Goal: Task Accomplishment & Management: Manage account settings

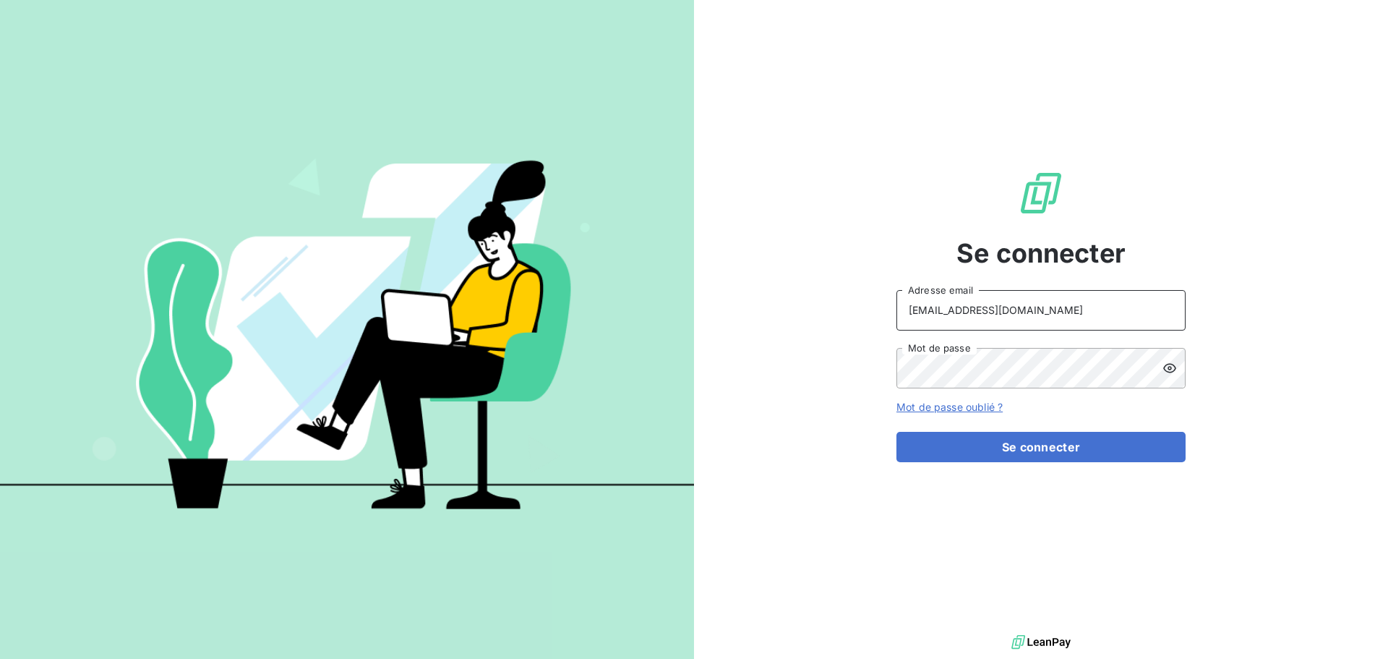
drag, startPoint x: 1051, startPoint y: 311, endPoint x: 1057, endPoint y: 320, distance: 11.0
click at [1051, 311] on input "[EMAIL_ADDRESS][DOMAIN_NAME]" at bounding box center [1040, 310] width 289 height 40
type input "[EMAIL_ADDRESS][DOMAIN_NAME]"
click at [995, 442] on button "Se connecter" at bounding box center [1040, 447] width 289 height 30
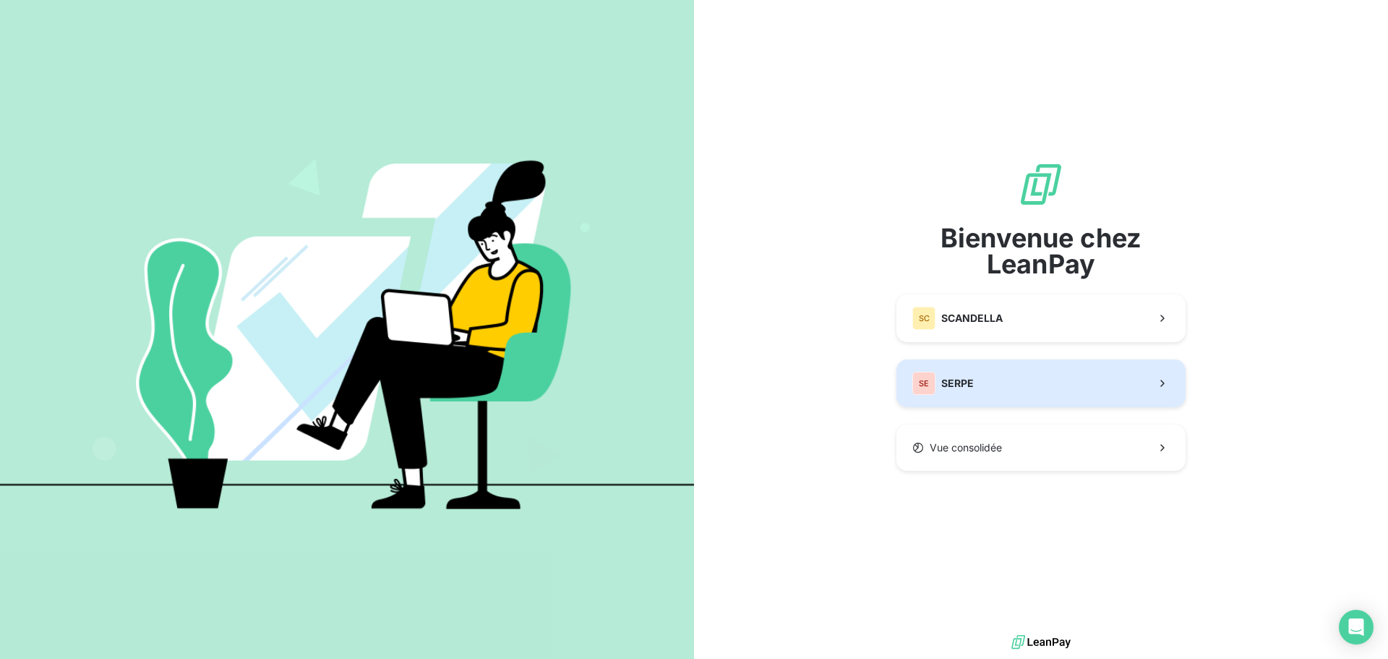
click at [1037, 390] on button "SE SERPE" at bounding box center [1040, 383] width 289 height 48
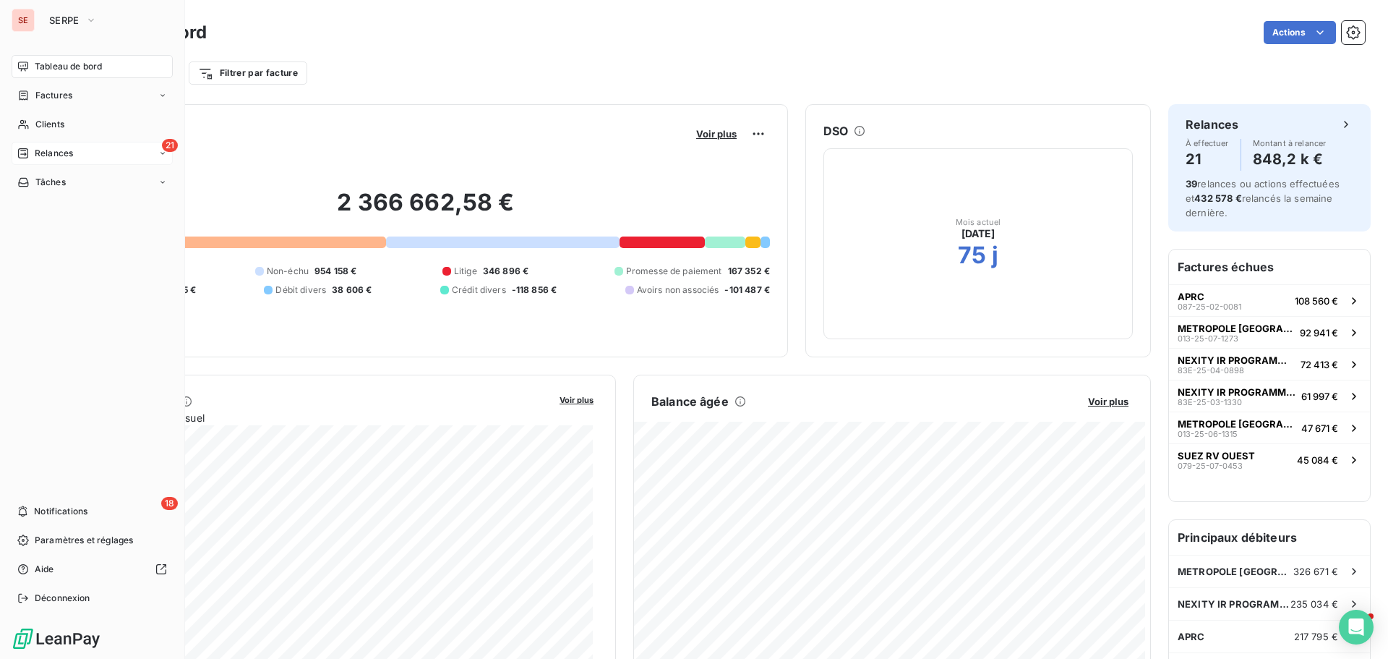
click at [51, 155] on span "Relances" at bounding box center [54, 153] width 38 height 13
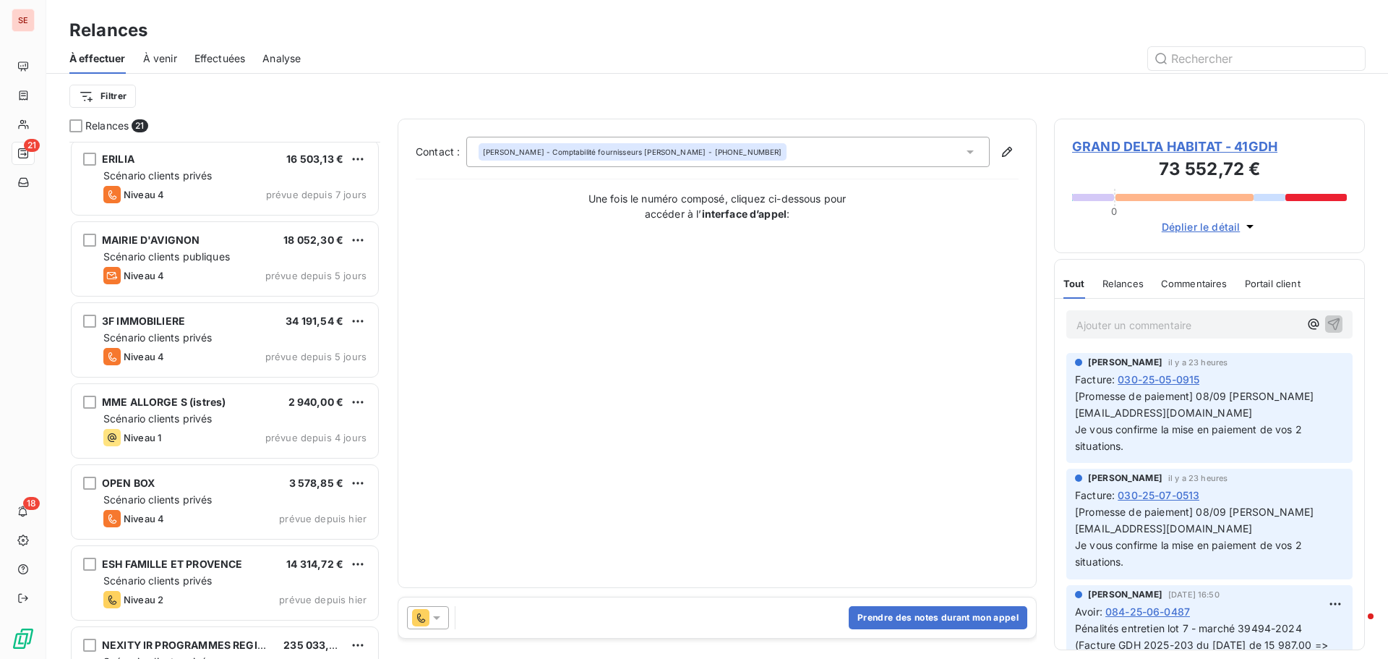
scroll to position [941, 0]
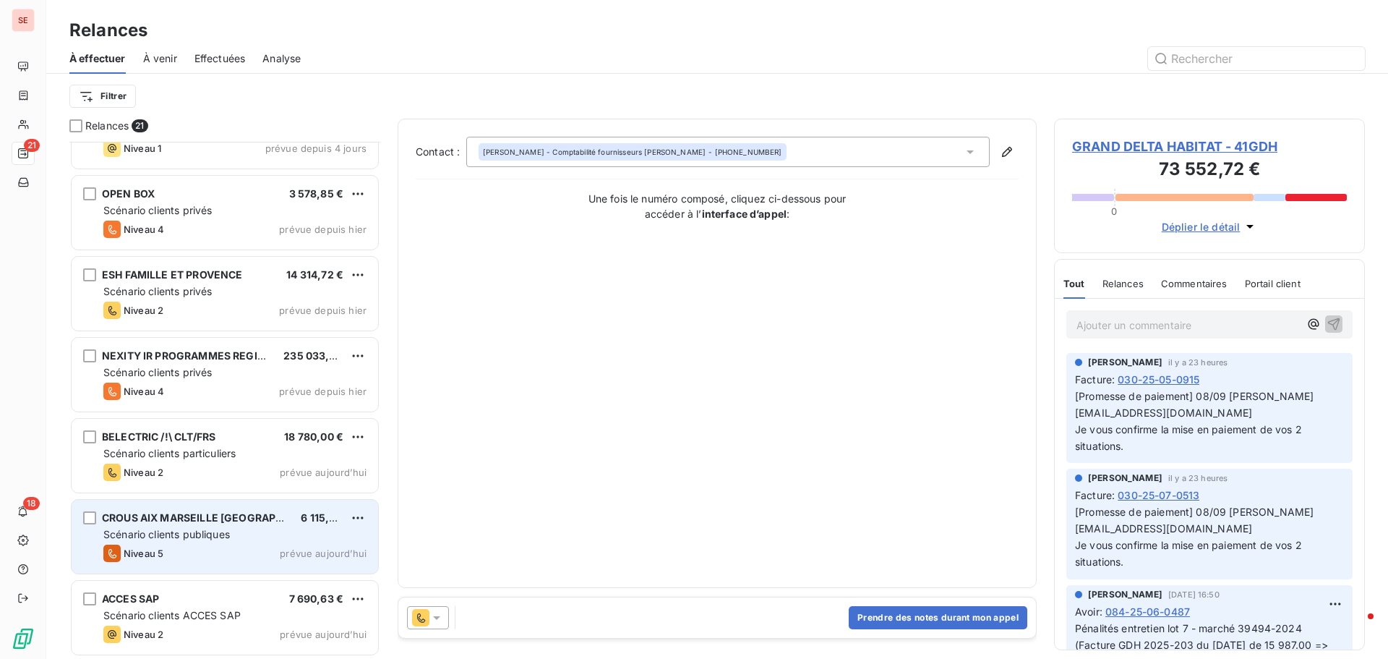
click at [220, 535] on span "Scénario clients publiques" at bounding box center [166, 534] width 127 height 12
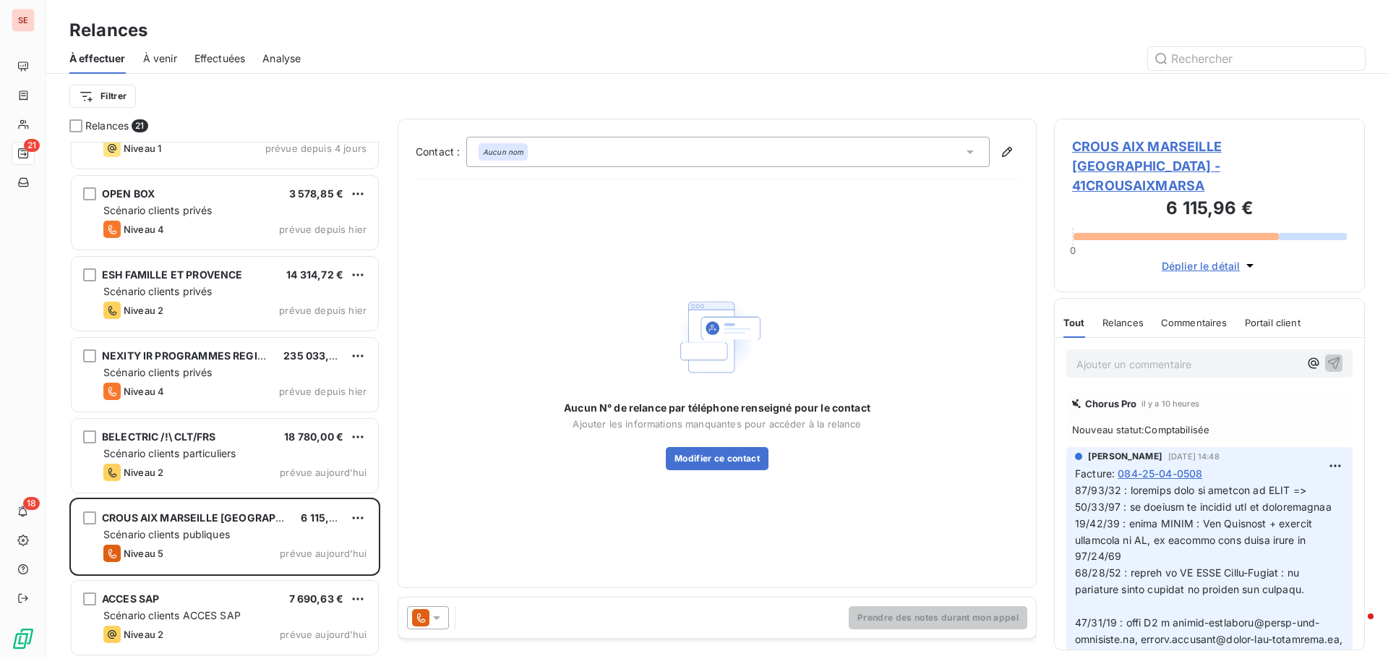
click at [556, 157] on div "Aucun nom" at bounding box center [727, 152] width 523 height 30
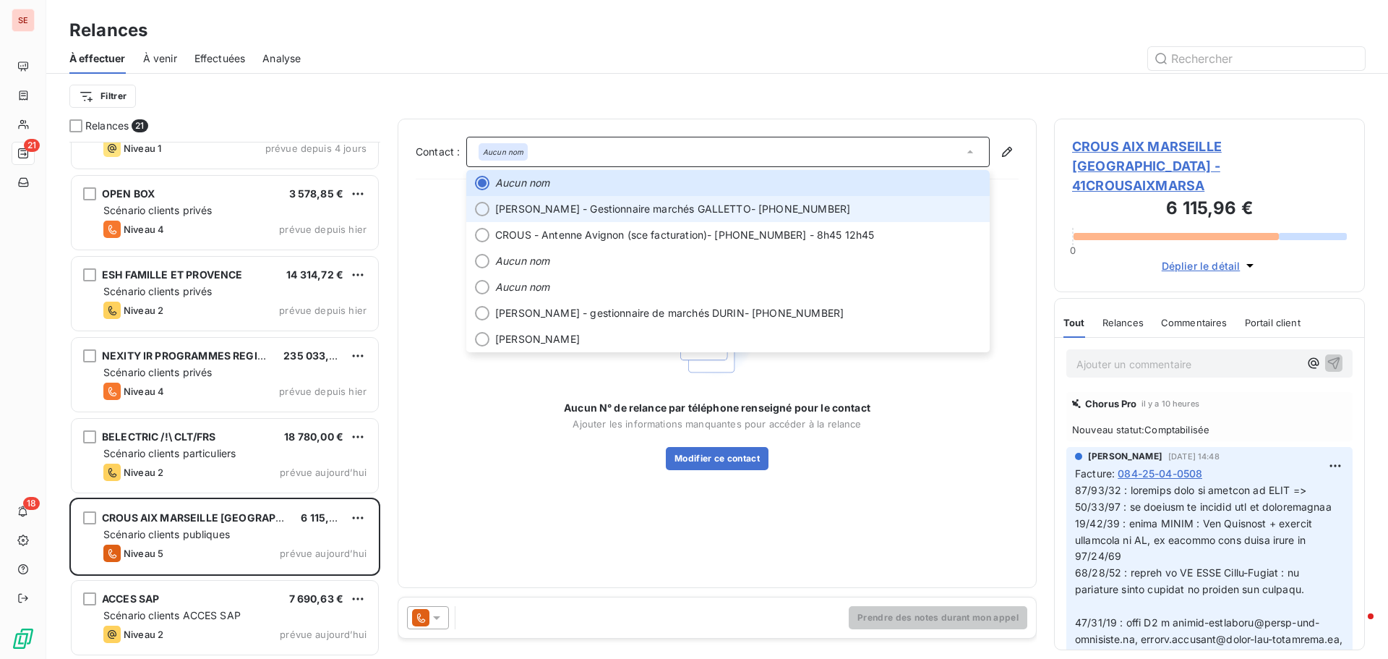
click at [594, 213] on span "[PERSON_NAME] - Gestionnaire marchés GALLETTO" at bounding box center [623, 209] width 256 height 14
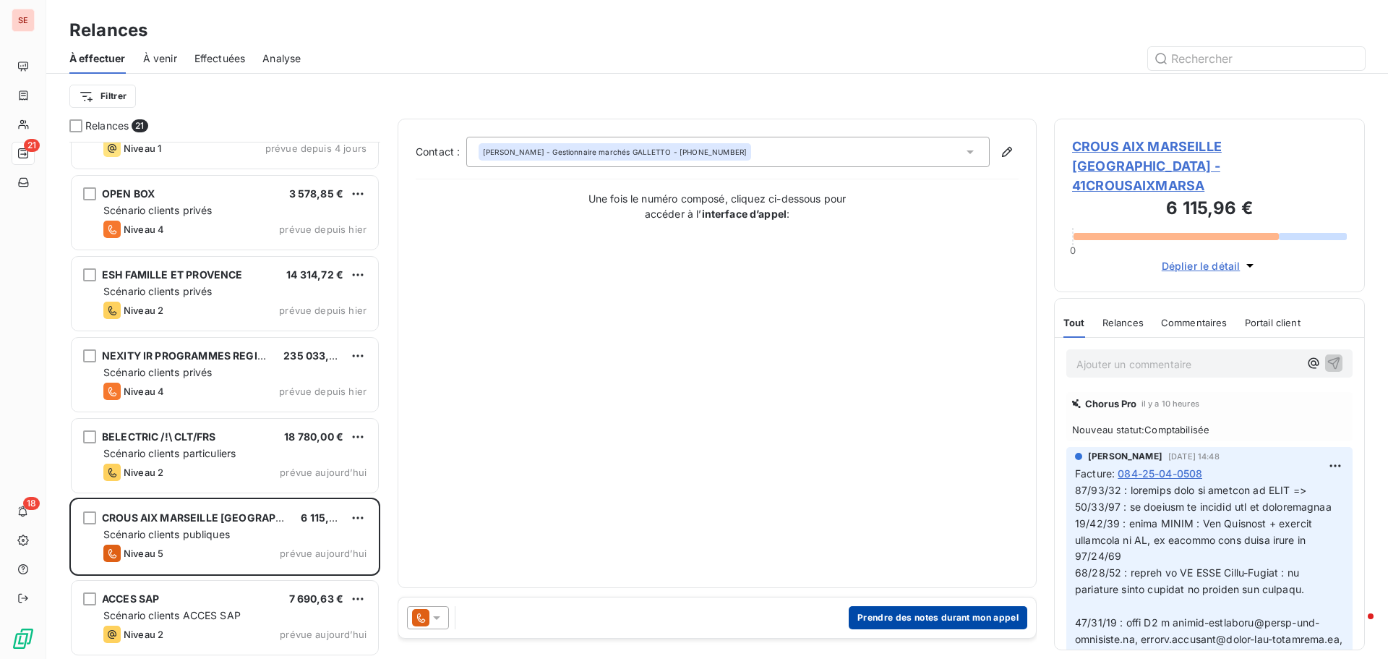
click at [951, 623] on button "Prendre des notes durant mon appel" at bounding box center [938, 617] width 179 height 23
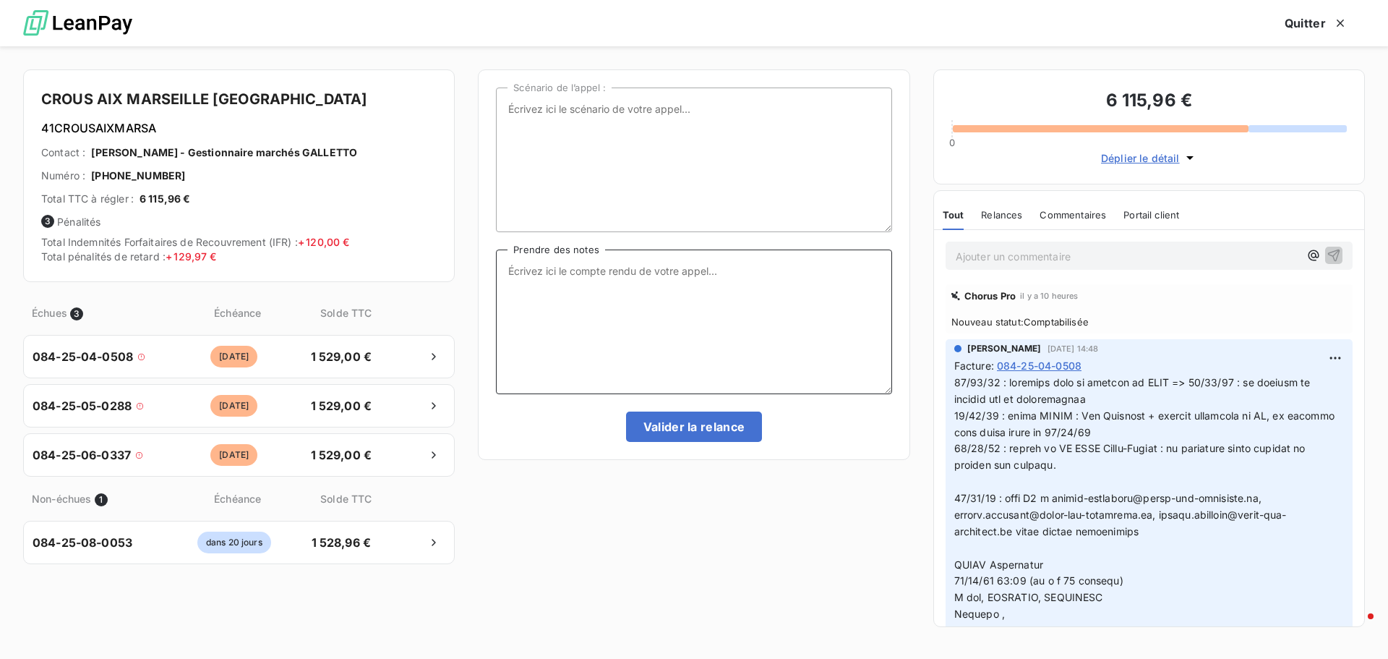
click at [724, 266] on textarea "Prendre des notes" at bounding box center [693, 321] width 395 height 145
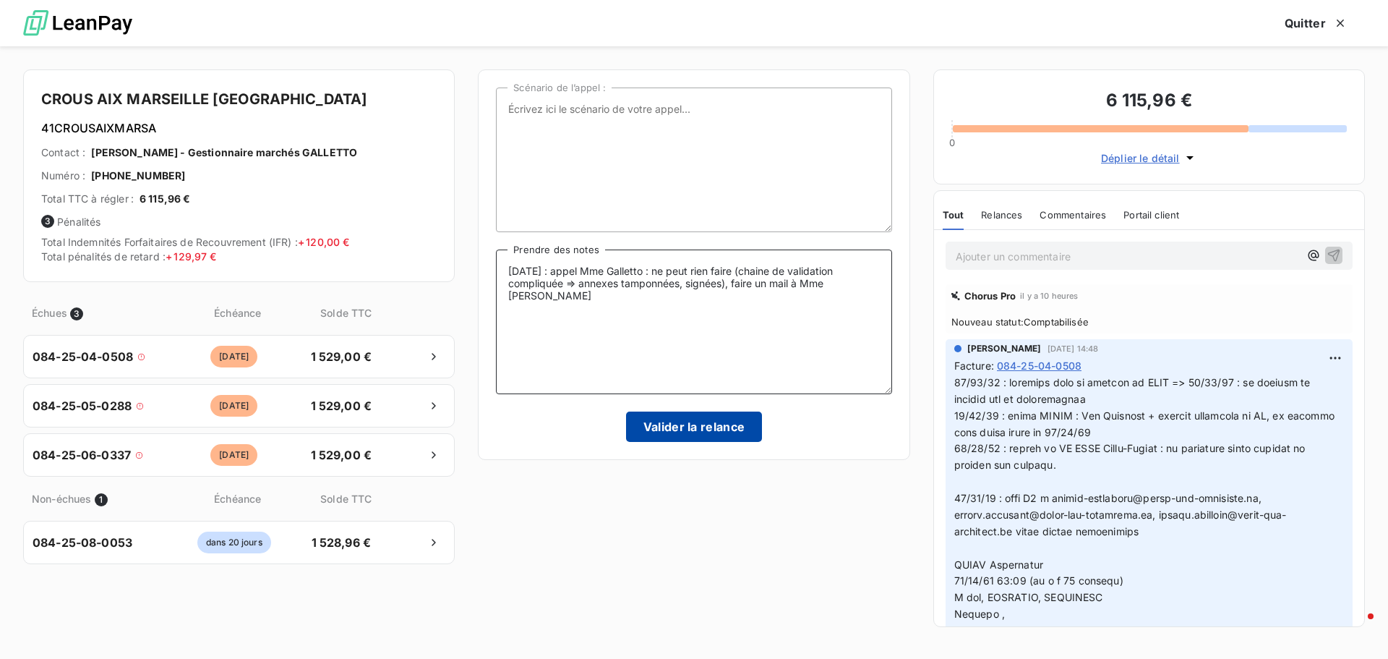
type textarea "[DATE] : appel Mme Galletto : ne peut rien faire (chaine de validation compliqu…"
click at [718, 424] on button "Valider la relance" at bounding box center [694, 426] width 137 height 30
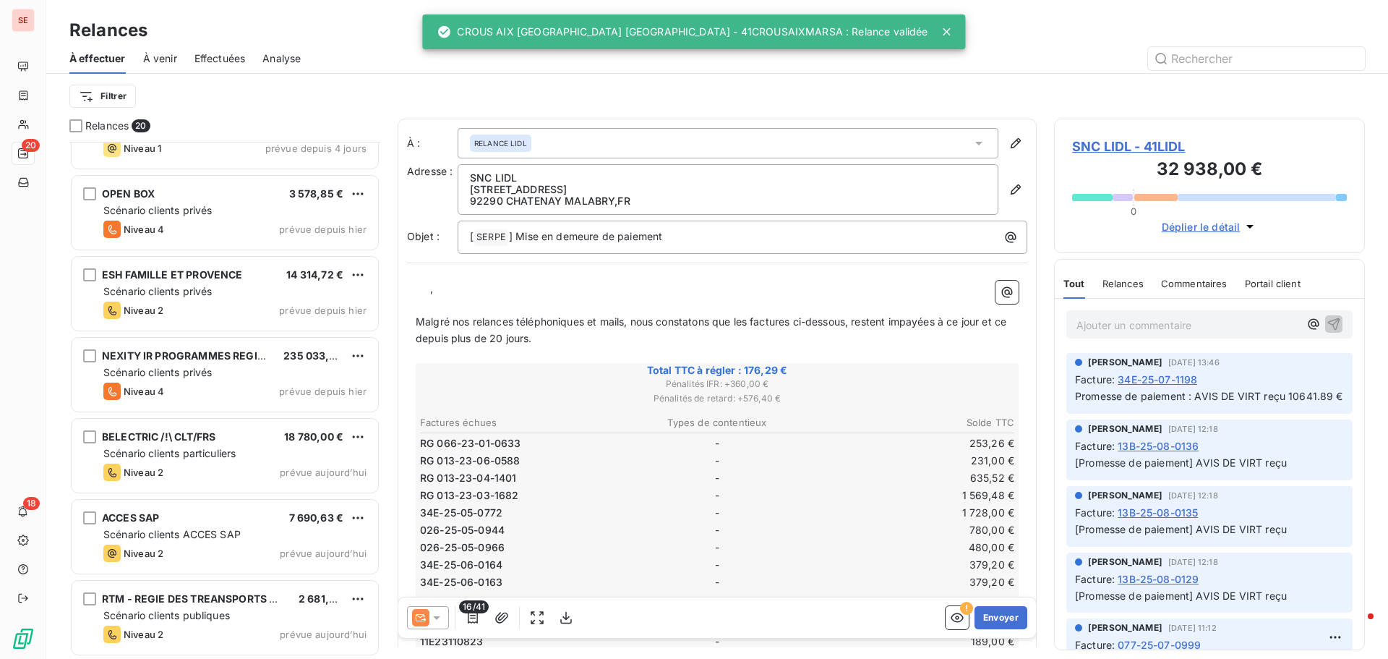
click at [238, 56] on span "Effectuées" at bounding box center [219, 58] width 51 height 14
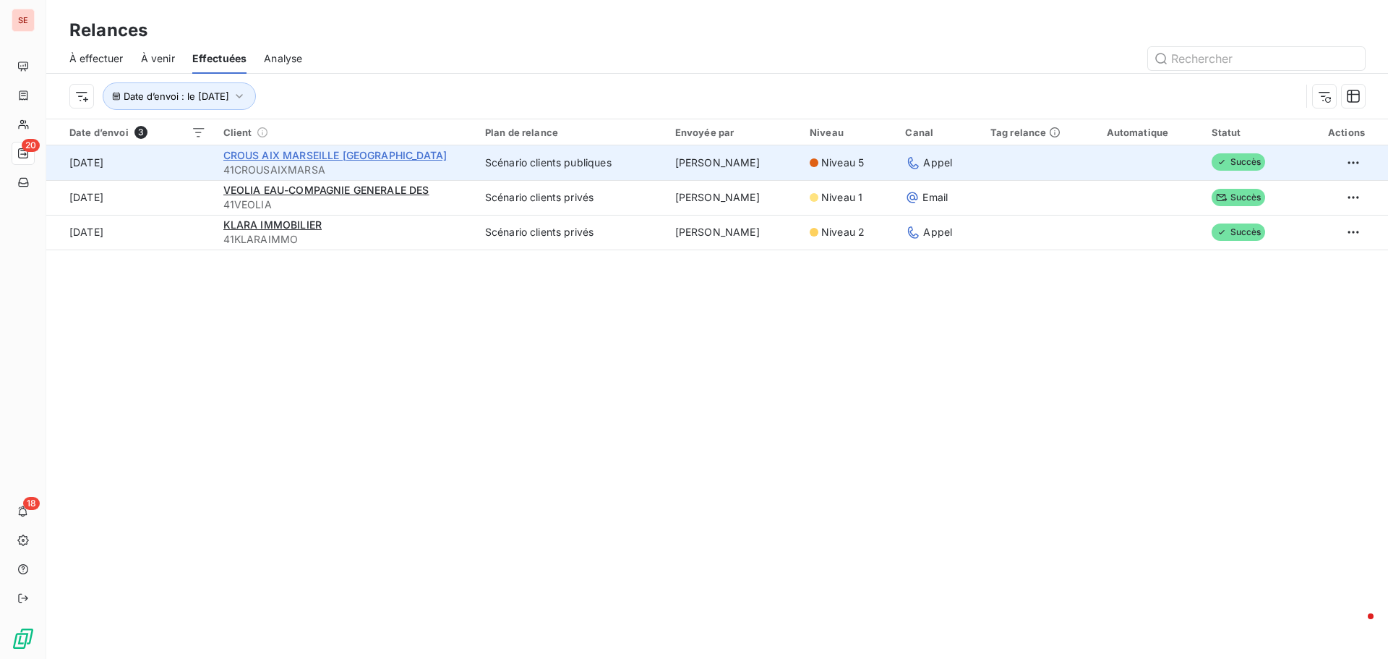
click at [304, 150] on span "CROUS AIX MARSEILLE [GEOGRAPHIC_DATA]" at bounding box center [335, 155] width 224 height 12
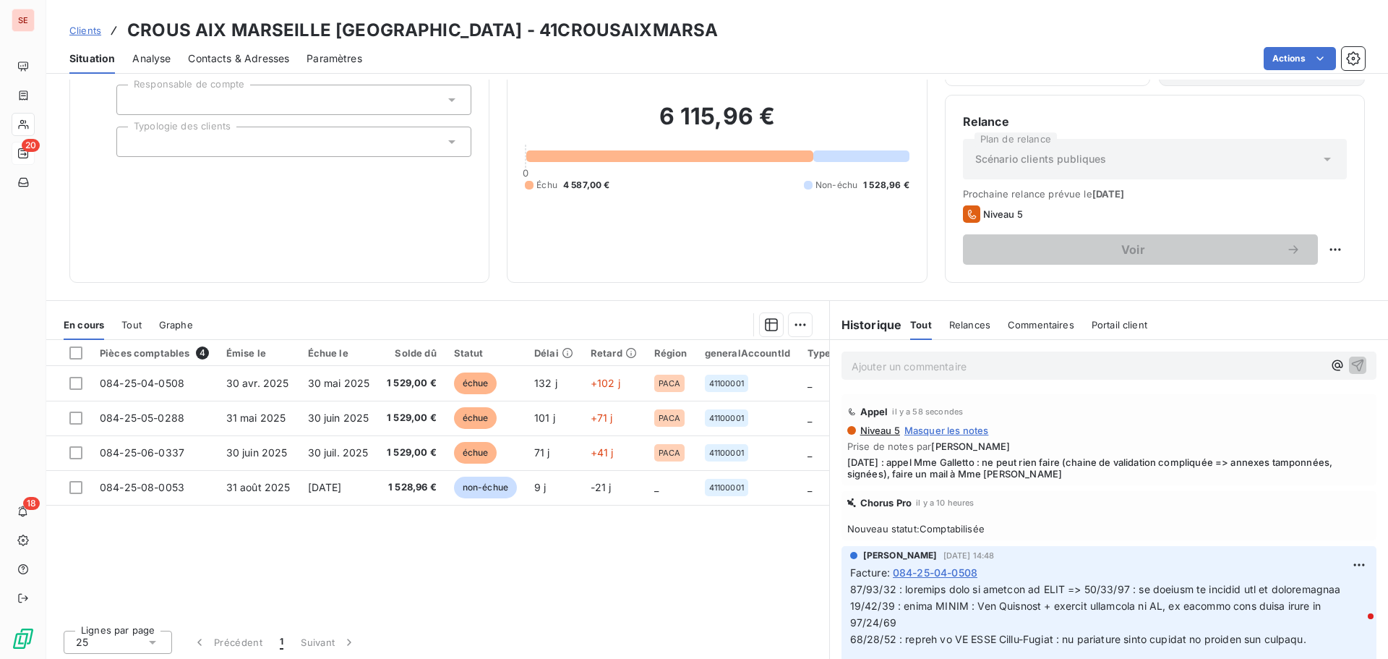
scroll to position [98, 0]
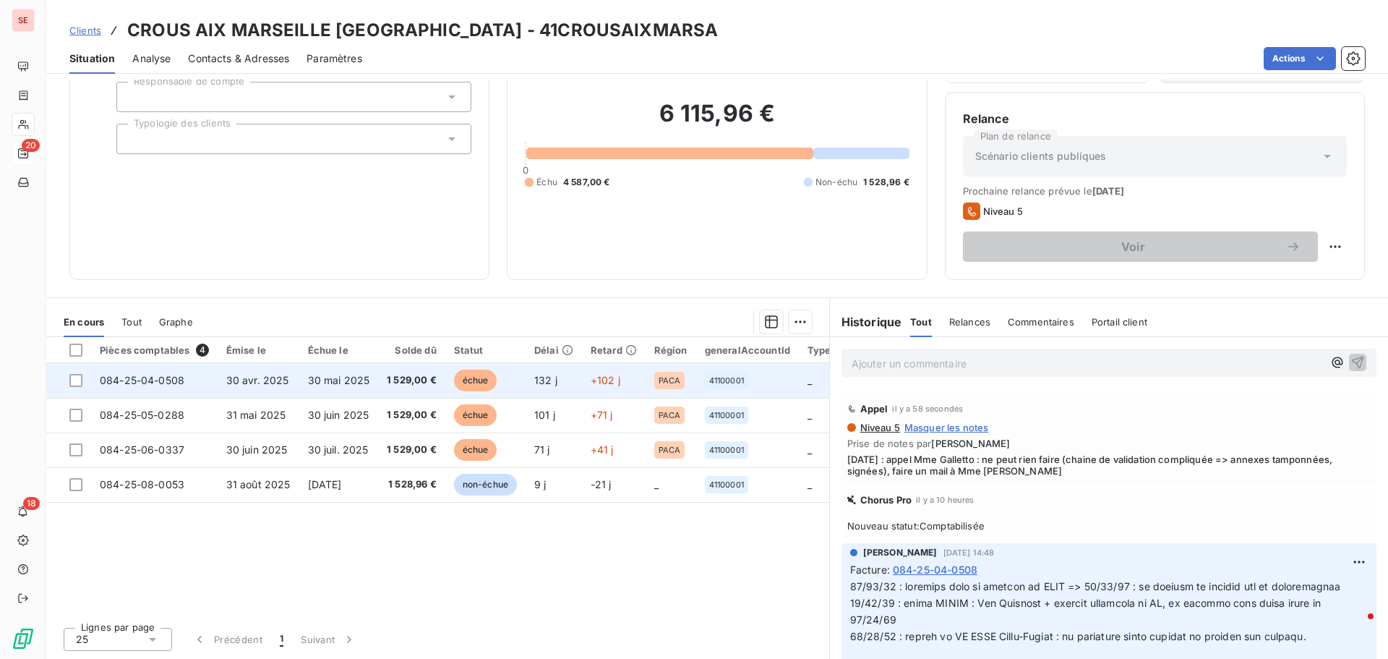
click at [342, 372] on td "30 mai 2025" at bounding box center [339, 380] width 80 height 35
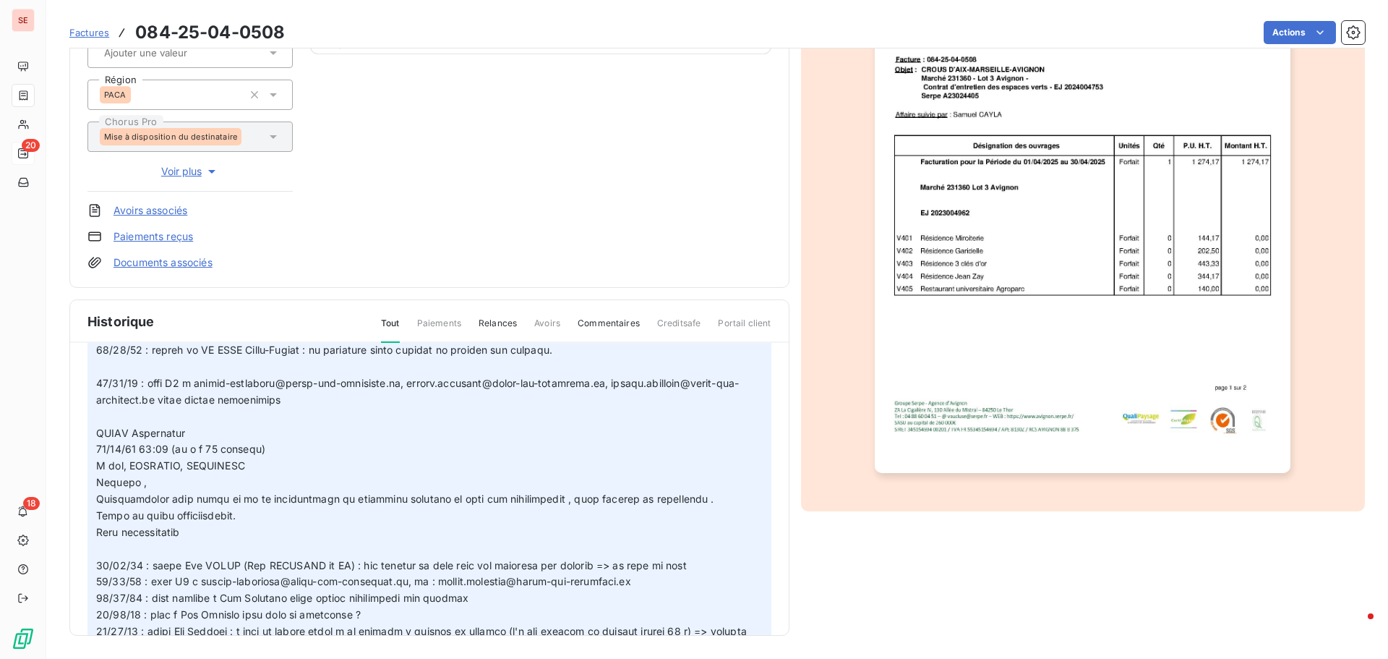
scroll to position [434, 0]
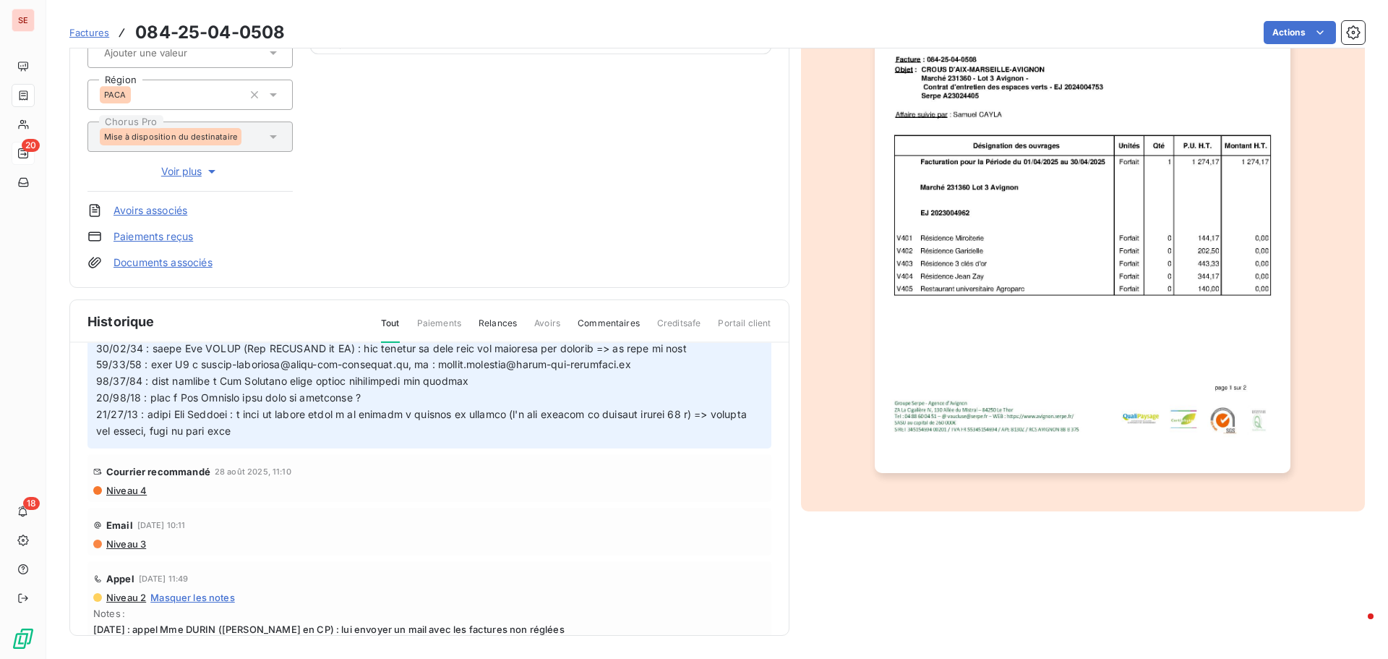
click at [127, 489] on span "Niveau 4" at bounding box center [126, 490] width 42 height 12
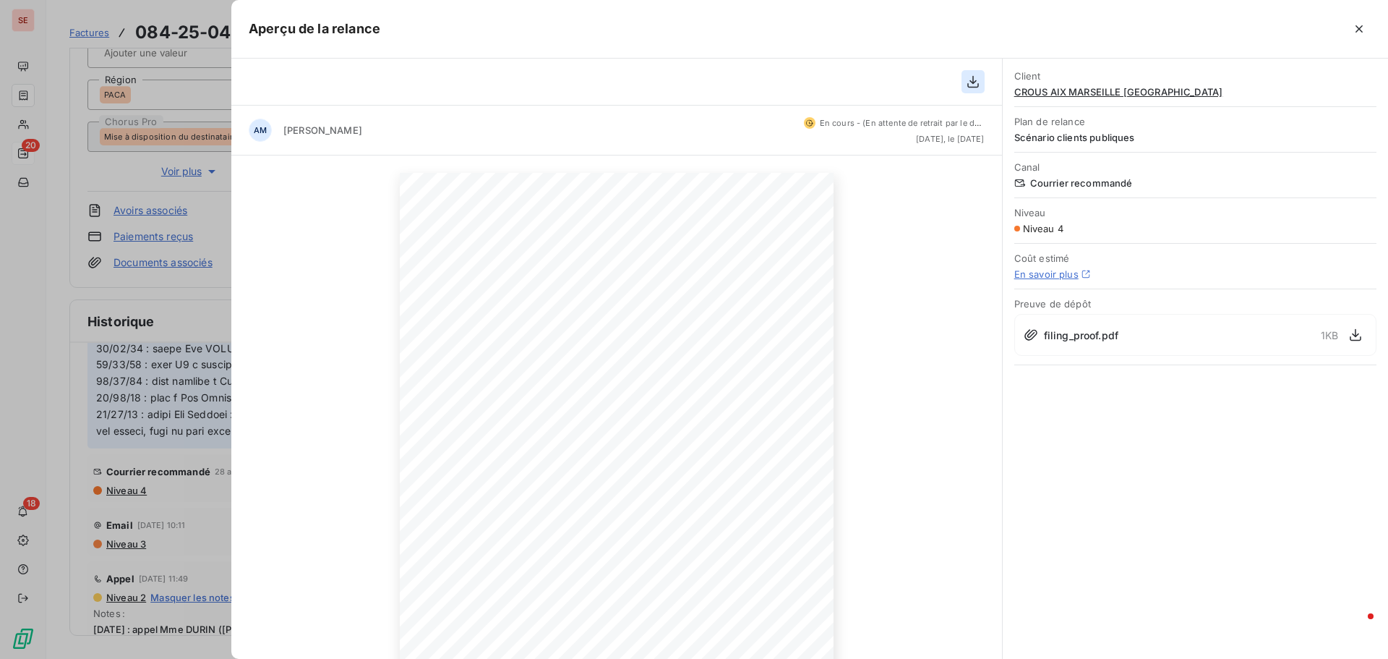
click at [975, 85] on icon "button" at bounding box center [973, 81] width 14 height 14
click at [1362, 24] on icon "button" at bounding box center [1359, 29] width 14 height 14
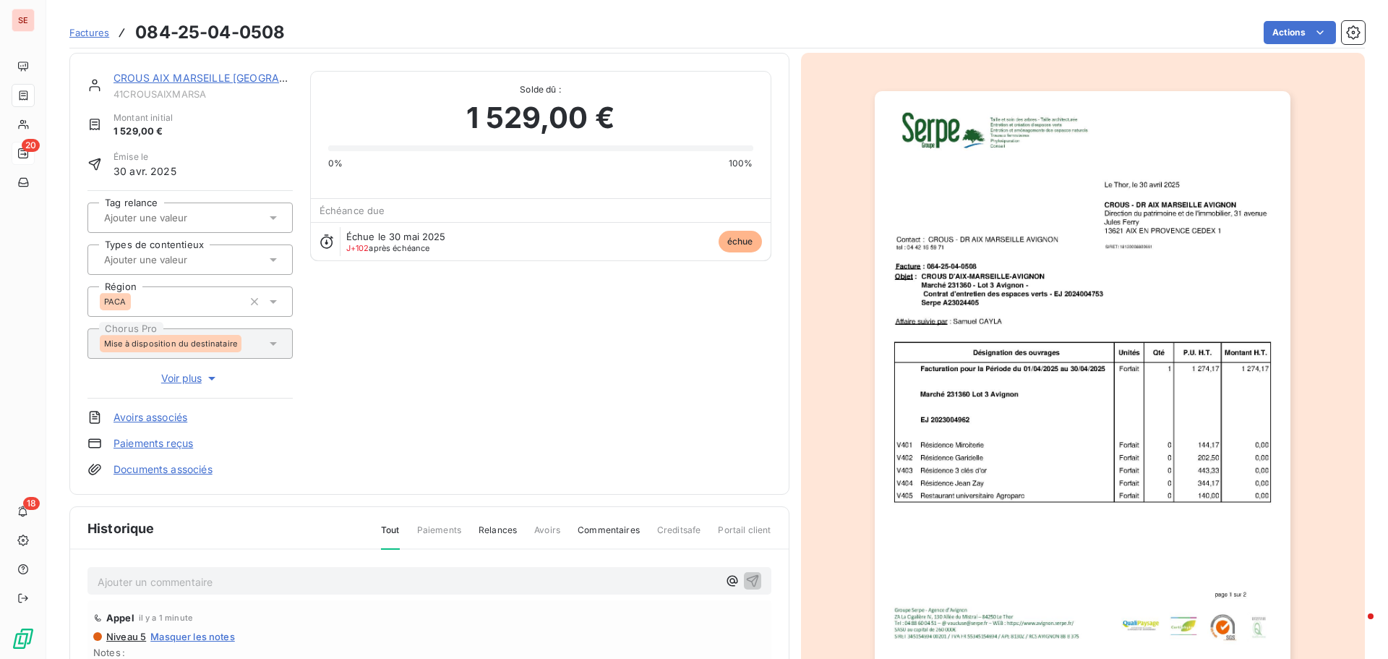
scroll to position [0, 0]
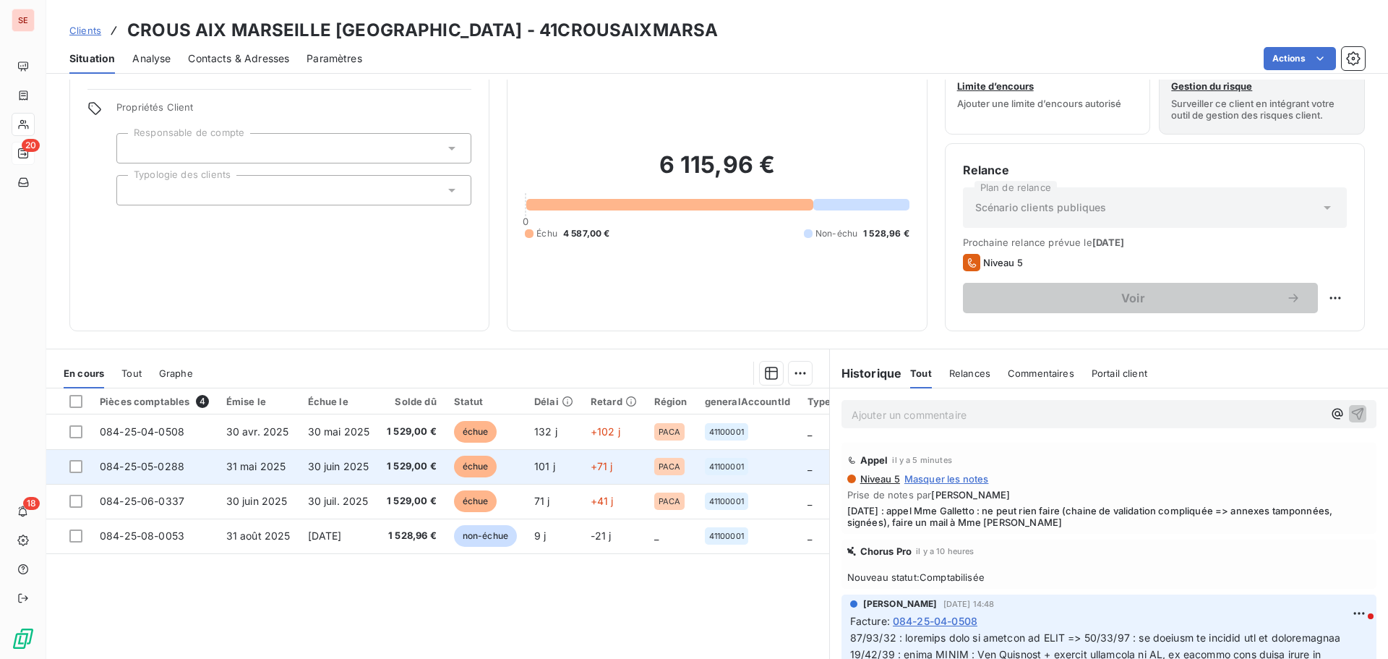
scroll to position [98, 0]
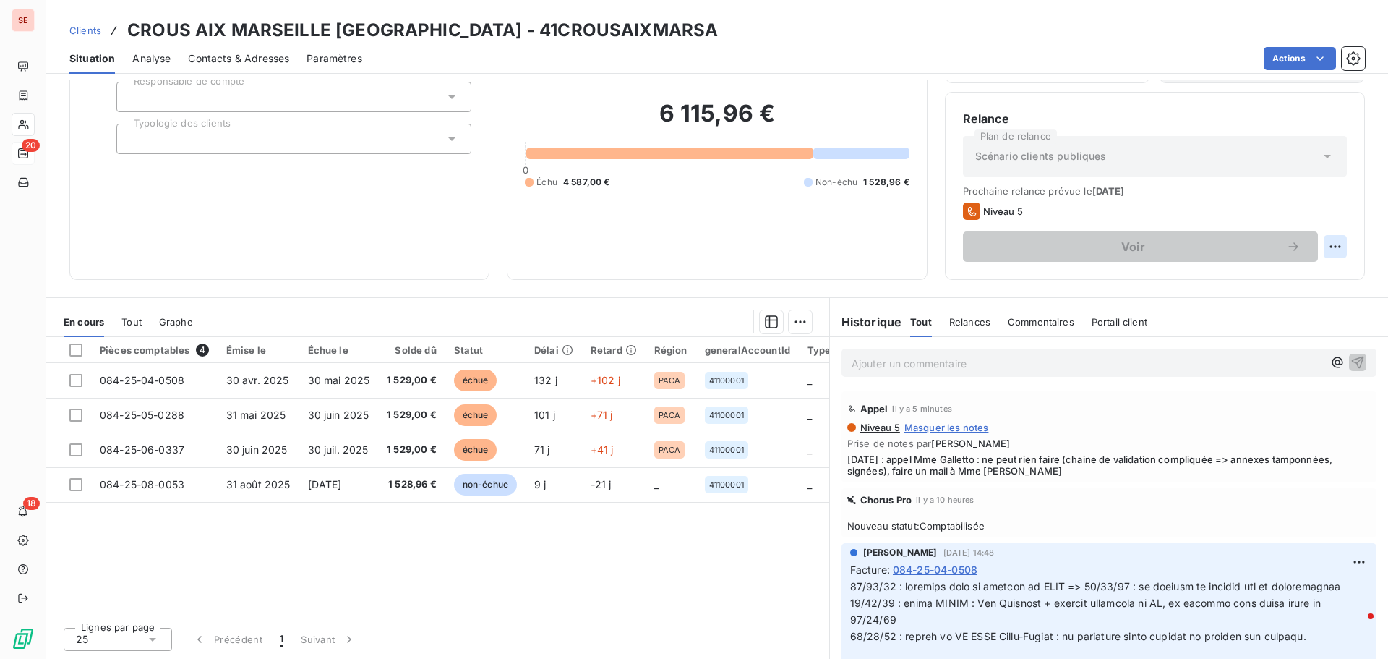
click at [1321, 247] on html "SE 20 18 Clients CROUS AIX MARSEILLE AVIGNON - 41CROUSAIXMARSA Situation Analys…" at bounding box center [694, 329] width 1388 height 659
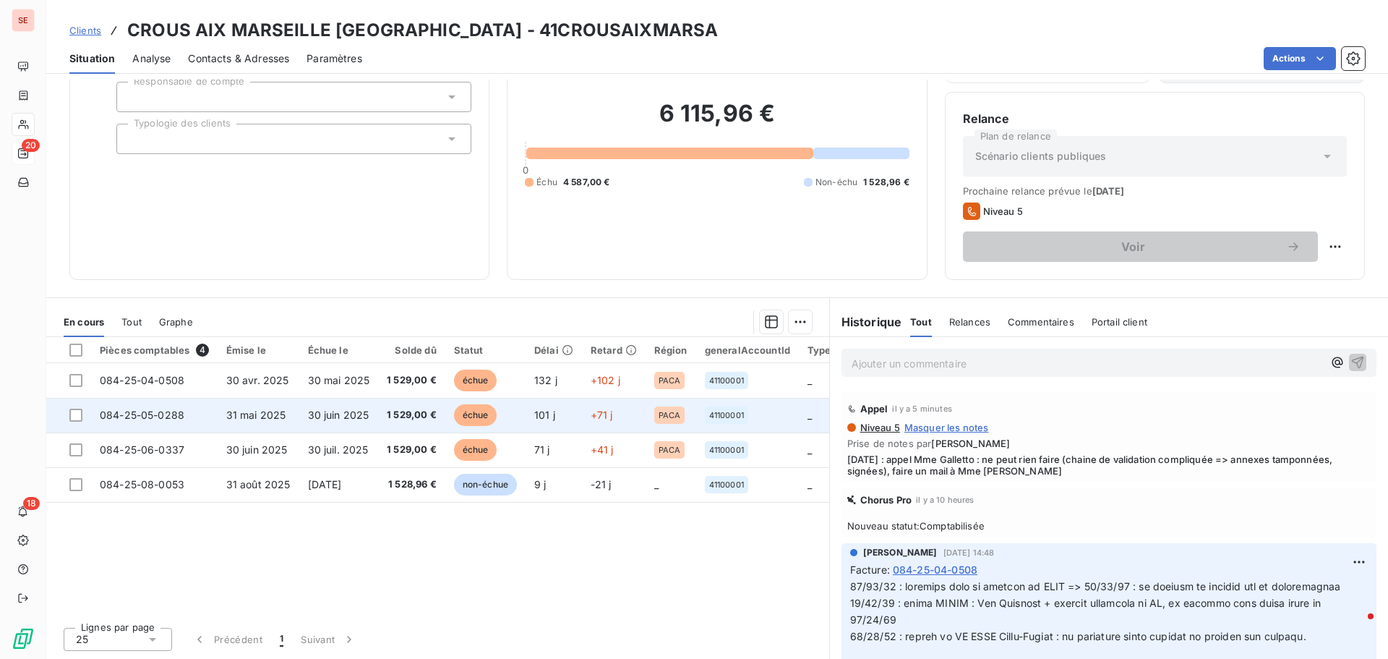
click at [351, 406] on html "SE 20 18 Clients CROUS AIX MARSEILLE AVIGNON - 41CROUSAIXMARSA Situation Analys…" at bounding box center [694, 329] width 1388 height 659
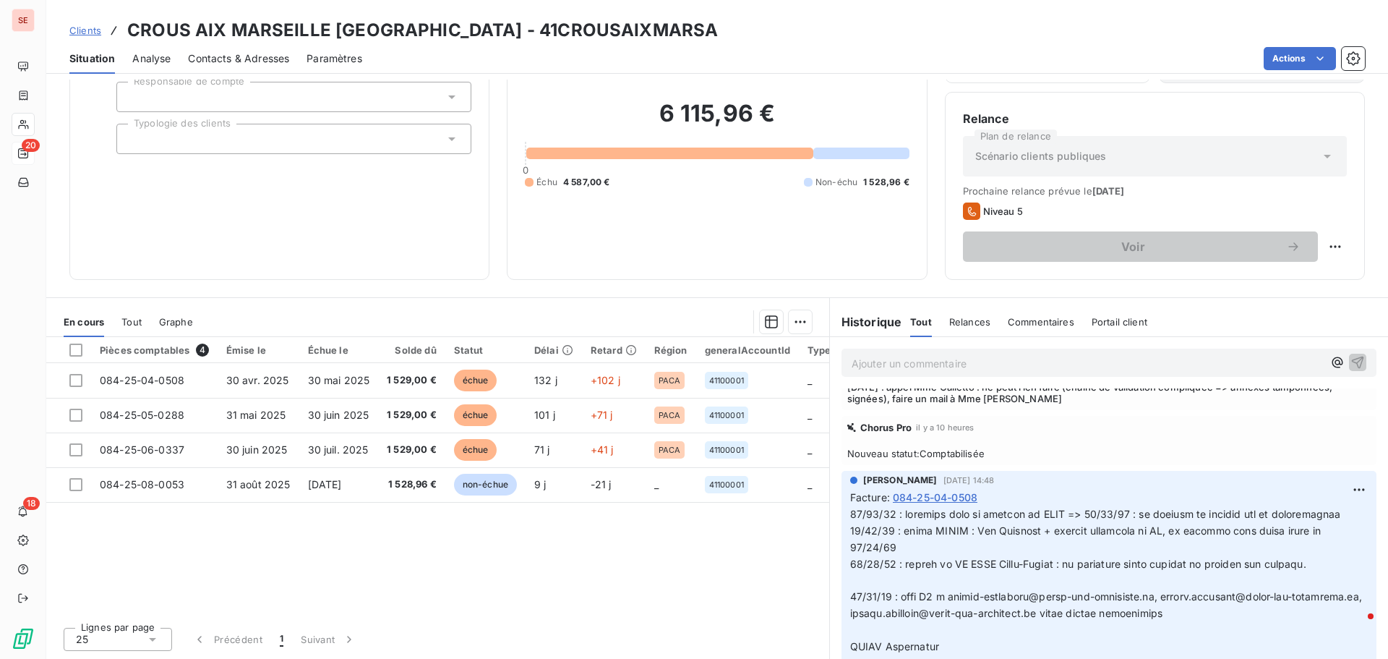
scroll to position [0, 0]
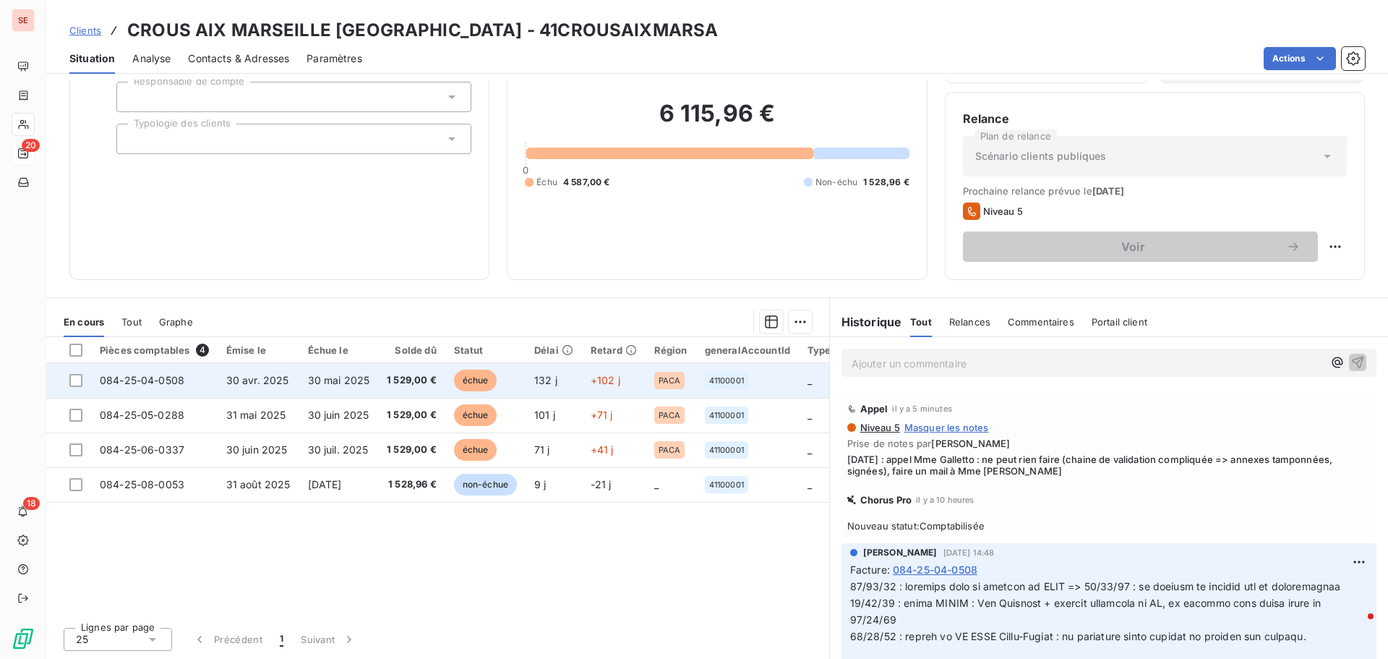
click at [385, 378] on td "1 529,00 €" at bounding box center [411, 380] width 67 height 35
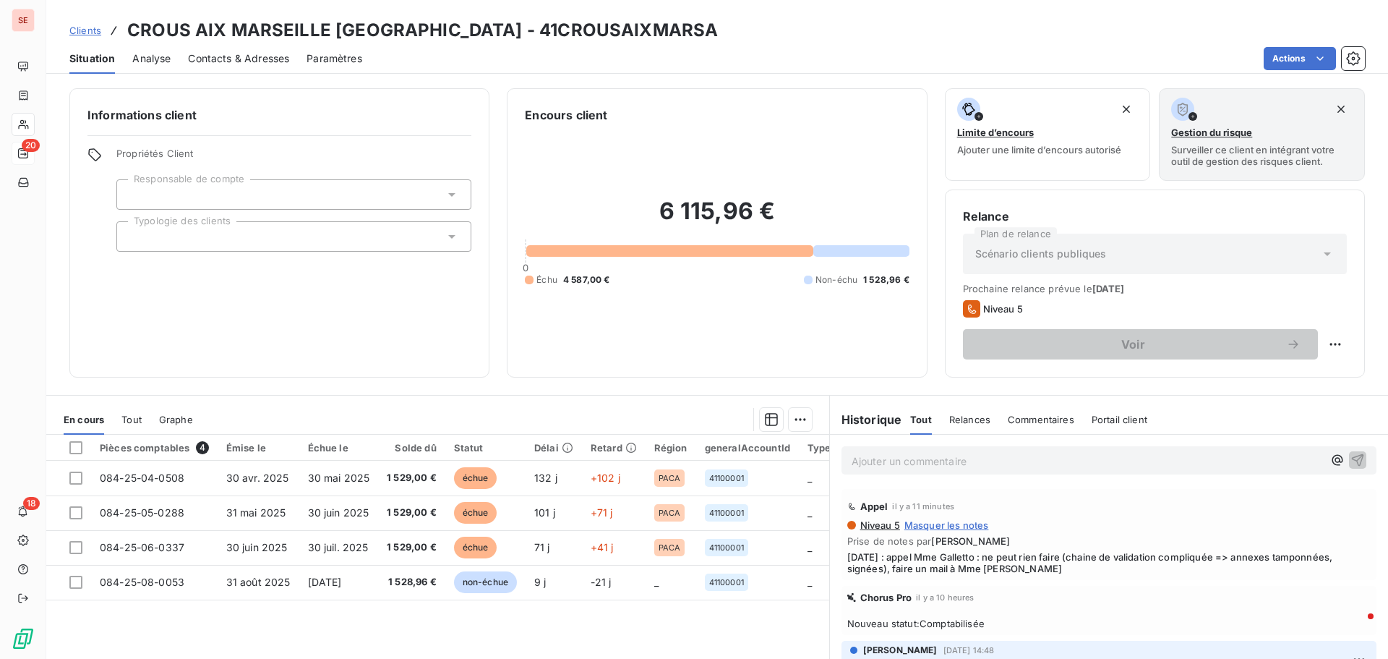
click at [257, 61] on span "Contacts & Adresses" at bounding box center [238, 58] width 101 height 14
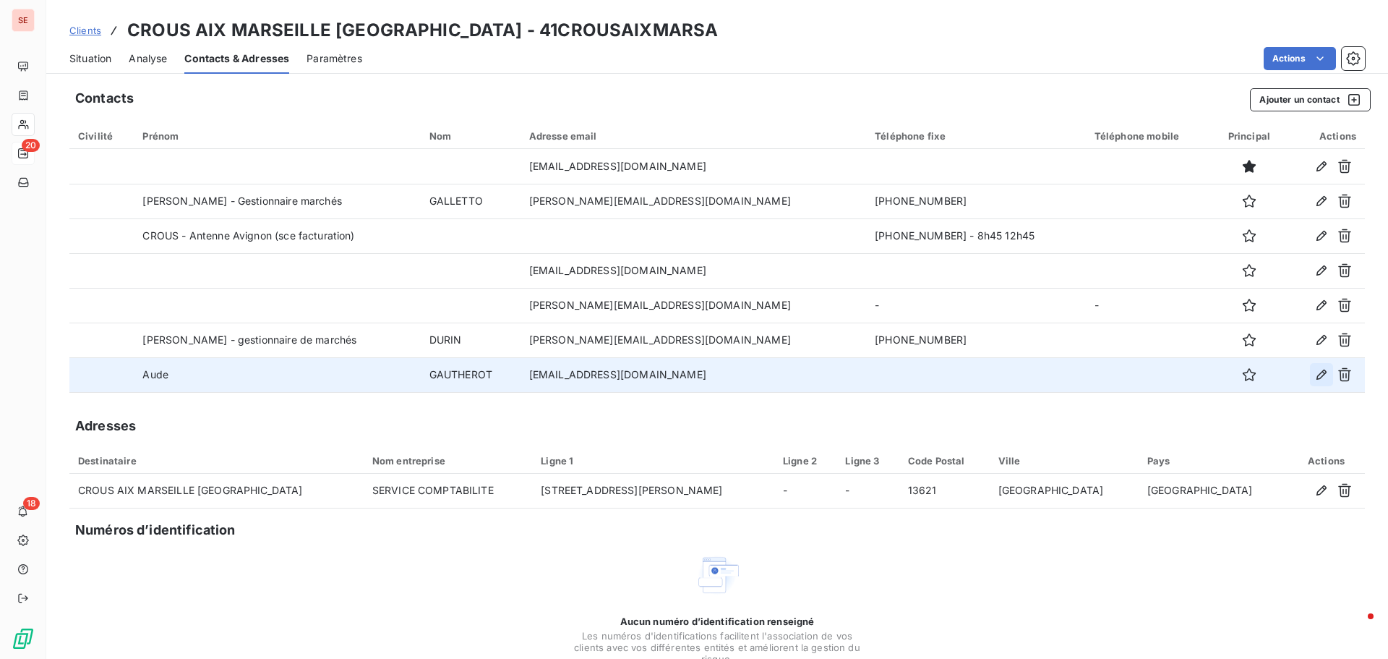
click at [1314, 375] on icon "button" at bounding box center [1321, 374] width 14 height 14
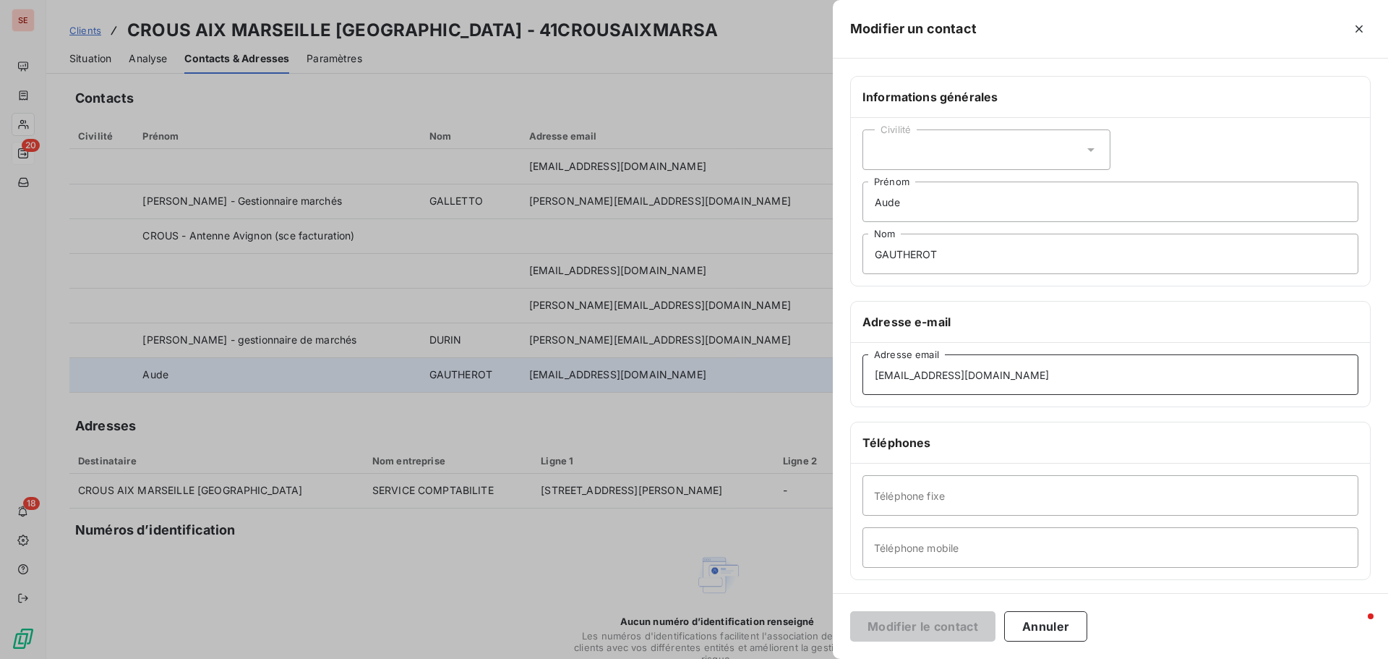
click at [983, 380] on input "[EMAIL_ADDRESS][DOMAIN_NAME]" at bounding box center [1110, 374] width 496 height 40
click at [1351, 31] on button "button" at bounding box center [1359, 28] width 23 height 23
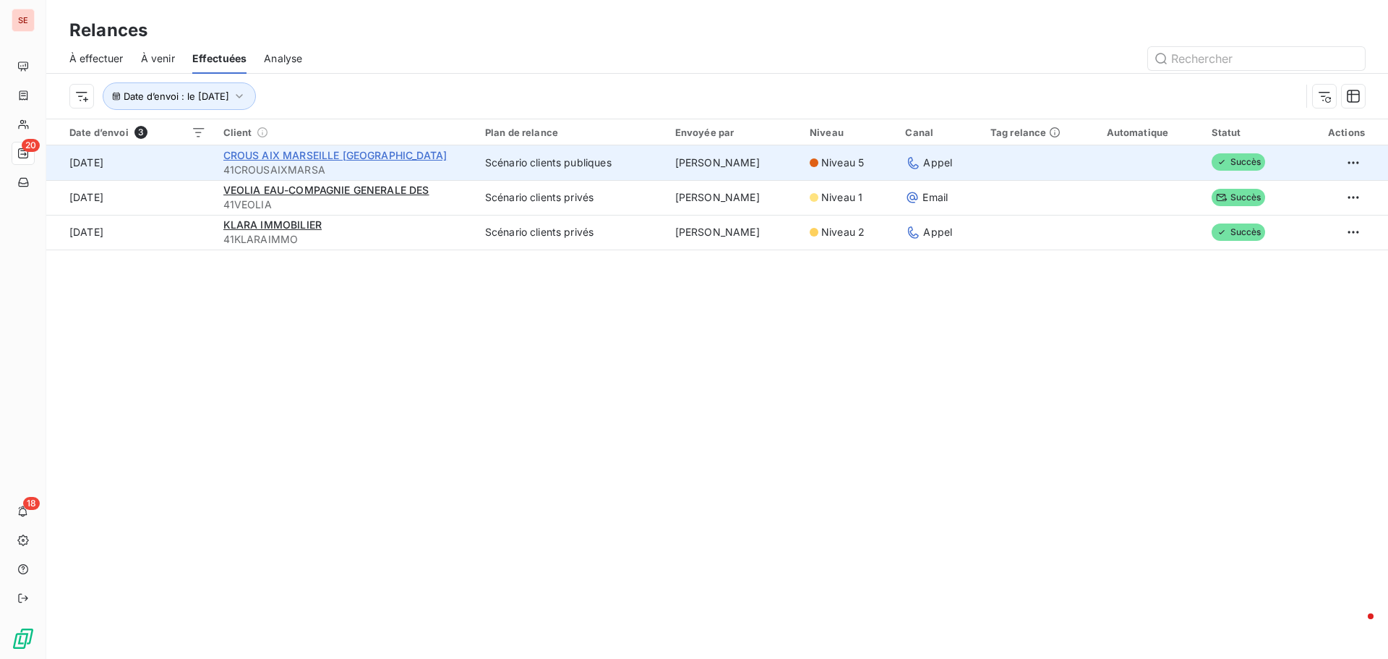
click at [366, 155] on span "CROUS AIX MARSEILLE [GEOGRAPHIC_DATA]" at bounding box center [335, 155] width 224 height 12
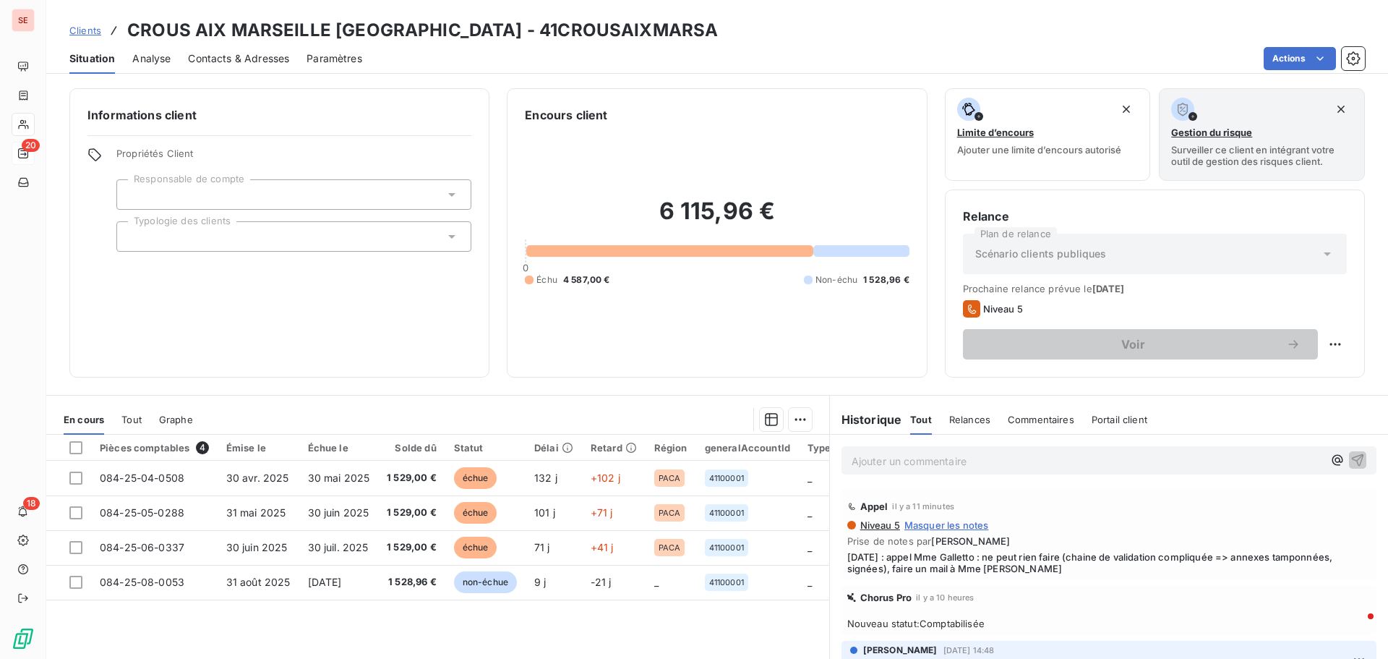
scroll to position [98, 0]
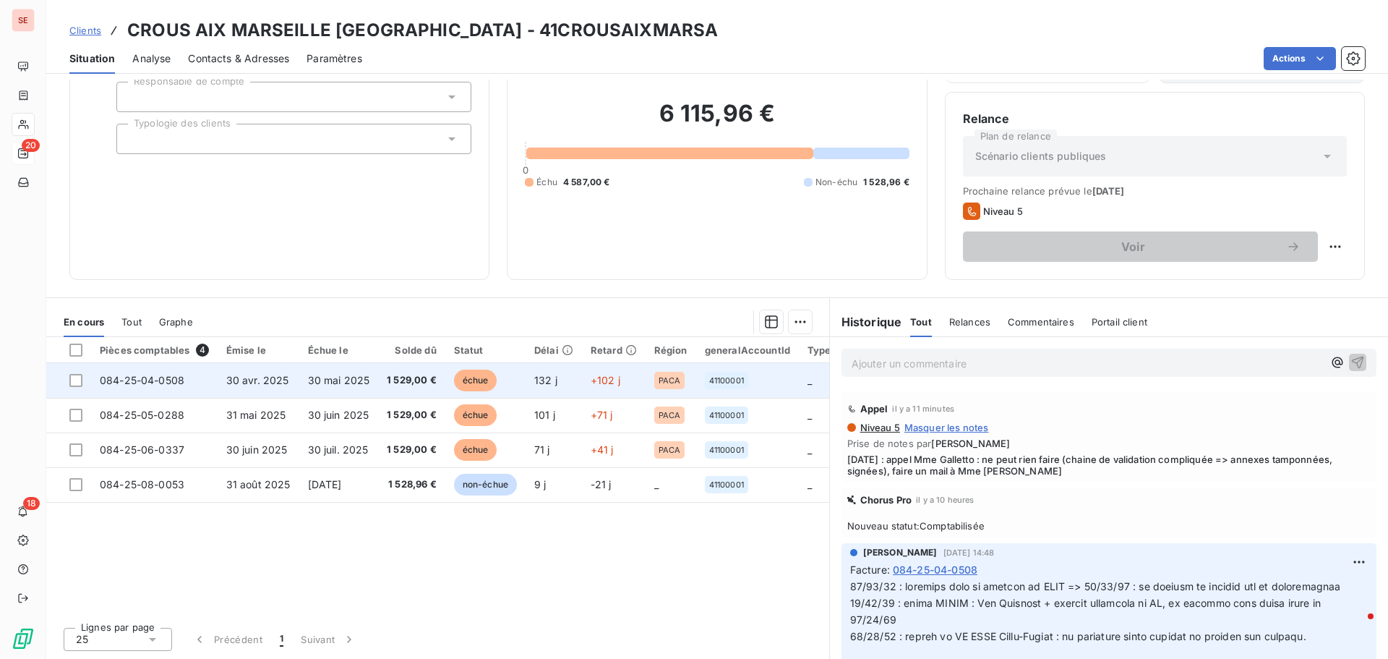
click at [422, 382] on span "1 529,00 €" at bounding box center [412, 380] width 50 height 14
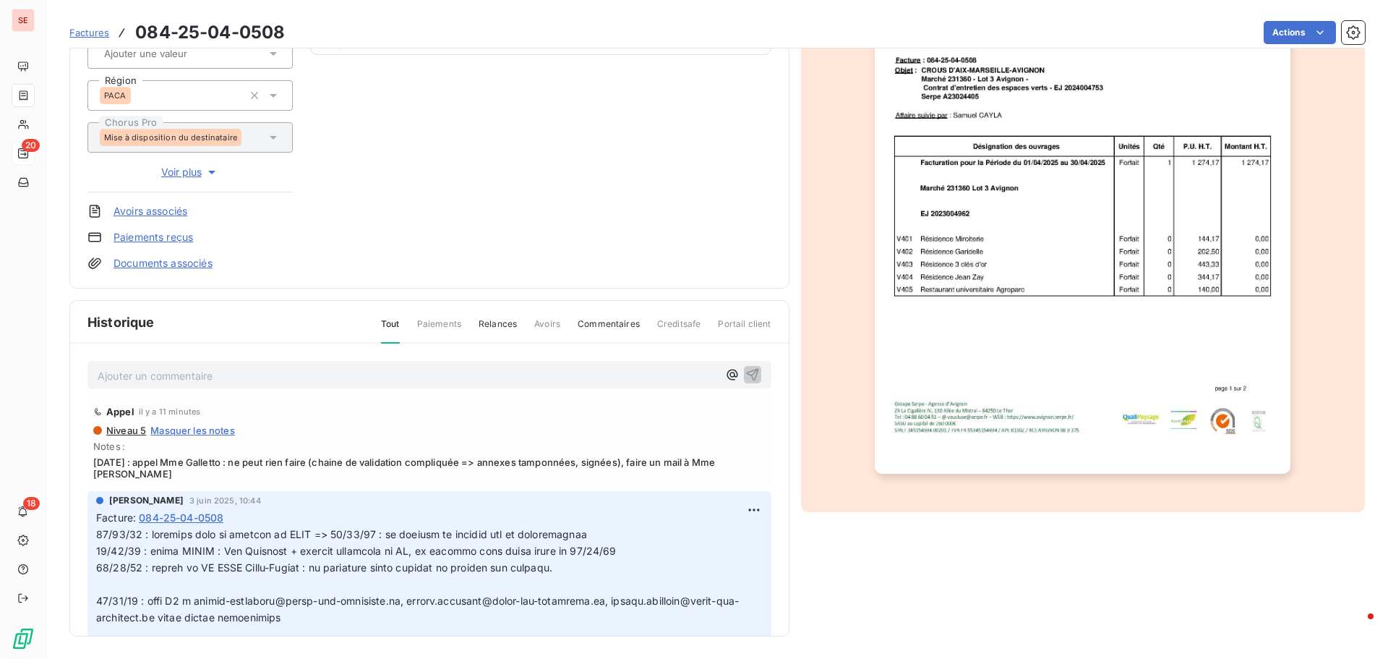
scroll to position [211, 0]
click at [742, 513] on html "SE 20 18 Factures 084-25-04-0508 Actions CROUS [GEOGRAPHIC_DATA] 41CROUSAIXMARS…" at bounding box center [694, 329] width 1388 height 659
click at [720, 535] on div "Editer" at bounding box center [702, 540] width 81 height 23
click at [159, 460] on span "[DATE] : appel Mme Galletto : ne peut rien faire (chaine de validation compliqu…" at bounding box center [429, 466] width 672 height 23
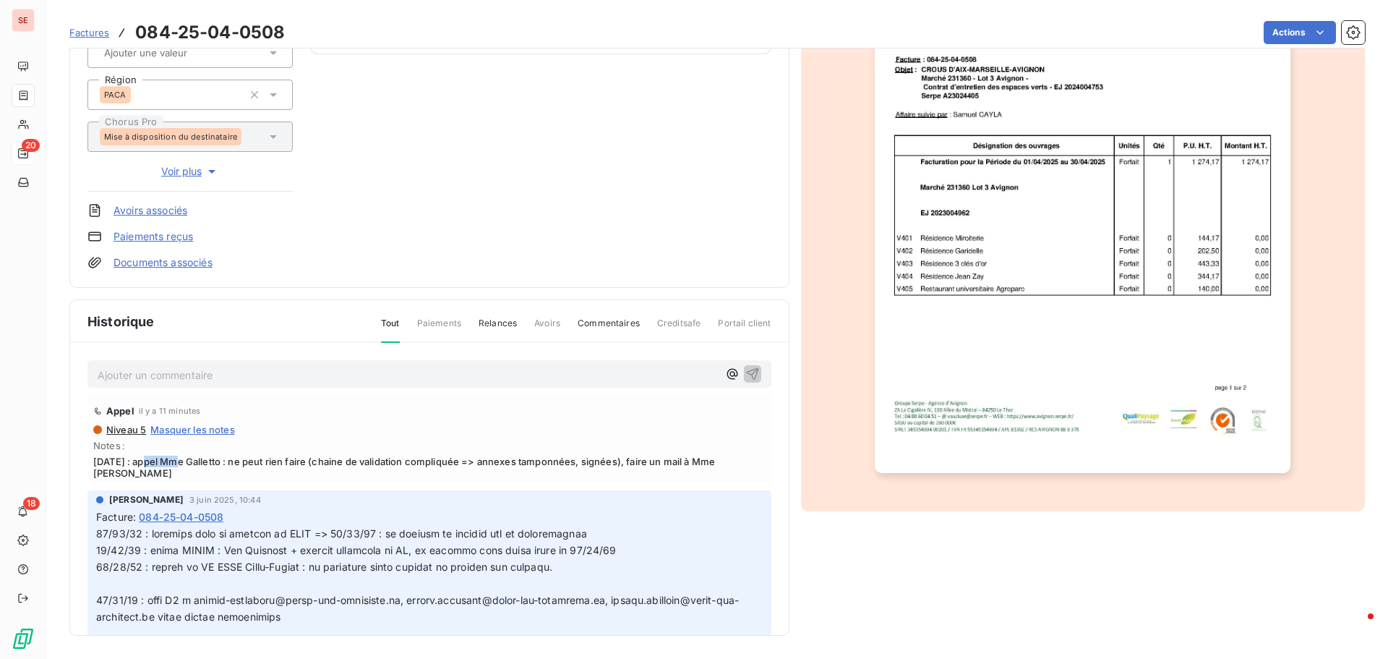
click at [159, 460] on span "[DATE] : appel Mme Galletto : ne peut rien faire (chaine de validation compliqu…" at bounding box center [429, 466] width 672 height 23
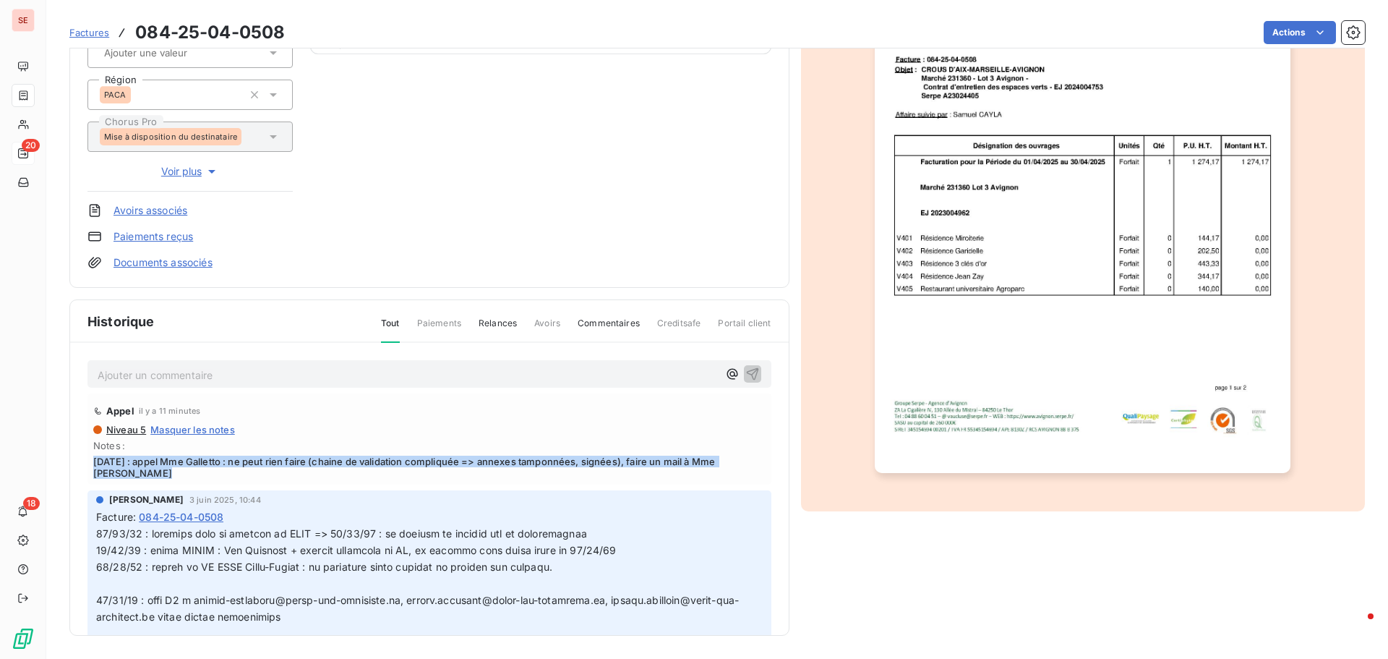
click at [162, 461] on span "[DATE] : appel Mme Galletto : ne peut rien faire (chaine de validation compliqu…" at bounding box center [429, 466] width 672 height 23
copy span "[DATE] : appel Mme Galletto : ne peut rien faire (chaine de validation compliqu…"
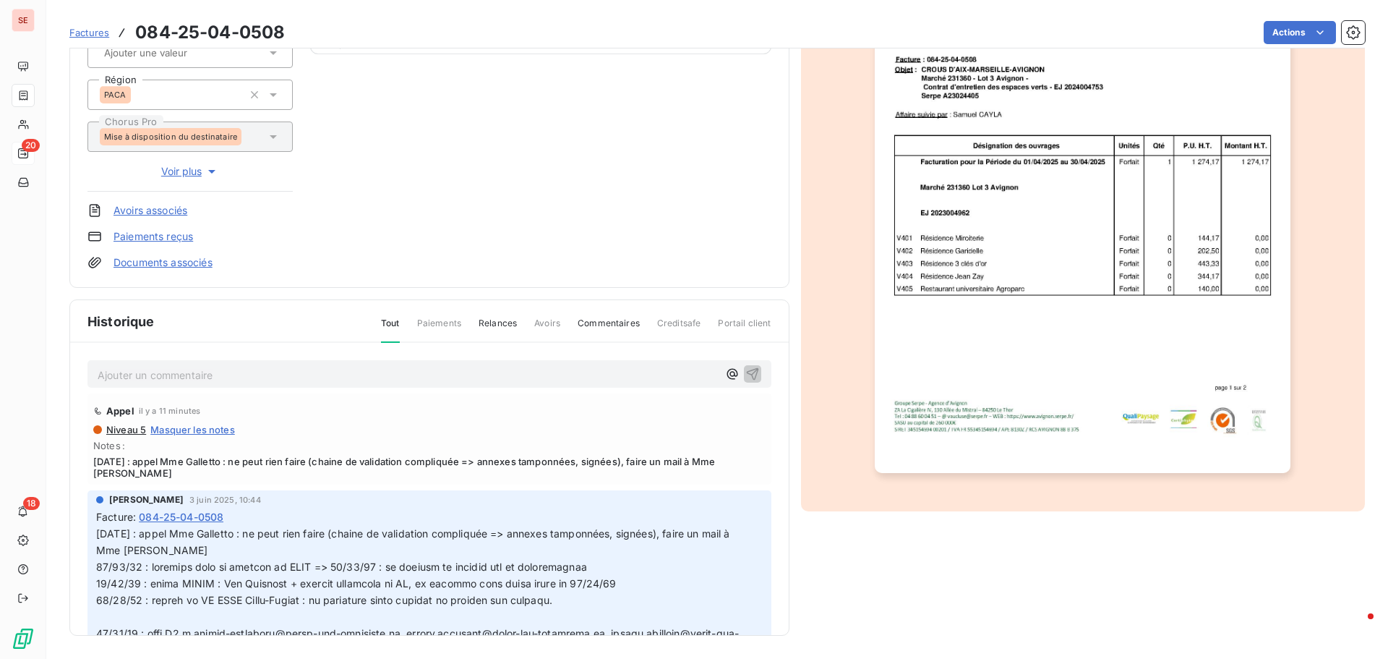
drag, startPoint x: 216, startPoint y: 548, endPoint x: 235, endPoint y: 546, distance: 18.9
click at [218, 546] on p "[DATE] : appel Mme Galletto : ne peut rien faire (chaine de validation compliqu…" at bounding box center [420, 542] width 649 height 33
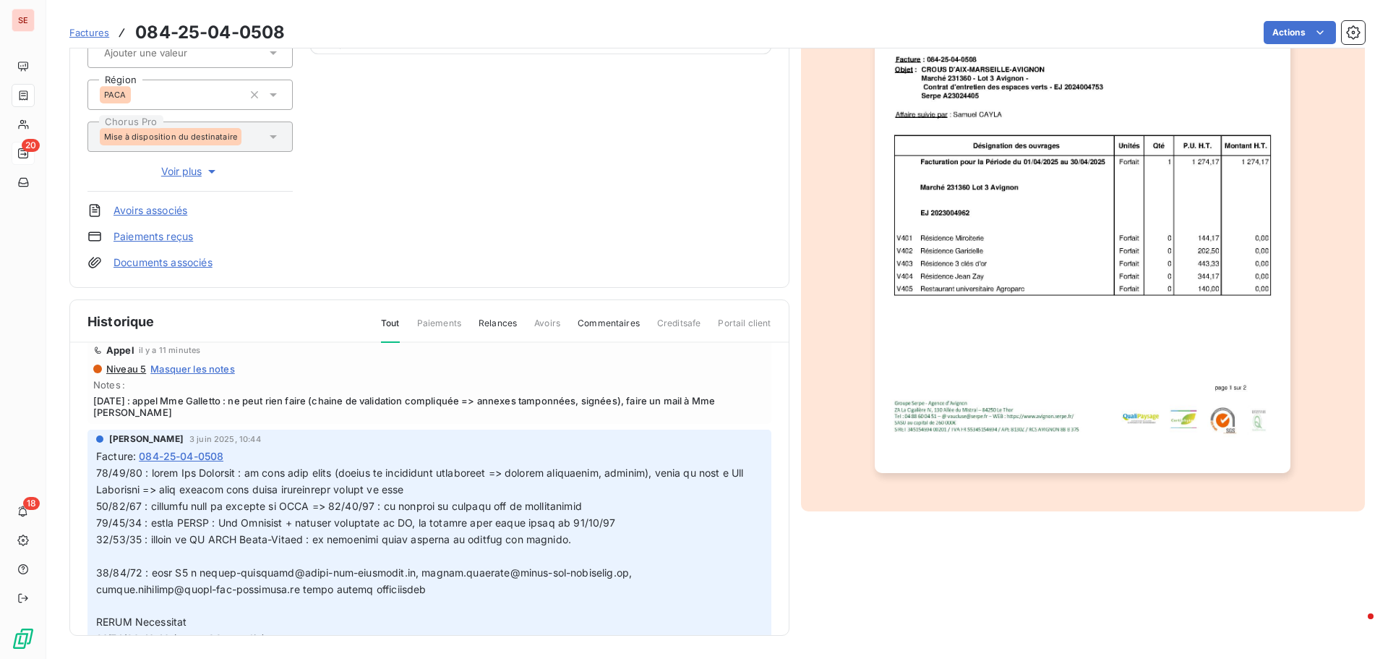
scroll to position [145, 0]
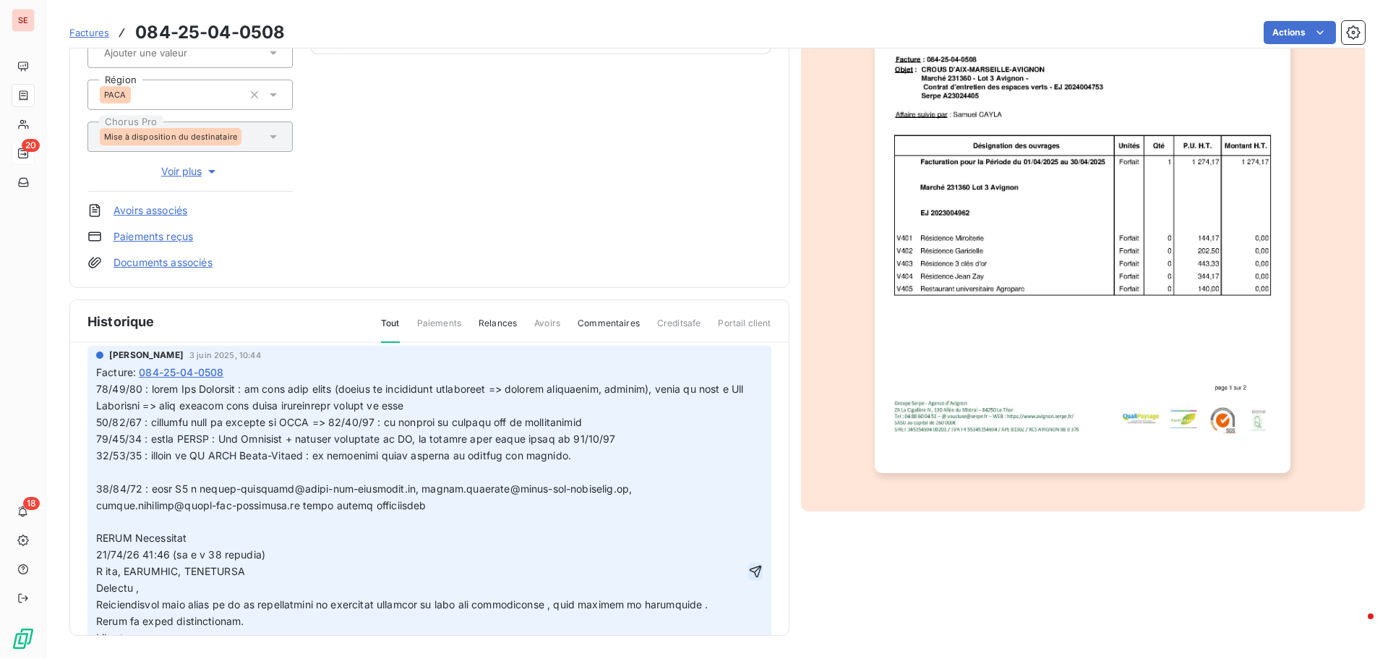
click at [748, 569] on icon "button" at bounding box center [755, 571] width 14 height 14
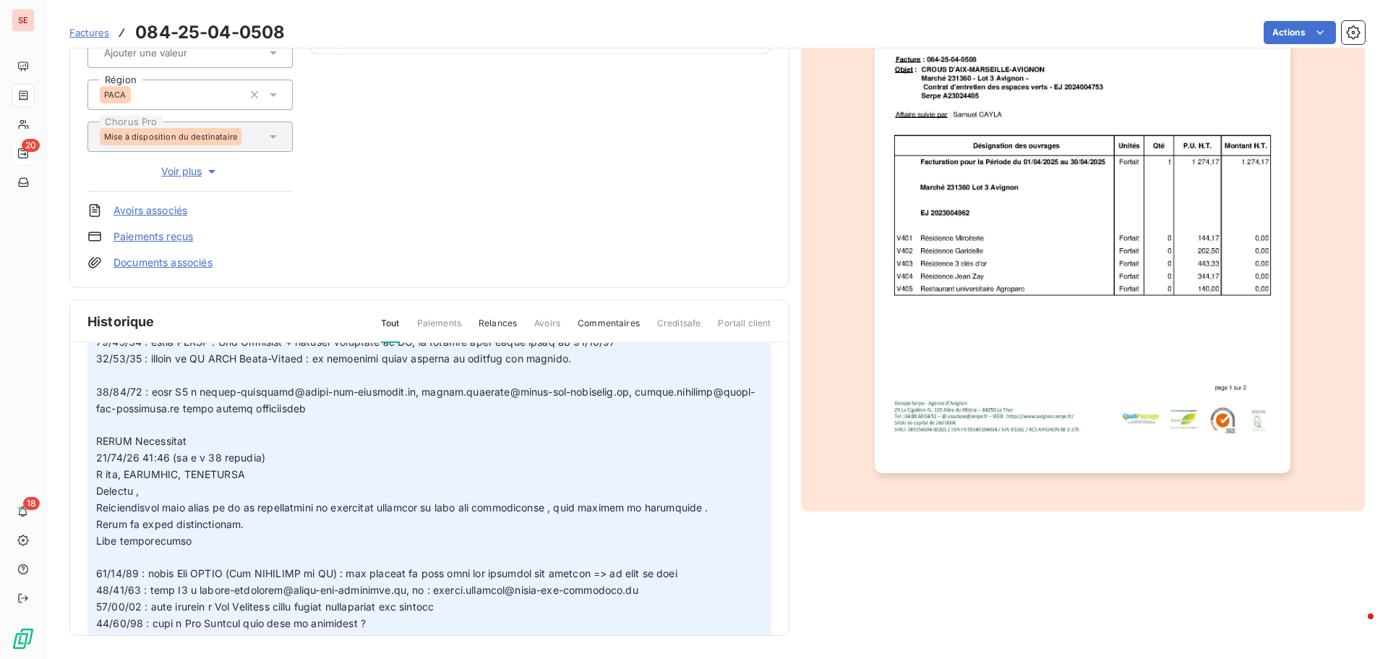
scroll to position [48, 0]
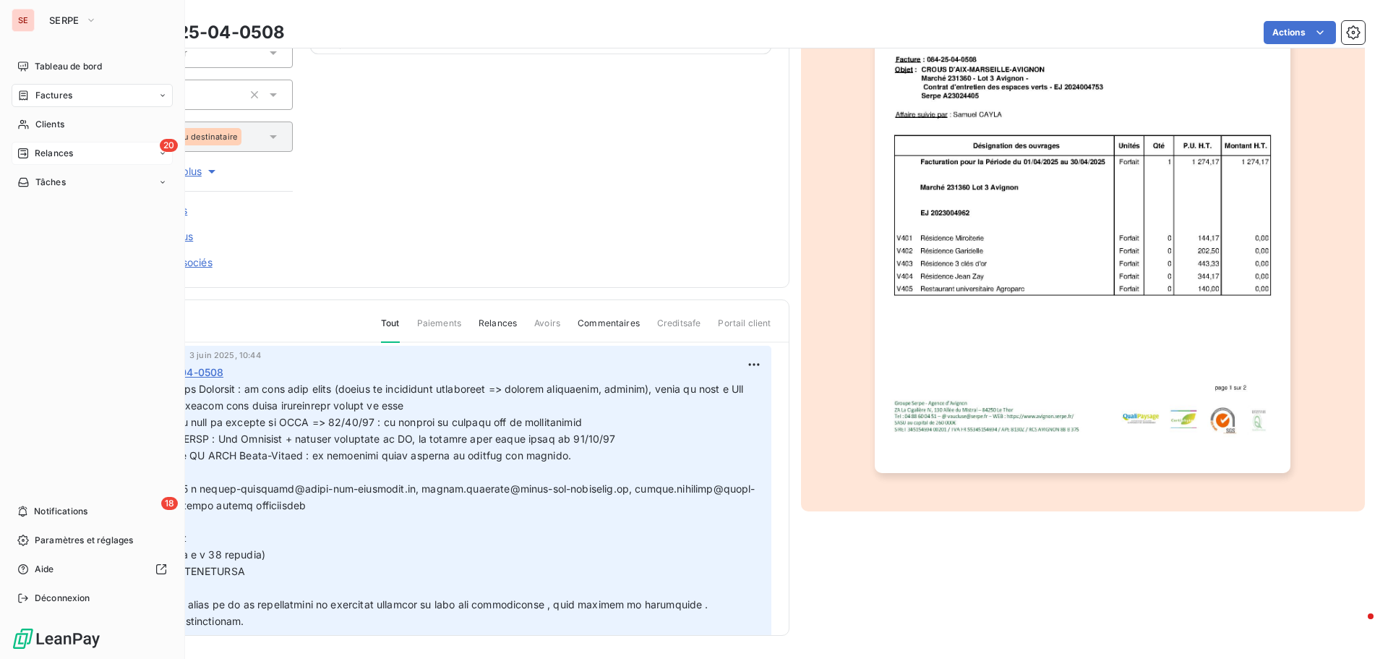
click at [59, 158] on span "Relances" at bounding box center [54, 153] width 38 height 13
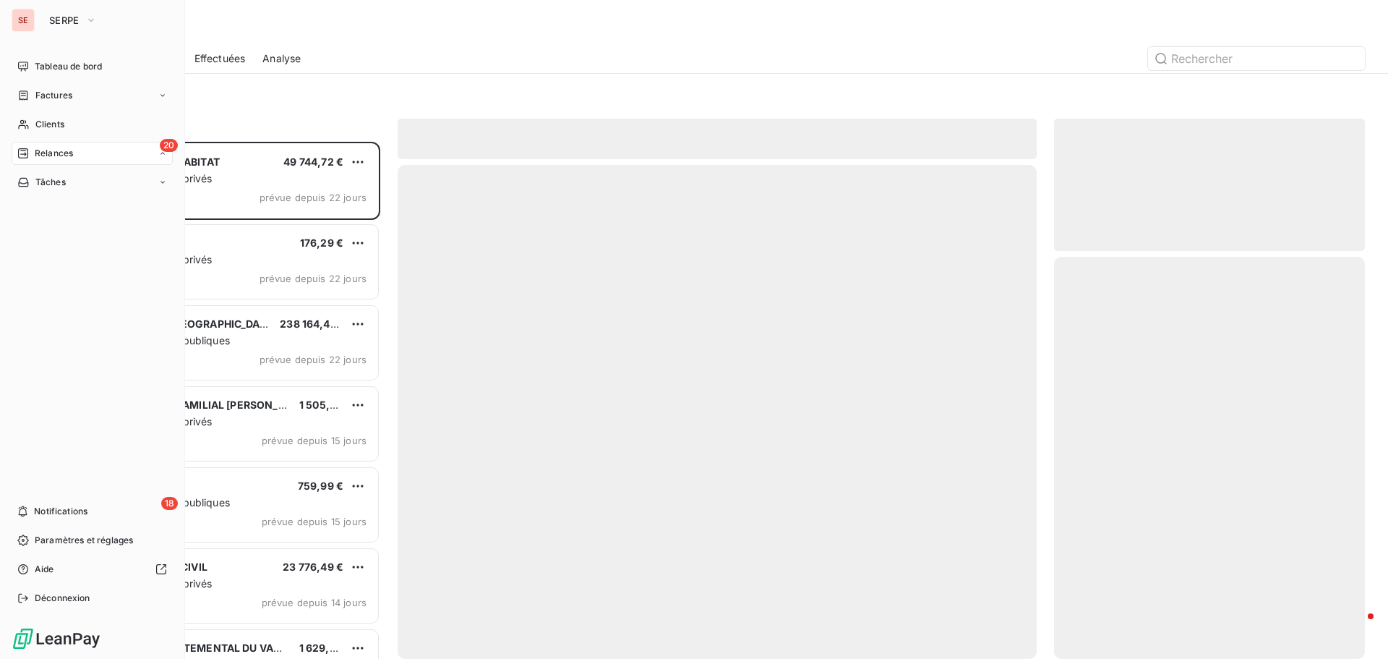
scroll to position [506, 300]
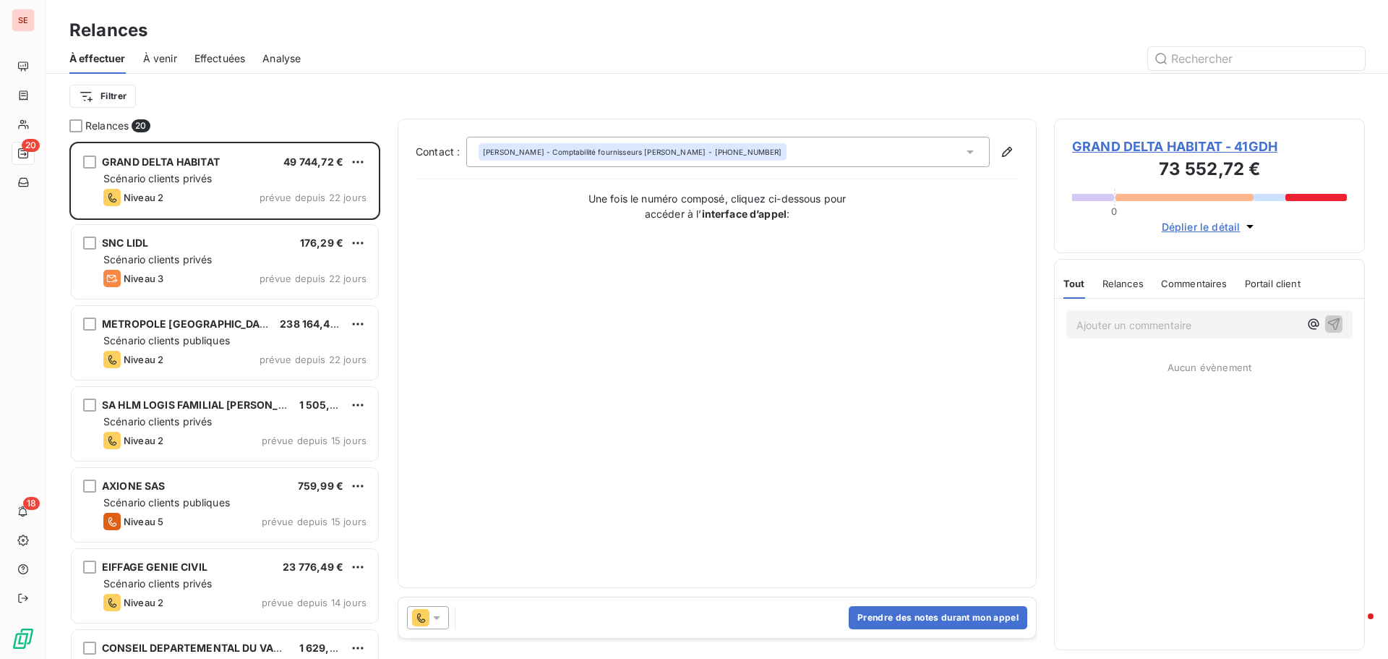
click at [328, 77] on div "Filtrer" at bounding box center [717, 96] width 1296 height 45
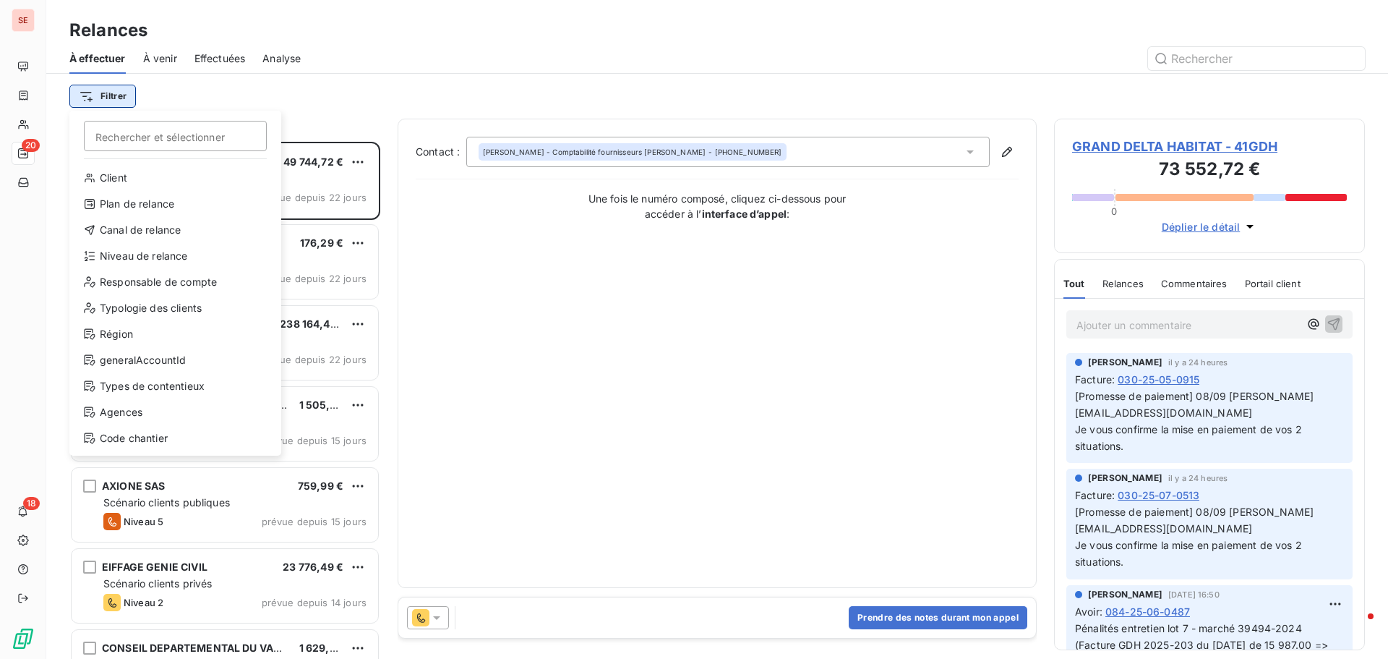
click at [95, 101] on html "SE 20 18 Relances À effectuer À venir Effectuées Analyse Filtrer Rechercher et …" at bounding box center [694, 329] width 1388 height 659
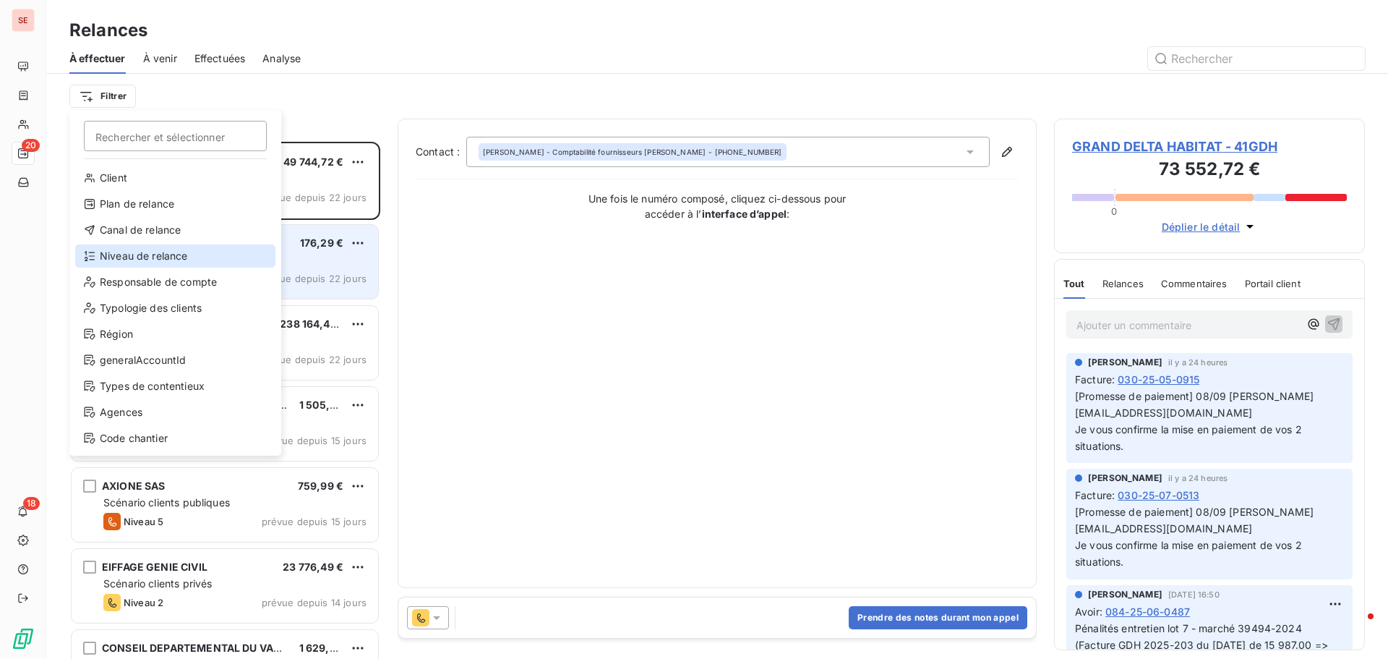
drag, startPoint x: 159, startPoint y: 254, endPoint x: 198, endPoint y: 231, distance: 45.8
click at [160, 254] on div "Niveau de relance" at bounding box center [175, 255] width 200 height 23
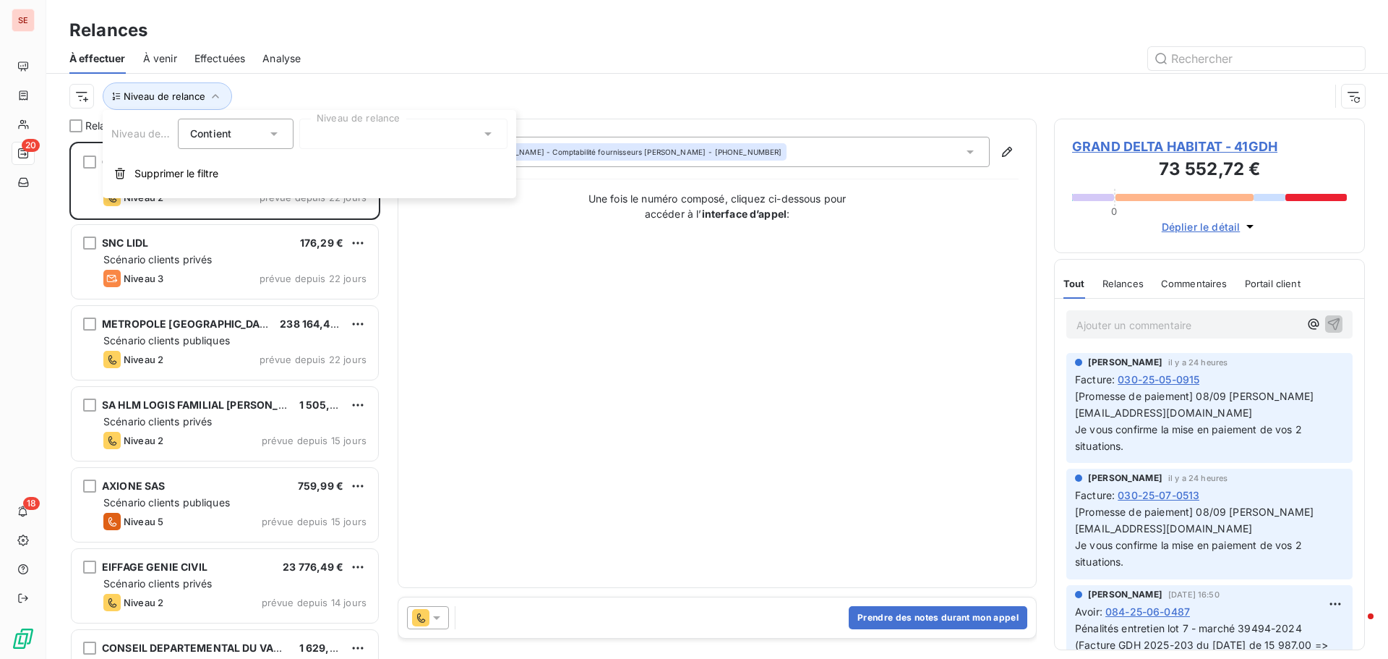
click at [344, 139] on div at bounding box center [403, 134] width 208 height 30
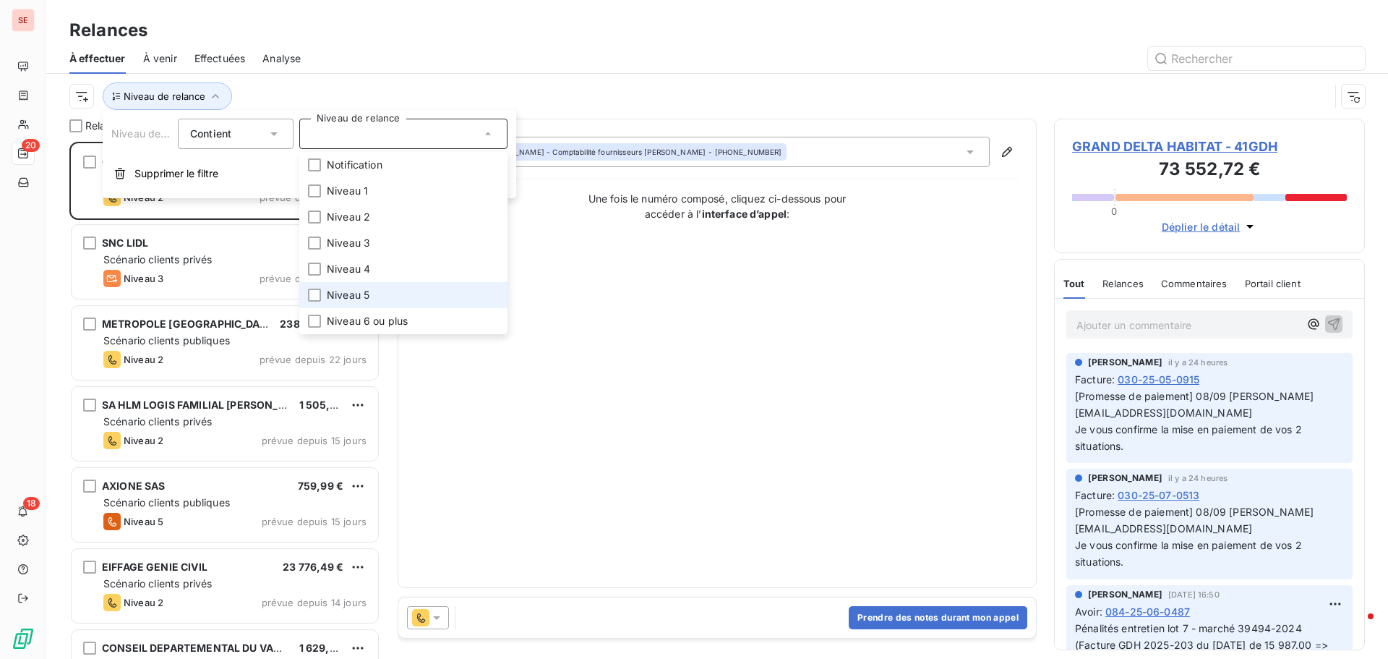
click at [359, 291] on span "Niveau 5" at bounding box center [348, 295] width 43 height 14
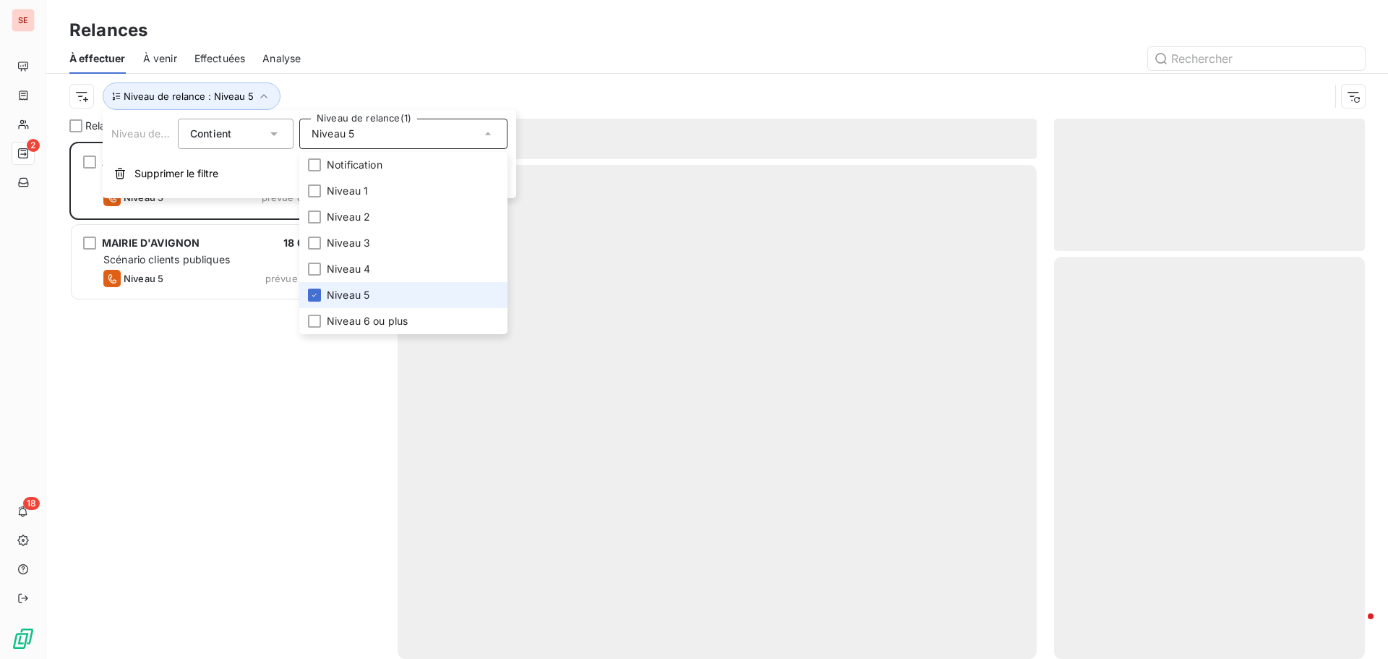
scroll to position [506, 300]
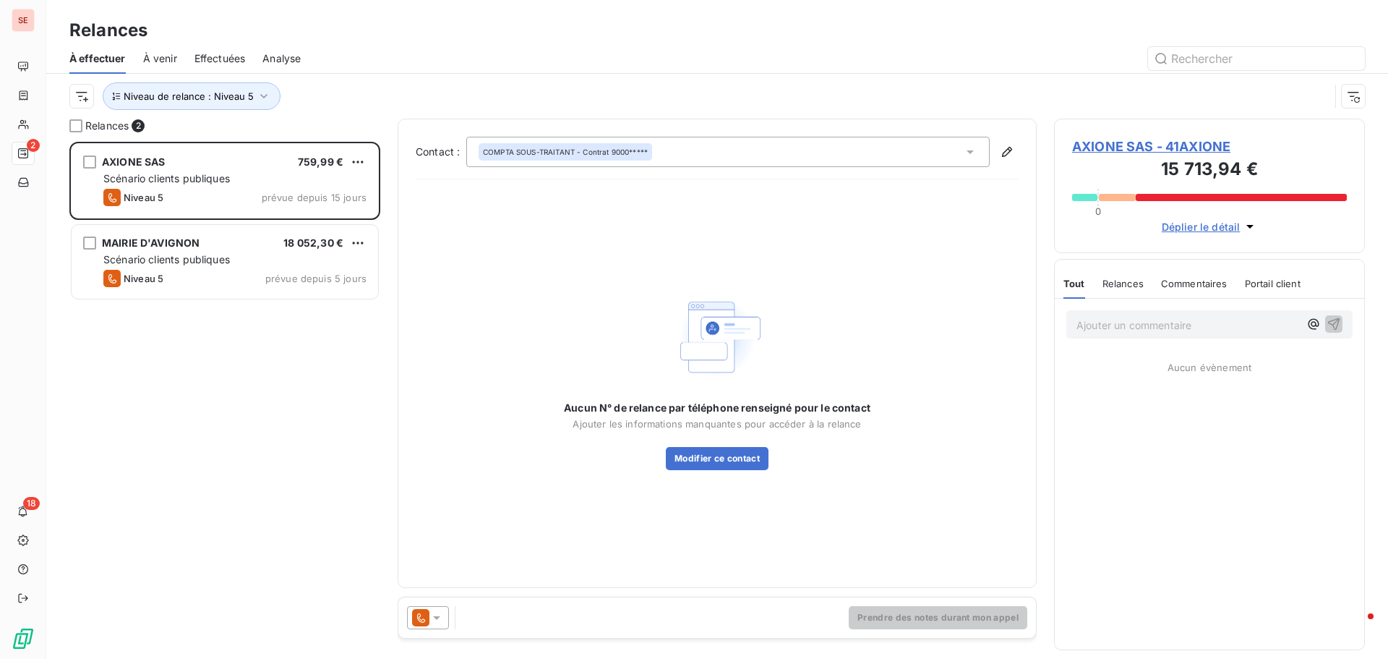
click at [132, 387] on div "AXIONE SAS 759,99 € Scénario clients publiques Niveau 5 prévue depuis 15 jours …" at bounding box center [224, 400] width 311 height 517
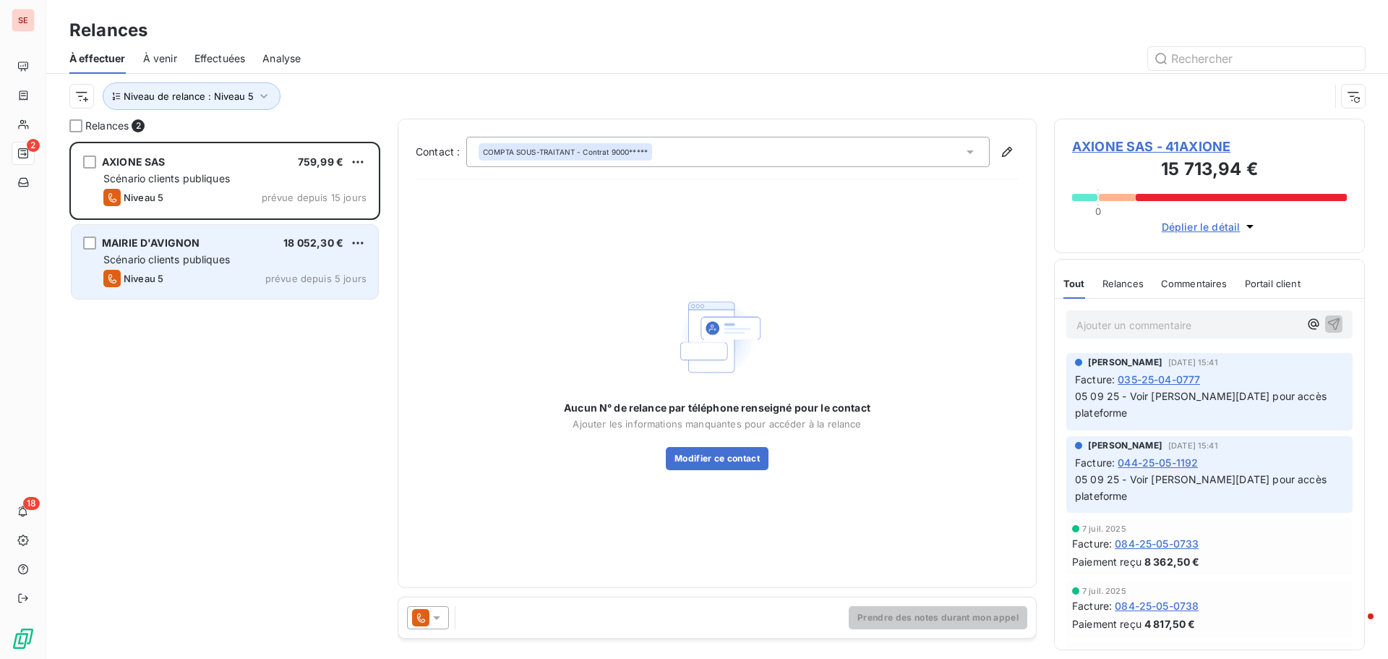
click at [189, 267] on div "MAIRIE D'AVIGNON 18 052,30 € Scénario clients publiques Niveau 5 prévue depuis …" at bounding box center [225, 262] width 307 height 74
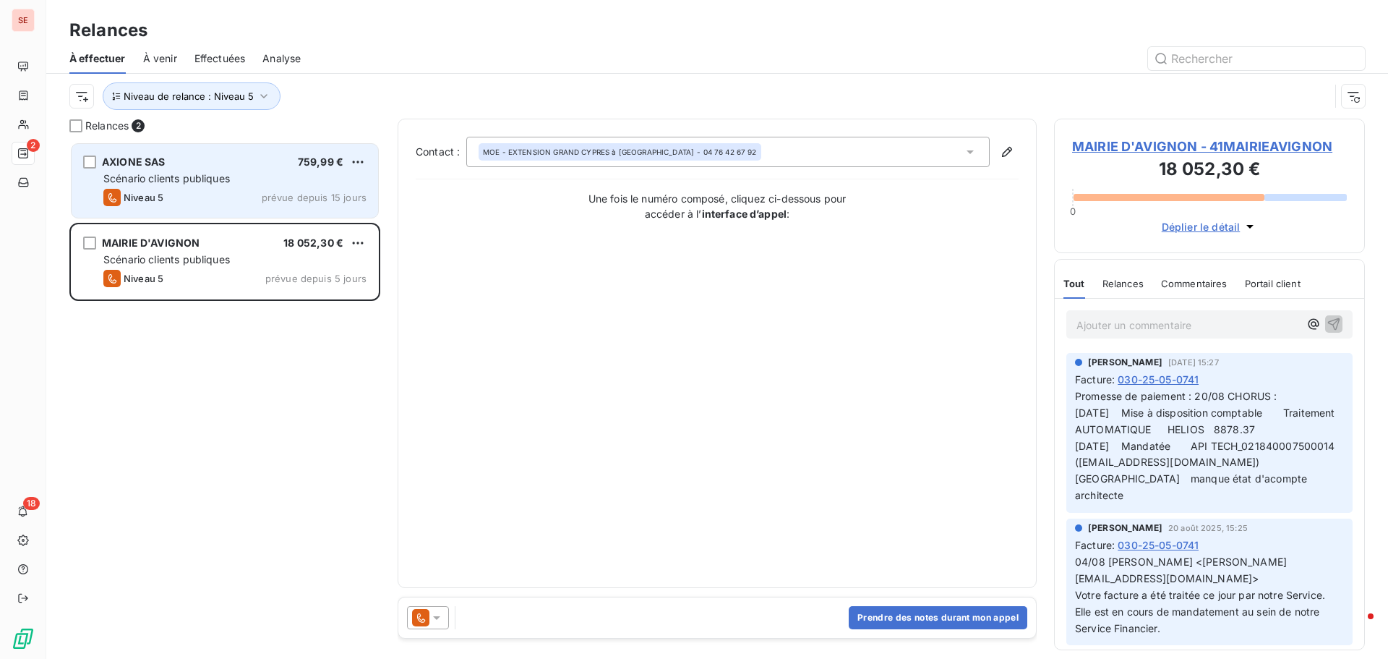
click at [208, 191] on div "Niveau 5 prévue depuis 15 jours" at bounding box center [234, 197] width 263 height 17
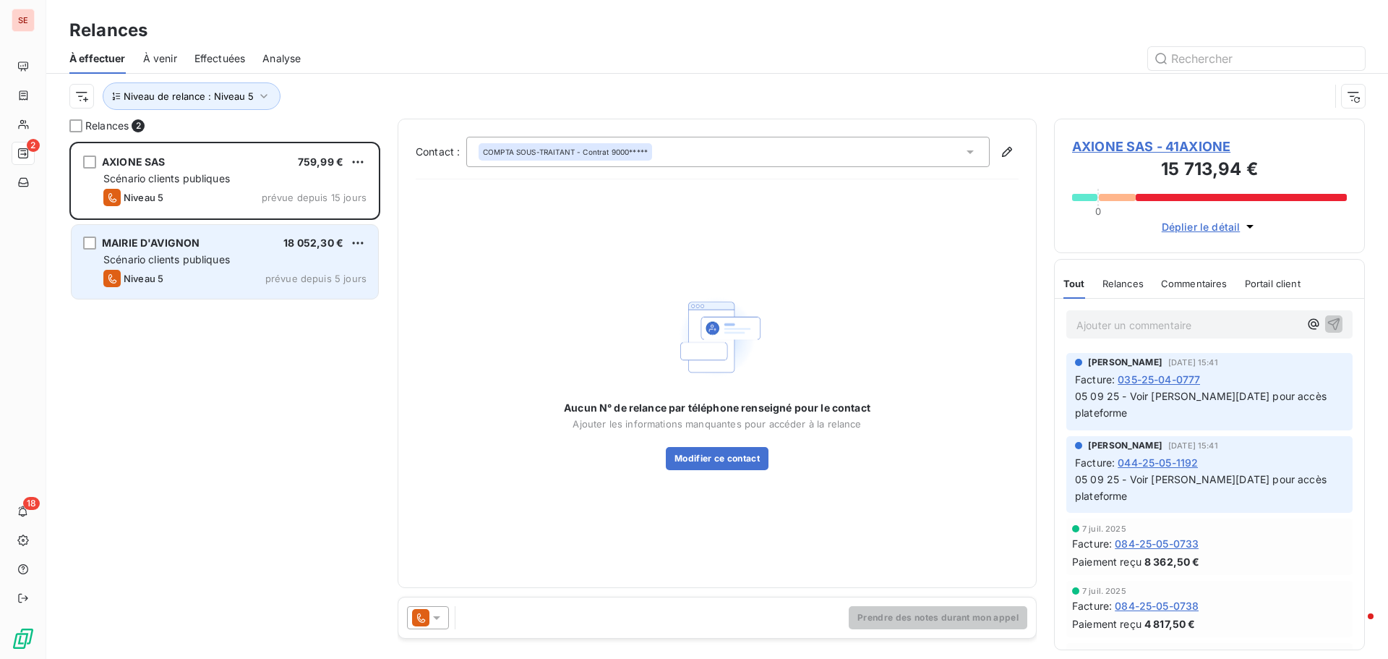
click at [228, 262] on span "Scénario clients publiques" at bounding box center [166, 259] width 127 height 12
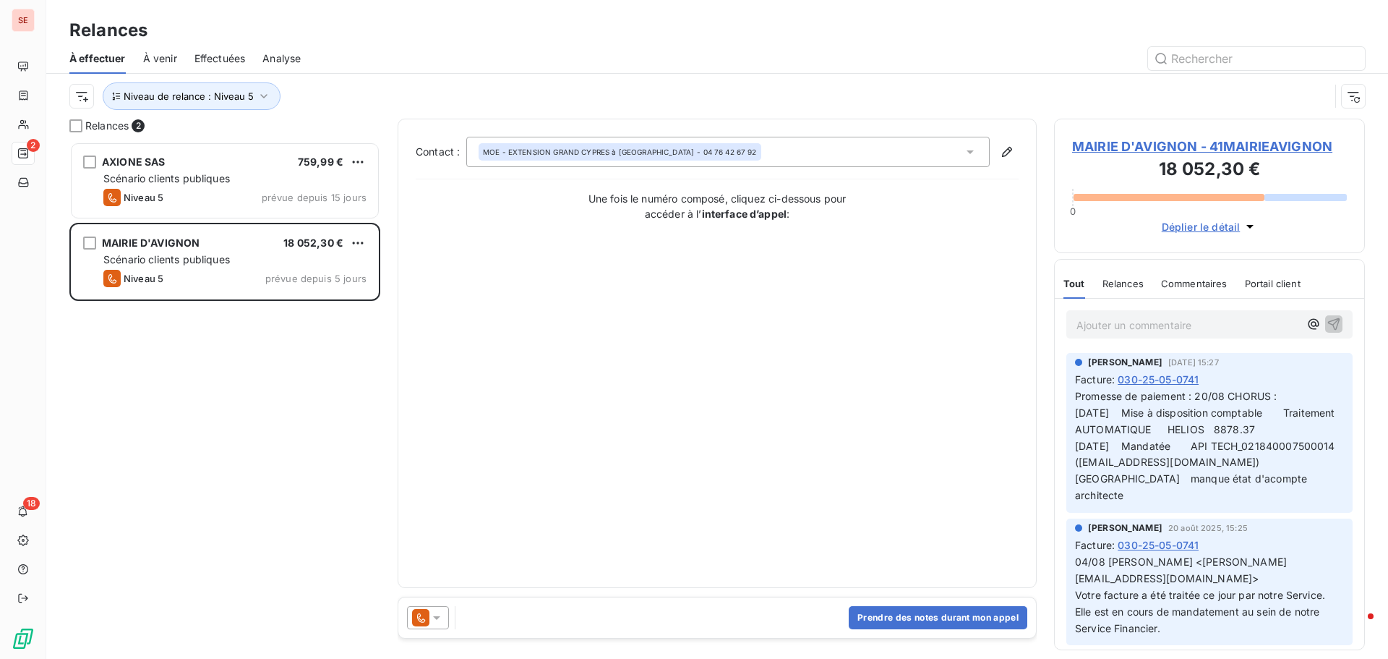
click at [402, 96] on div "Niveau de relance : Niveau 5" at bounding box center [699, 95] width 1260 height 27
click at [260, 92] on icon "button" at bounding box center [264, 96] width 14 height 14
click at [354, 132] on span "Niveau 5" at bounding box center [333, 134] width 43 height 14
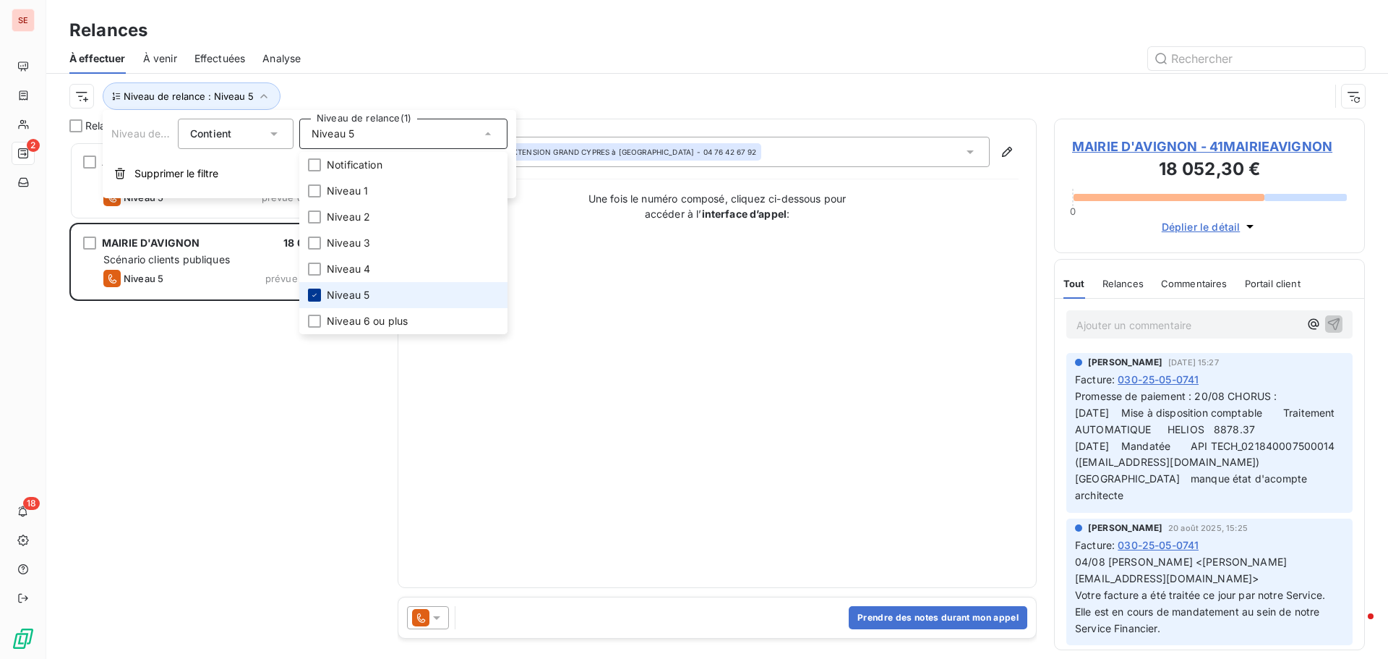
click at [313, 295] on icon at bounding box center [314, 295] width 9 height 9
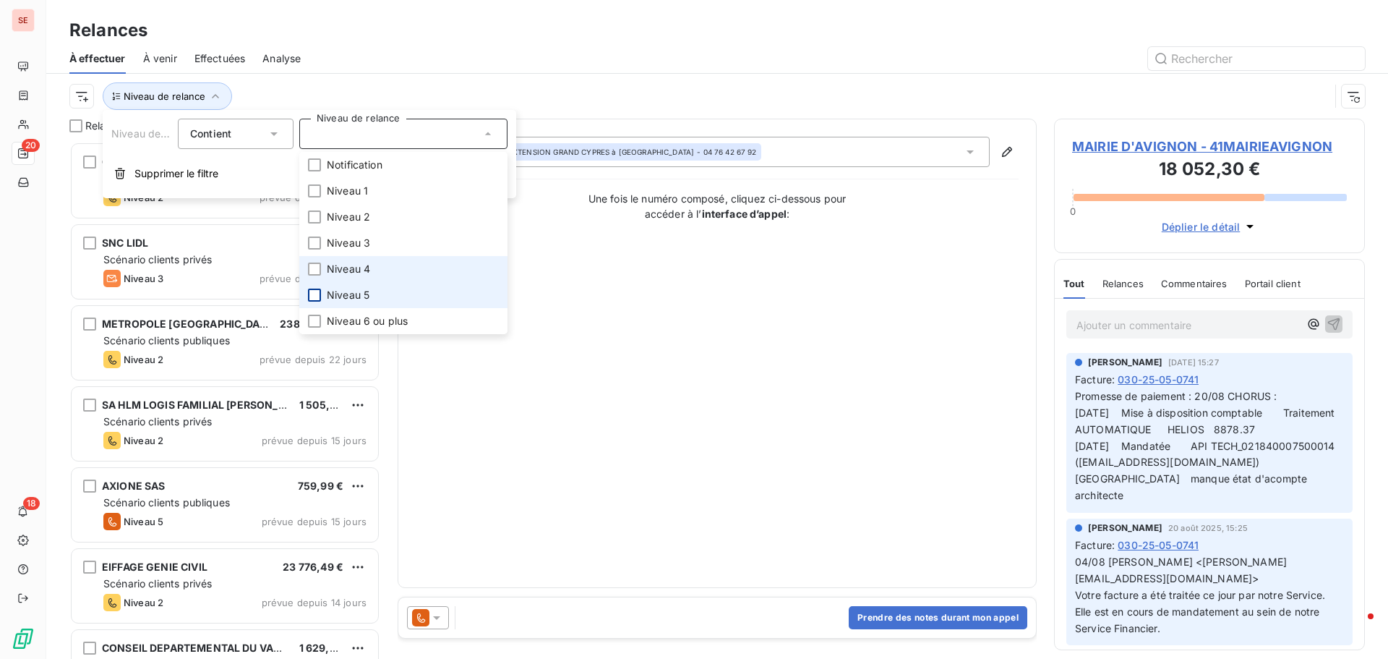
click at [338, 267] on span "Niveau 4" at bounding box center [348, 269] width 43 height 14
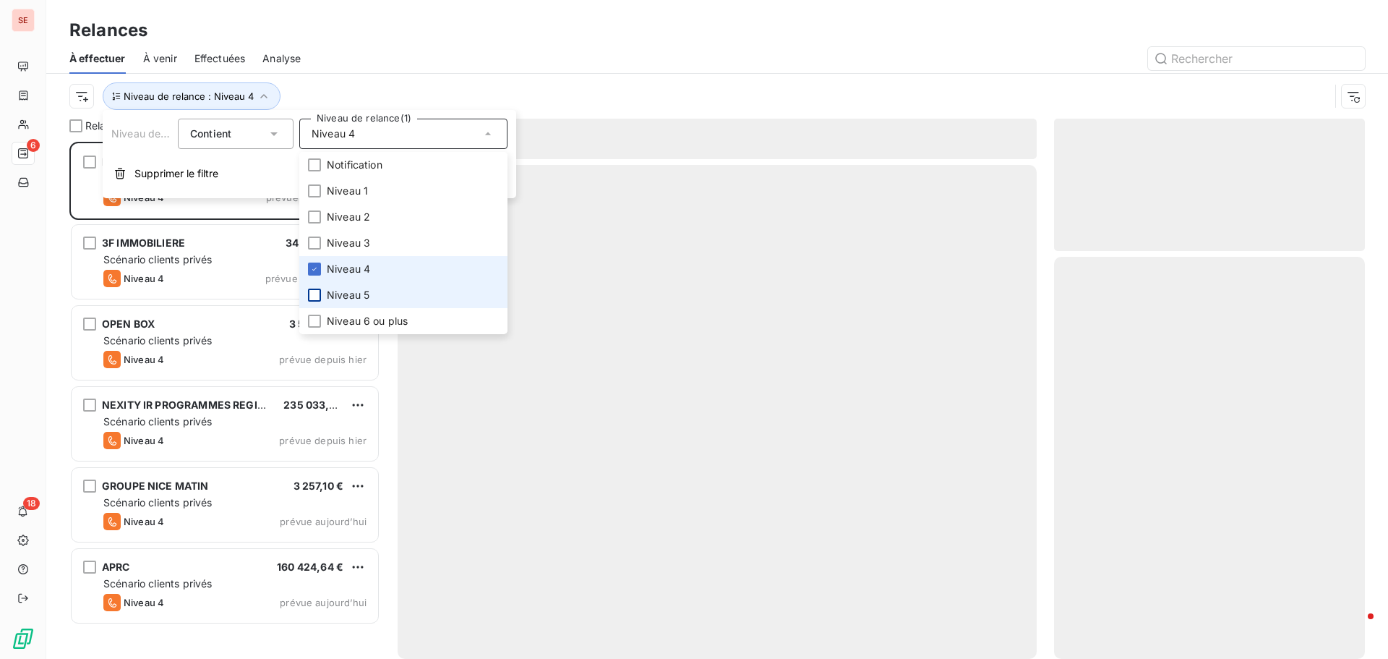
scroll to position [506, 300]
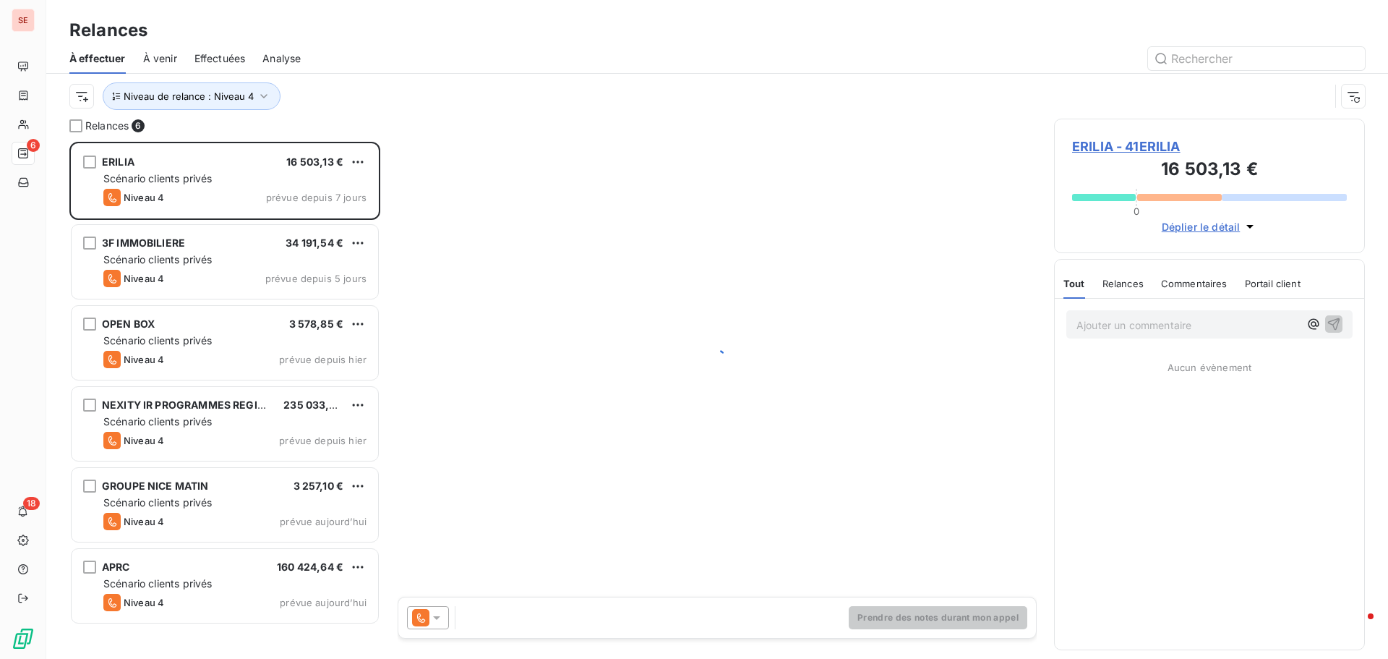
click at [390, 17] on div "Relances" at bounding box center [717, 30] width 1342 height 26
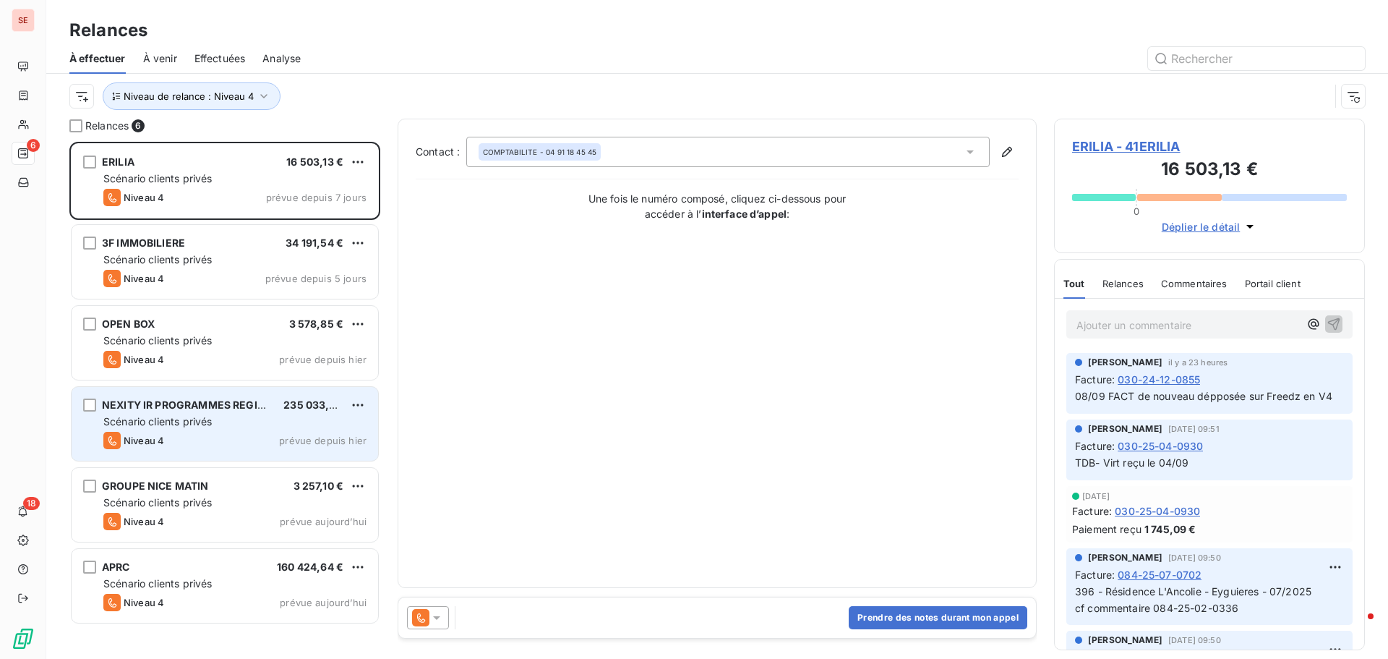
click at [174, 406] on span "NEXITY IR PROGRAMMES REGION SUD" at bounding box center [199, 404] width 195 height 12
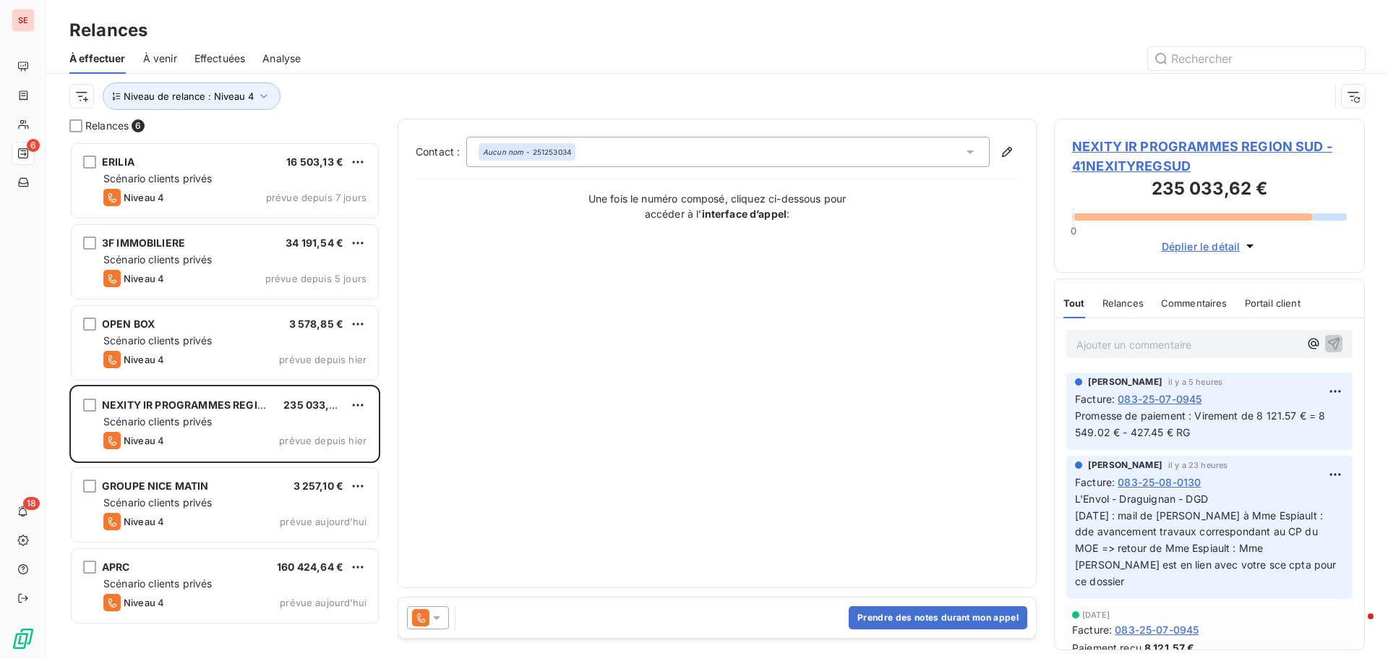
click at [1087, 146] on span "NEXITY IR PROGRAMMES REGION SUD - 41NEXITYREGSUD" at bounding box center [1209, 156] width 275 height 39
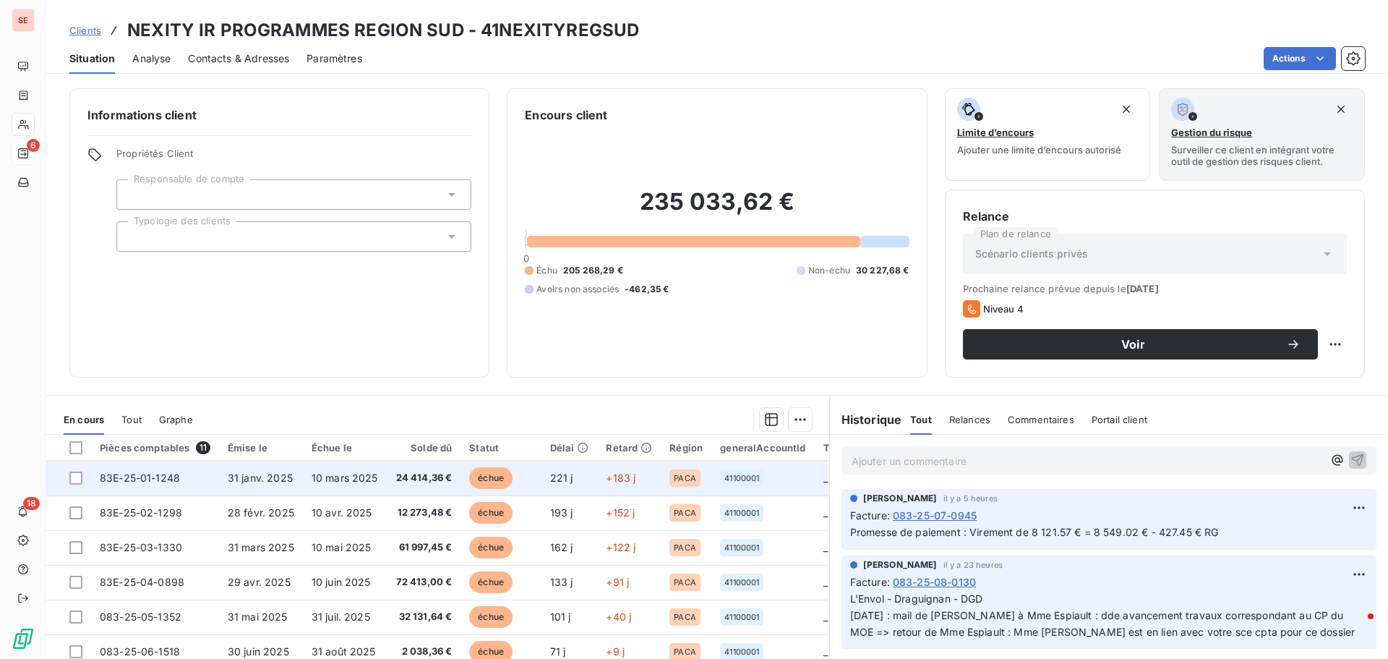
click at [267, 480] on span "31 janv. 2025" at bounding box center [260, 477] width 65 height 12
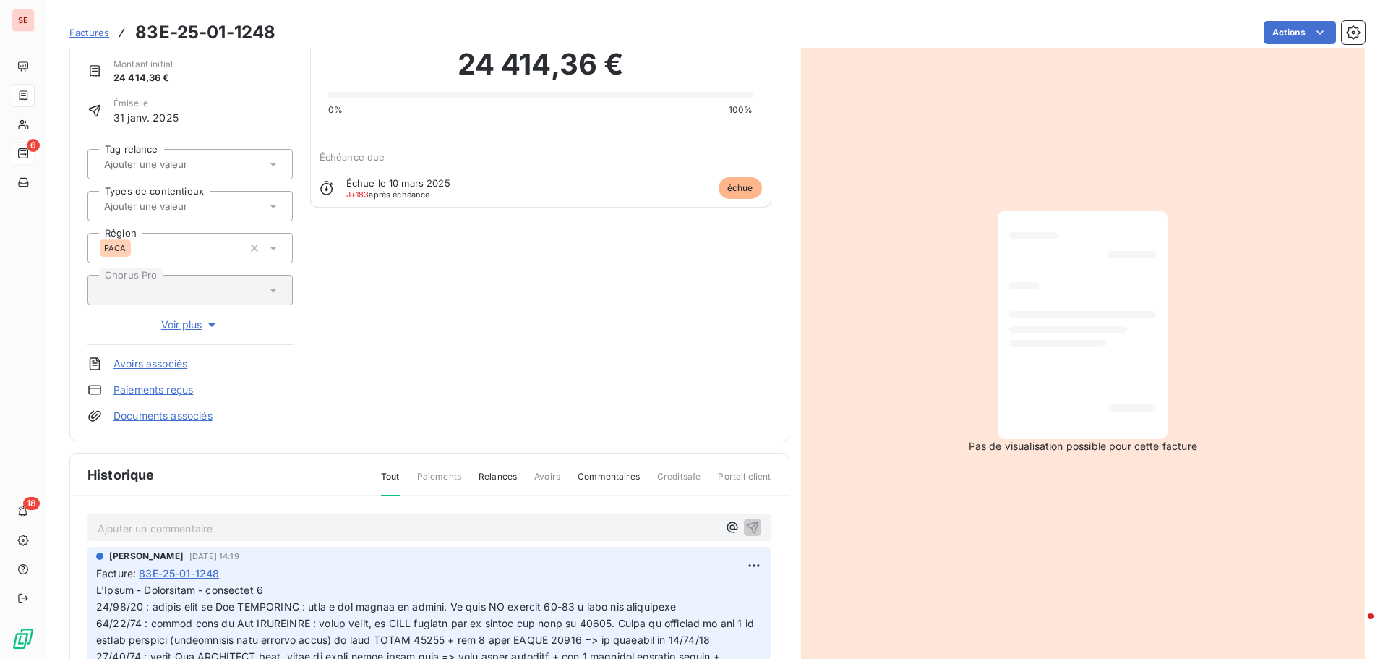
scroll to position [145, 0]
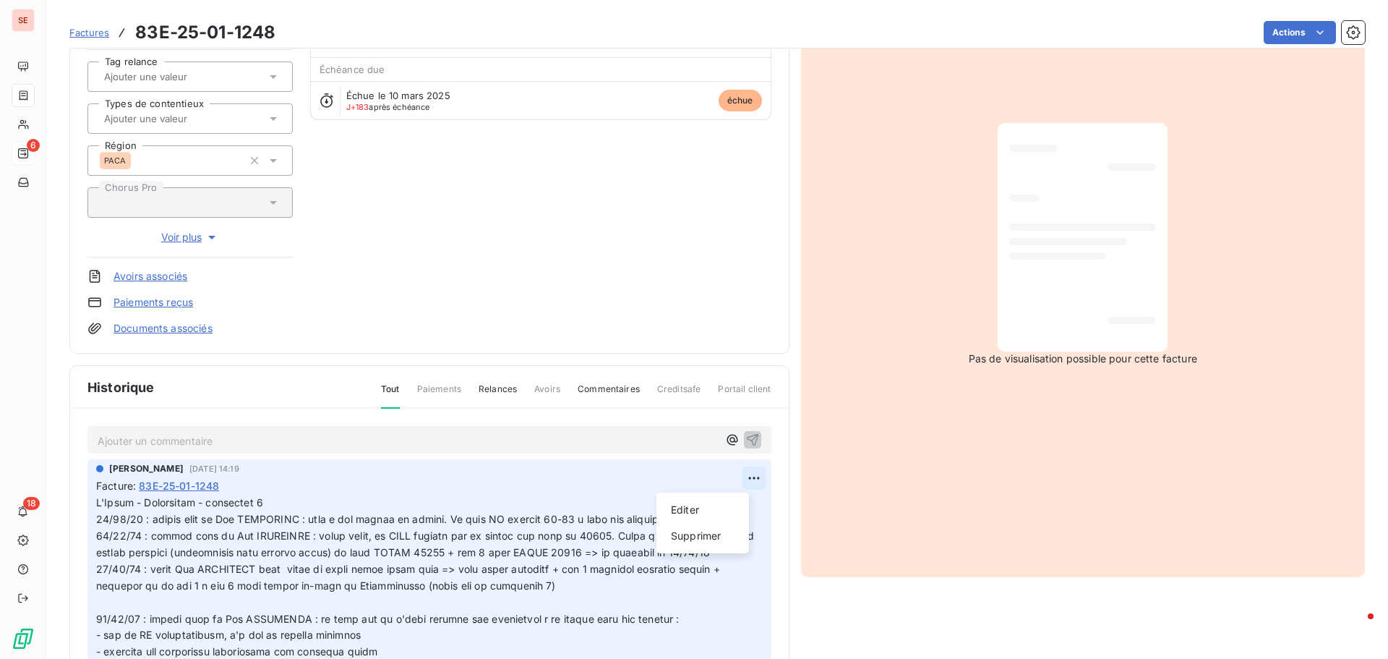
click at [734, 476] on html "SE 6 18 Factures 83E-25-01-1248 Actions NEXITY IR PROGRAMMES REGION SUD 41NEXIT…" at bounding box center [694, 329] width 1388 height 659
click at [711, 505] on div "Editer" at bounding box center [702, 509] width 81 height 23
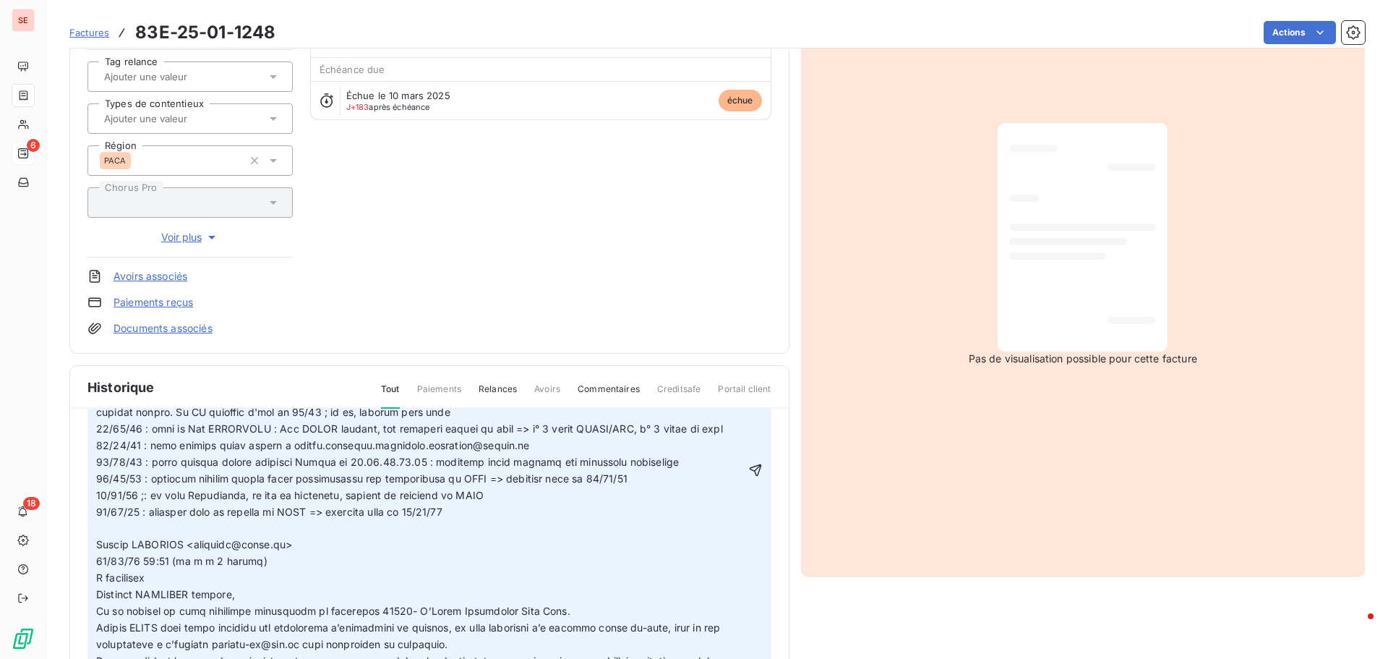
scroll to position [361, 0]
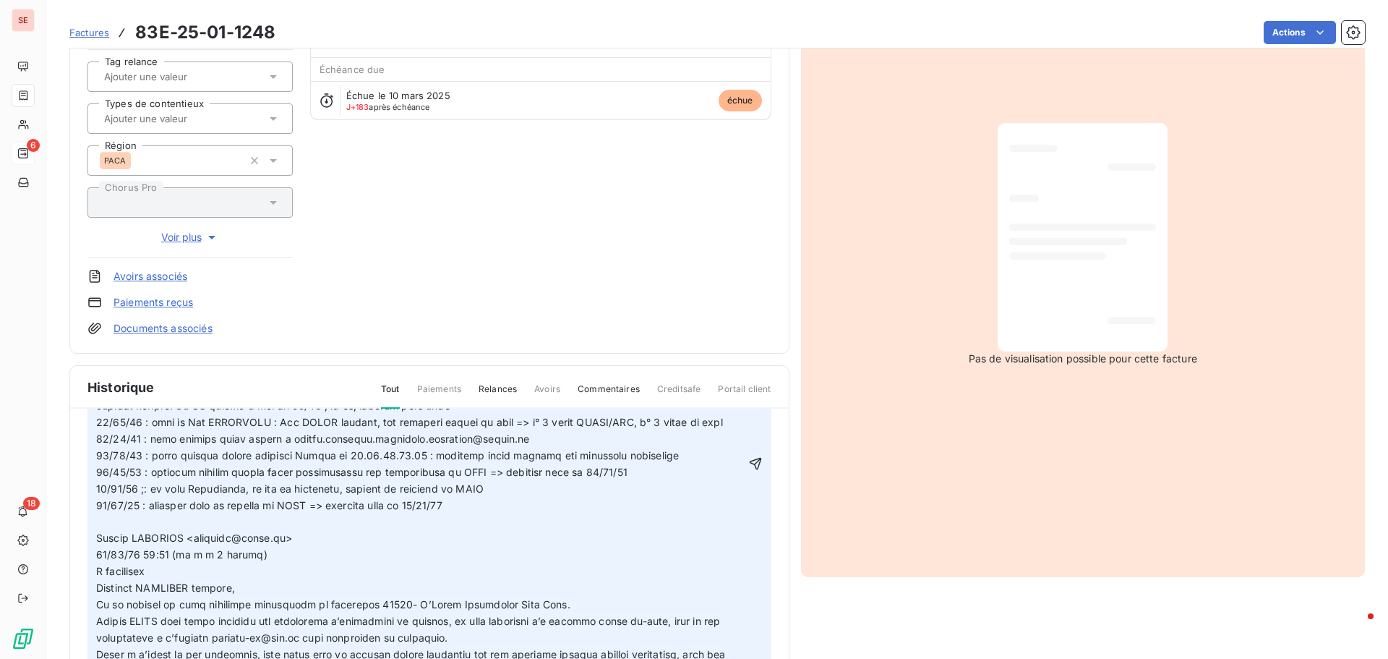
click at [748, 456] on icon "button" at bounding box center [755, 463] width 14 height 14
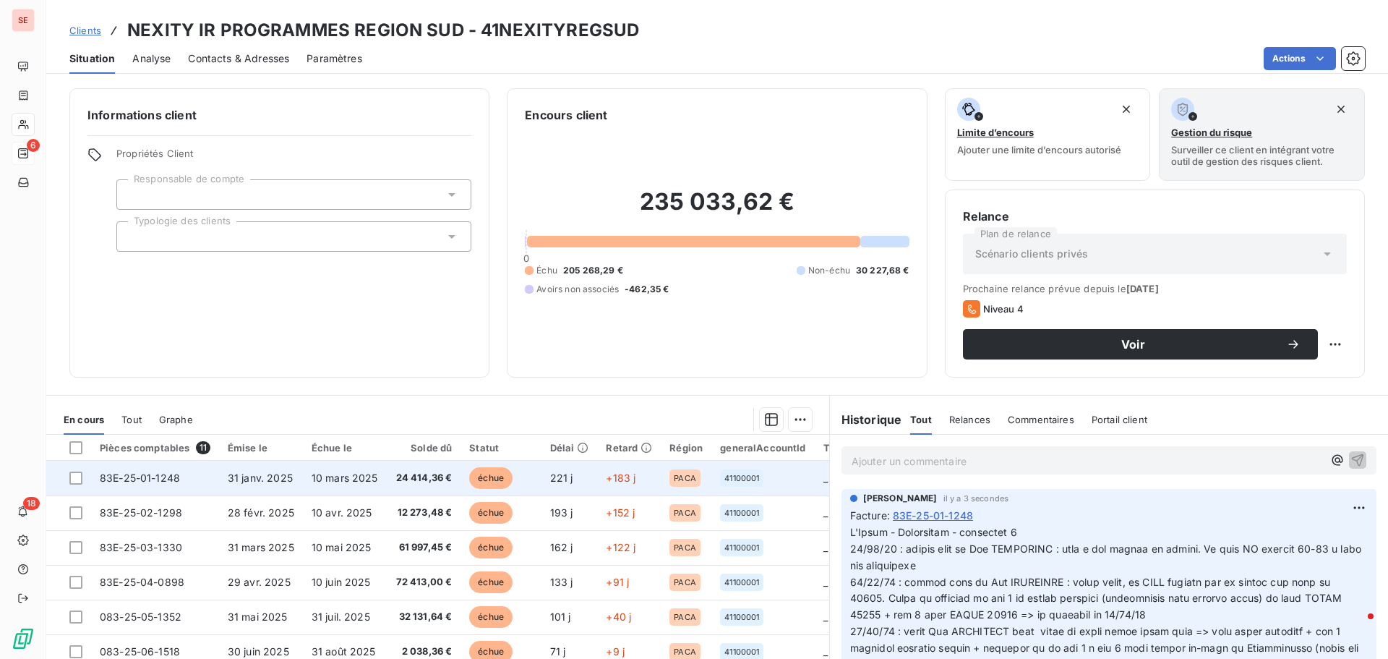
click at [369, 473] on span "10 mars 2025" at bounding box center [345, 477] width 67 height 12
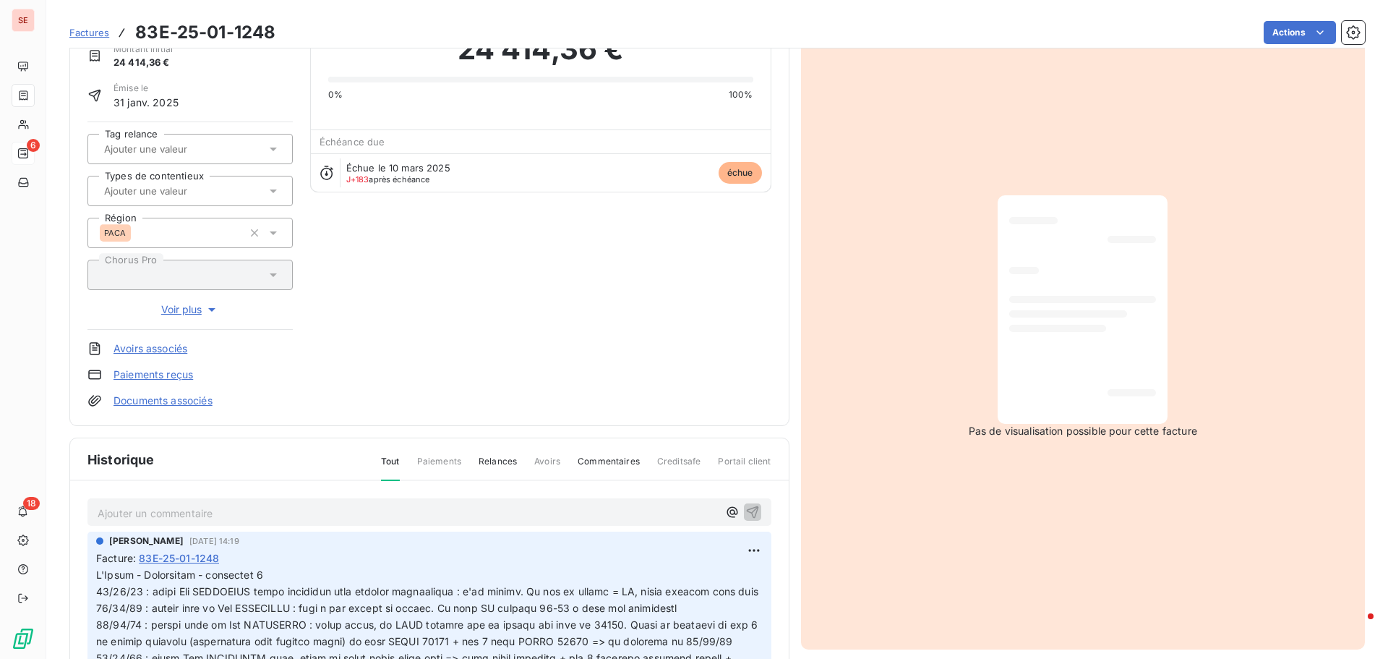
scroll to position [211, 0]
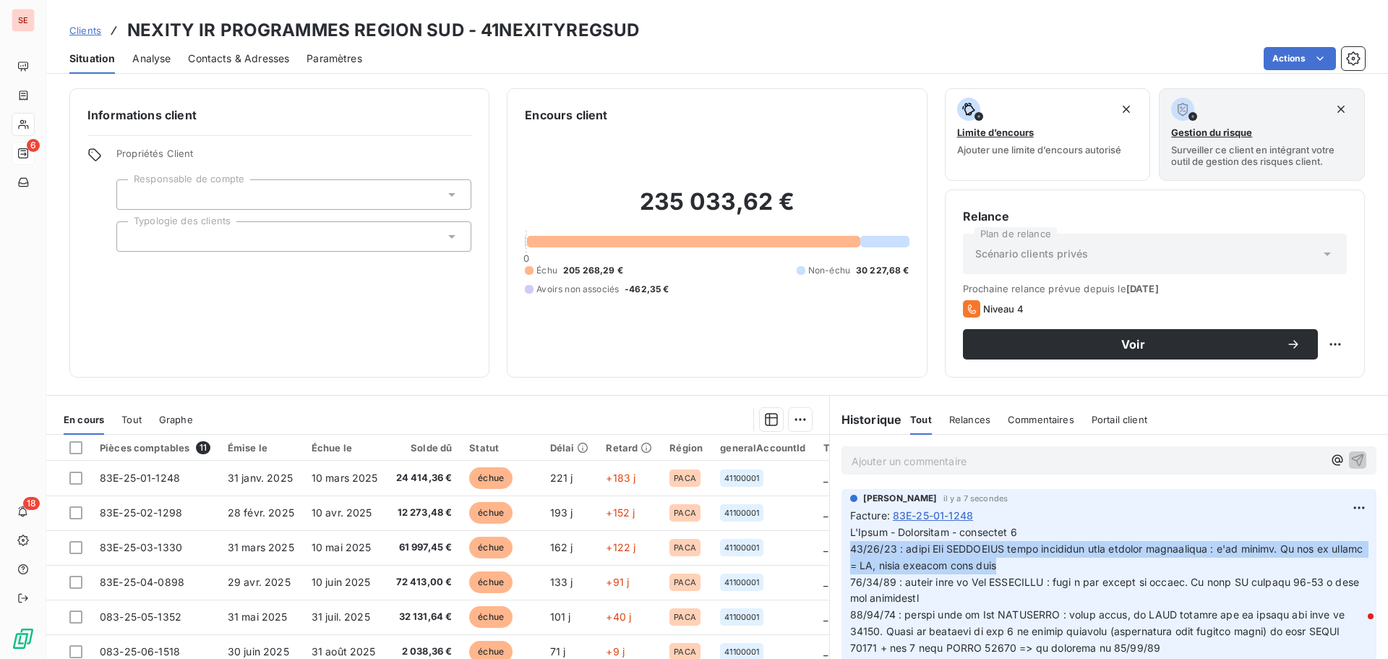
drag, startPoint x: 1034, startPoint y: 562, endPoint x: 831, endPoint y: 546, distance: 203.8
copy span "[DATE] : appel Mme BOUTEBILA suite réception mail doublon facturation : s'en oc…"
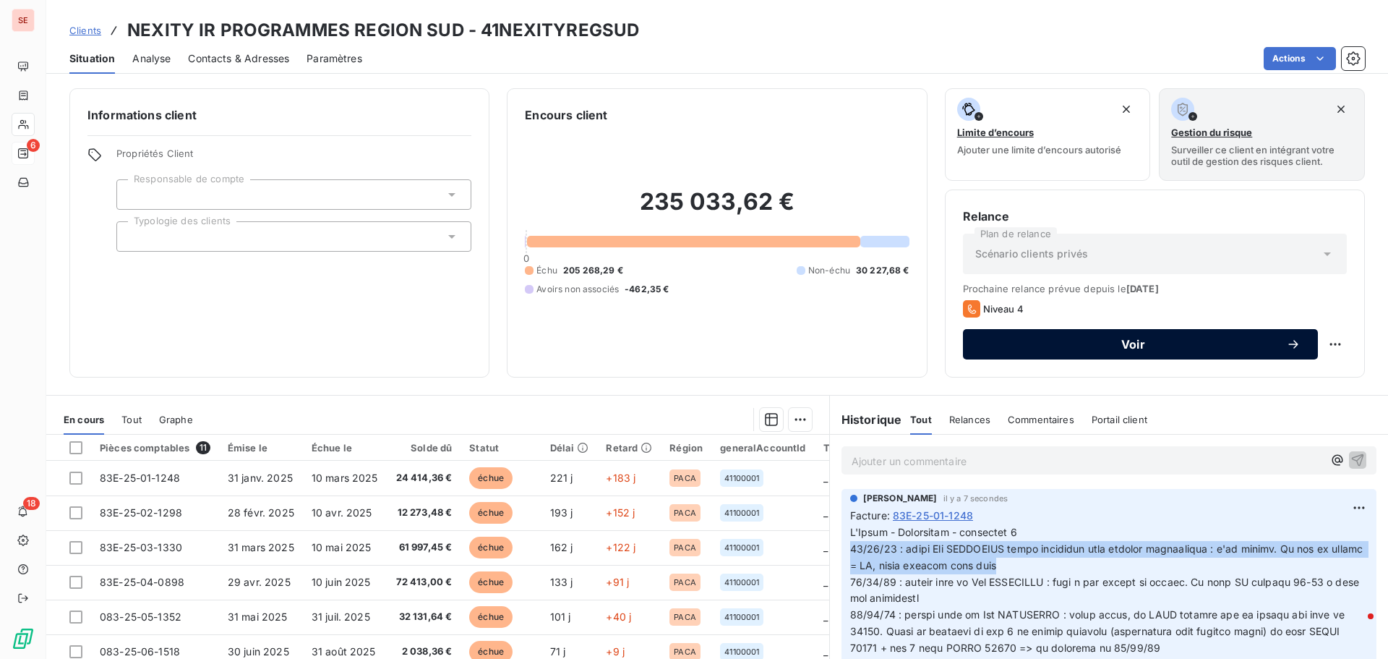
click at [1186, 343] on span "Voir" at bounding box center [1133, 344] width 306 height 12
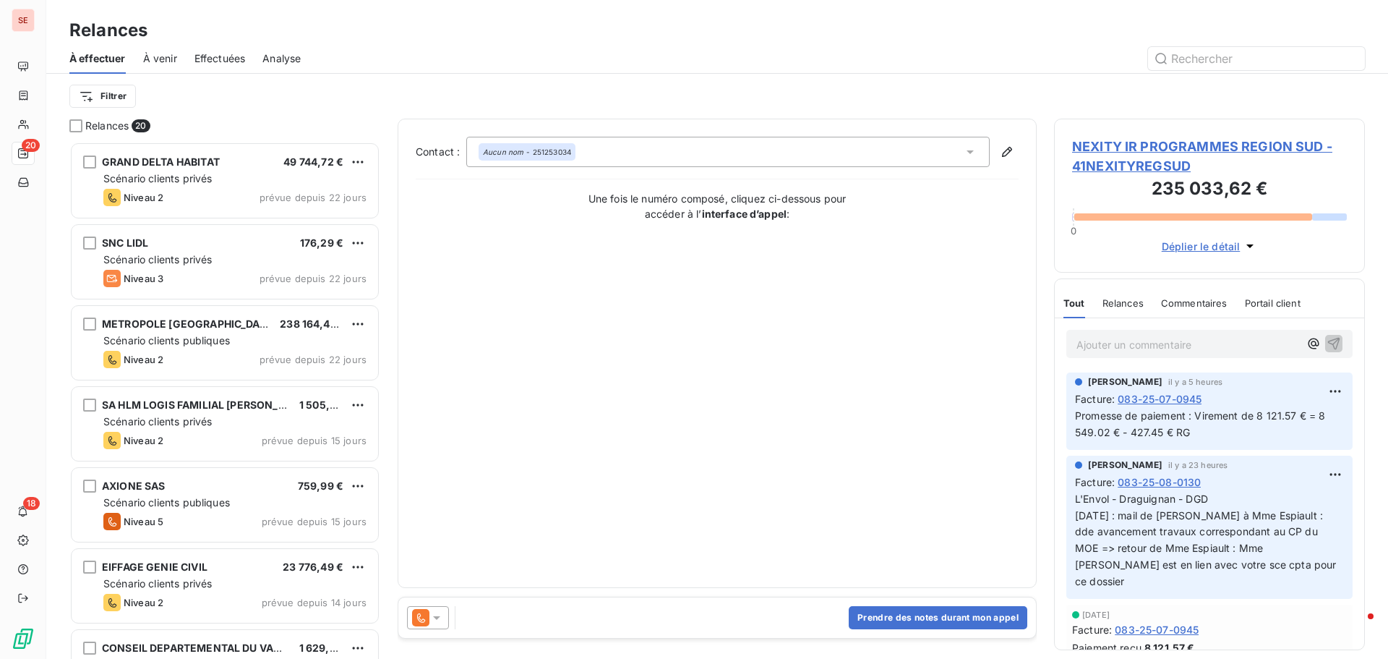
scroll to position [506, 300]
click at [678, 151] on div "Aucun nom - 251253034" at bounding box center [727, 152] width 523 height 30
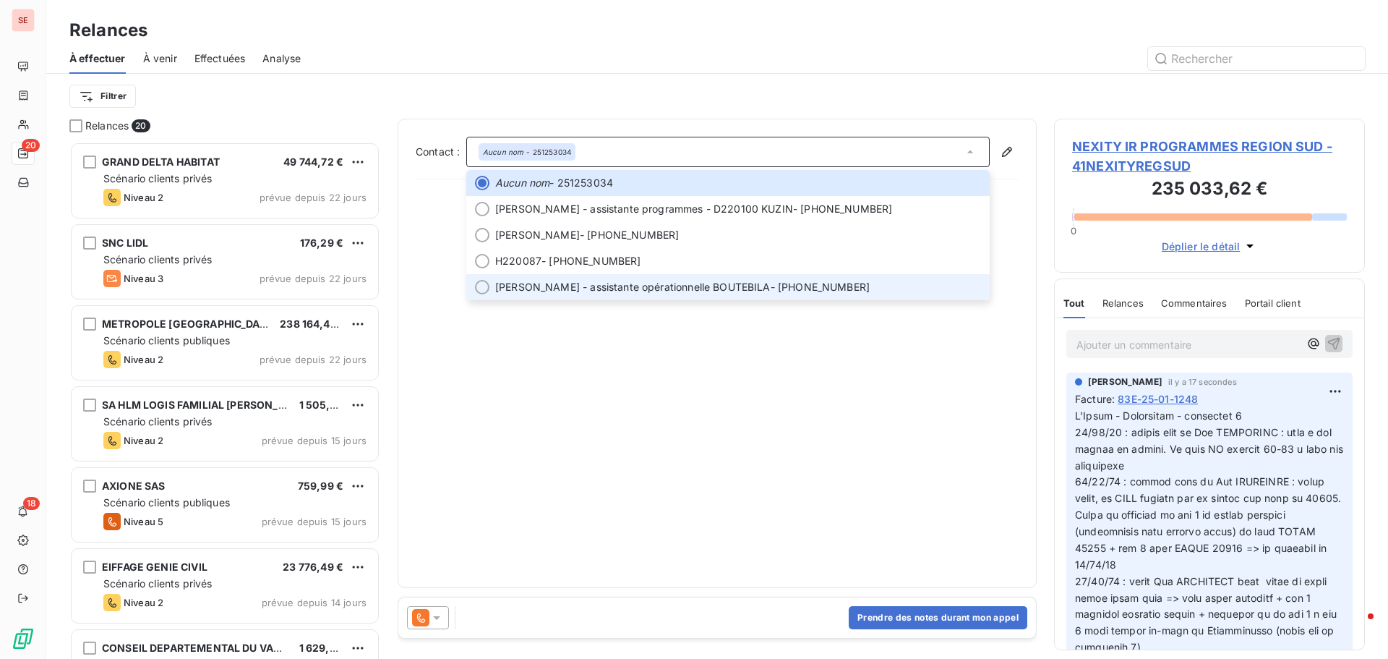
click at [679, 286] on span "[PERSON_NAME] - assistante opérationnelle BOUTEBILA" at bounding box center [632, 287] width 275 height 14
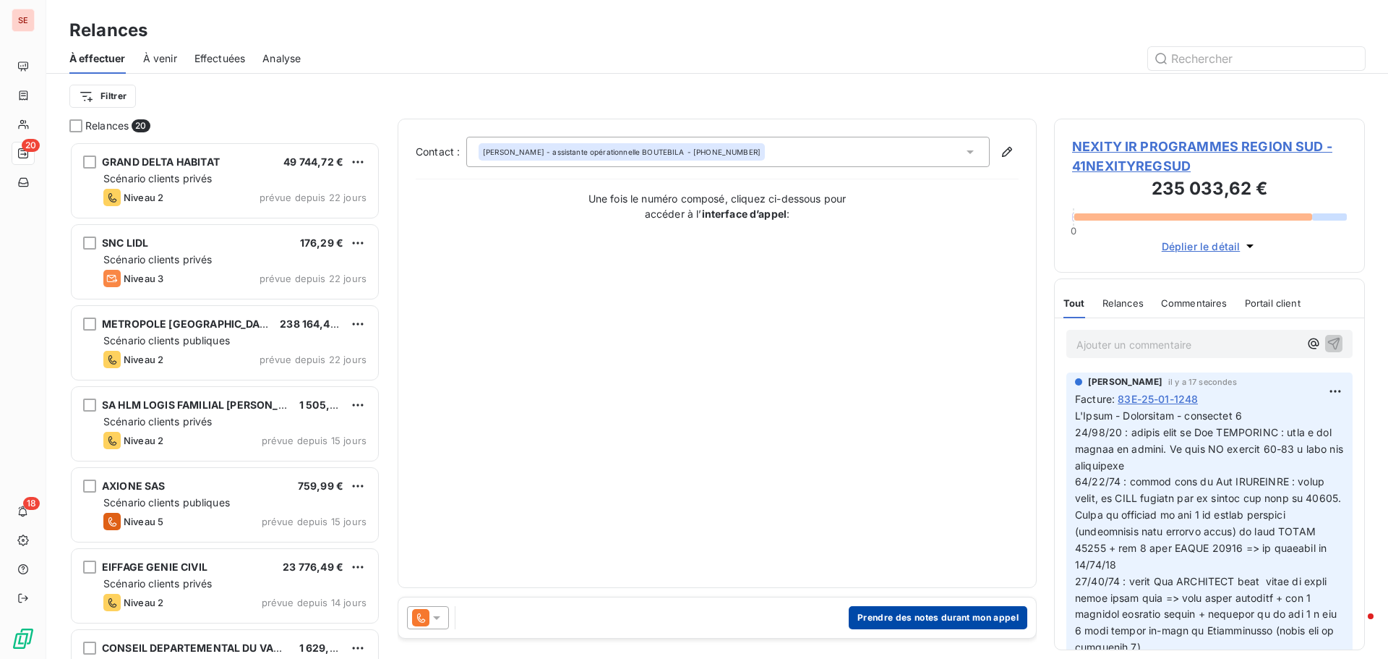
click at [904, 612] on button "Prendre des notes durant mon appel" at bounding box center [938, 617] width 179 height 23
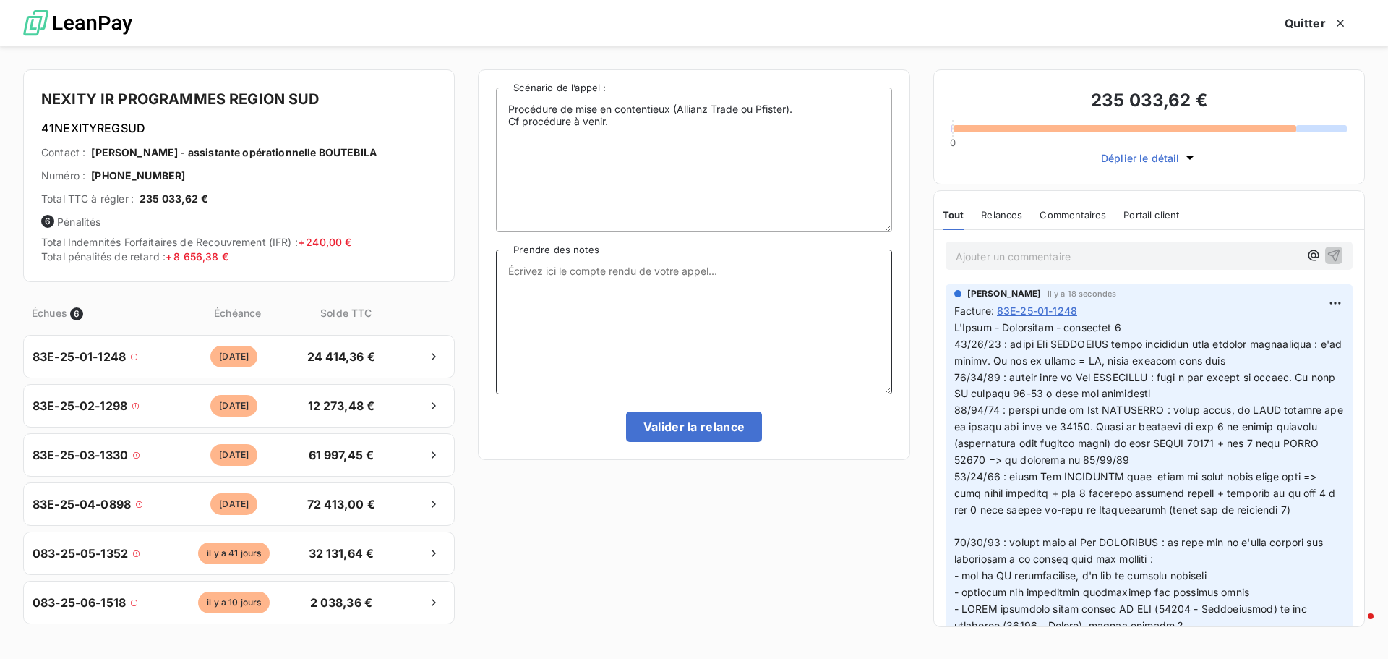
click at [596, 259] on textarea "Prendre des notes" at bounding box center [693, 321] width 395 height 145
paste textarea "[DATE] : appel Mme BOUTEBILA suite réception mail doublon facturation : s'en oc…"
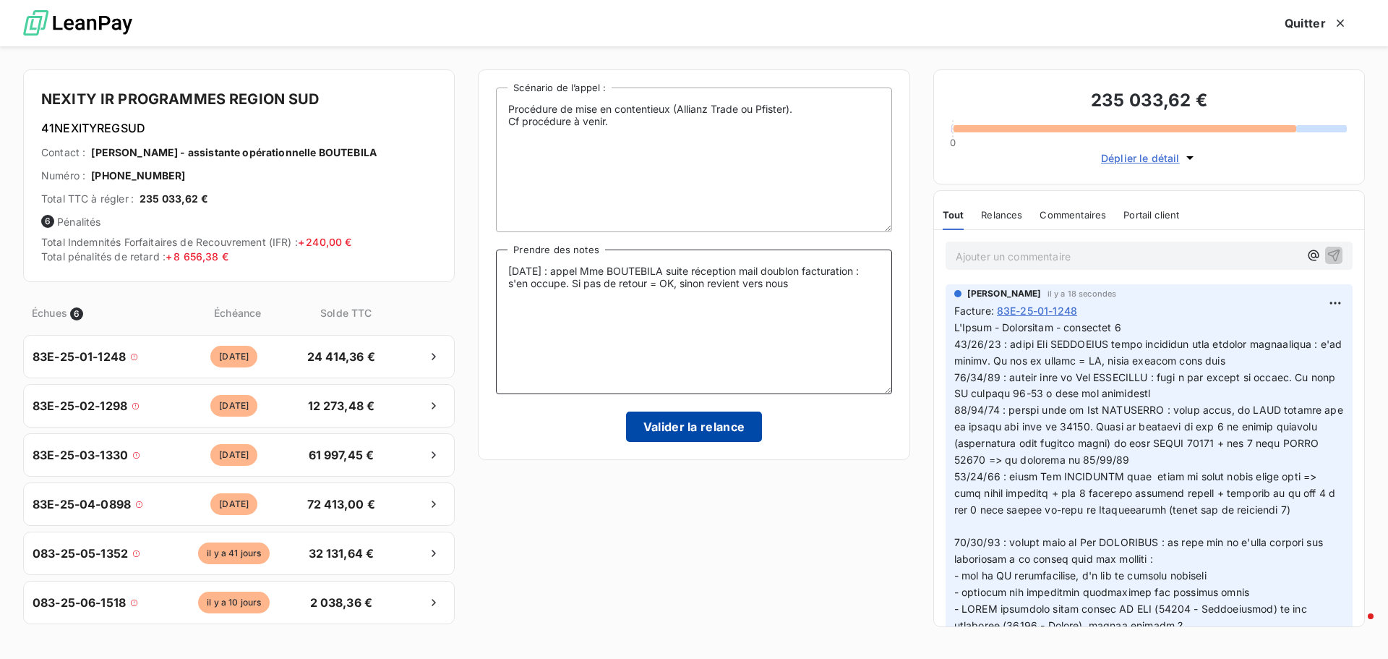
type textarea "[DATE] : appel Mme BOUTEBILA suite réception mail doublon facturation : s'en oc…"
click at [669, 423] on button "Valider la relance" at bounding box center [694, 426] width 137 height 30
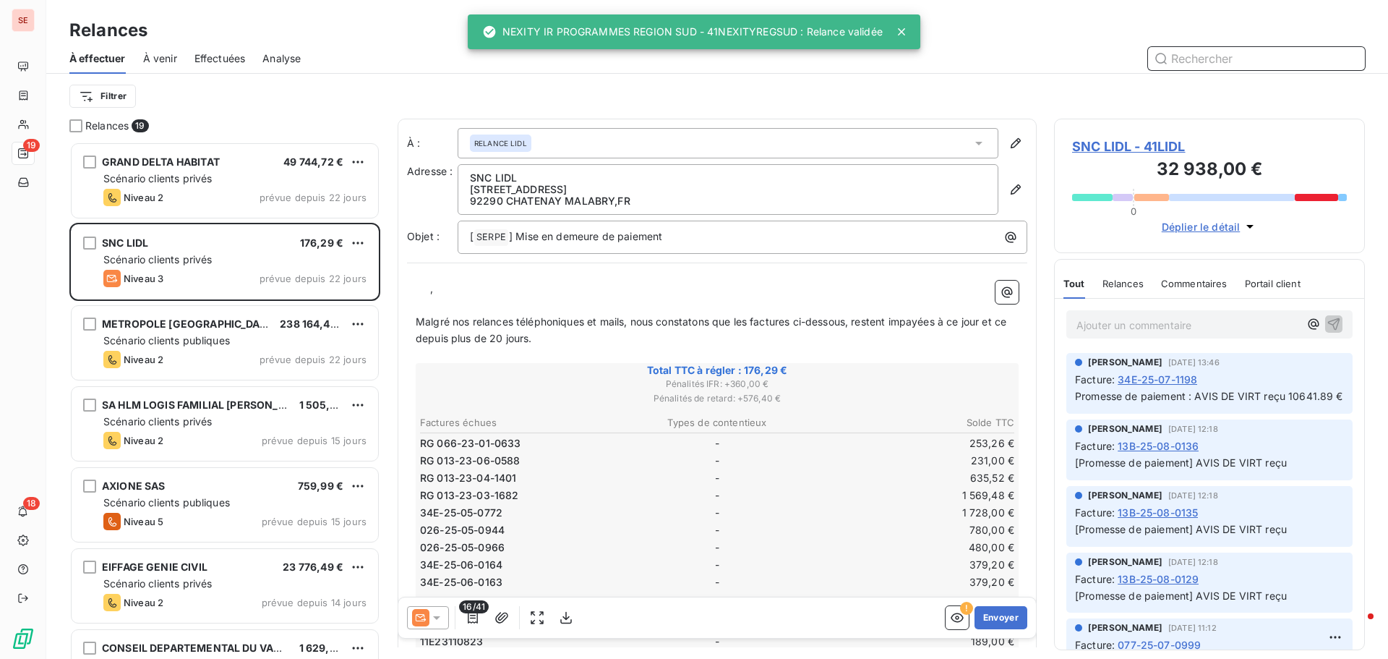
click at [220, 60] on span "Effectuées" at bounding box center [219, 58] width 51 height 14
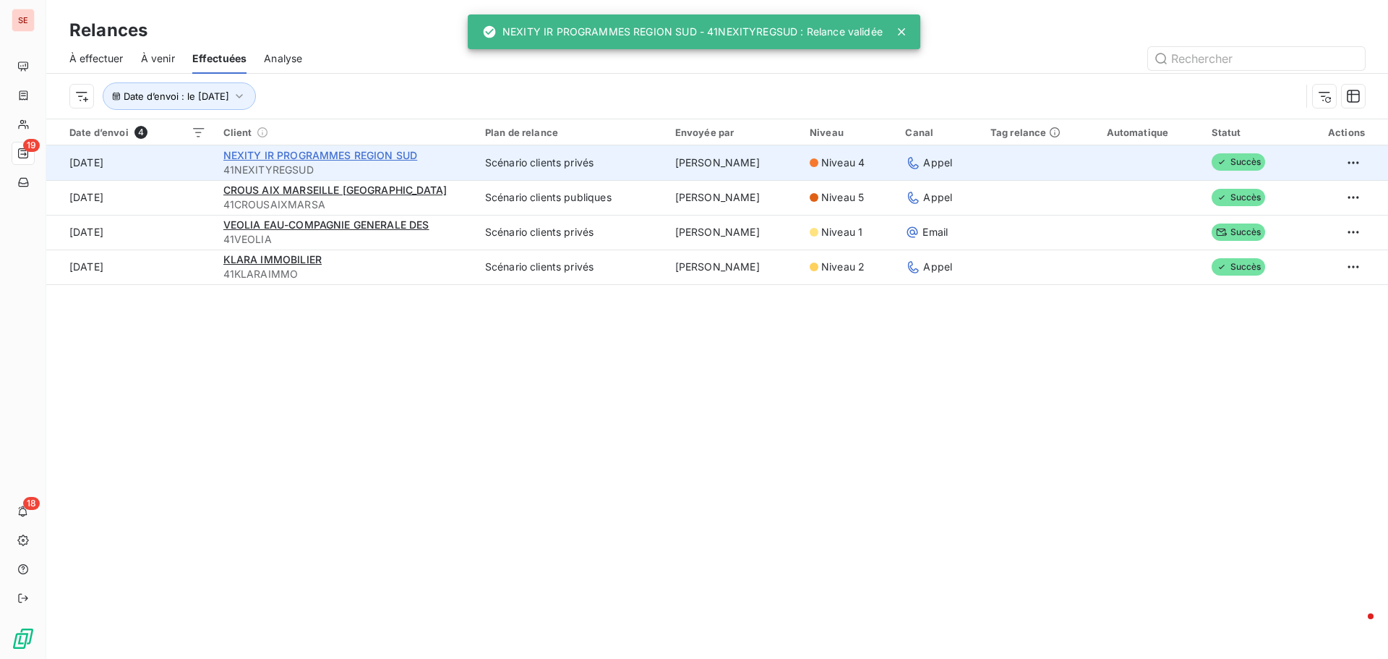
click at [376, 151] on span "NEXITY IR PROGRAMMES REGION SUD" at bounding box center [320, 155] width 194 height 12
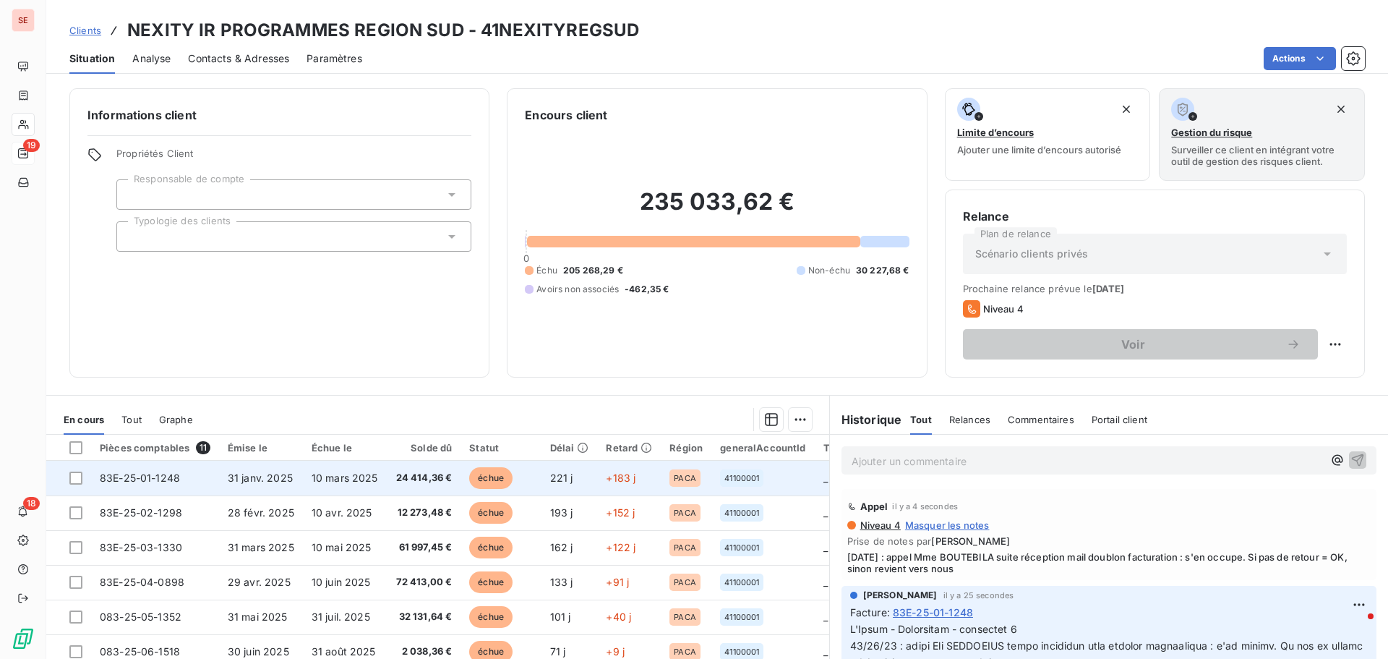
click at [405, 479] on span "24 414,36 €" at bounding box center [423, 478] width 57 height 14
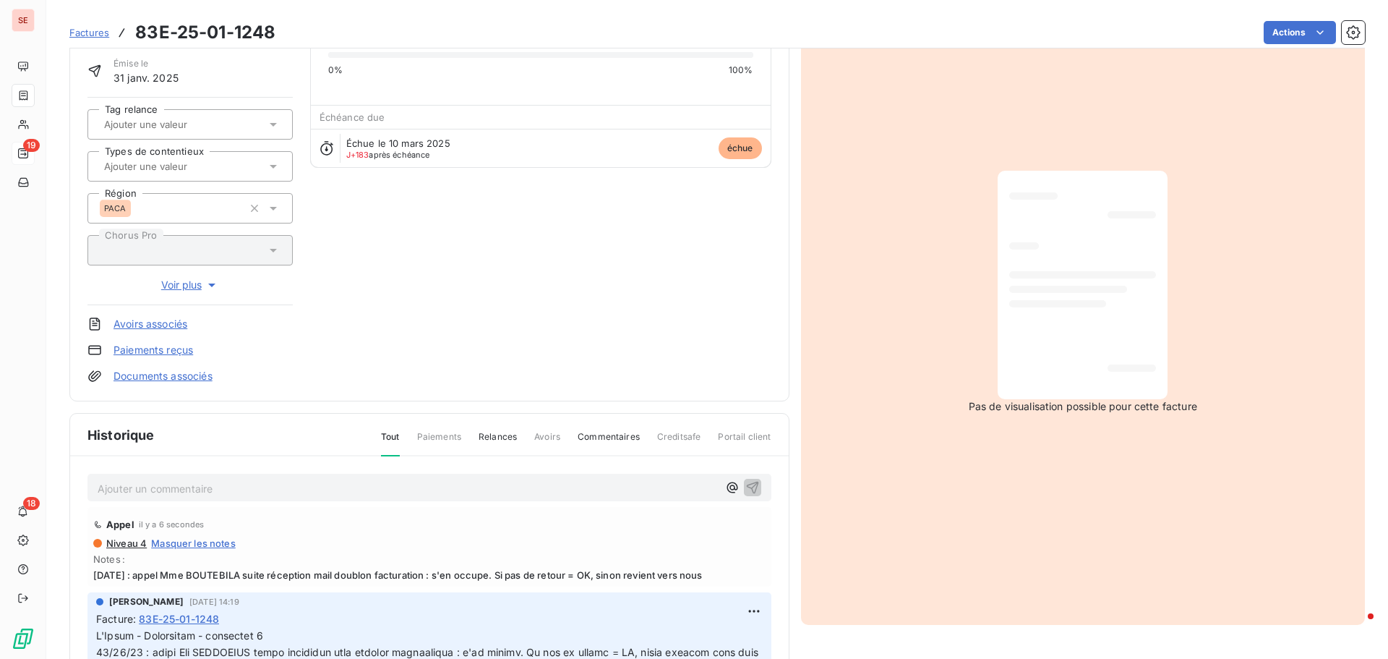
scroll to position [211, 0]
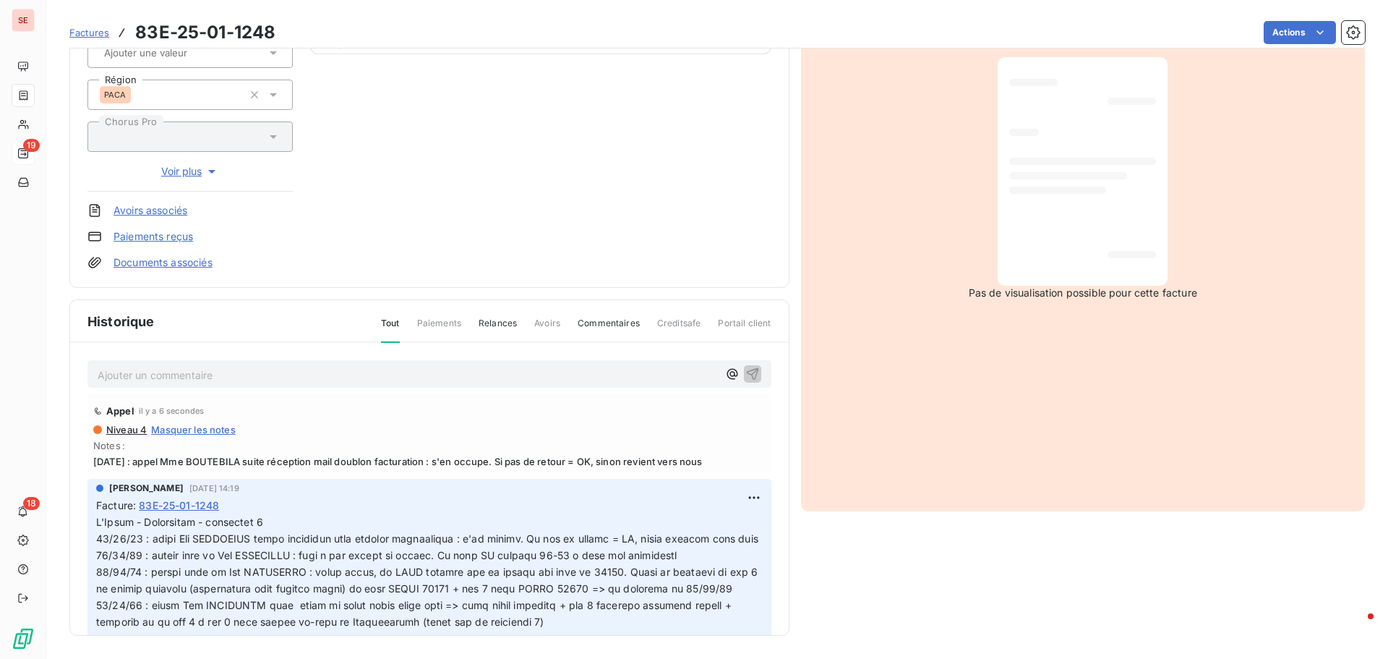
click at [703, 461] on span "[DATE] : appel Mme BOUTEBILA suite réception mail doublon facturation : s'en oc…" at bounding box center [429, 461] width 672 height 12
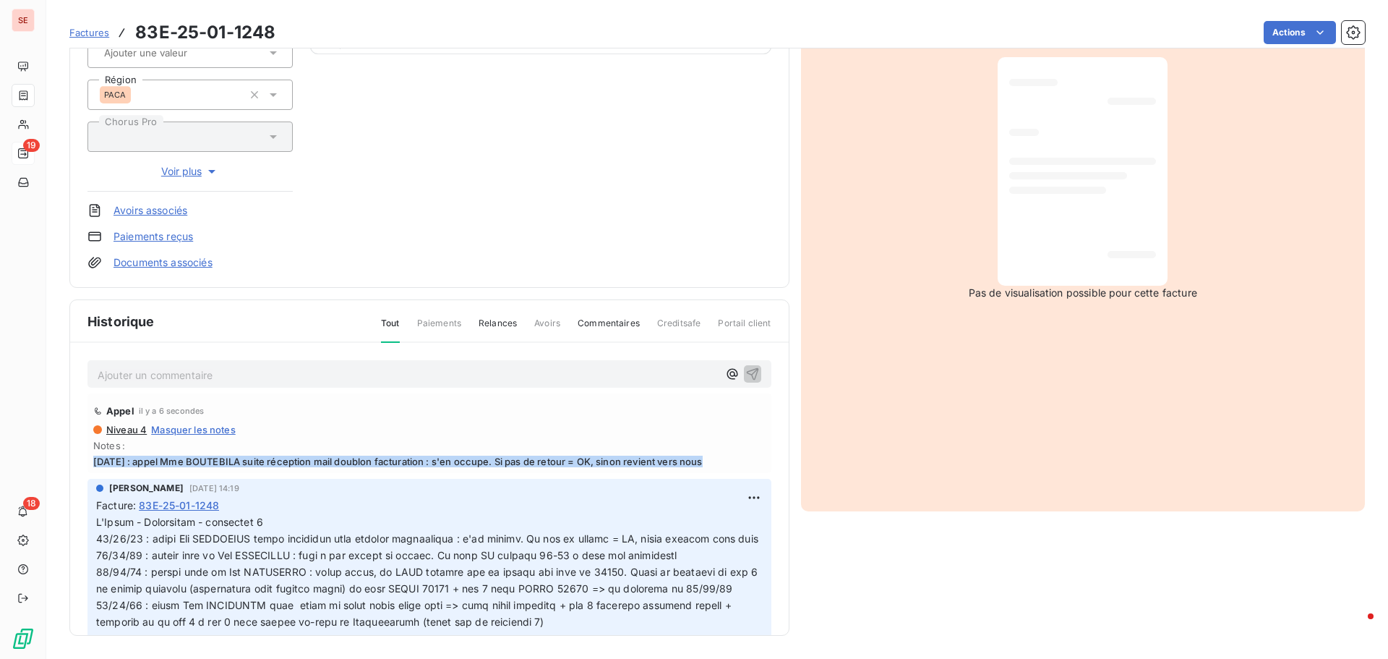
click at [703, 461] on span "[DATE] : appel Mme BOUTEBILA suite réception mail doublon facturation : s'en oc…" at bounding box center [429, 461] width 672 height 12
copy span "[DATE] : appel Mme BOUTEBILA suite réception mail doublon facturation : s'en oc…"
click at [735, 500] on html "SE 19 18 Factures 83E-25-01-1248 Actions NEXITY IR PROGRAMMES REGION SUD 41NEXI…" at bounding box center [694, 329] width 1388 height 659
click at [712, 524] on div "Editer" at bounding box center [702, 529] width 81 height 23
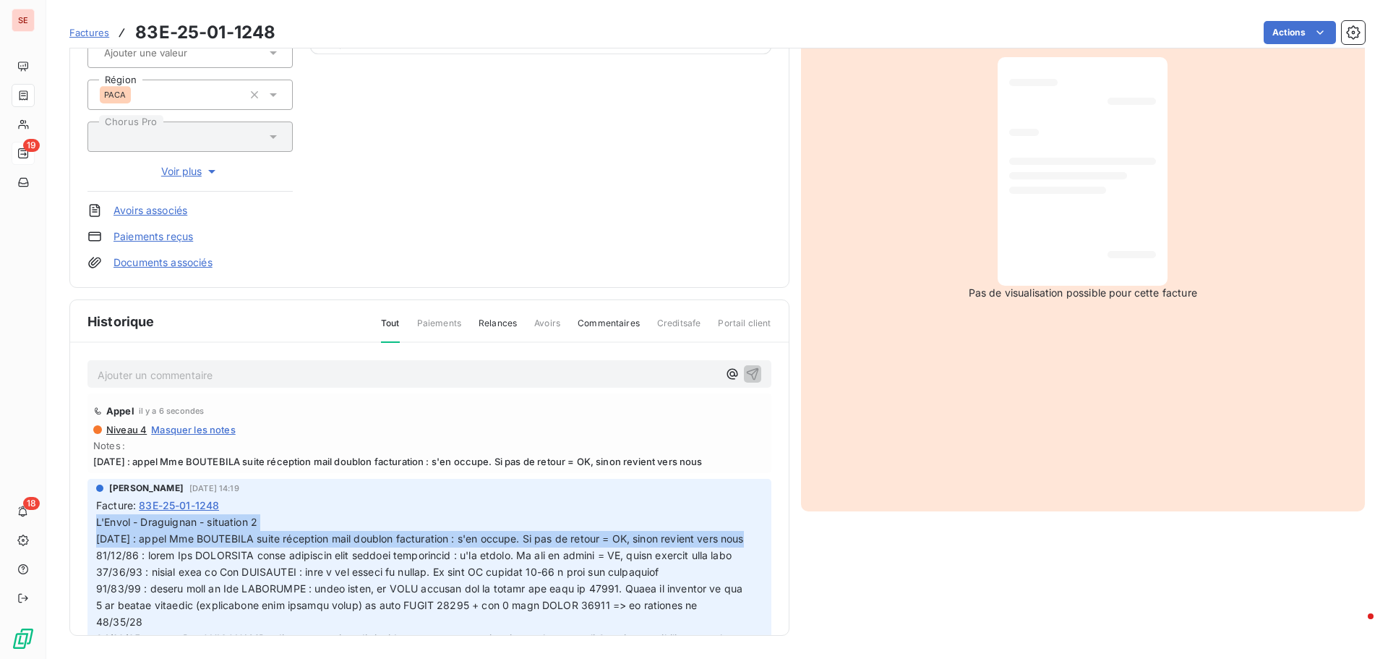
drag, startPoint x: 143, startPoint y: 573, endPoint x: 84, endPoint y: 528, distance: 73.9
click at [84, 528] on div "Ajouter un commentaire ﻿ Appel il y a 6 secondes Niveau 4 Masquer les notes Not…" at bounding box center [429, 510] width 719 height 335
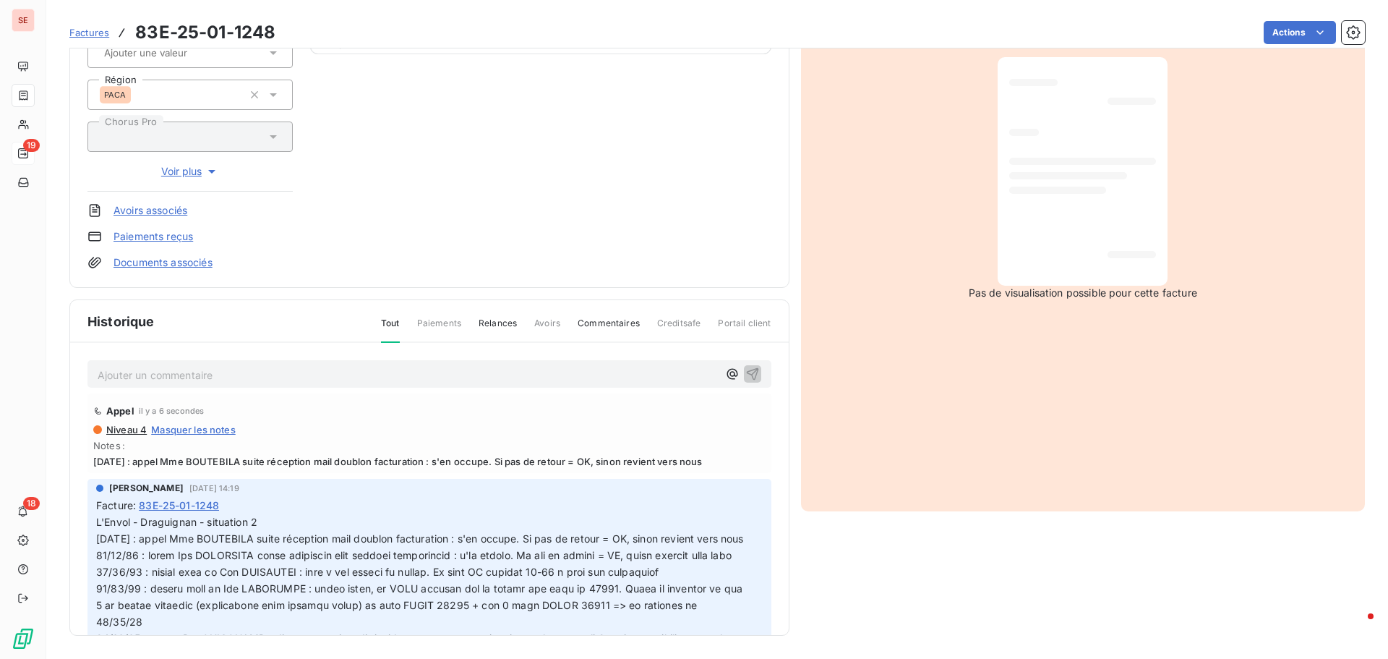
click at [81, 552] on div "Ajouter un commentaire ﻿ Appel il y a 6 secondes Niveau 4 Masquer les notes Not…" at bounding box center [429, 510] width 719 height 335
click at [99, 539] on span "L'Envol - Draguignan - situation 2 [DATE] : appel Mme BOUTEBILA suite réception…" at bounding box center [420, 529] width 648 height 29
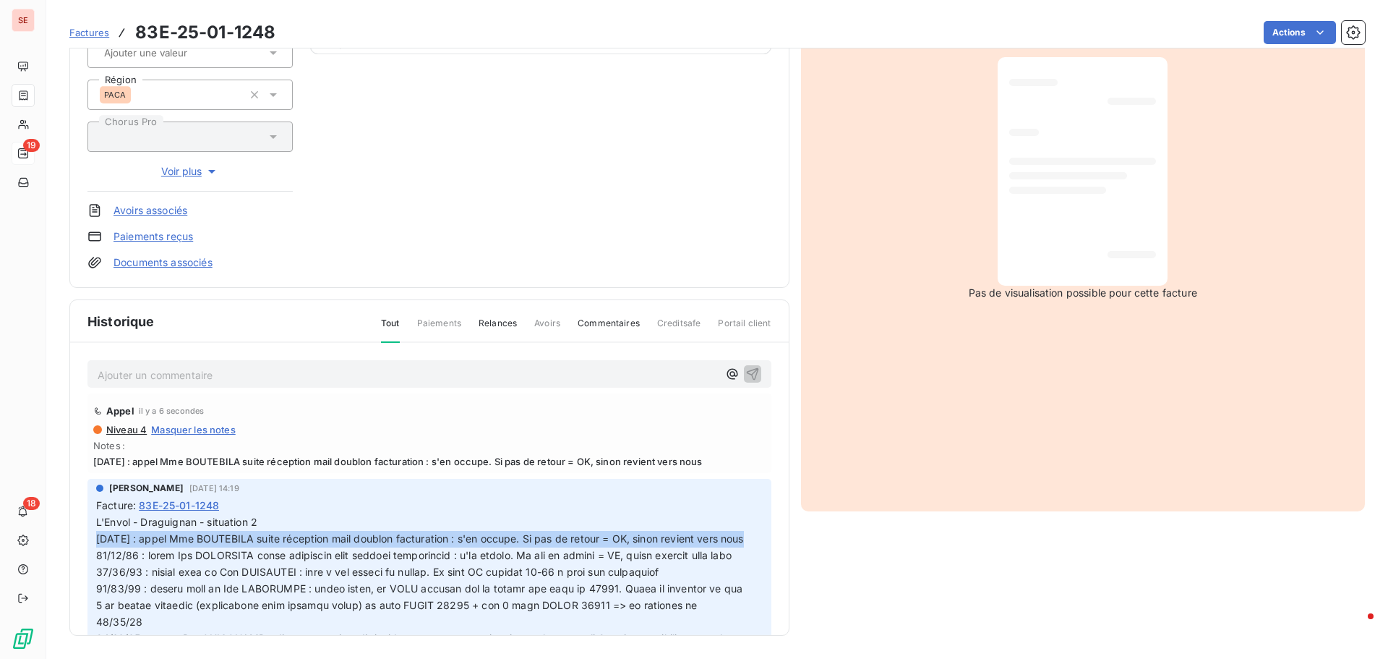
drag, startPoint x: 97, startPoint y: 537, endPoint x: 157, endPoint y: 574, distance: 70.4
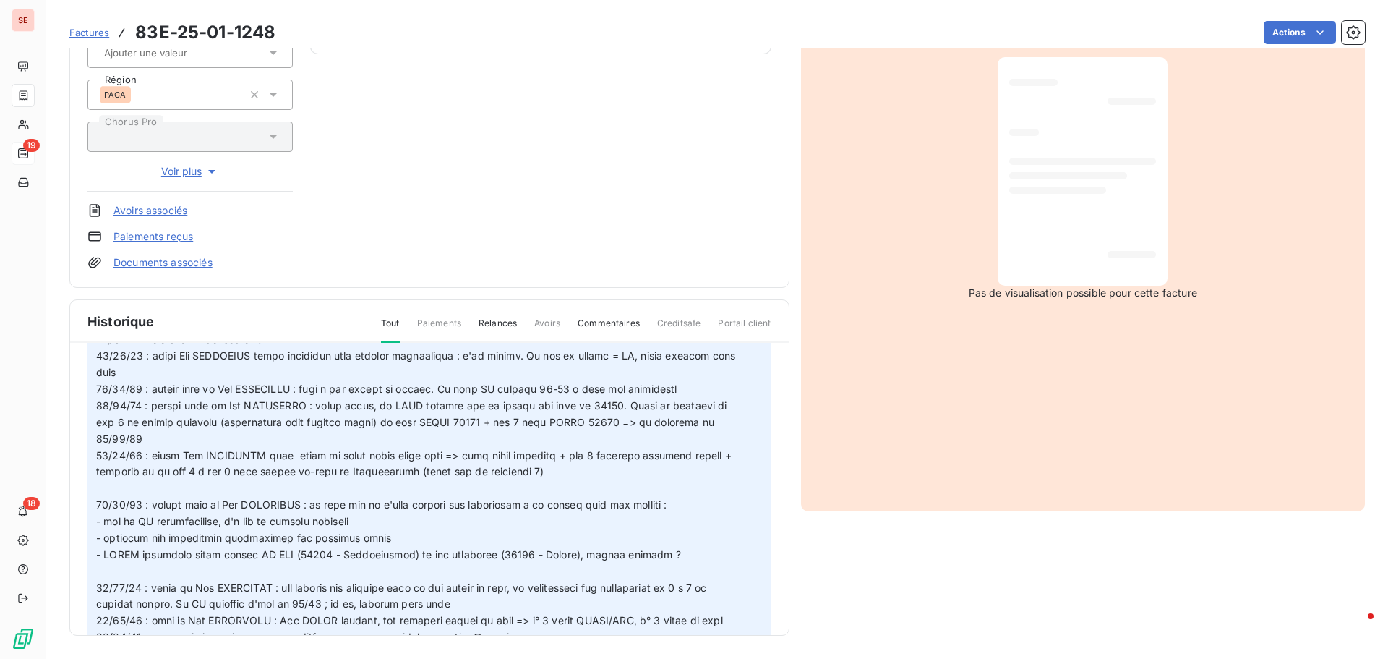
scroll to position [217, 0]
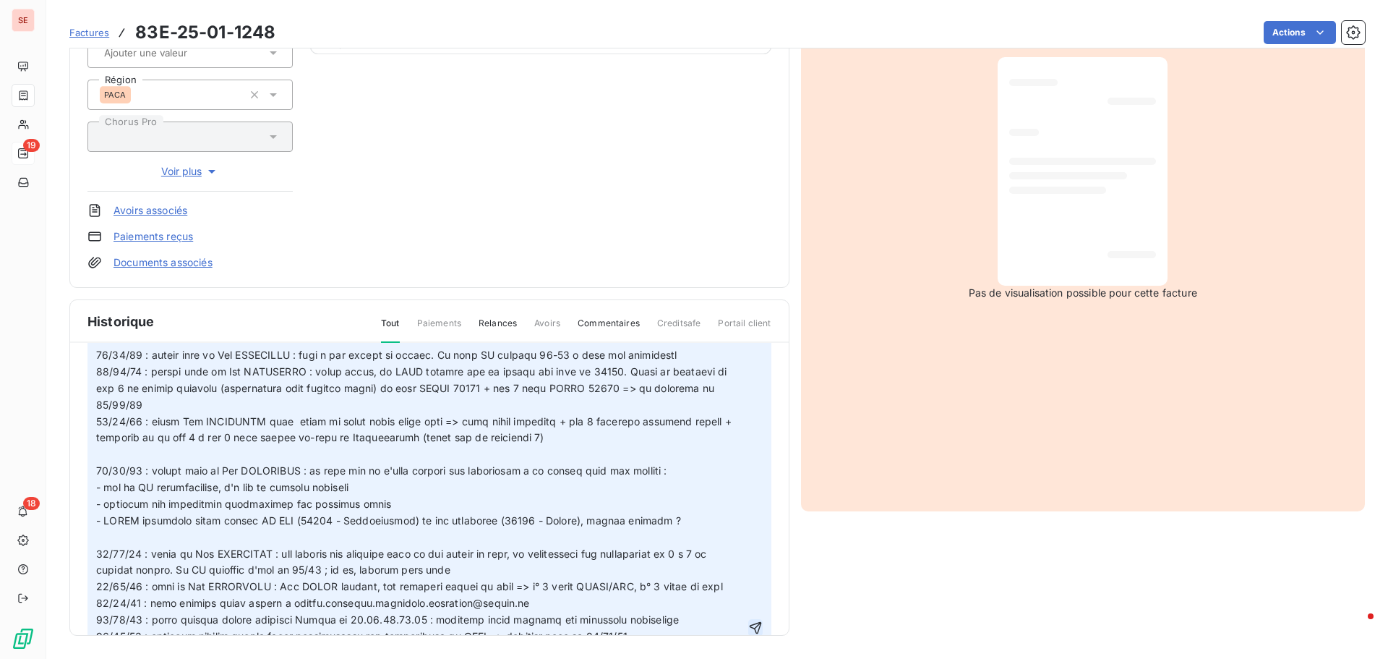
click at [749, 624] on icon "button" at bounding box center [755, 628] width 12 height 12
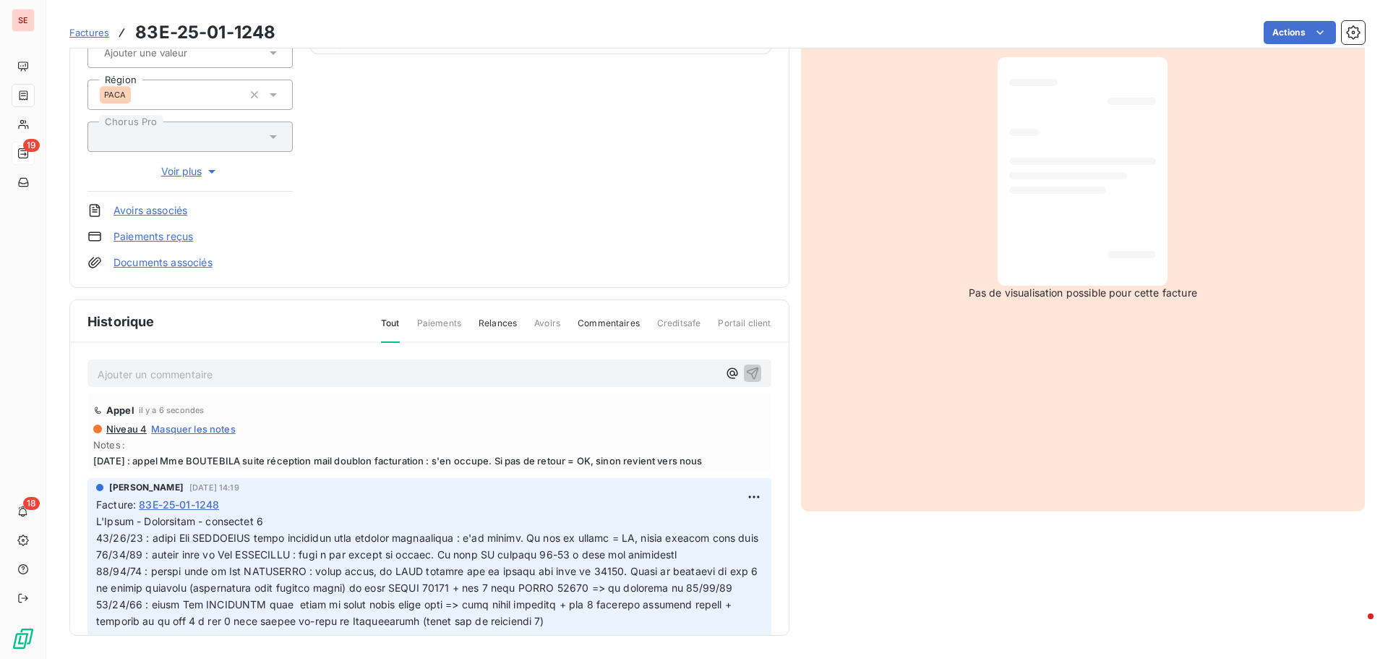
scroll to position [0, 0]
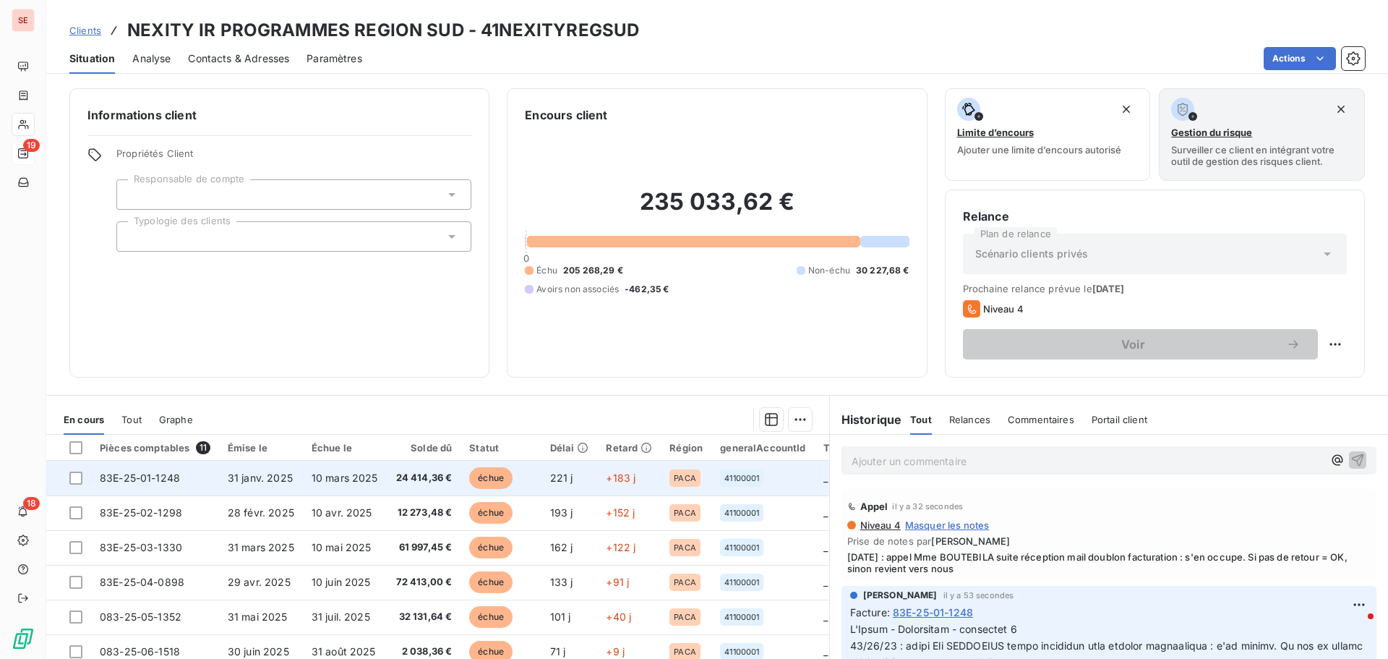
click at [310, 489] on td "10 mars 2025" at bounding box center [345, 478] width 84 height 35
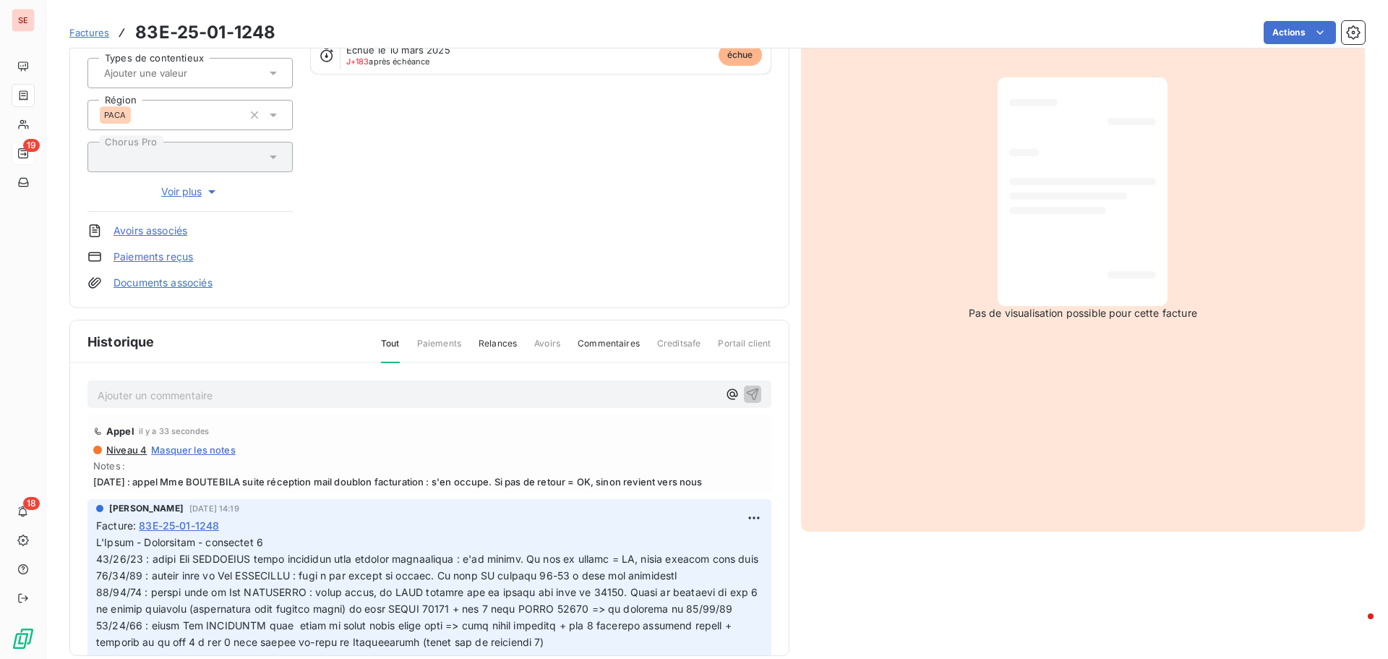
scroll to position [211, 0]
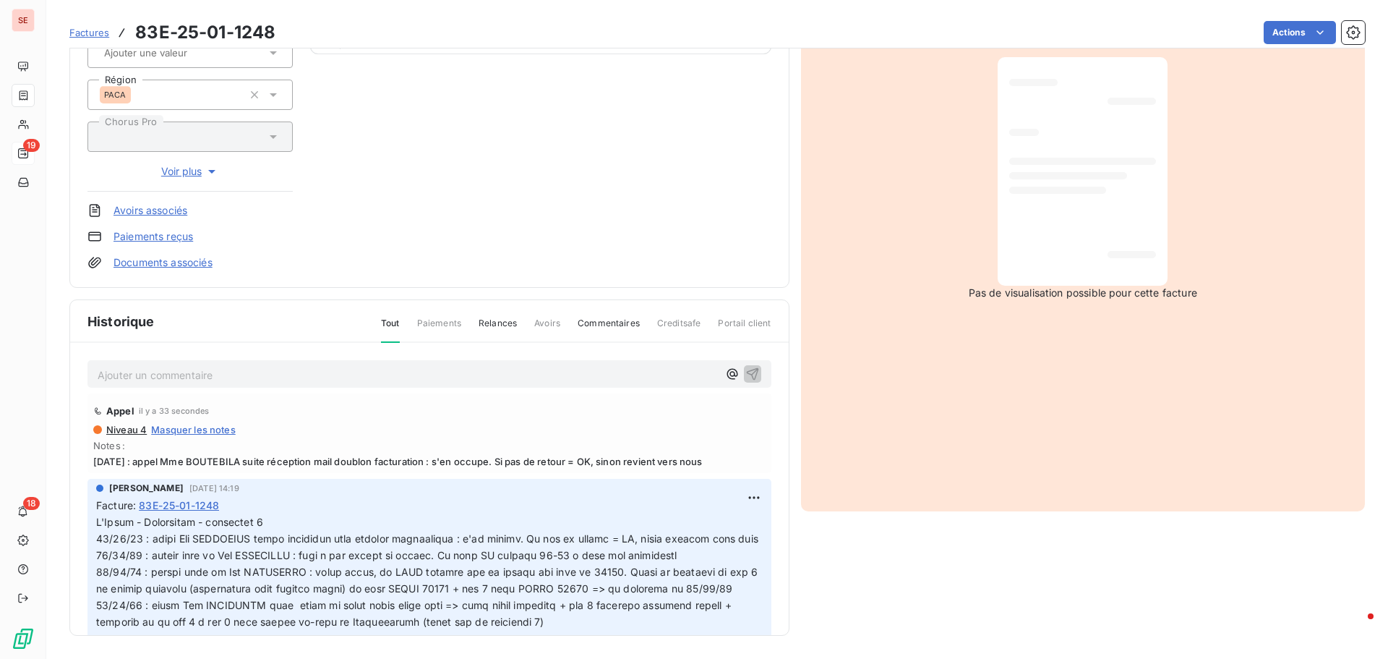
click at [368, 465] on span "[DATE] : appel Mme BOUTEBILA suite réception mail doublon facturation : s'en oc…" at bounding box center [429, 461] width 672 height 12
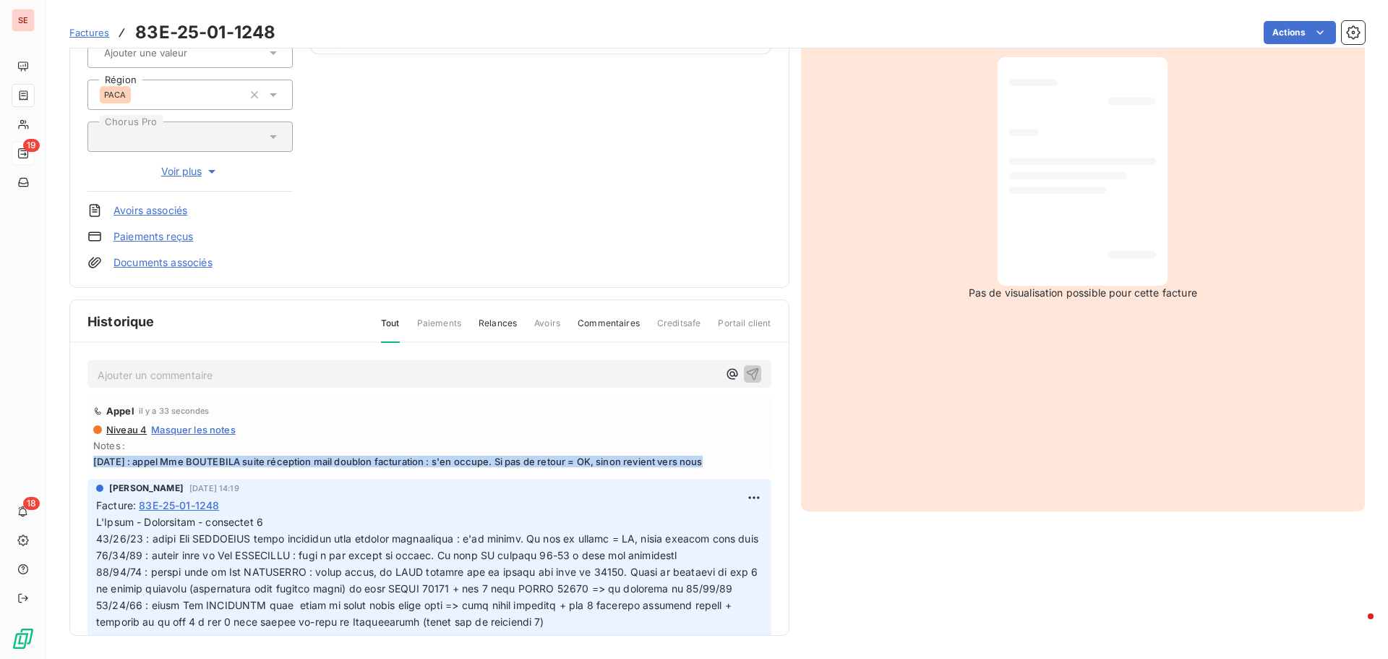
click at [368, 465] on span "[DATE] : appel Mme BOUTEBILA suite réception mail doublon facturation : s'en oc…" at bounding box center [429, 461] width 672 height 12
copy span "[DATE] : appel Mme BOUTEBILA suite réception mail doublon facturation : s'en oc…"
click at [732, 500] on html "SE 19 18 Factures 83E-25-01-1248 Actions NEXITY IR PROGRAMMES REGION SUD 41NEXI…" at bounding box center [694, 329] width 1388 height 659
click at [715, 523] on div "Editer" at bounding box center [702, 529] width 81 height 23
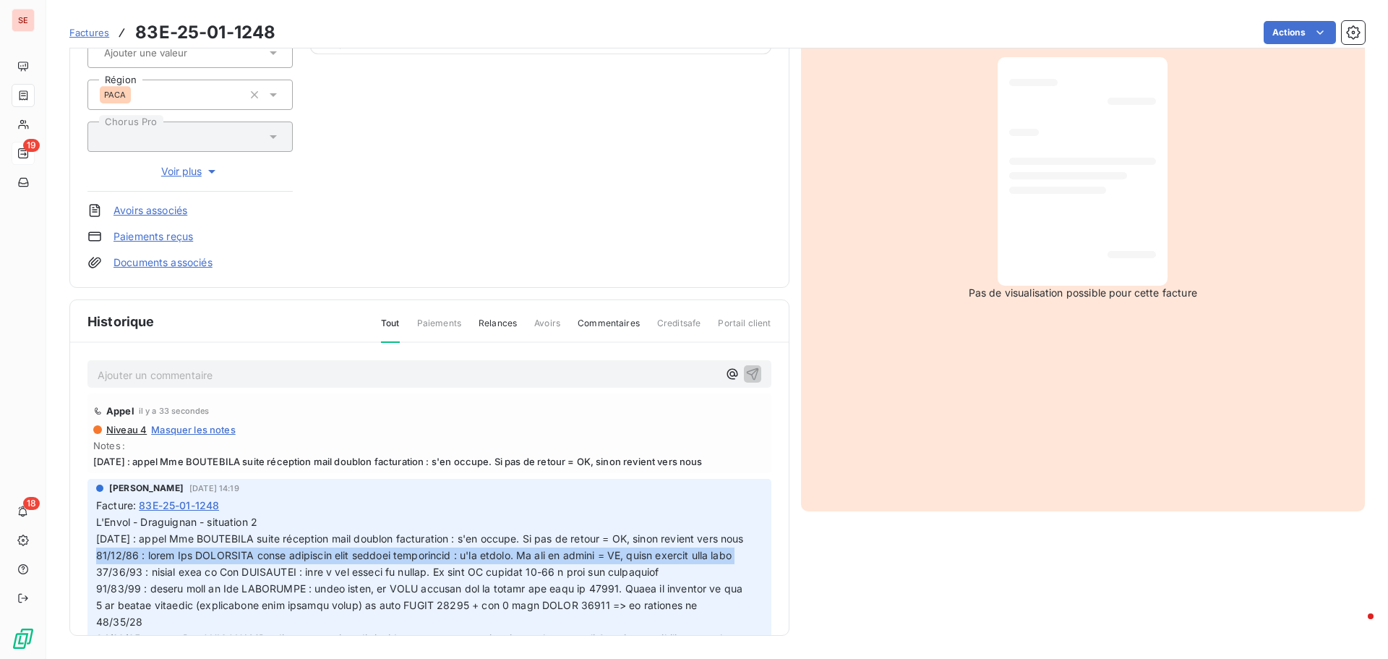
drag, startPoint x: 143, startPoint y: 604, endPoint x: 63, endPoint y: 575, distance: 85.3
click at [63, 575] on section "Factures 83E-25-01-1248 Actions NEXITY IR PROGRAMMES REGION SUD 41NEXITYREGSUD …" at bounding box center [717, 329] width 1342 height 659
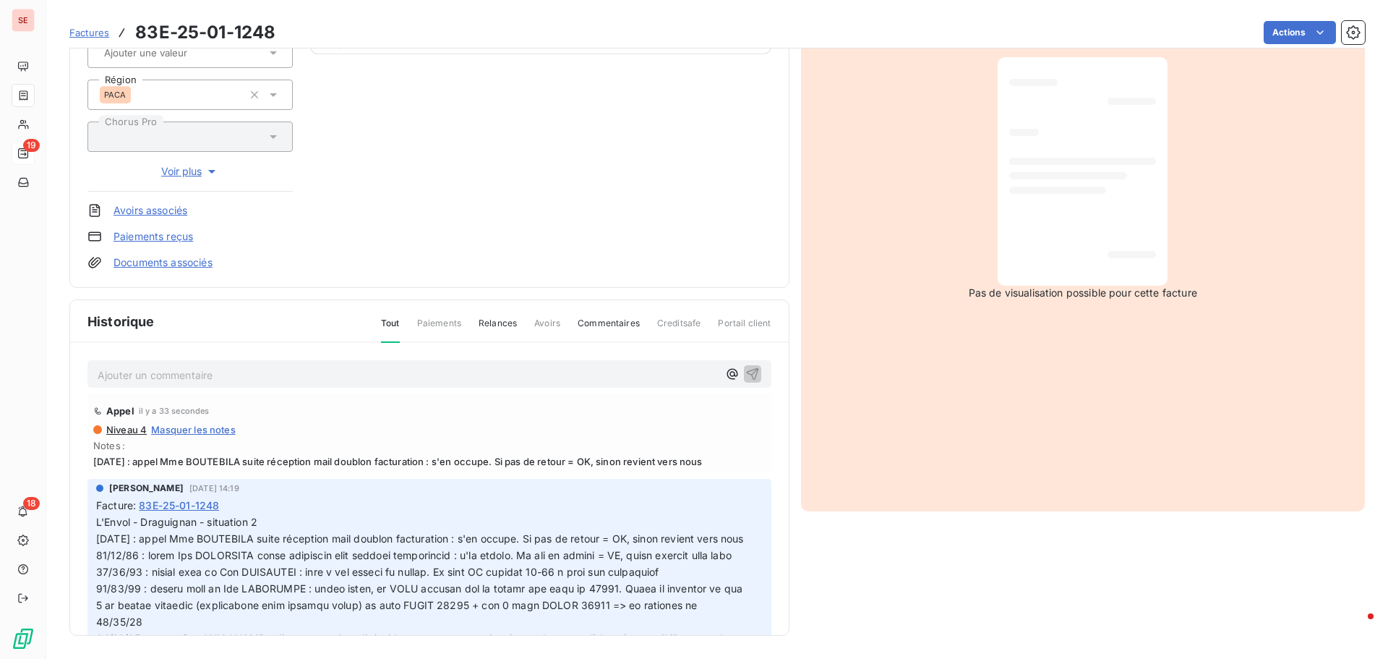
drag, startPoint x: 63, startPoint y: 573, endPoint x: 66, endPoint y: 588, distance: 16.2
click at [64, 587] on section "Factures 83E-25-01-1248 Actions NEXITY IR PROGRAMMES REGION SUD 41NEXITYREGSUD …" at bounding box center [717, 329] width 1342 height 659
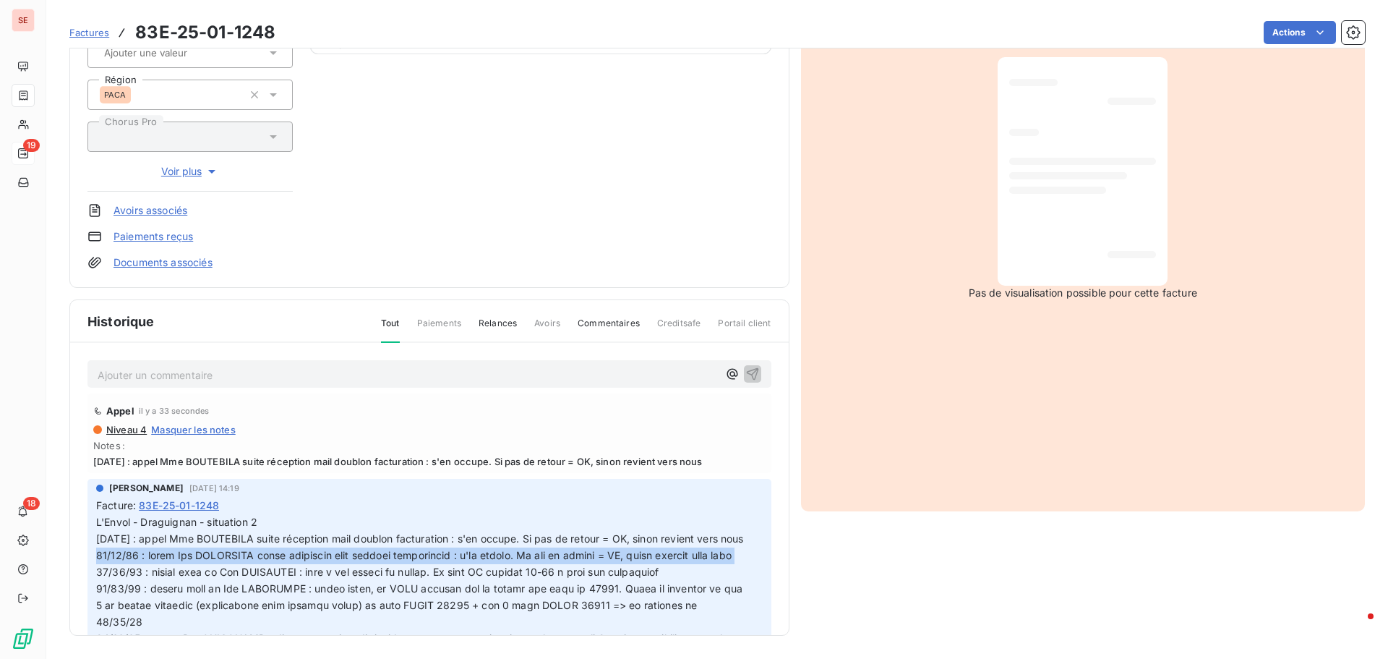
drag, startPoint x: 151, startPoint y: 607, endPoint x: 93, endPoint y: 571, distance: 68.4
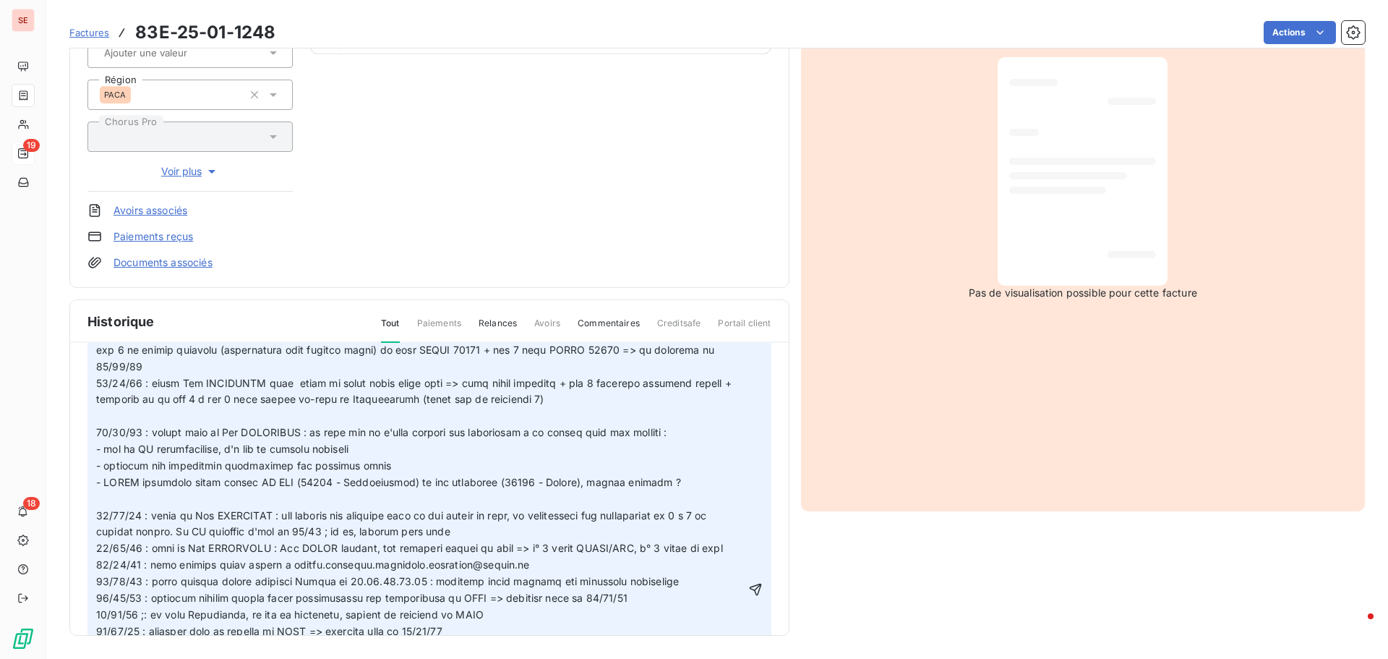
scroll to position [289, 0]
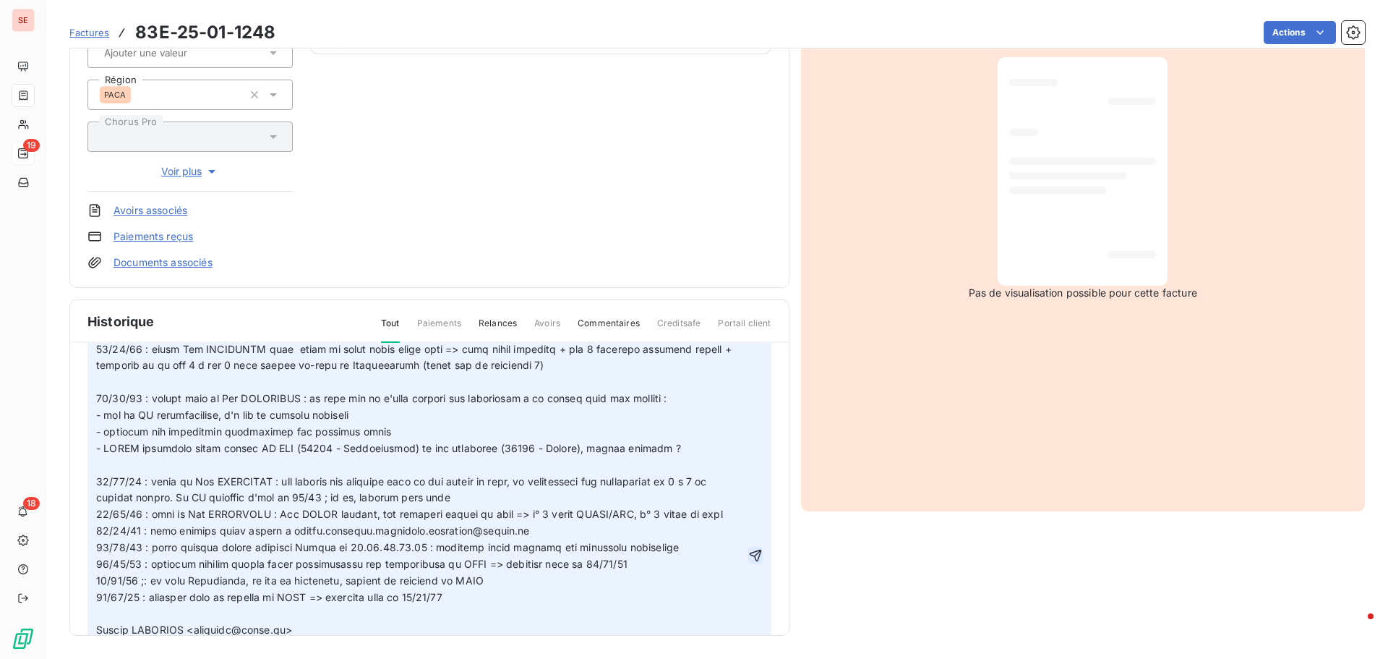
click at [748, 552] on icon "button" at bounding box center [755, 555] width 14 height 14
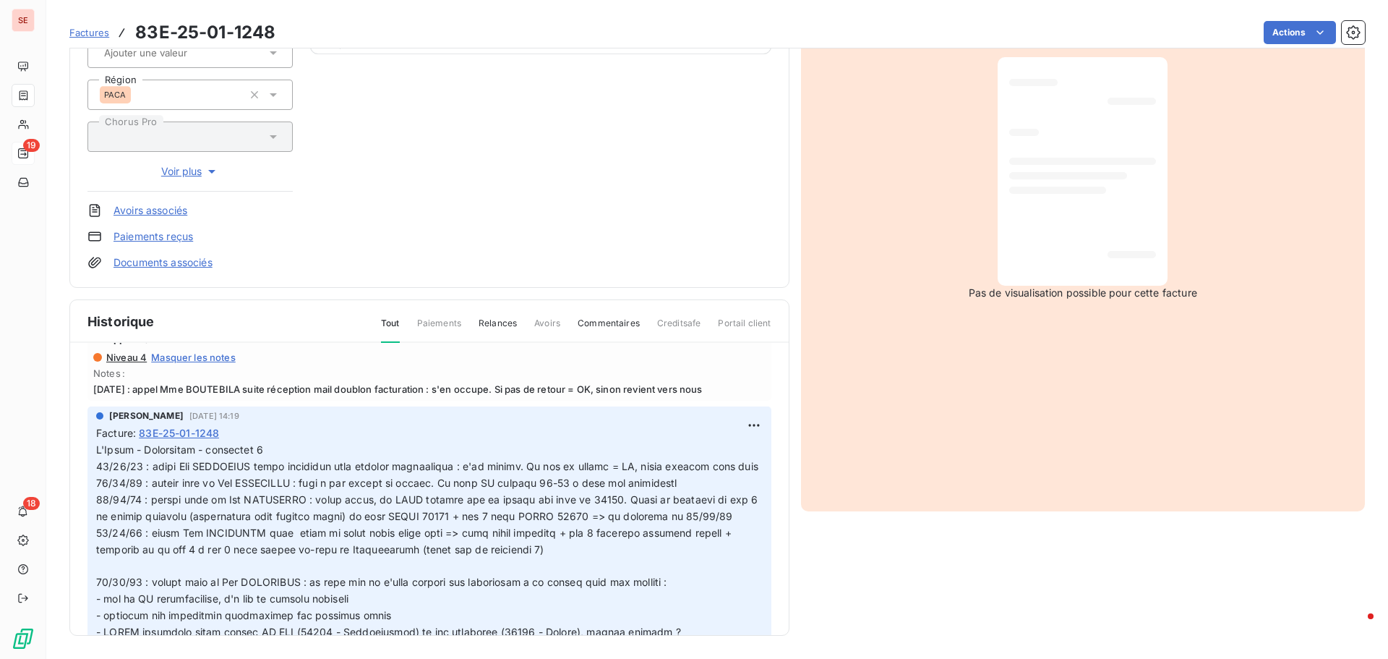
scroll to position [0, 0]
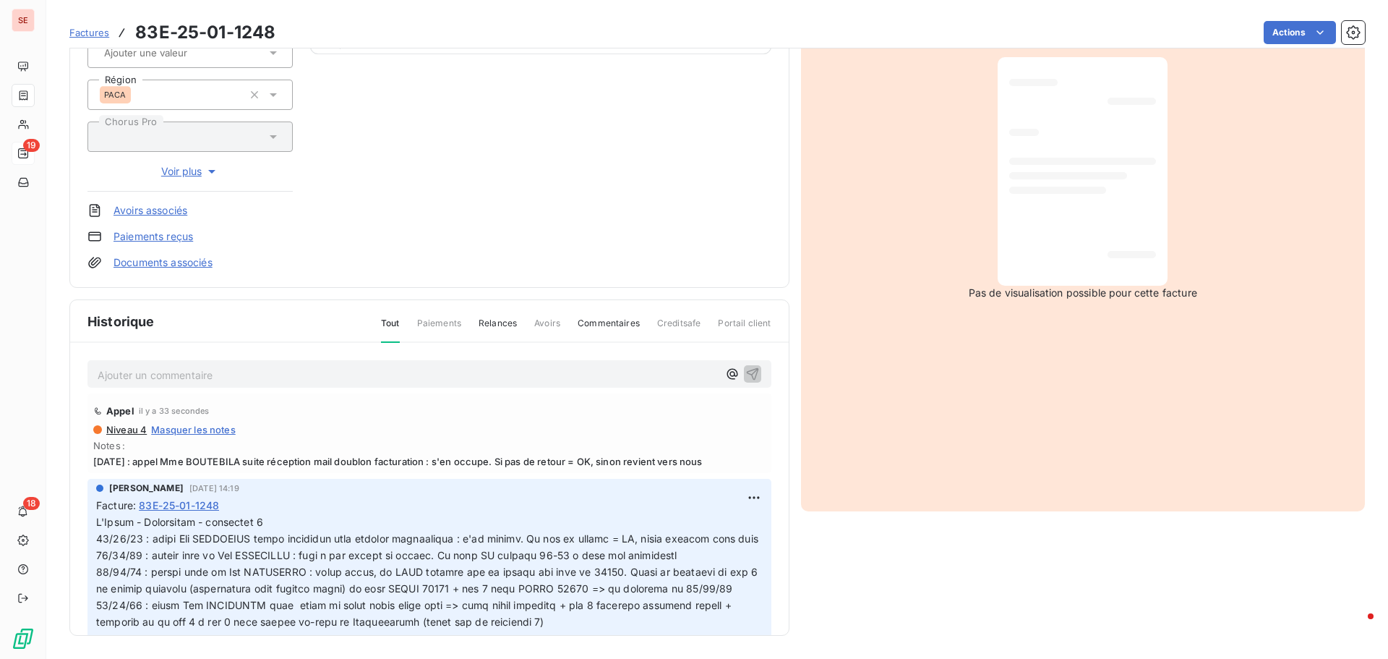
click at [843, 566] on div "NEXITY IR PROGRAMMES REGION SUD 41NEXITYREGSUD Montant initial 24 414,36 € Émis…" at bounding box center [717, 236] width 1296 height 798
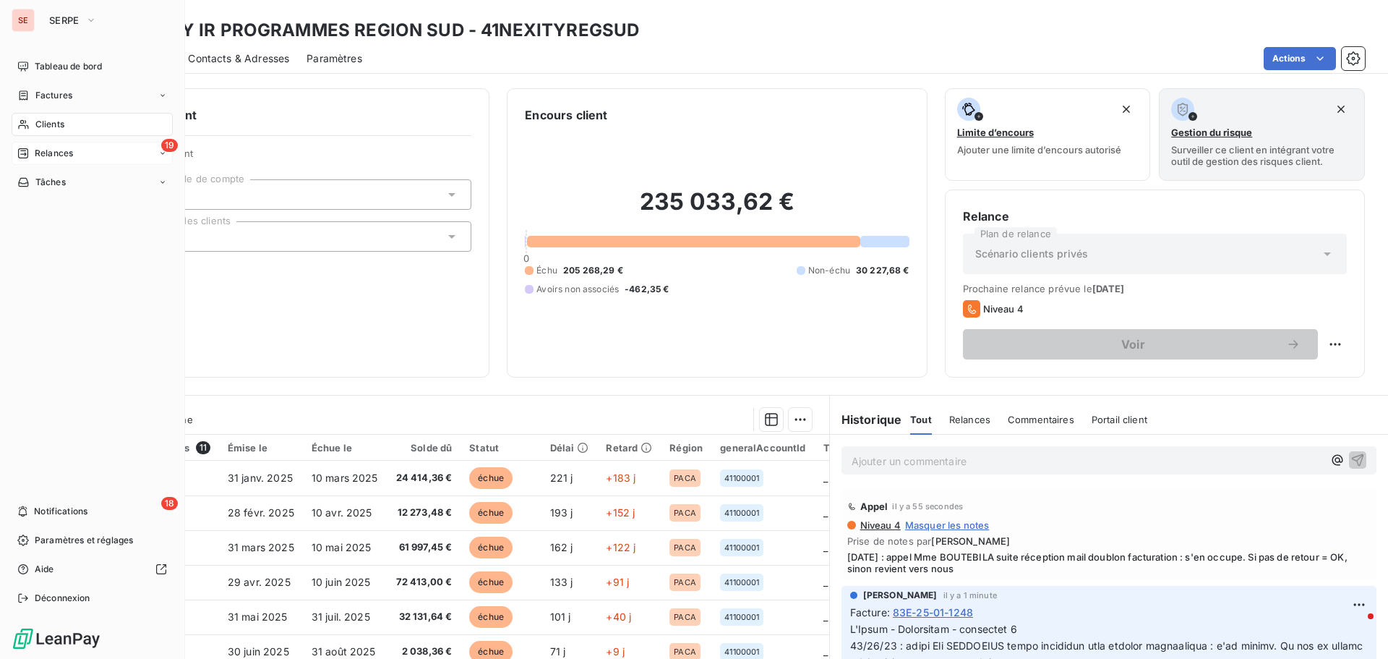
click at [51, 153] on span "Relances" at bounding box center [54, 153] width 38 height 13
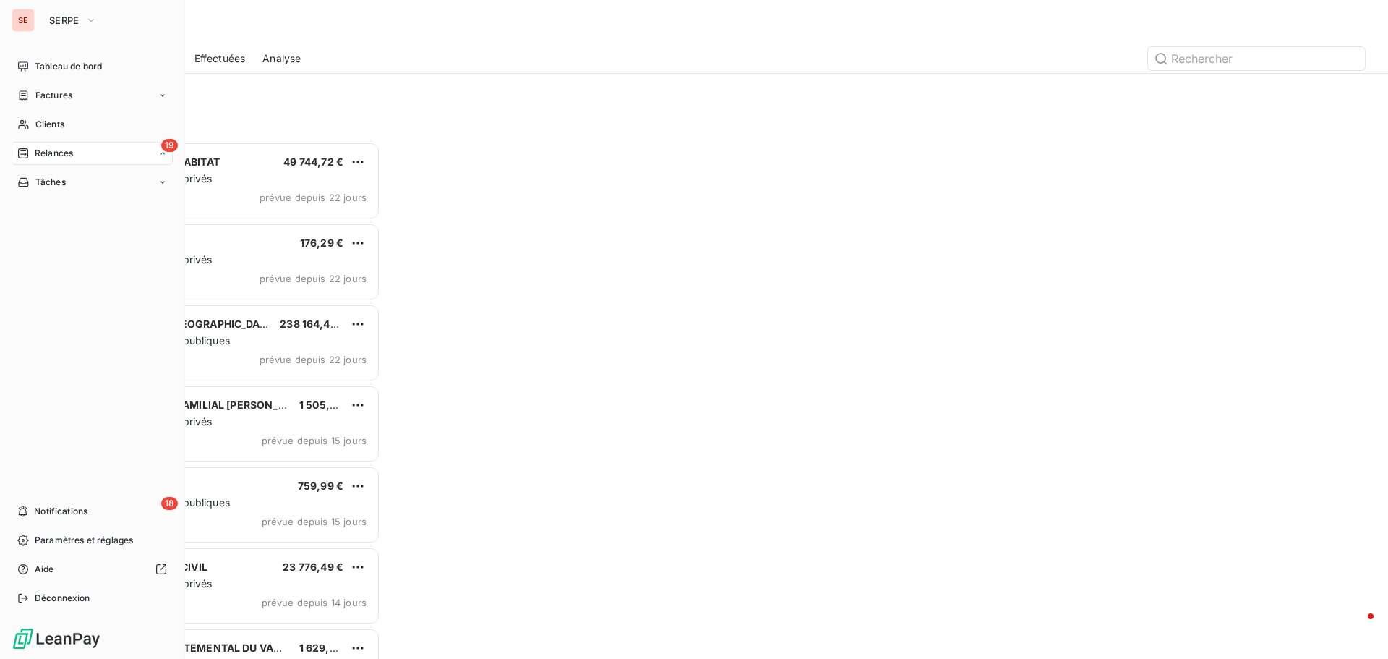
scroll to position [506, 300]
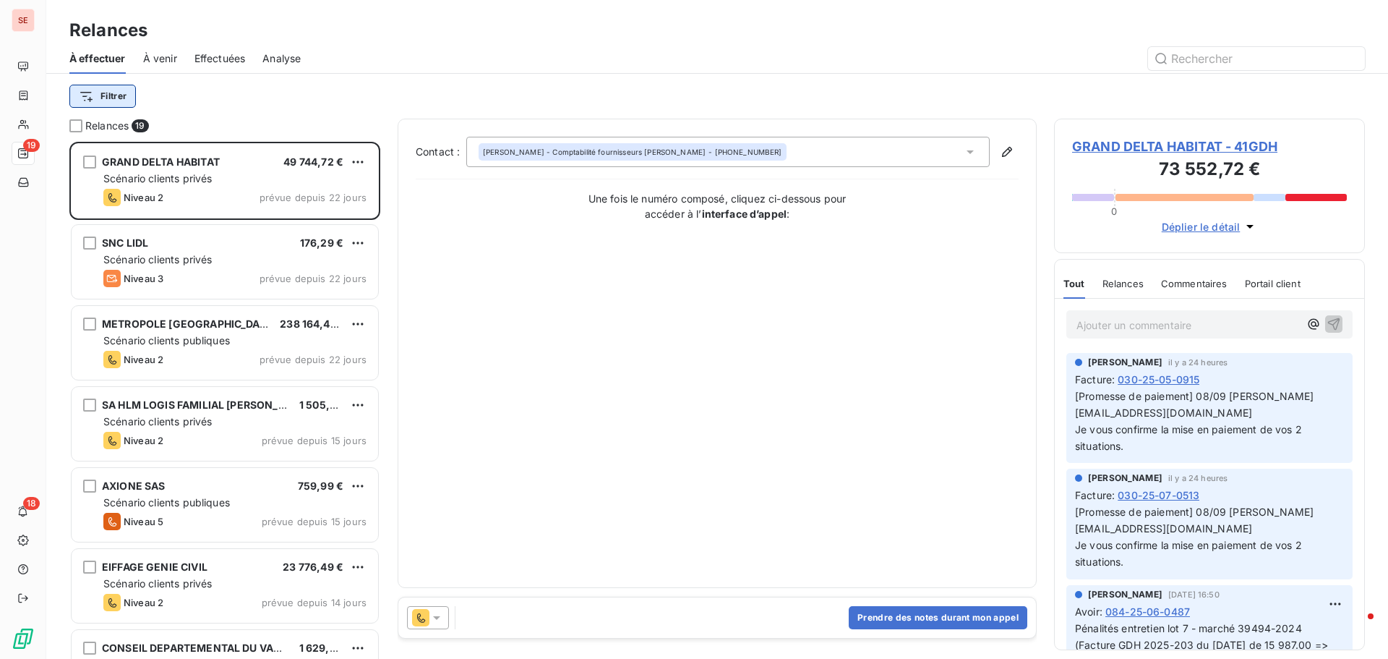
click at [110, 100] on html "SE 19 18 Relances À effectuer À venir Effectuées Analyse Filtrer Relances 19 GR…" at bounding box center [694, 329] width 1388 height 659
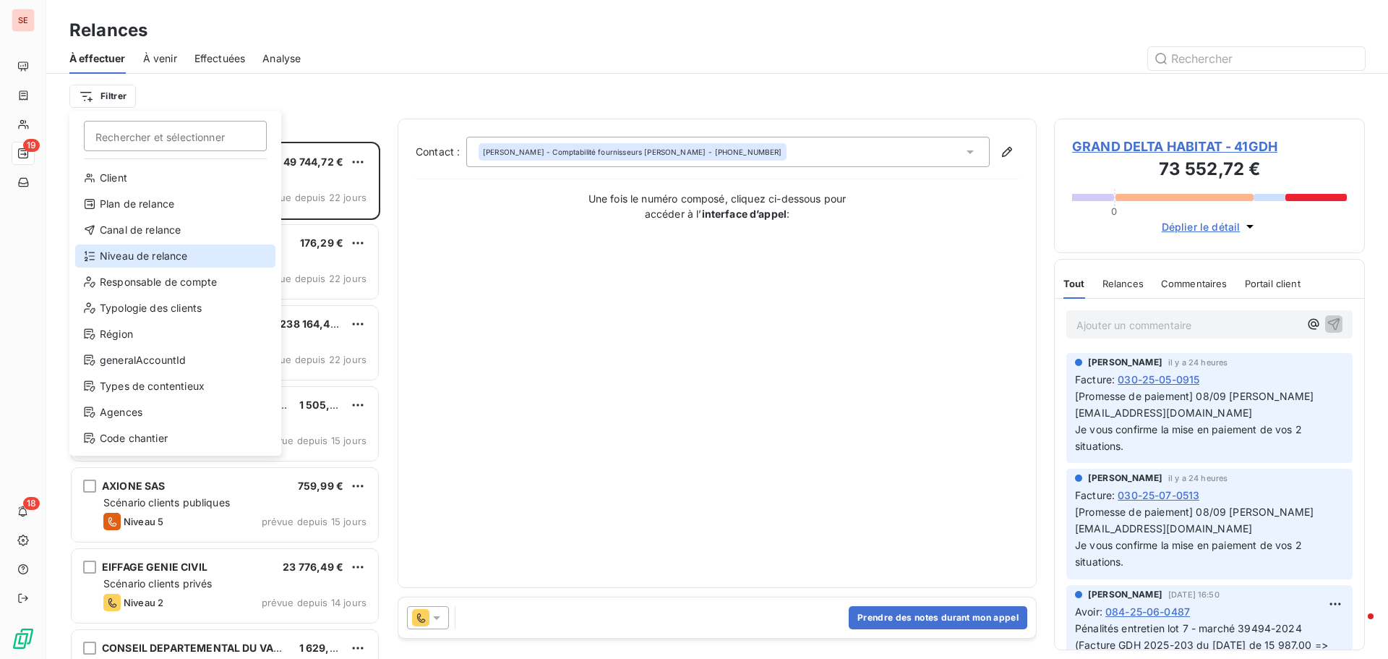
click at [171, 257] on div "Niveau de relance" at bounding box center [175, 255] width 200 height 23
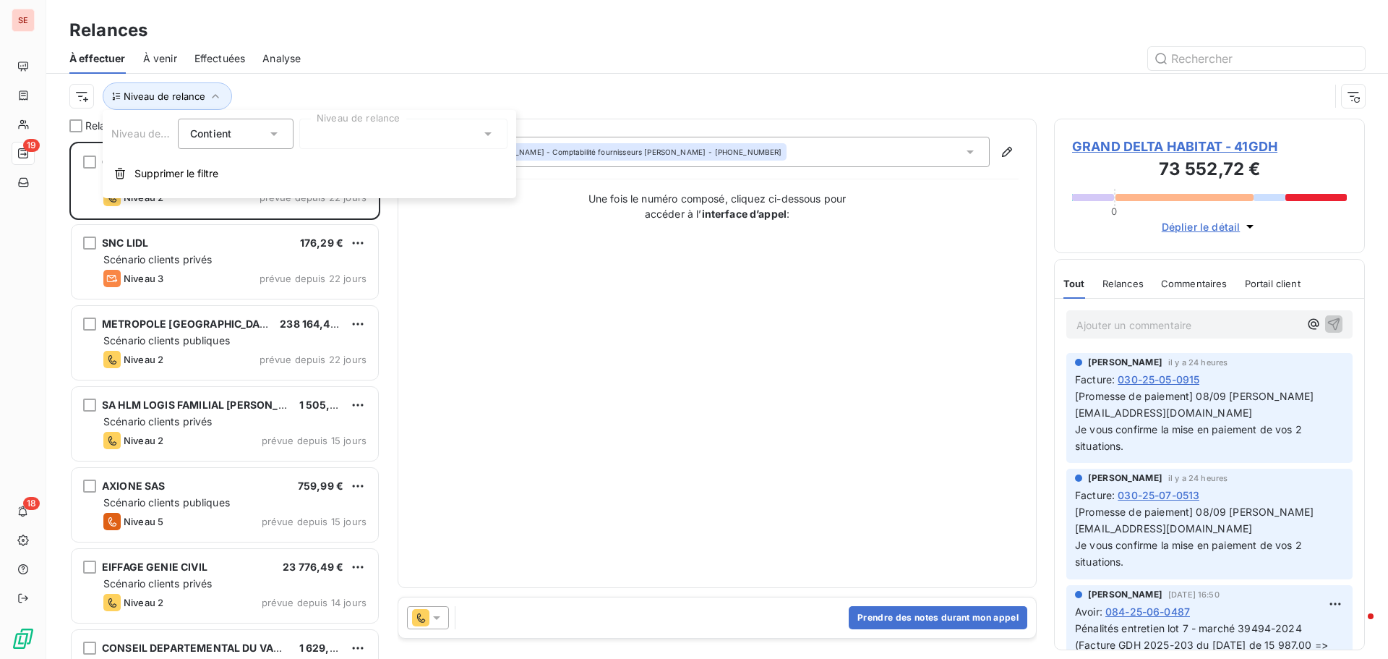
click at [356, 138] on div at bounding box center [403, 134] width 208 height 30
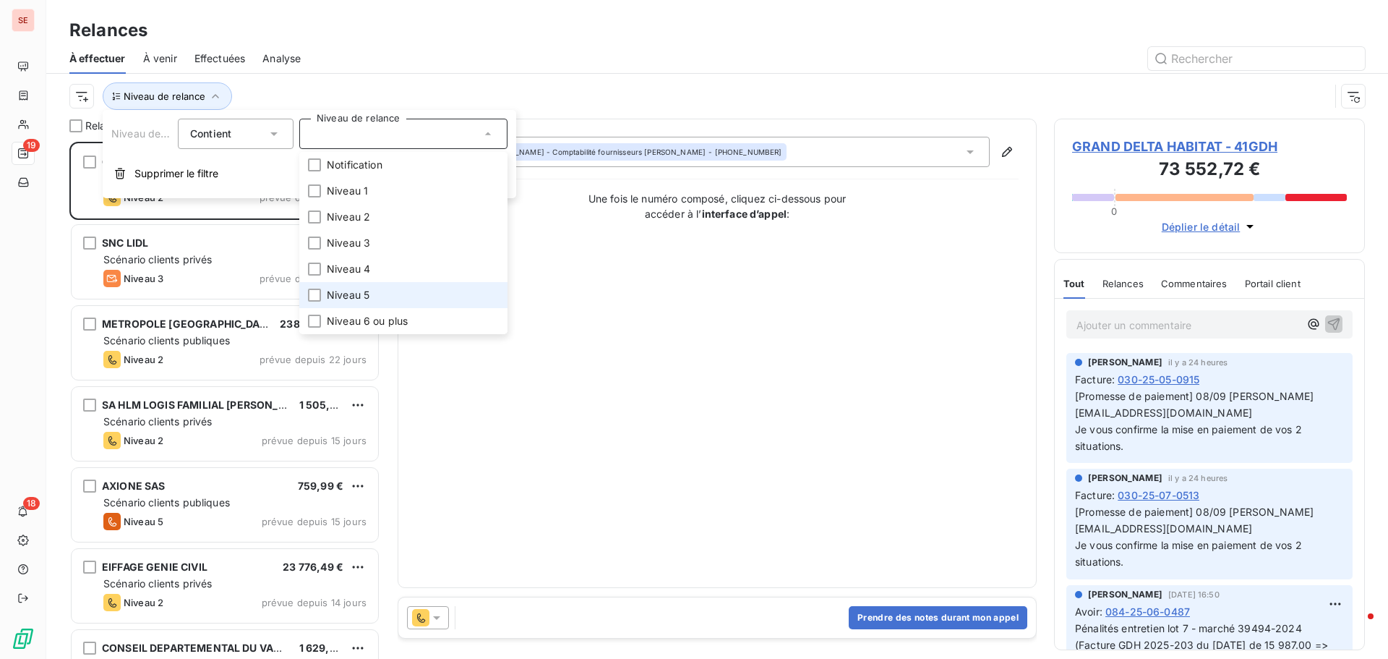
click at [363, 292] on span "Niveau 5" at bounding box center [348, 295] width 43 height 14
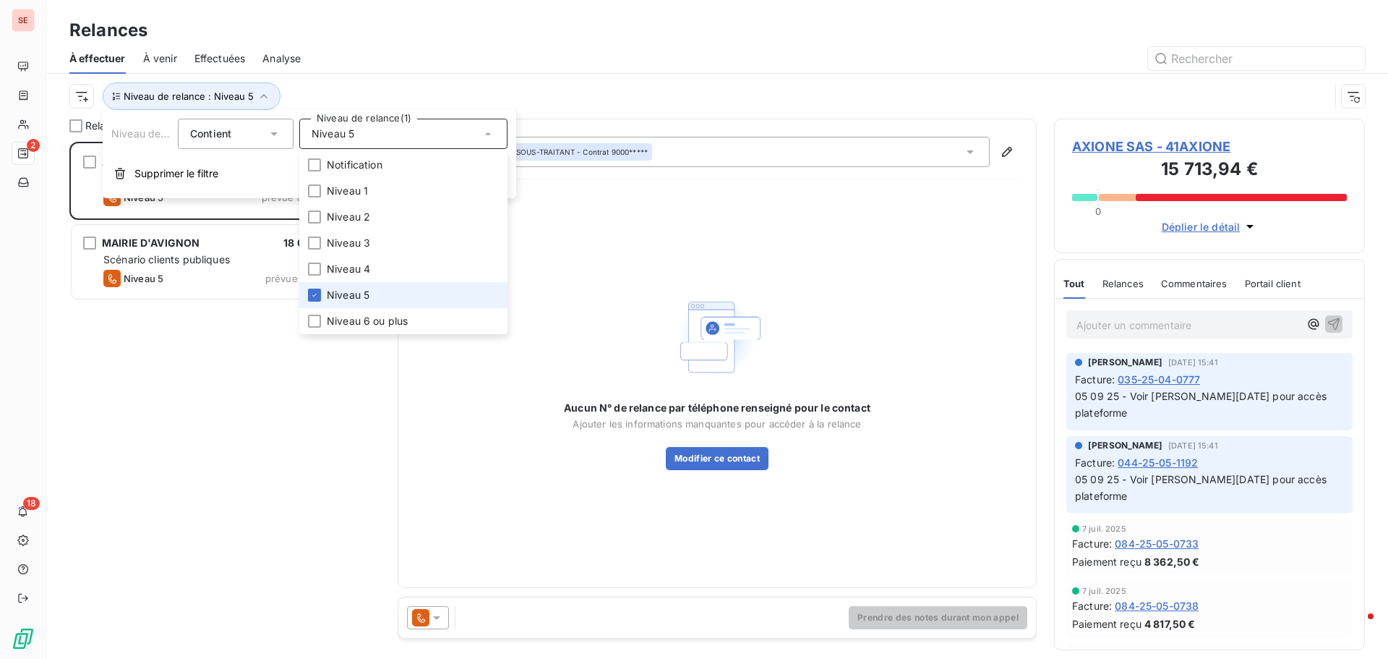
click at [363, 292] on span "Niveau 5" at bounding box center [348, 295] width 43 height 14
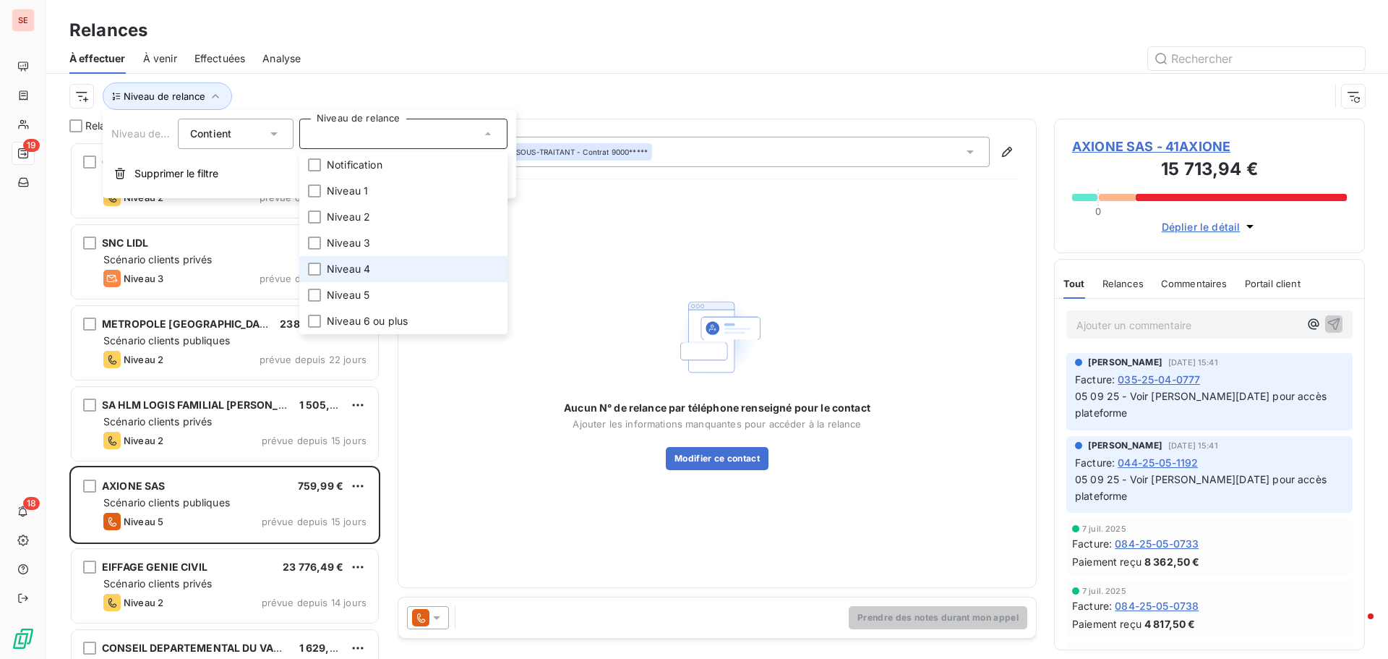
click at [361, 272] on span "Niveau 4" at bounding box center [348, 269] width 43 height 14
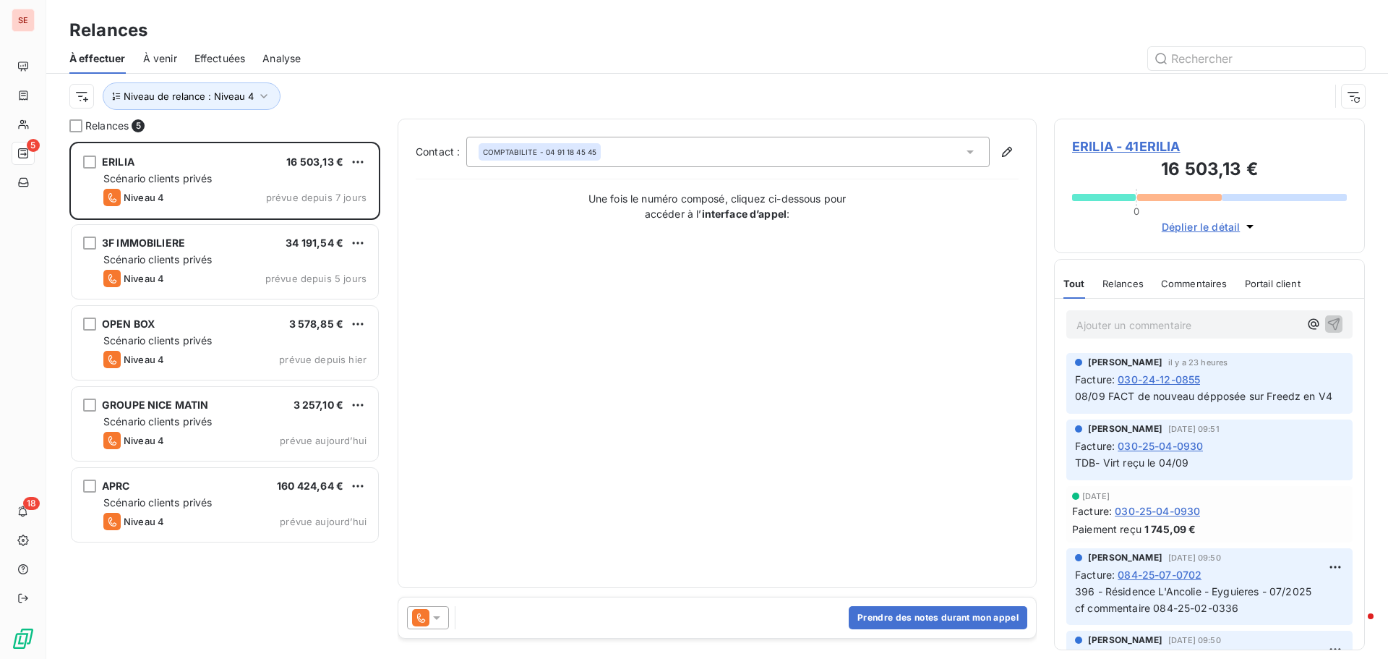
click at [471, 53] on div at bounding box center [841, 58] width 1047 height 23
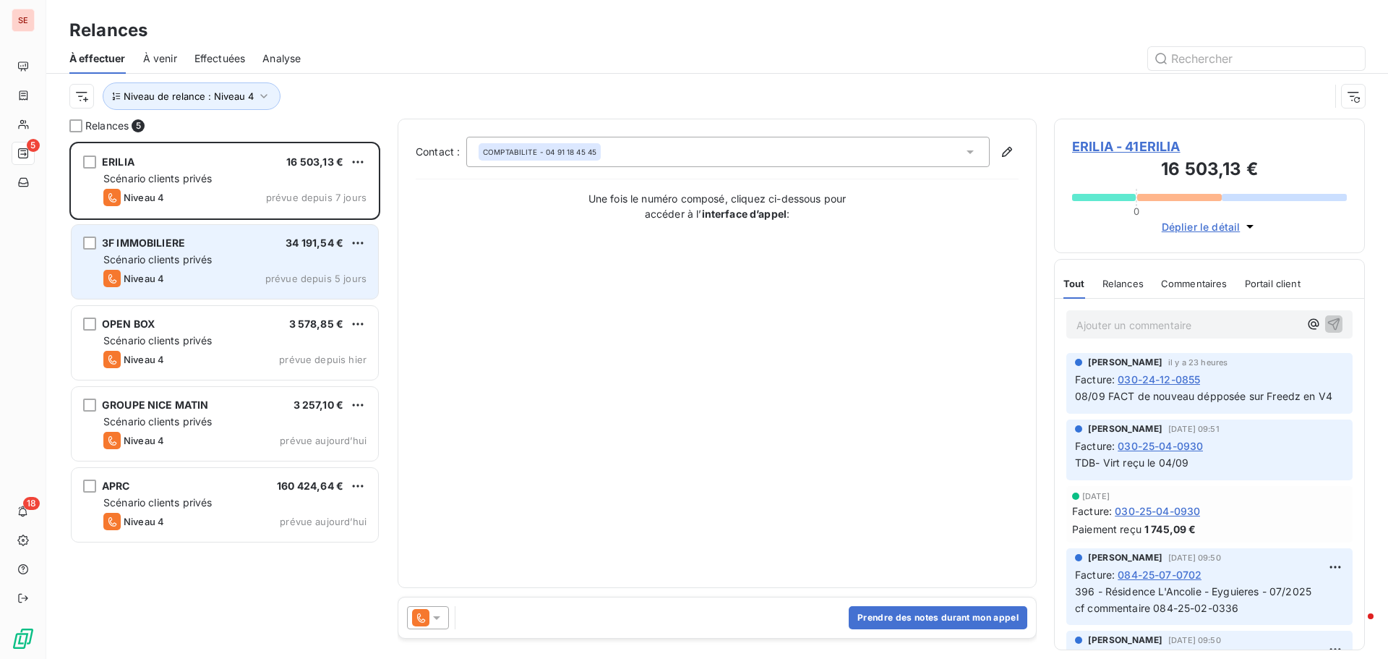
click at [192, 283] on div "Niveau 4 prévue depuis 5 jours" at bounding box center [234, 278] width 263 height 17
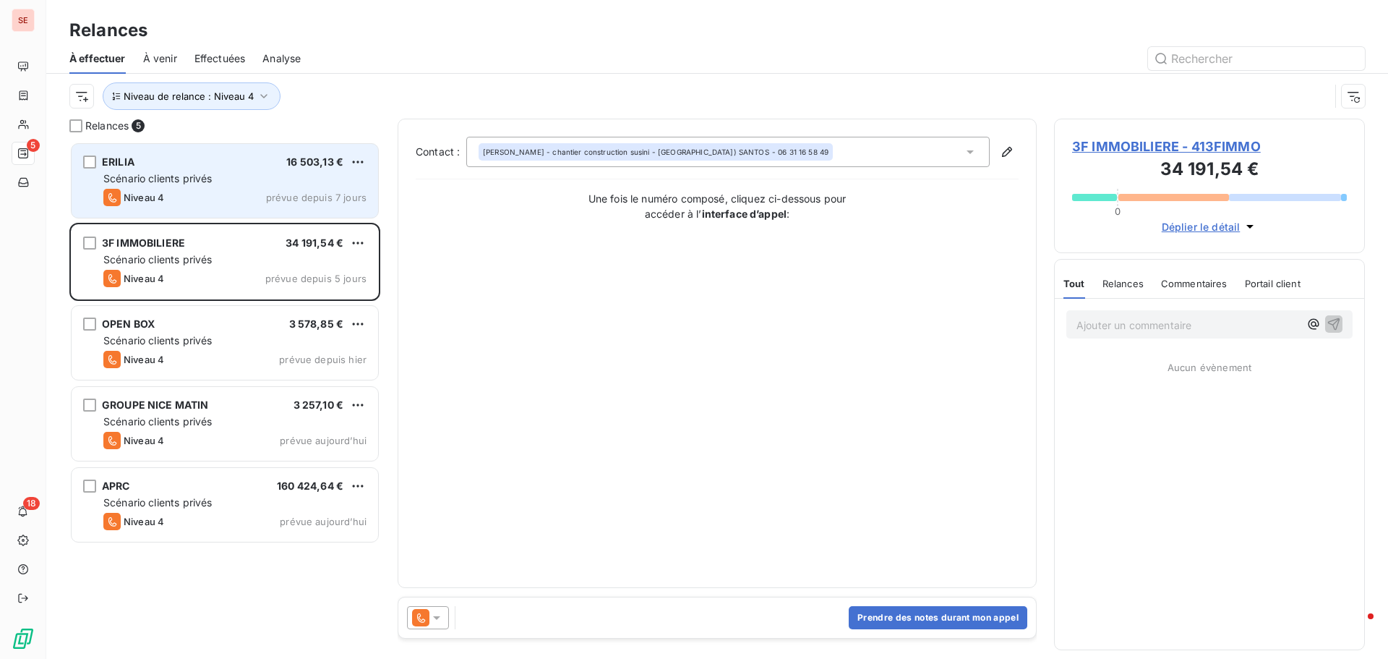
click at [194, 190] on div "Niveau 4 prévue depuis 7 jours" at bounding box center [234, 197] width 263 height 17
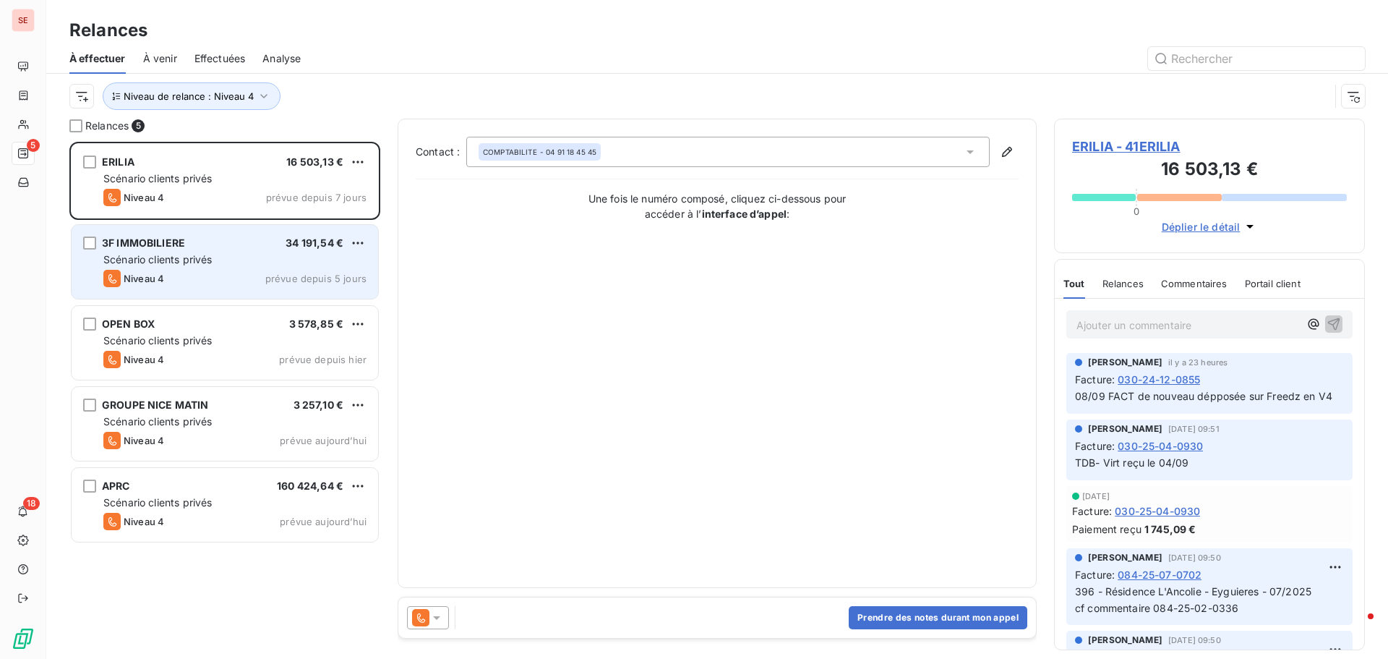
click at [159, 257] on span "Scénario clients privés" at bounding box center [157, 259] width 108 height 12
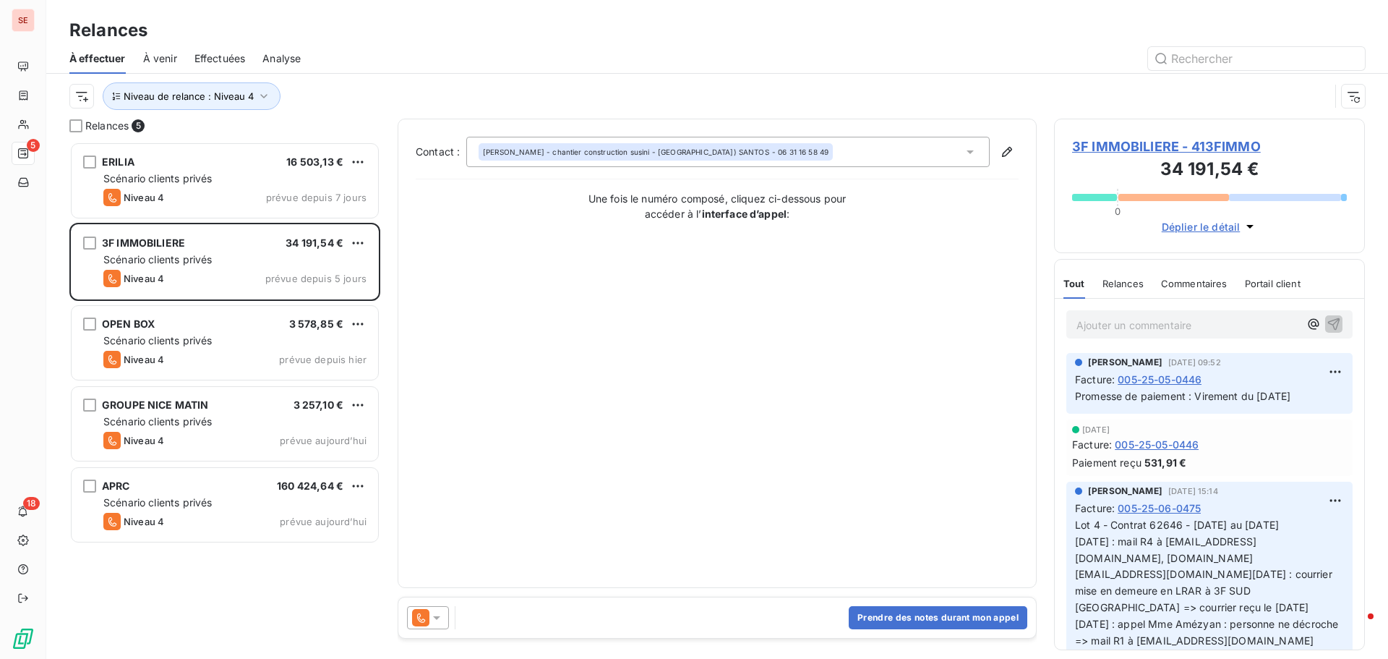
click at [1110, 146] on span "3F IMMOBILIERE - 413FIMMO" at bounding box center [1209, 147] width 275 height 20
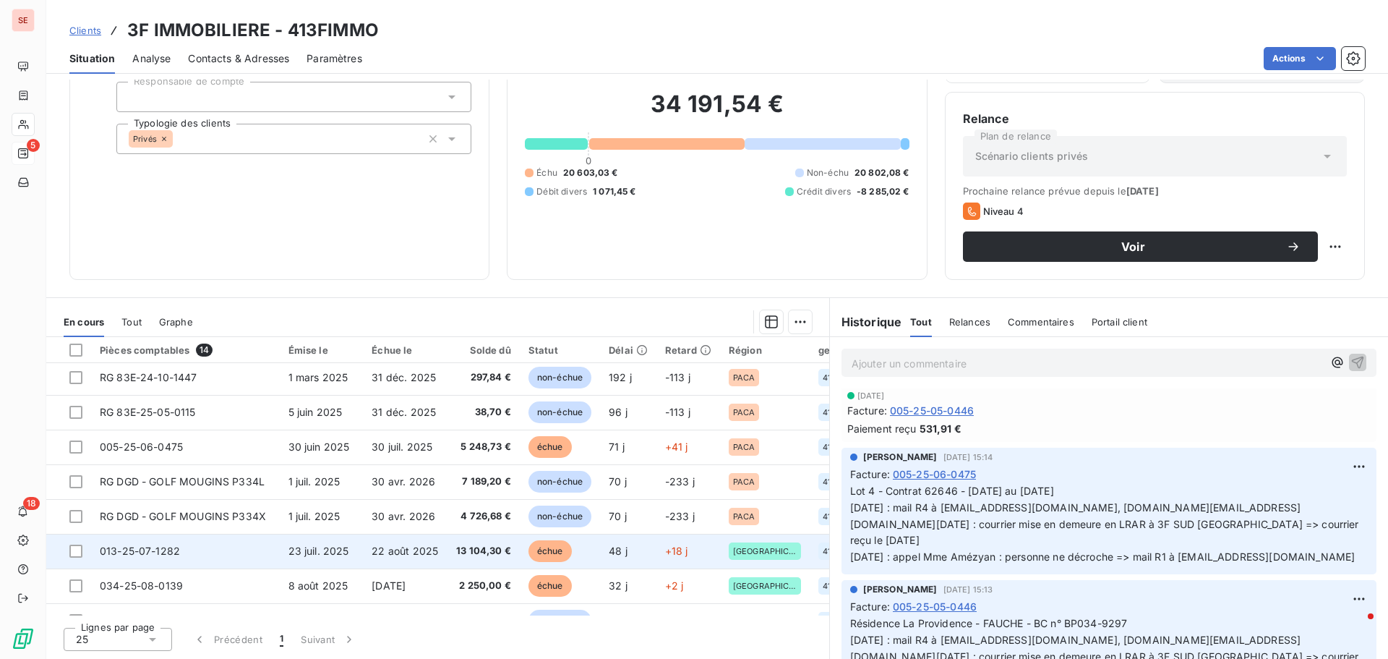
scroll to position [95, 0]
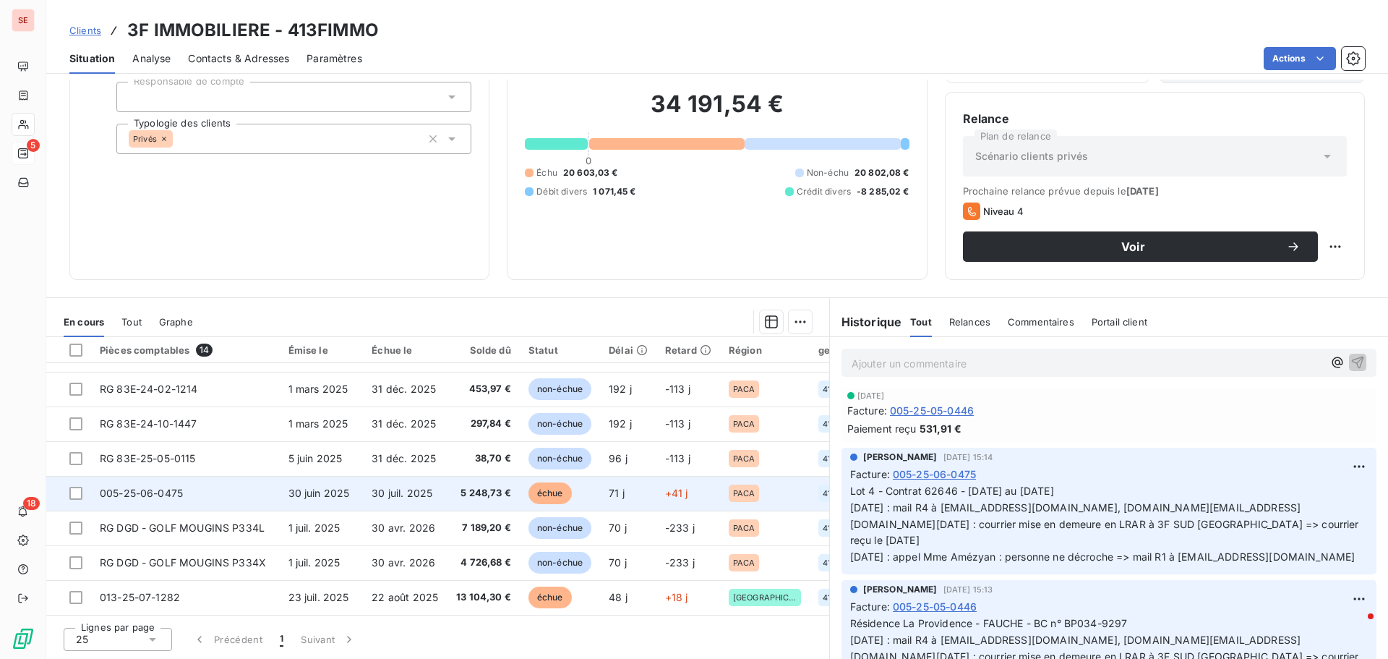
click at [174, 486] on td "005-25-06-0475" at bounding box center [185, 493] width 189 height 35
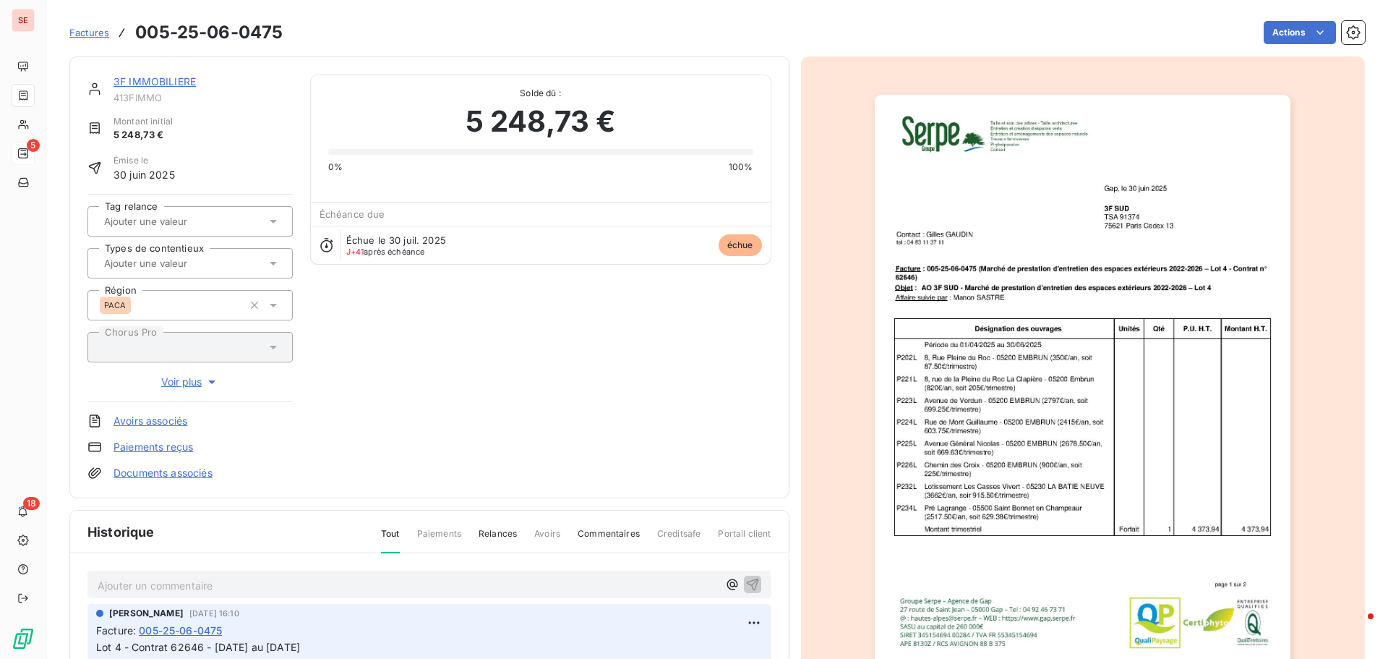
click at [161, 85] on link "3F IMMOBILIERE" at bounding box center [155, 81] width 82 height 12
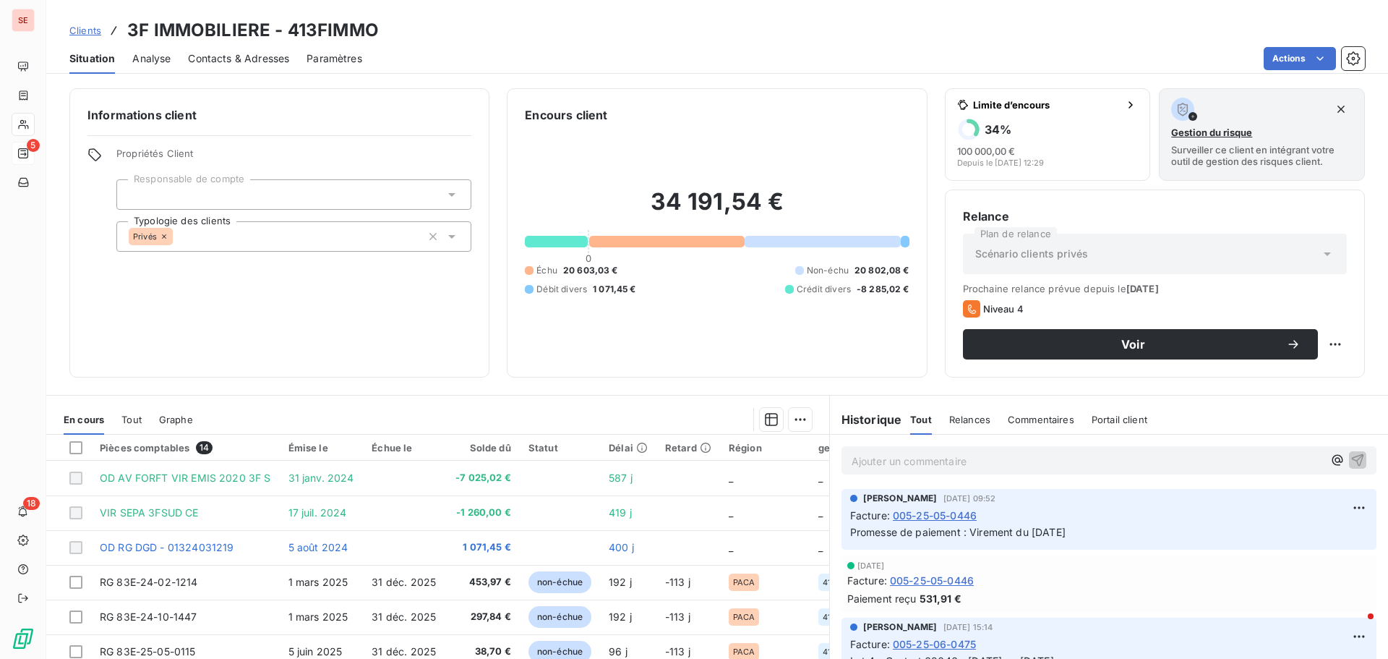
click at [205, 54] on span "Contacts & Adresses" at bounding box center [238, 58] width 101 height 14
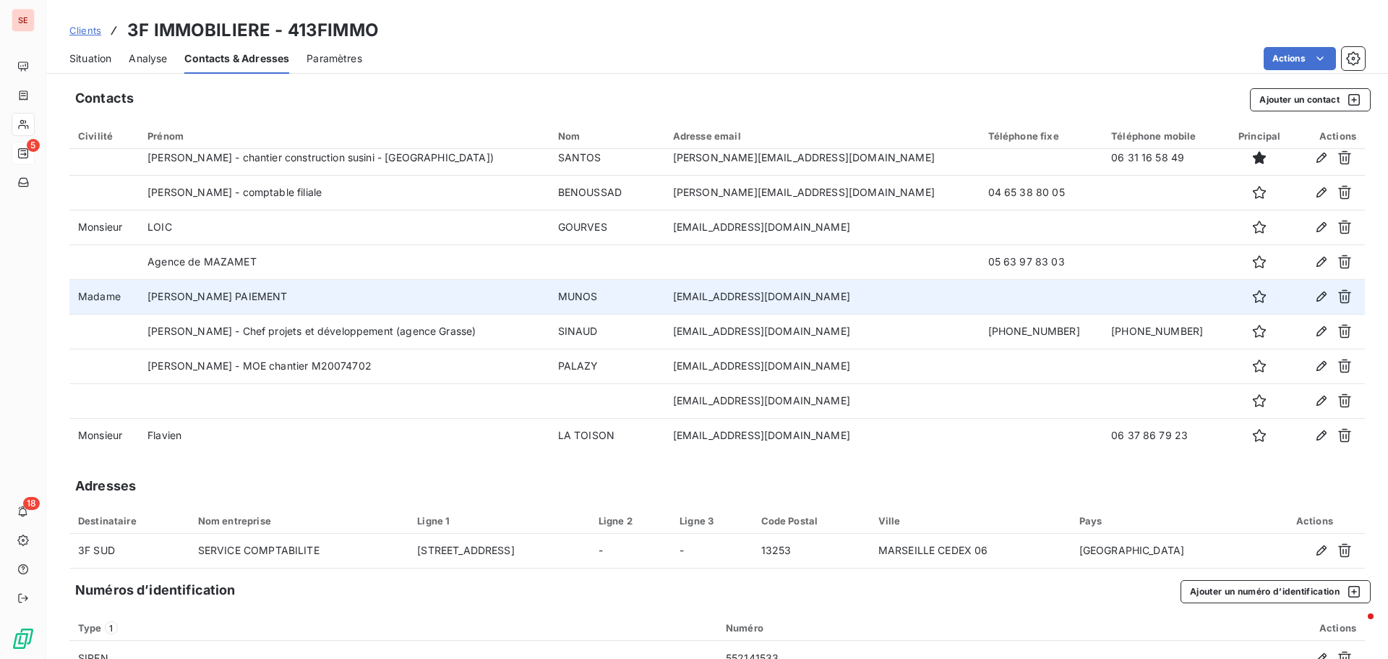
scroll to position [252, 0]
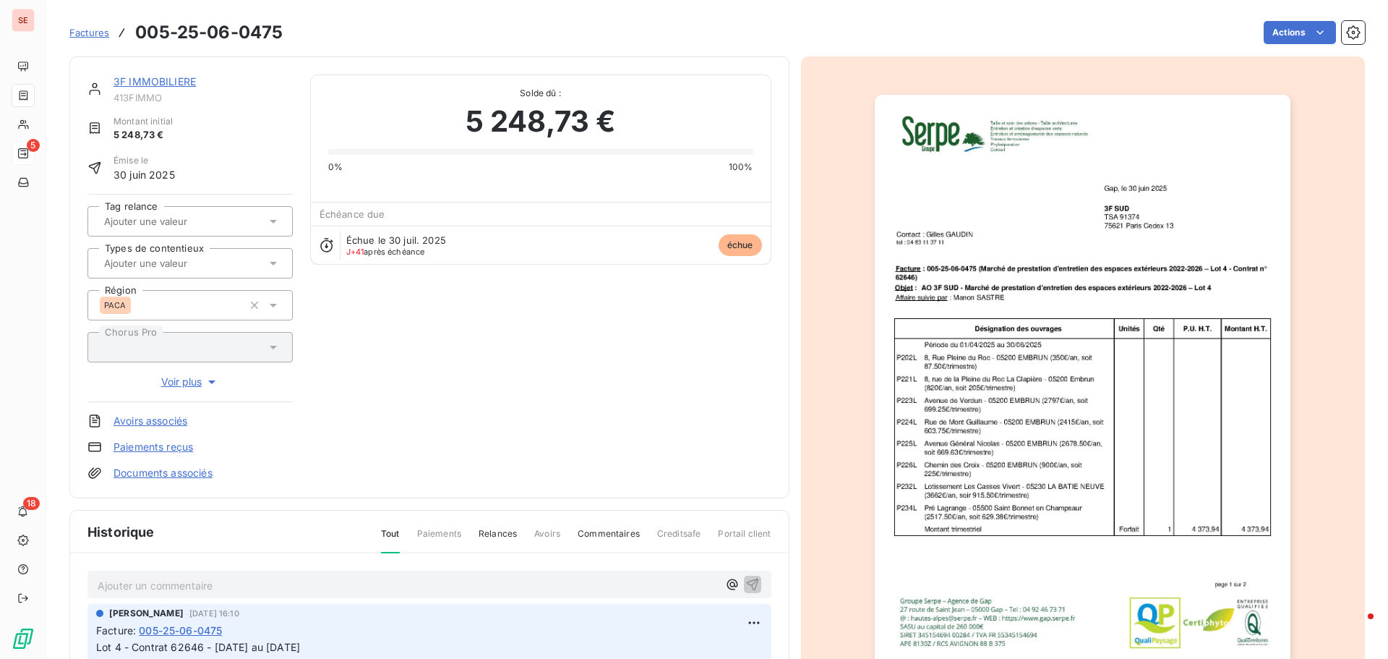
click at [185, 79] on link "3F IMMOBILIERE" at bounding box center [155, 81] width 82 height 12
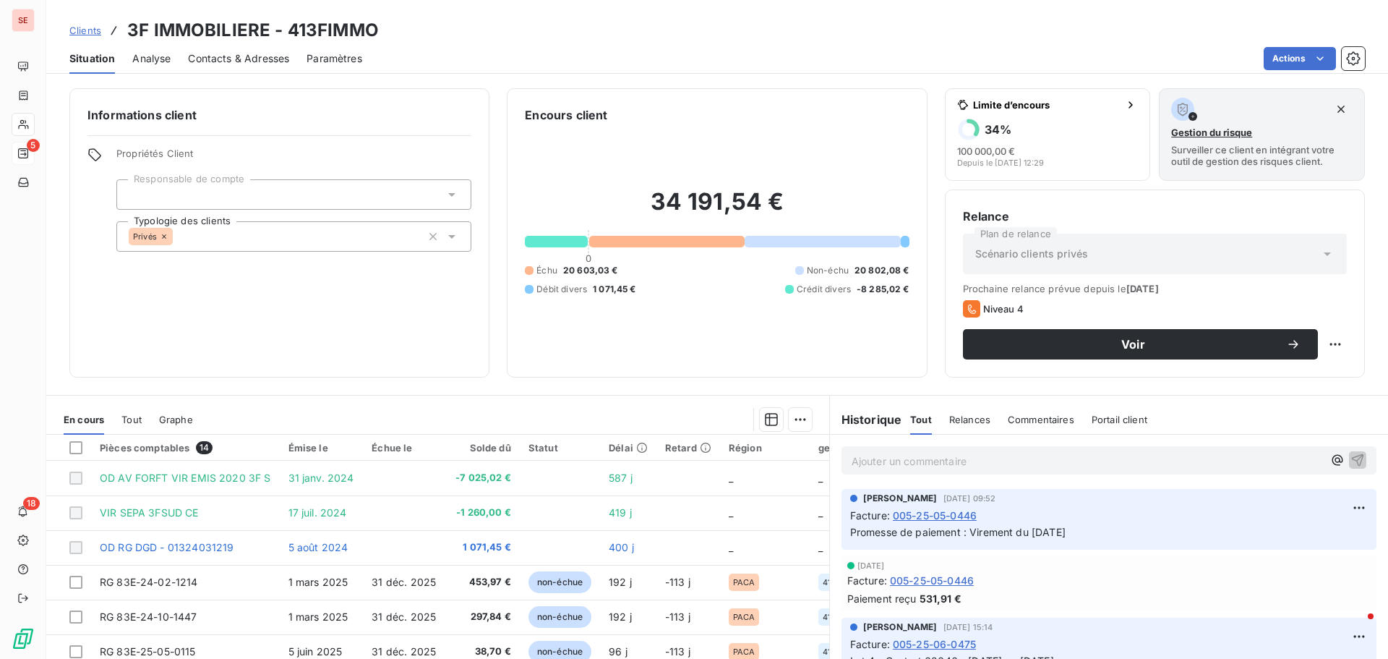
click at [234, 60] on span "Contacts & Adresses" at bounding box center [238, 58] width 101 height 14
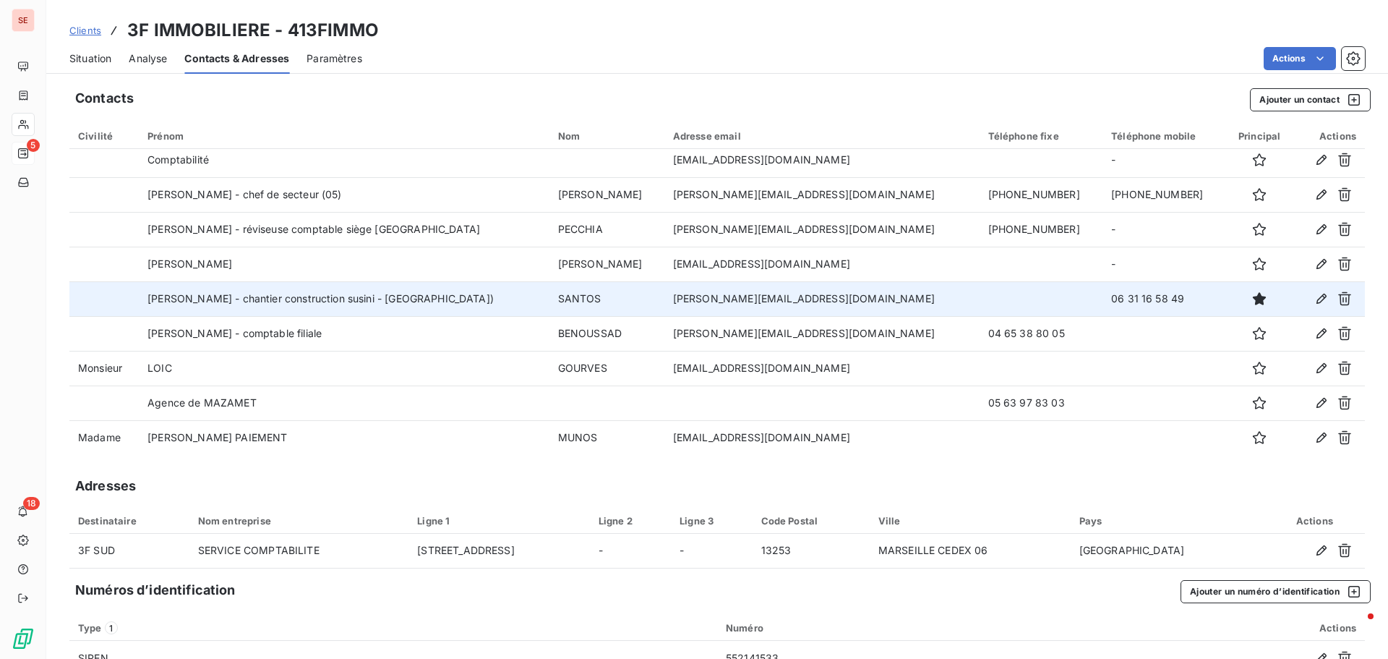
scroll to position [252, 0]
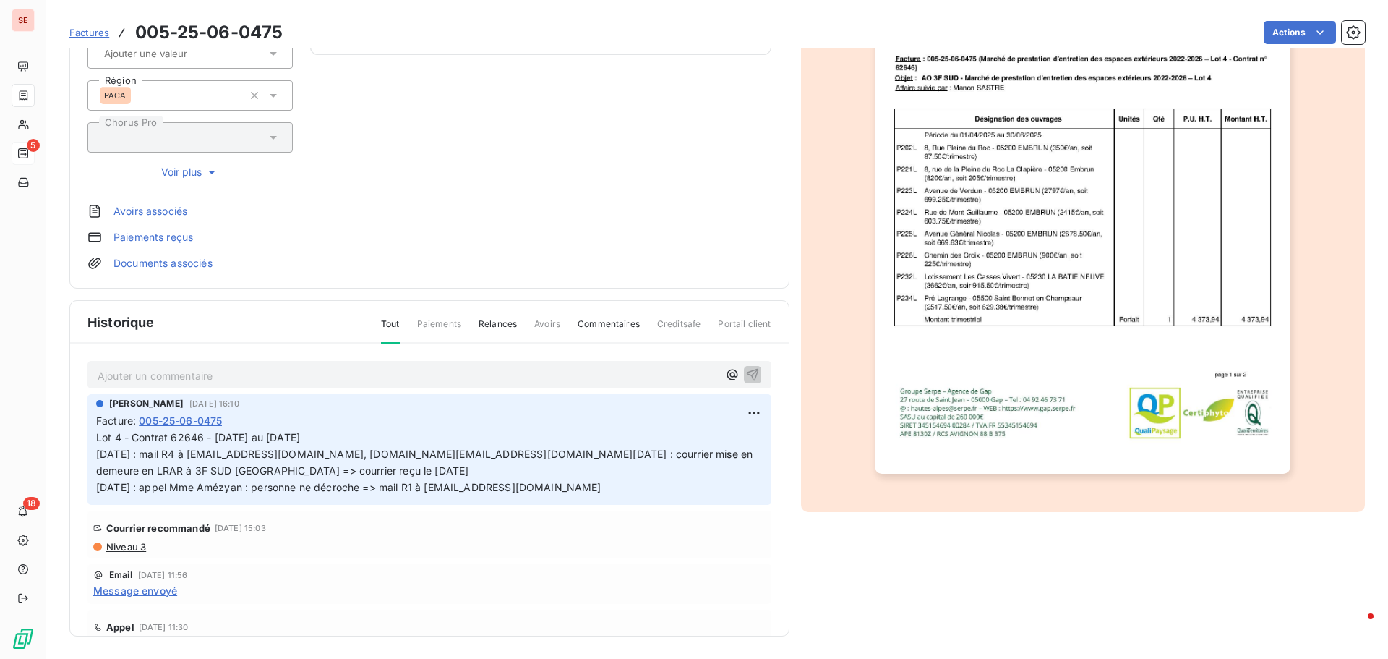
scroll to position [211, 0]
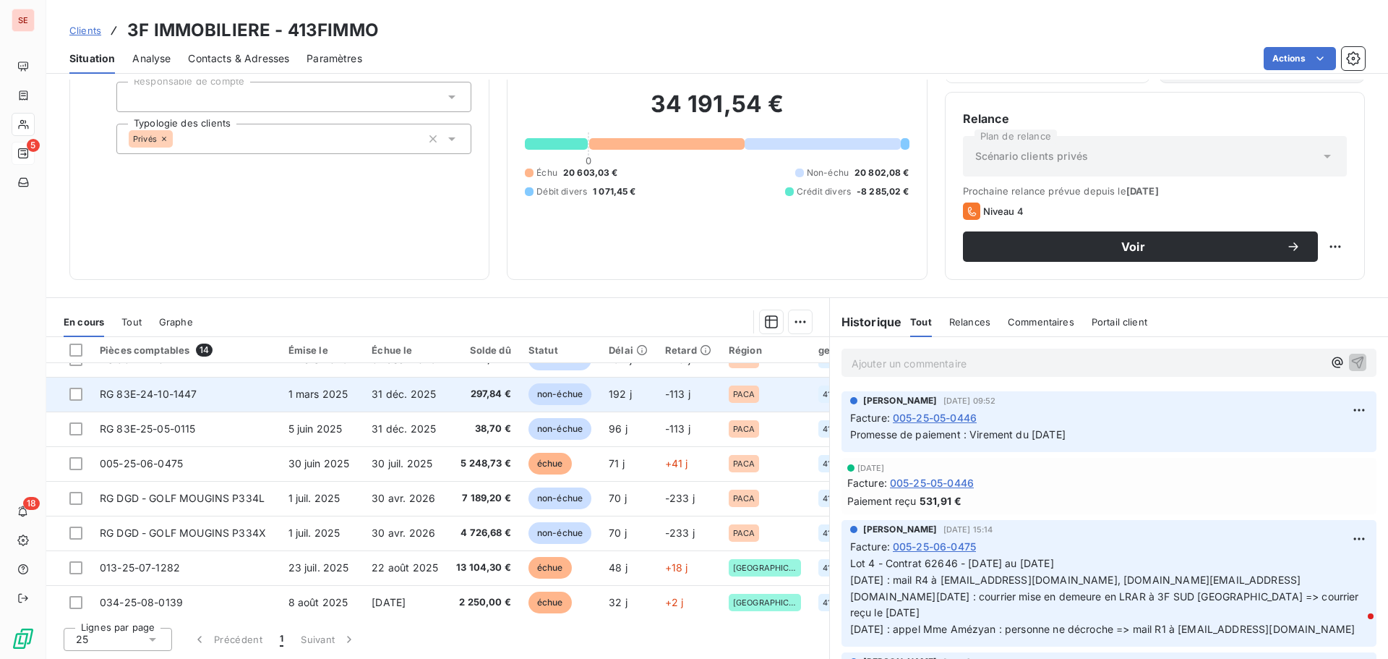
scroll to position [95, 0]
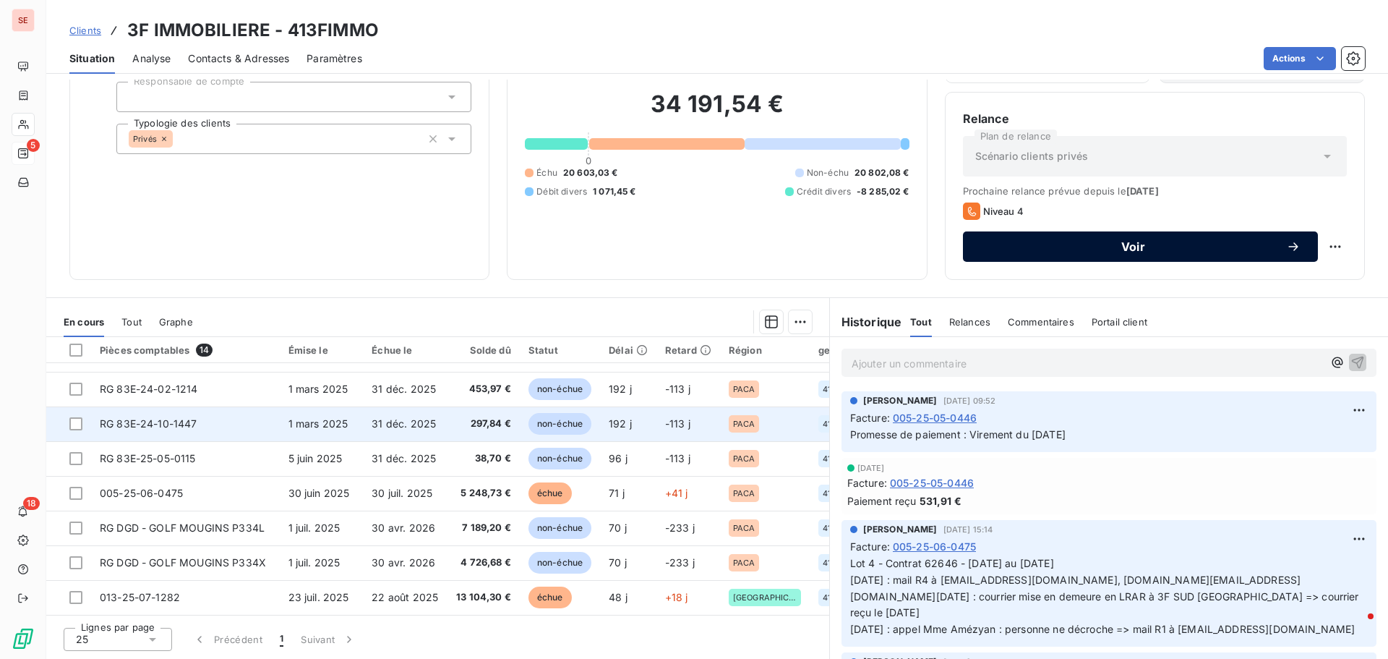
click at [1081, 249] on span "Voir" at bounding box center [1133, 247] width 306 height 12
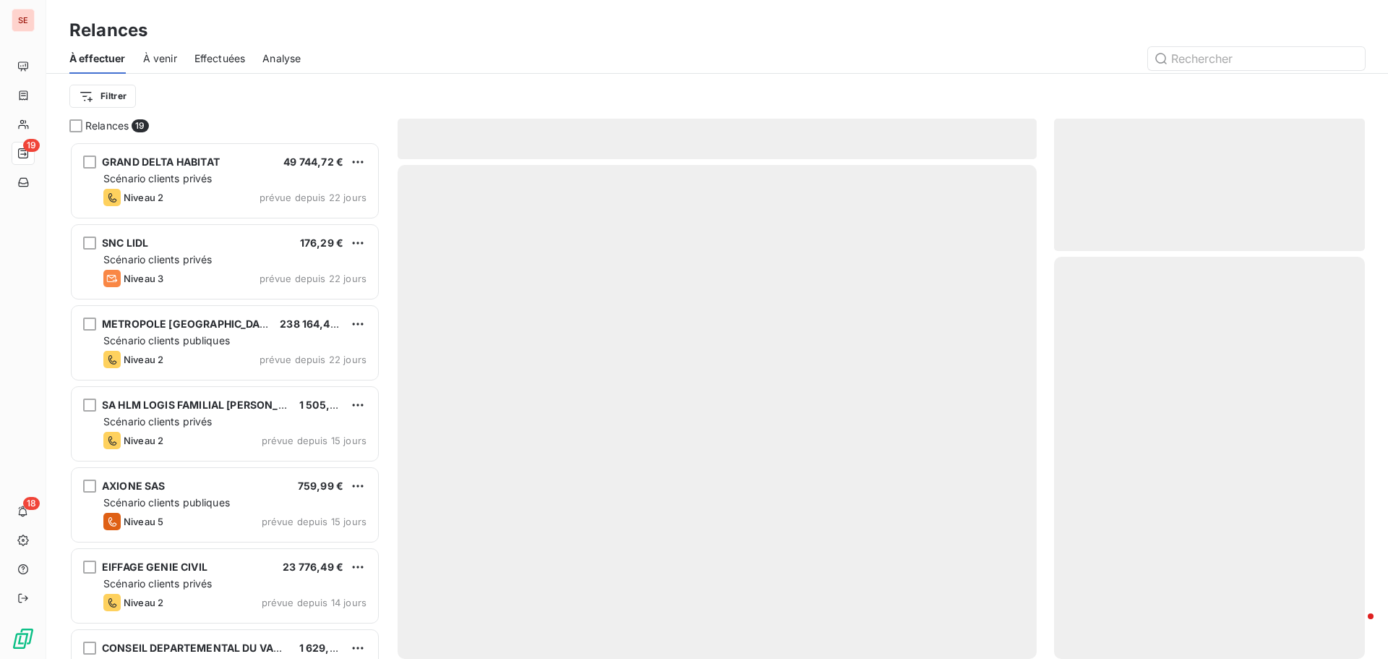
scroll to position [506, 300]
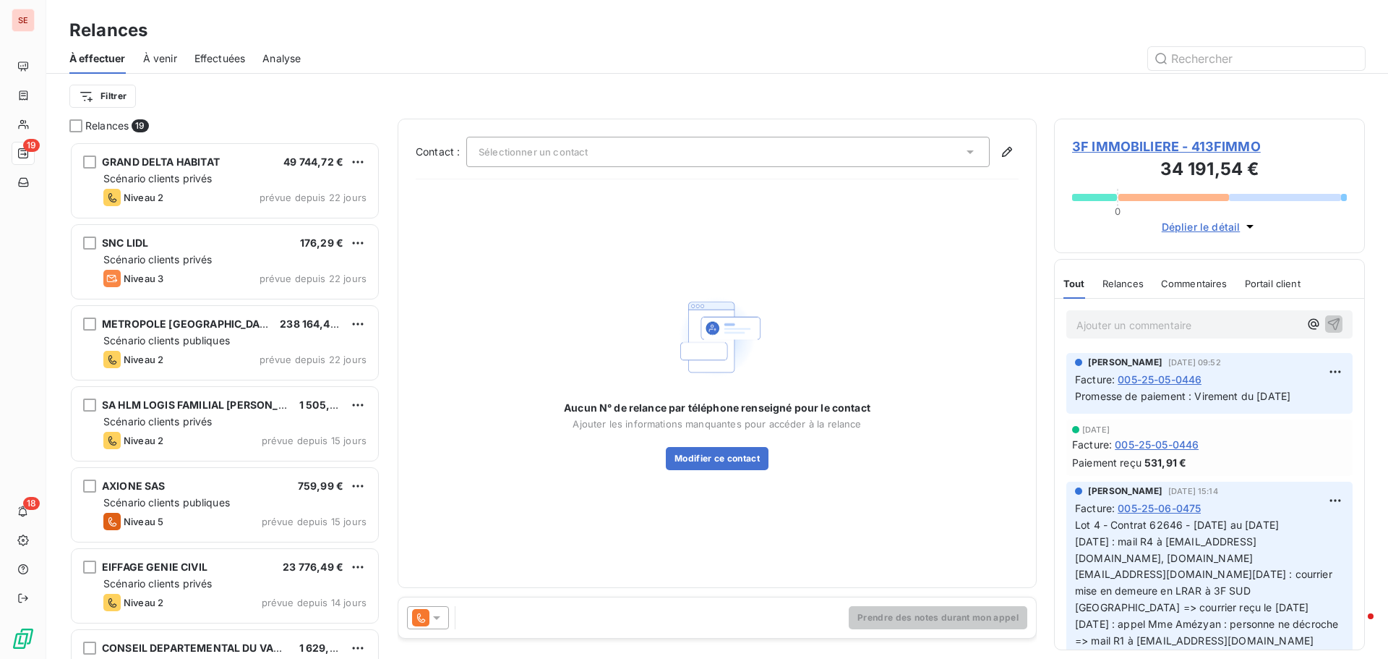
click at [559, 146] on span "Sélectionner un contact" at bounding box center [533, 152] width 109 height 12
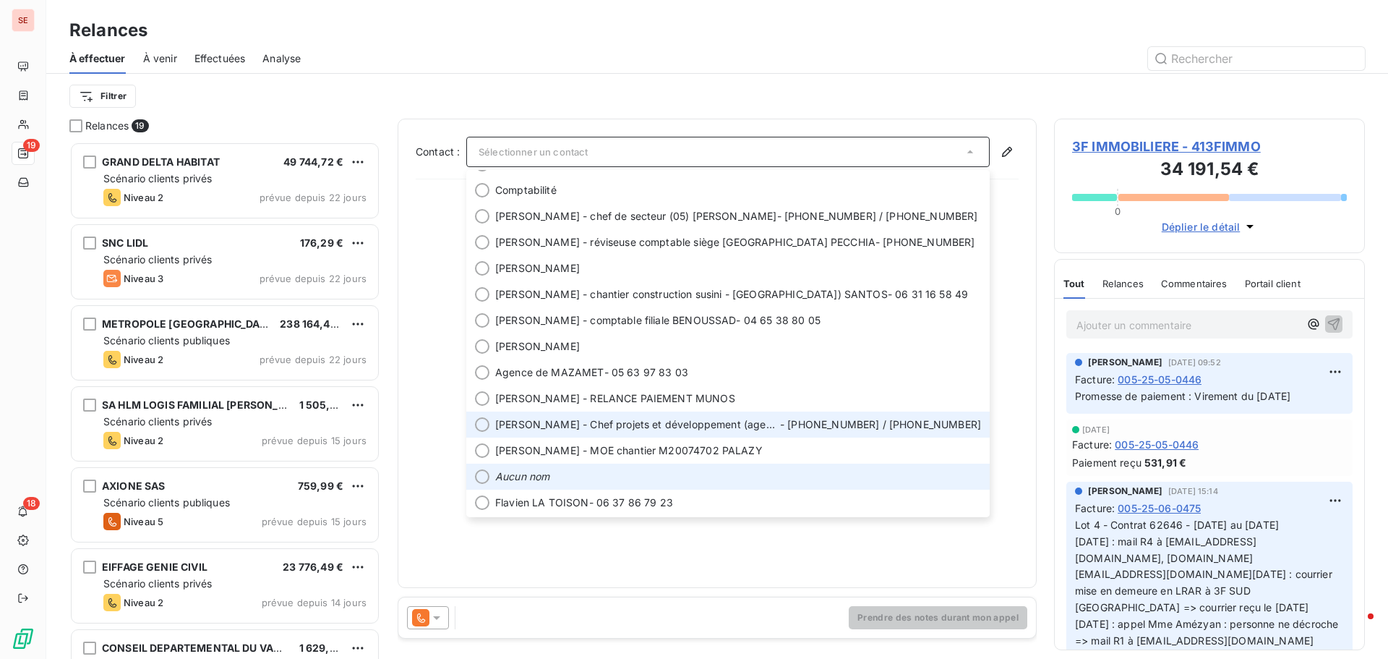
scroll to position [69, 0]
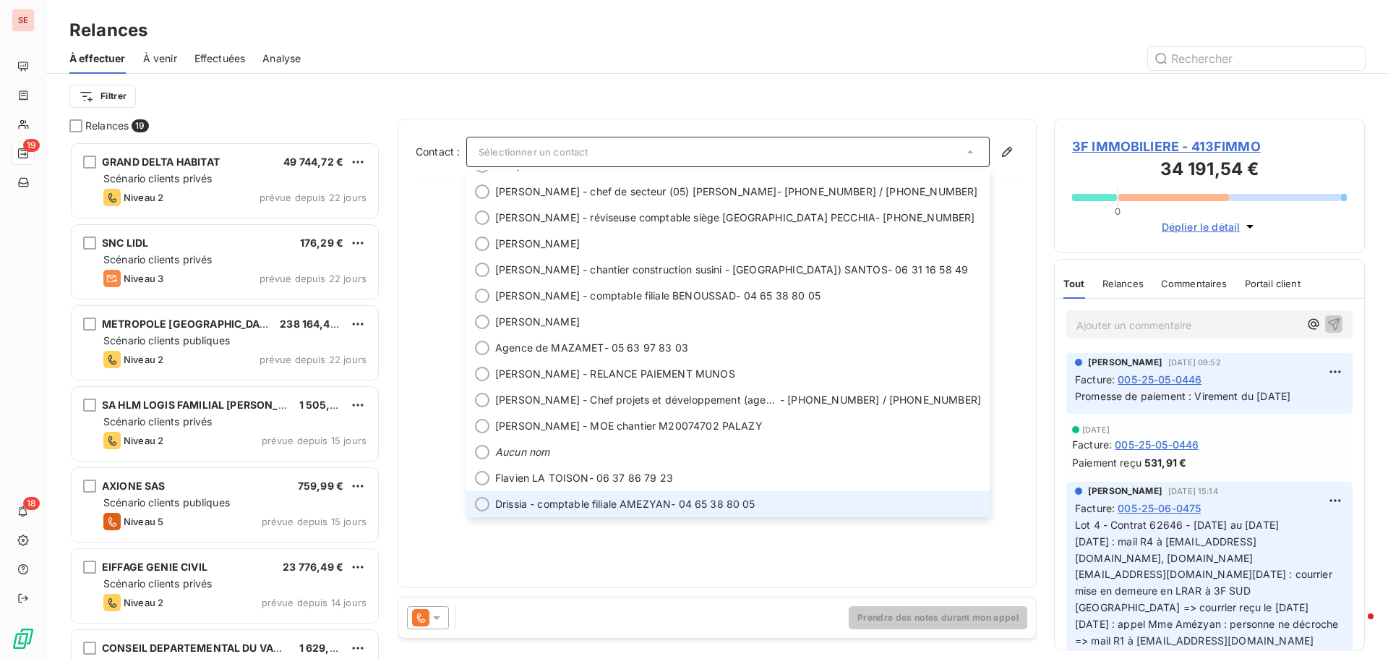
click at [628, 502] on span "Drissia - comptable filiale AMEZYAN" at bounding box center [583, 504] width 176 height 14
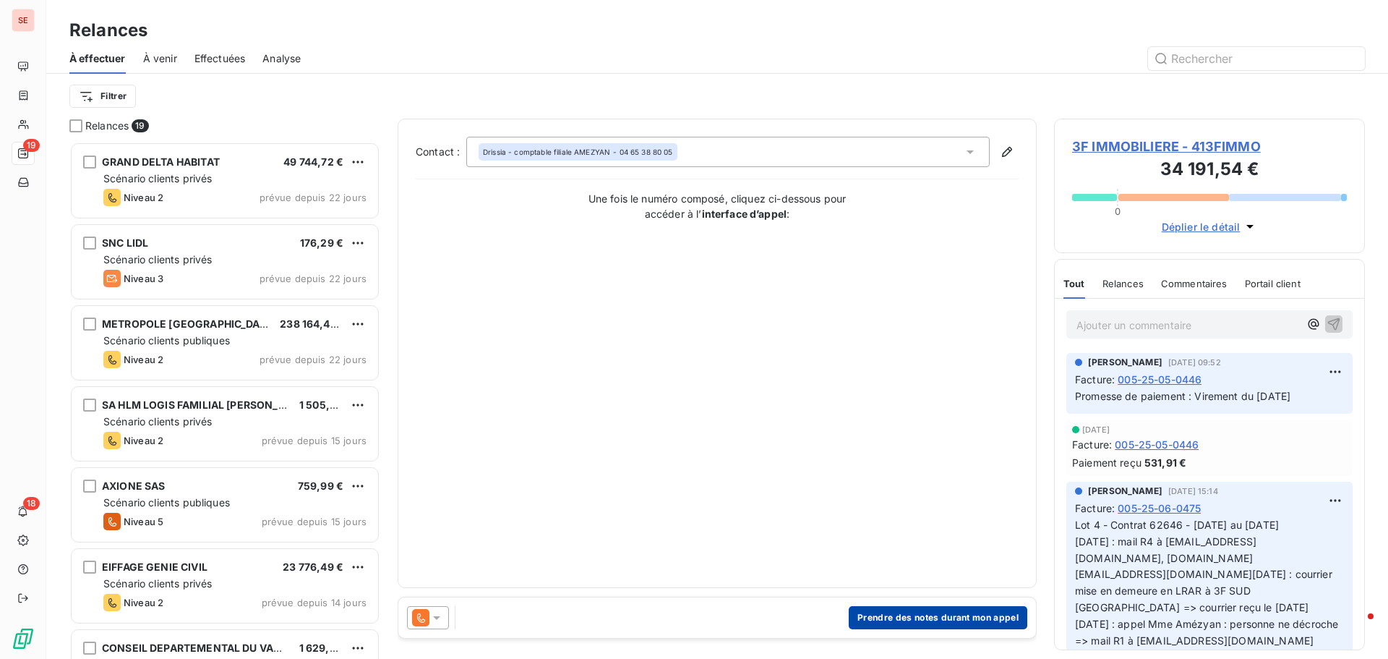
click at [896, 622] on button "Prendre des notes durant mon appel" at bounding box center [938, 617] width 179 height 23
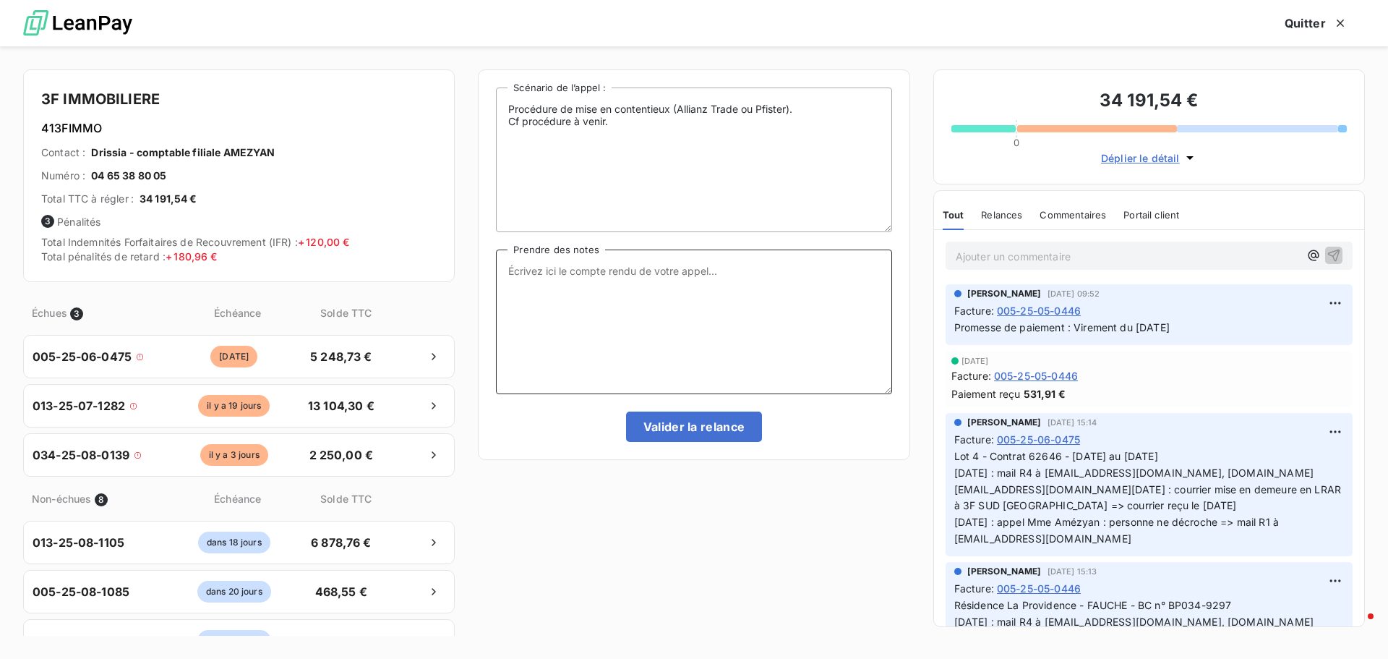
click at [593, 265] on textarea "Prendre des notes" at bounding box center [693, 321] width 395 height 145
type textarea "[DATE] : appel Mme Amezyan : la facture 005-25-06-0475 est prévue en règlement …"
click at [743, 413] on button "Valider la relance" at bounding box center [694, 426] width 137 height 30
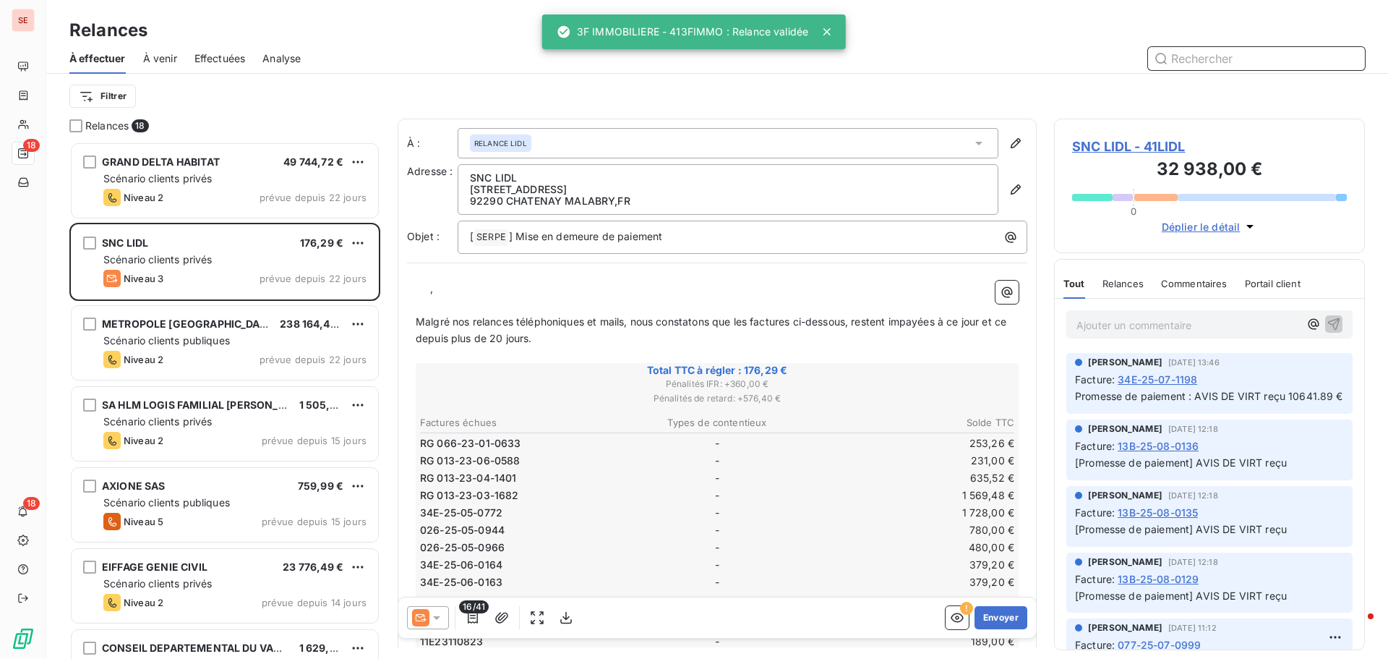
click at [226, 59] on span "Effectuées" at bounding box center [219, 58] width 51 height 14
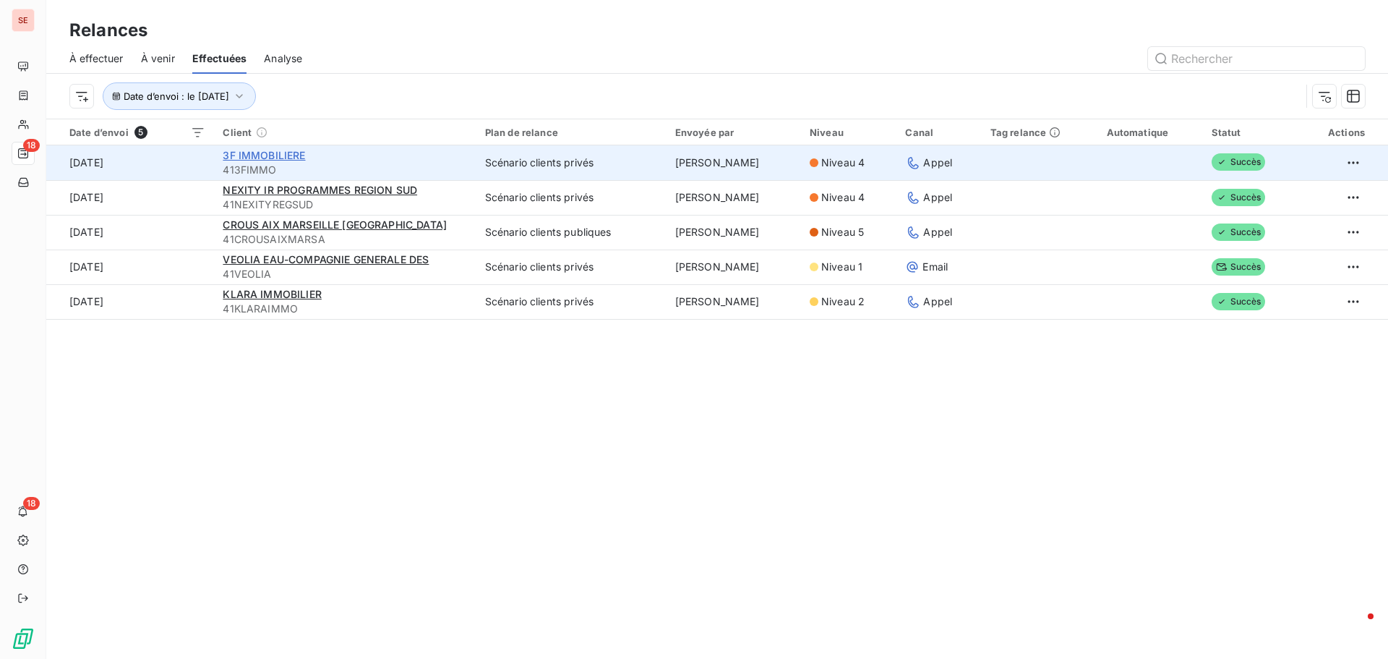
click at [267, 155] on span "3F IMMOBILIERE" at bounding box center [264, 155] width 82 height 12
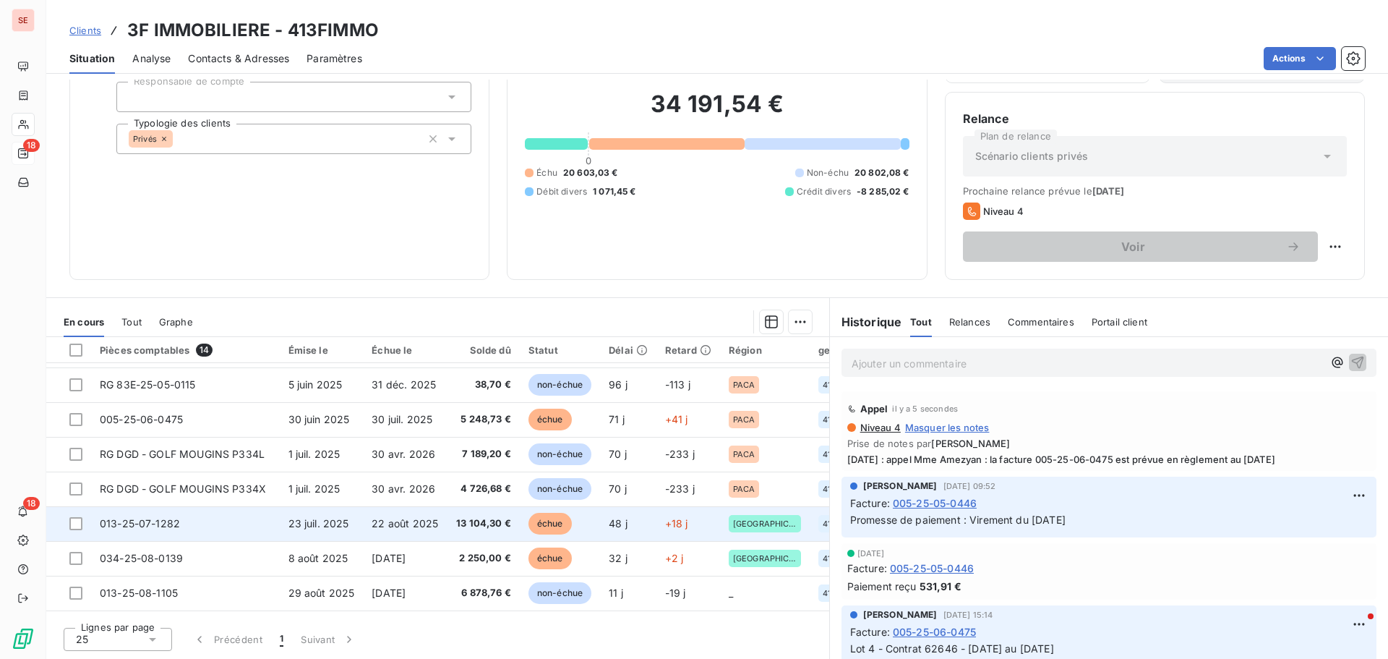
scroll to position [72, 0]
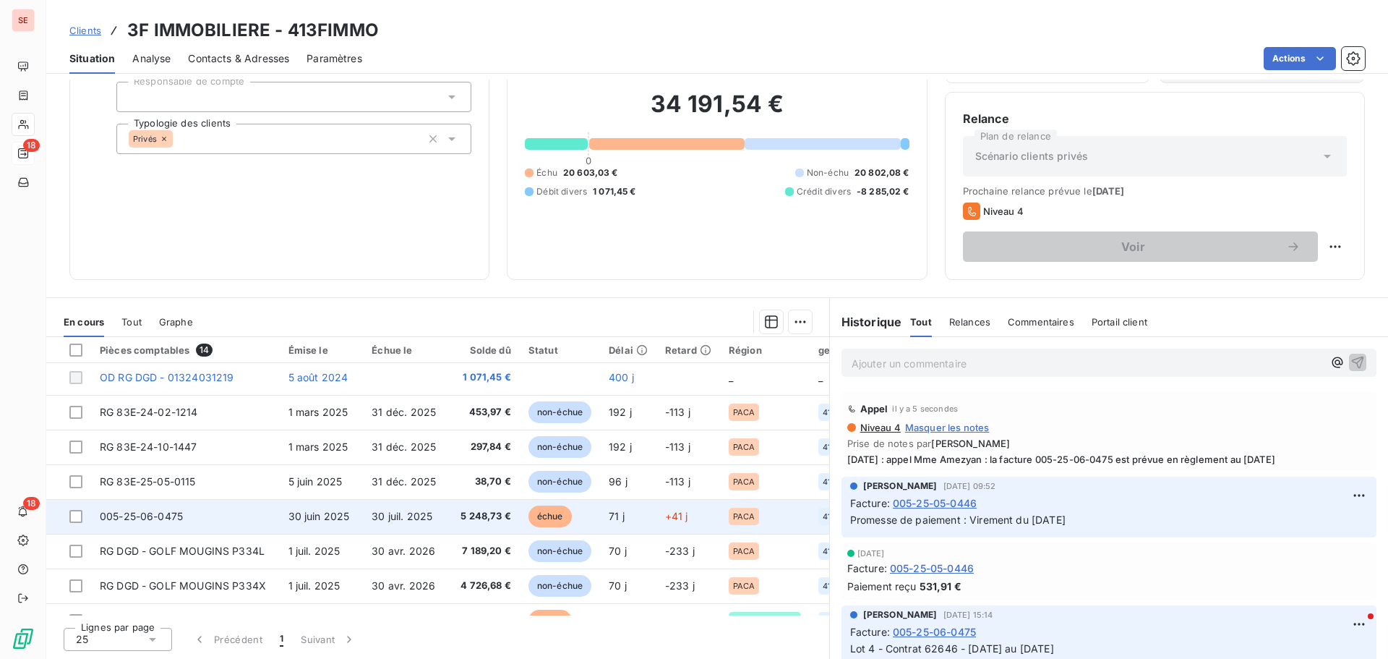
click at [382, 518] on span "30 juil. 2025" at bounding box center [402, 516] width 61 height 12
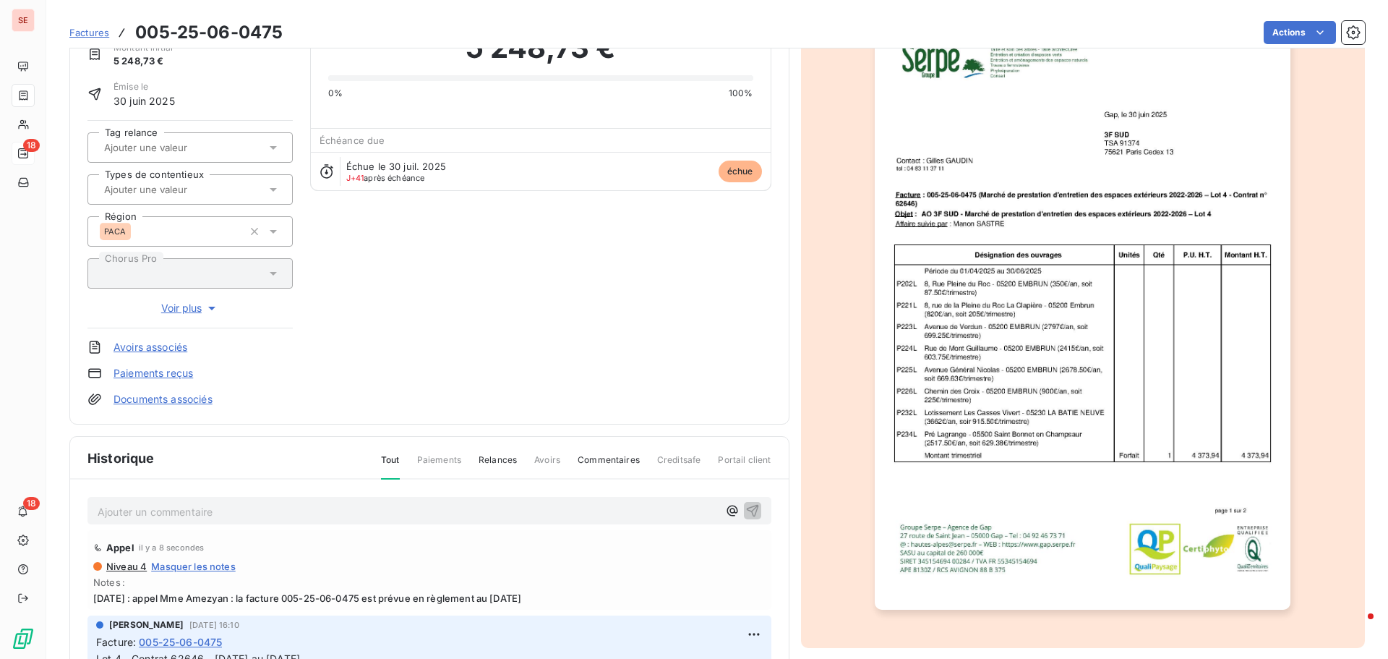
scroll to position [211, 0]
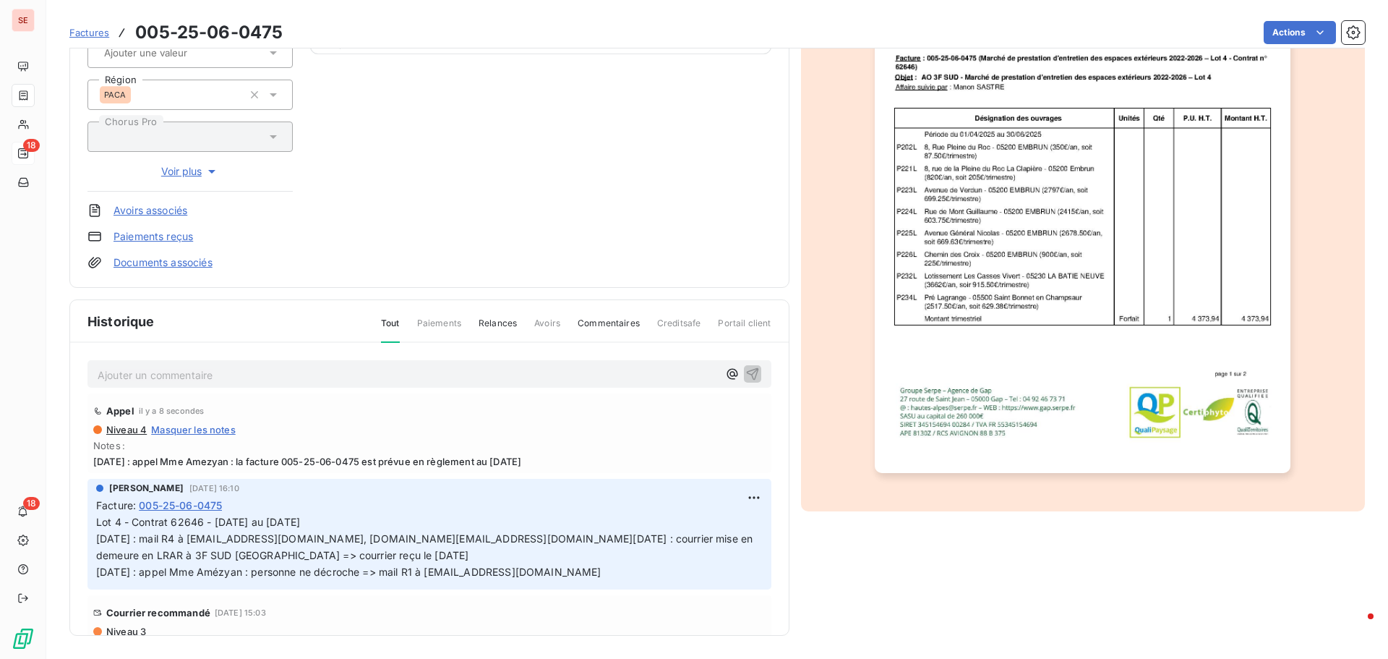
click at [446, 456] on span "[DATE] : appel Mme Amezyan : la facture 005-25-06-0475 est prévue en règlement …" at bounding box center [429, 461] width 672 height 12
copy span "[DATE] : appel Mme Amezyan : la facture 005-25-06-0475 est prévue en règlement …"
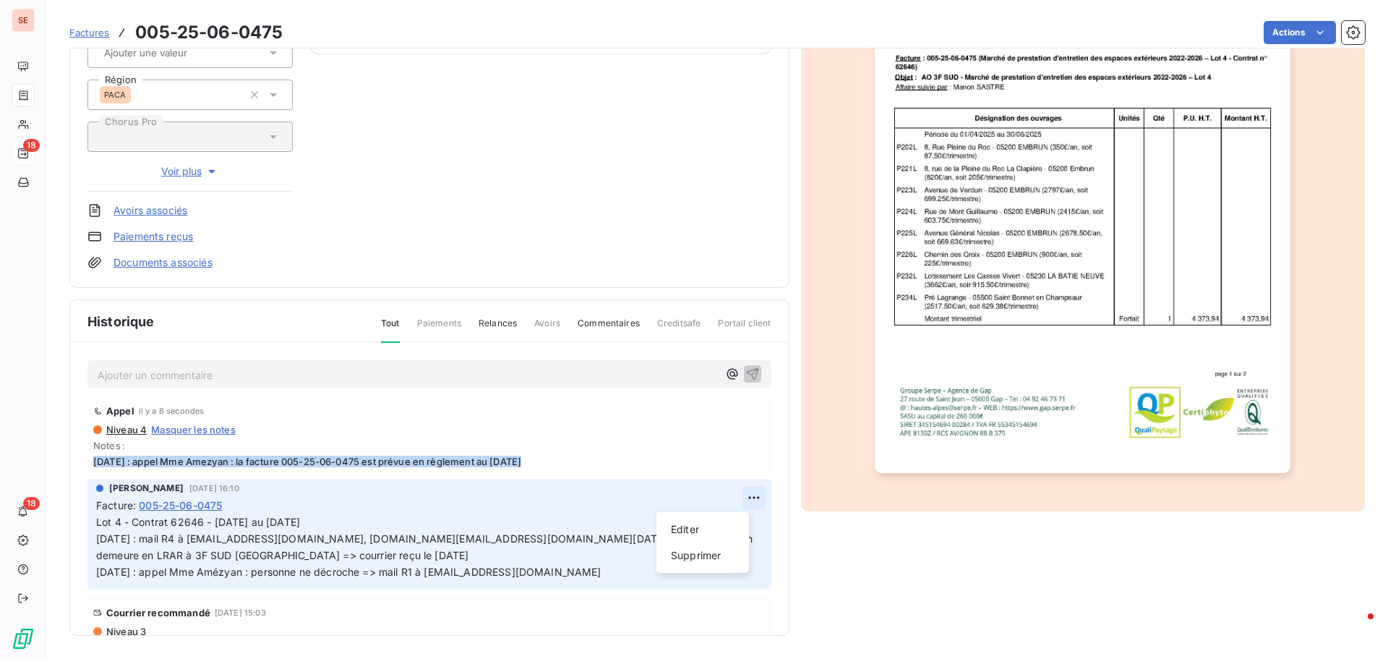
click at [744, 496] on html "SE 18 18 Factures 005-25-06-0475 Actions 3F IMMOBILIERE 413FIMMO Montant initia…" at bounding box center [694, 329] width 1388 height 659
click at [719, 522] on div "Editer" at bounding box center [702, 529] width 81 height 23
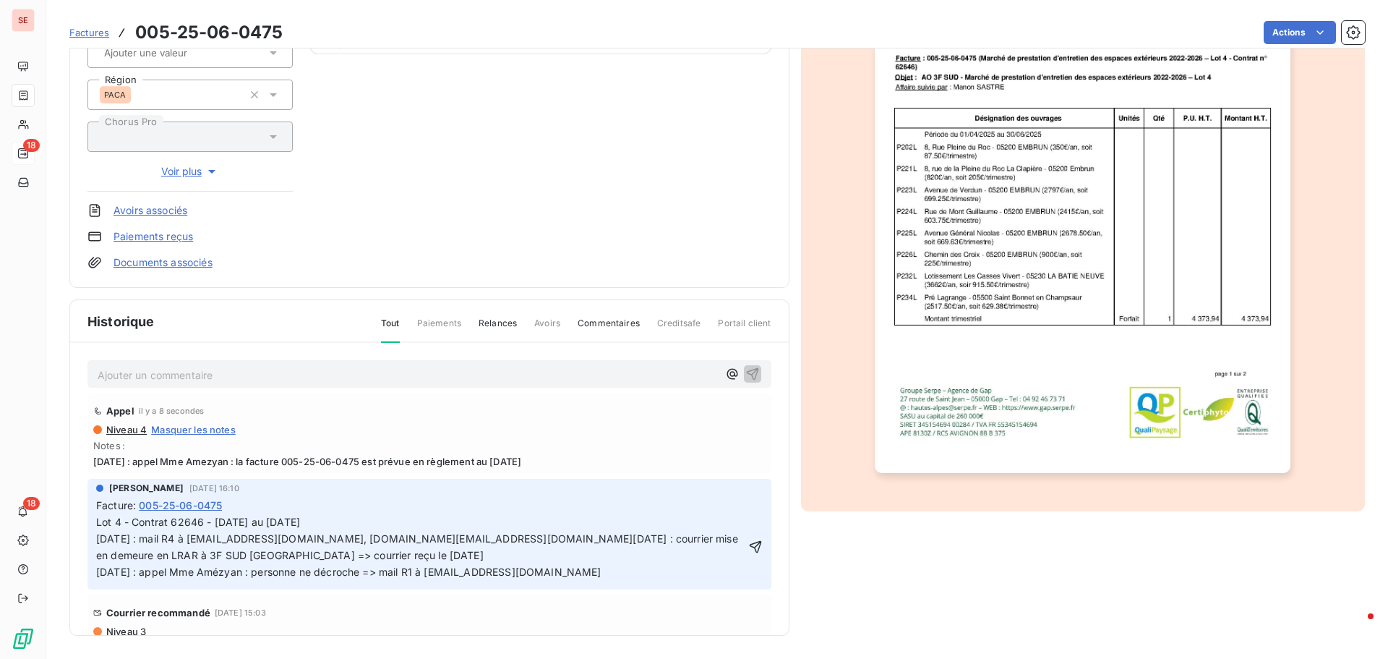
click at [361, 513] on div "Lot 4 - Contrat 62646 - [DATE] au [DATE] [DATE] : mail R4 à [EMAIL_ADDRESS][DOM…" at bounding box center [420, 547] width 649 height 68
click at [328, 524] on p "Lot 4 - Contrat 62646 - [DATE] au [DATE] [DATE] : mail R4 à [EMAIL_ADDRESS][DOM…" at bounding box center [420, 547] width 649 height 67
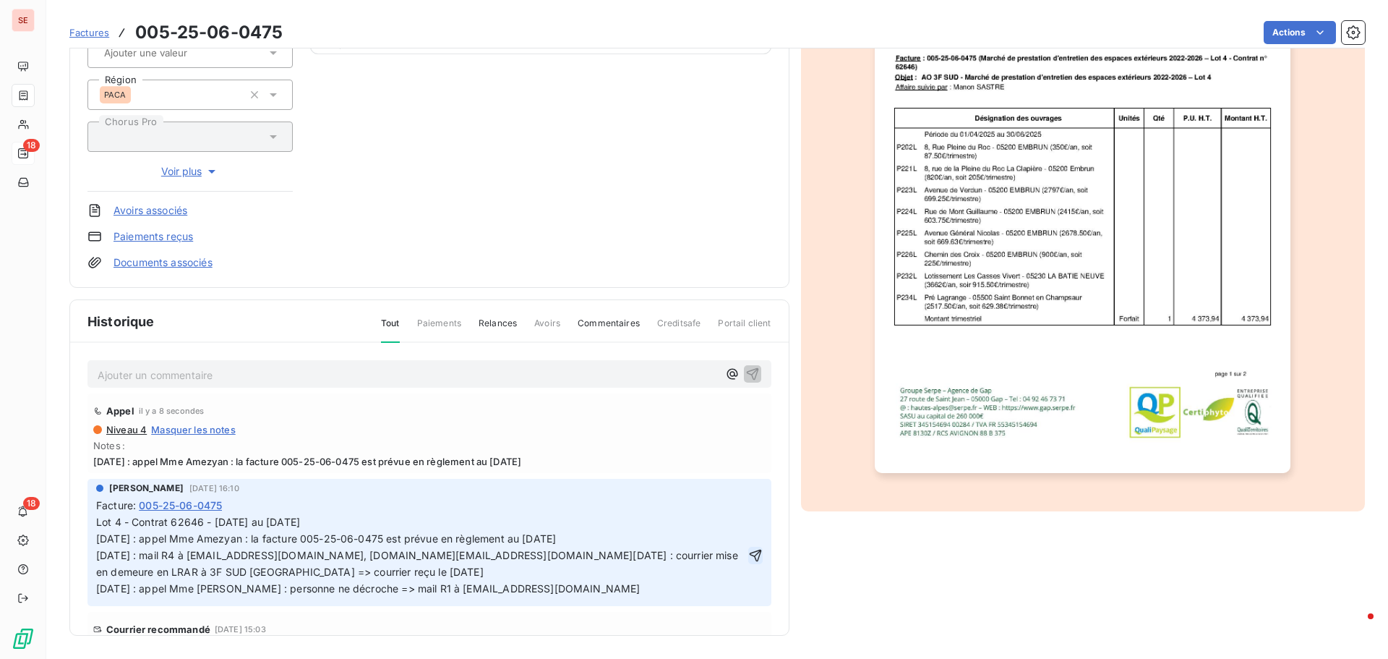
click at [748, 553] on icon "button" at bounding box center [755, 555] width 14 height 14
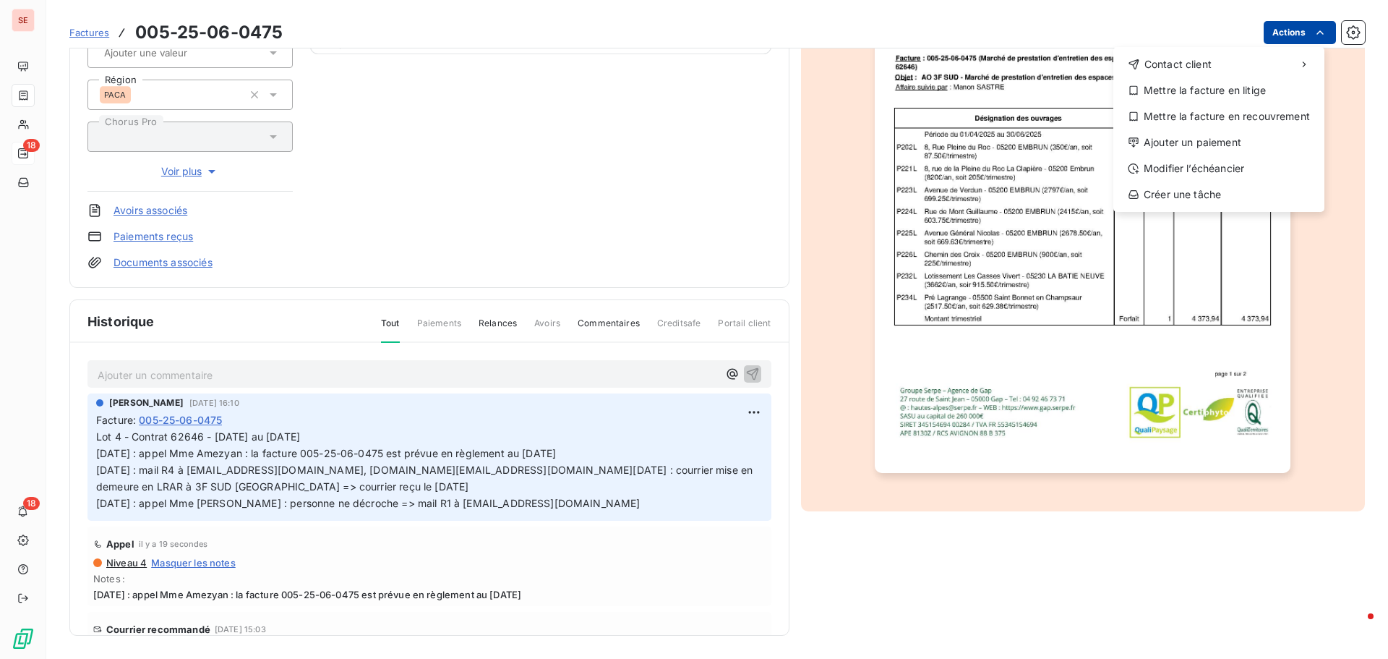
click at [1277, 33] on html "SE 18 18 Factures [PHONE_NUMBER] Actions Contact client Mettre la facture en li…" at bounding box center [694, 329] width 1388 height 659
click at [1262, 145] on div "Ajouter un paiement" at bounding box center [1219, 142] width 200 height 23
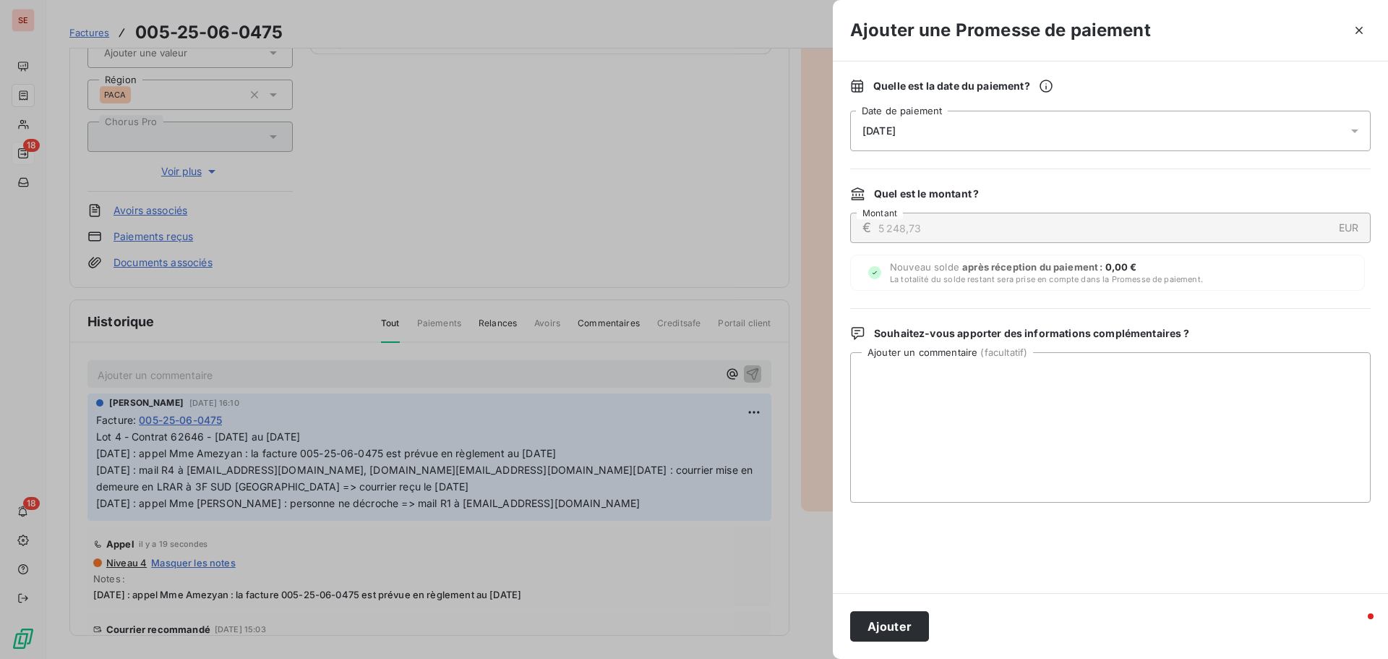
click at [896, 134] on span "[DATE]" at bounding box center [878, 131] width 33 height 12
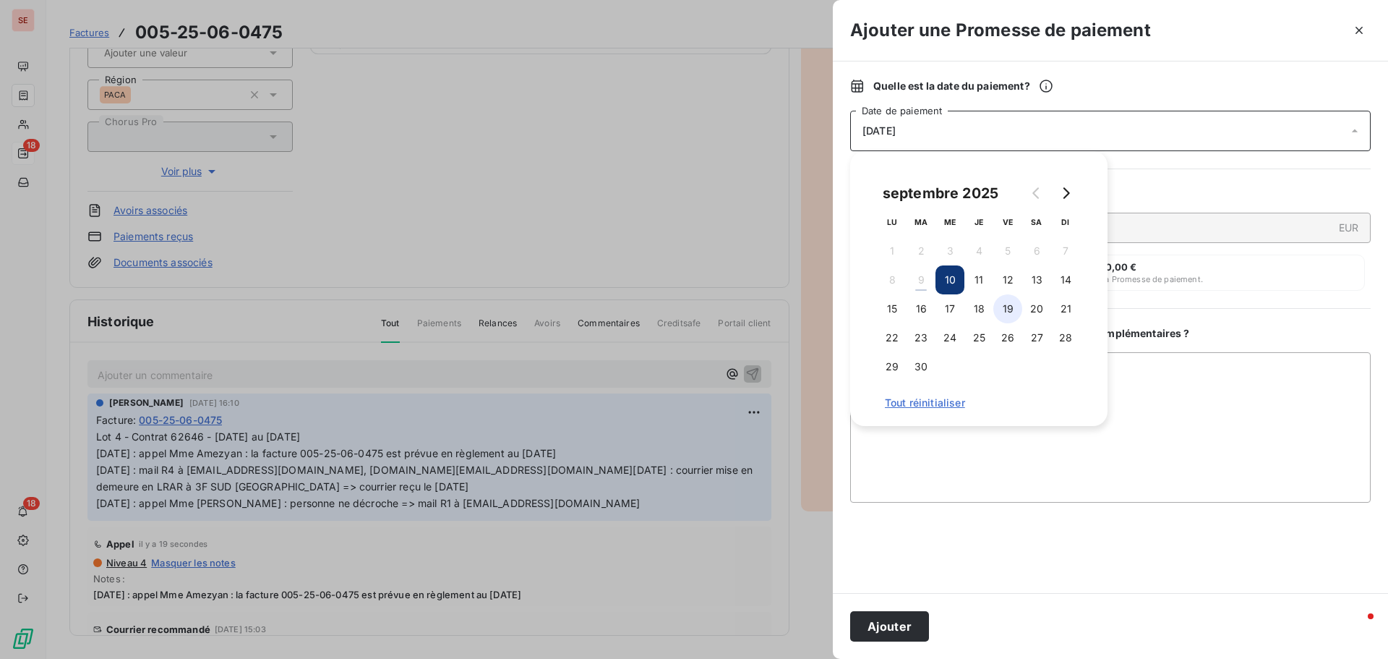
click at [1009, 307] on button "19" at bounding box center [1007, 308] width 29 height 29
click at [910, 624] on button "Ajouter" at bounding box center [889, 626] width 79 height 30
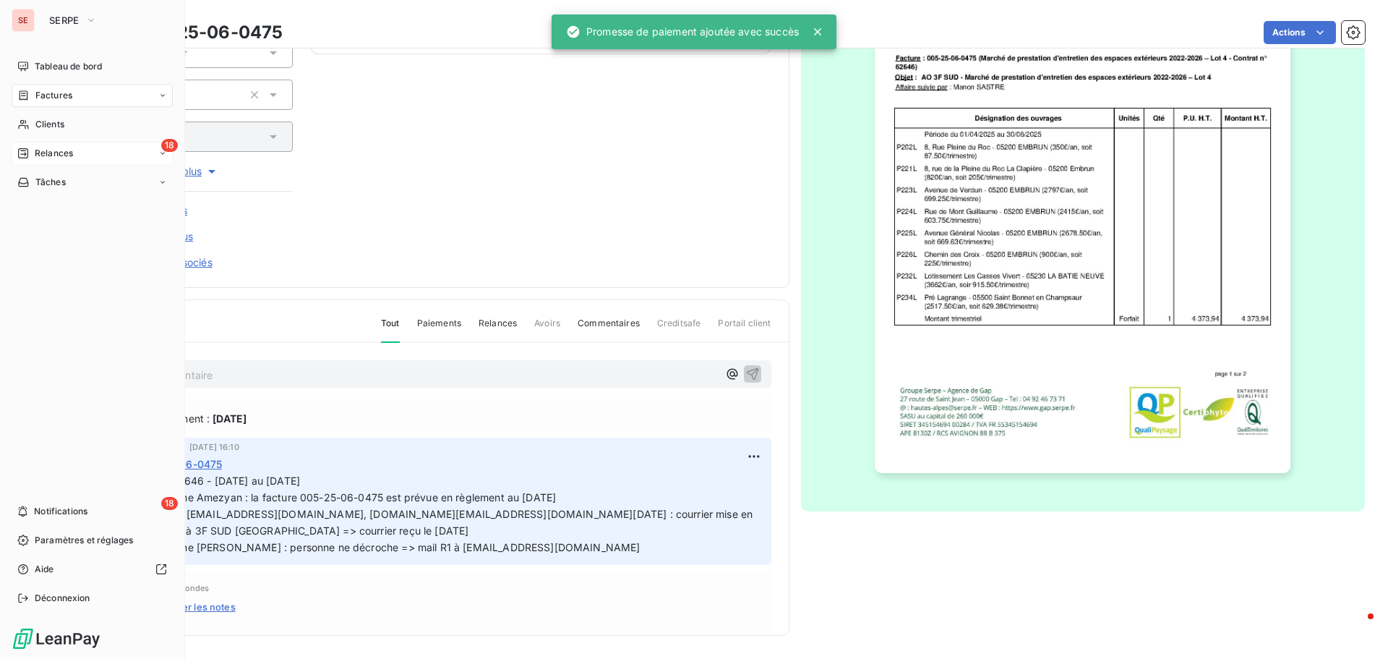
click at [67, 150] on span "Relances" at bounding box center [54, 153] width 38 height 13
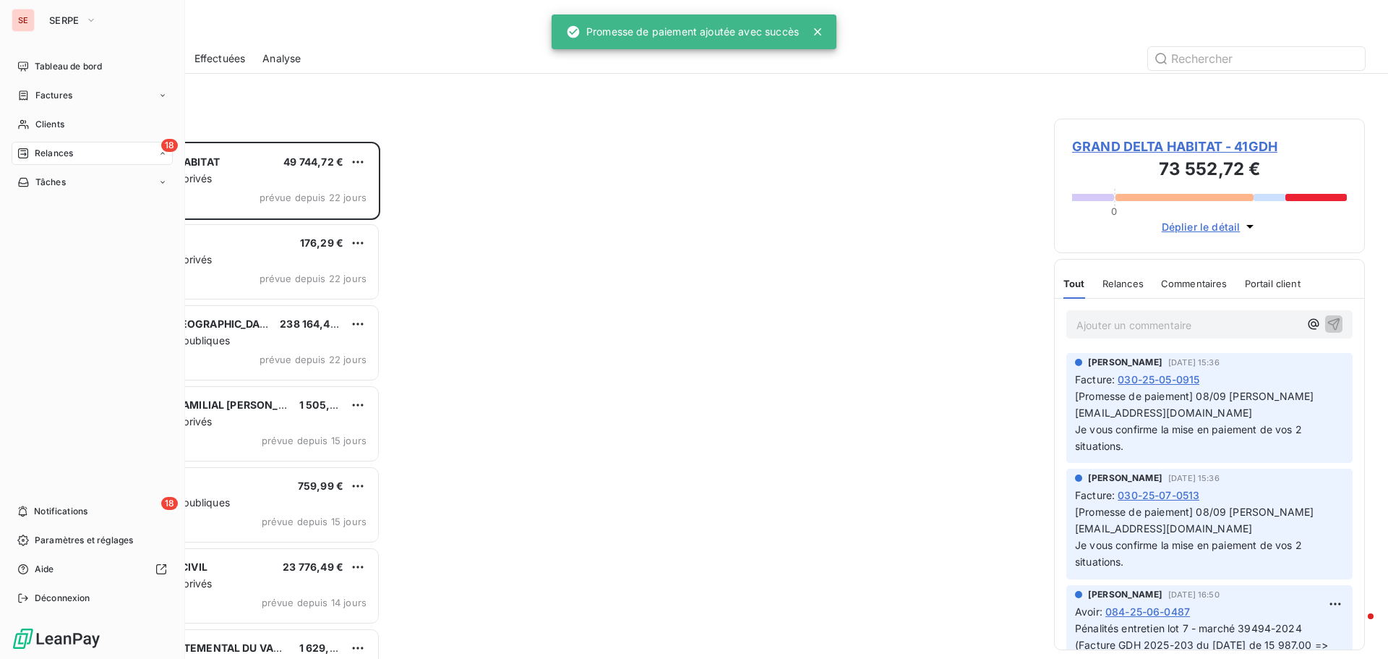
scroll to position [506, 300]
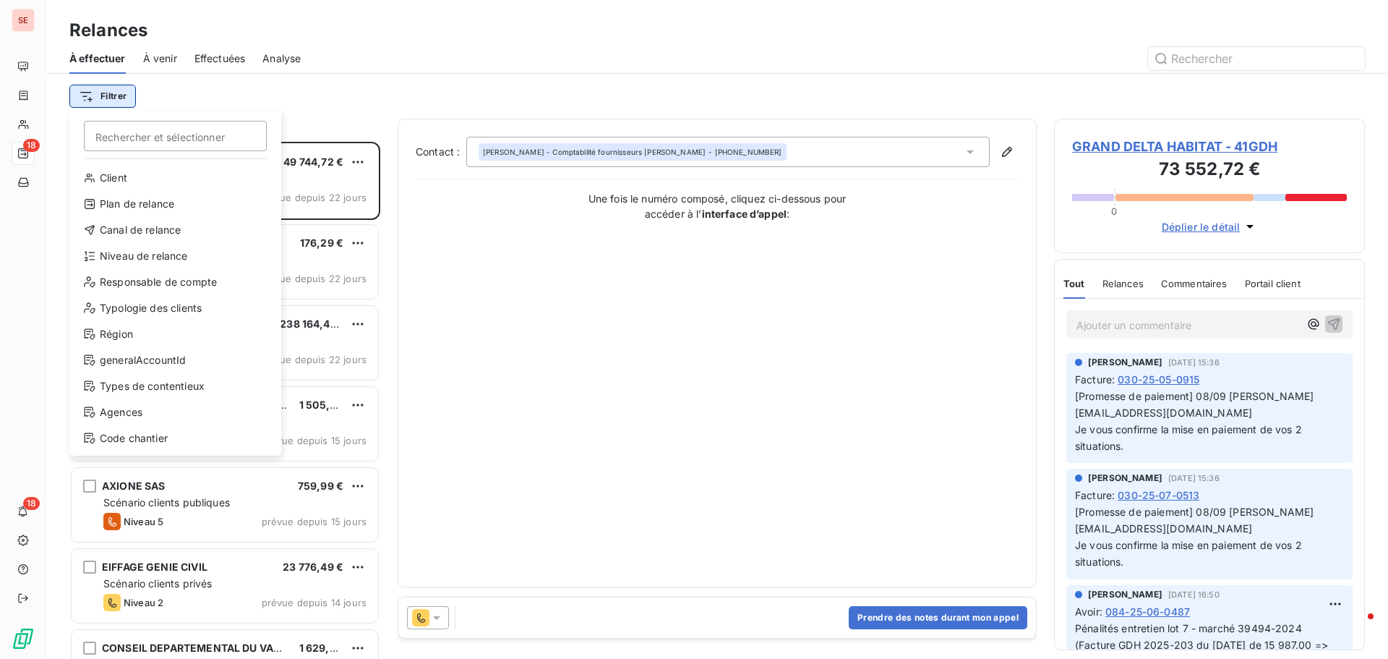
click at [121, 93] on html "SE 18 18 Relances À effectuer À venir Effectuées Analyse Filtrer Rechercher et …" at bounding box center [694, 329] width 1388 height 659
click at [134, 251] on div "Niveau de relance" at bounding box center [175, 255] width 200 height 23
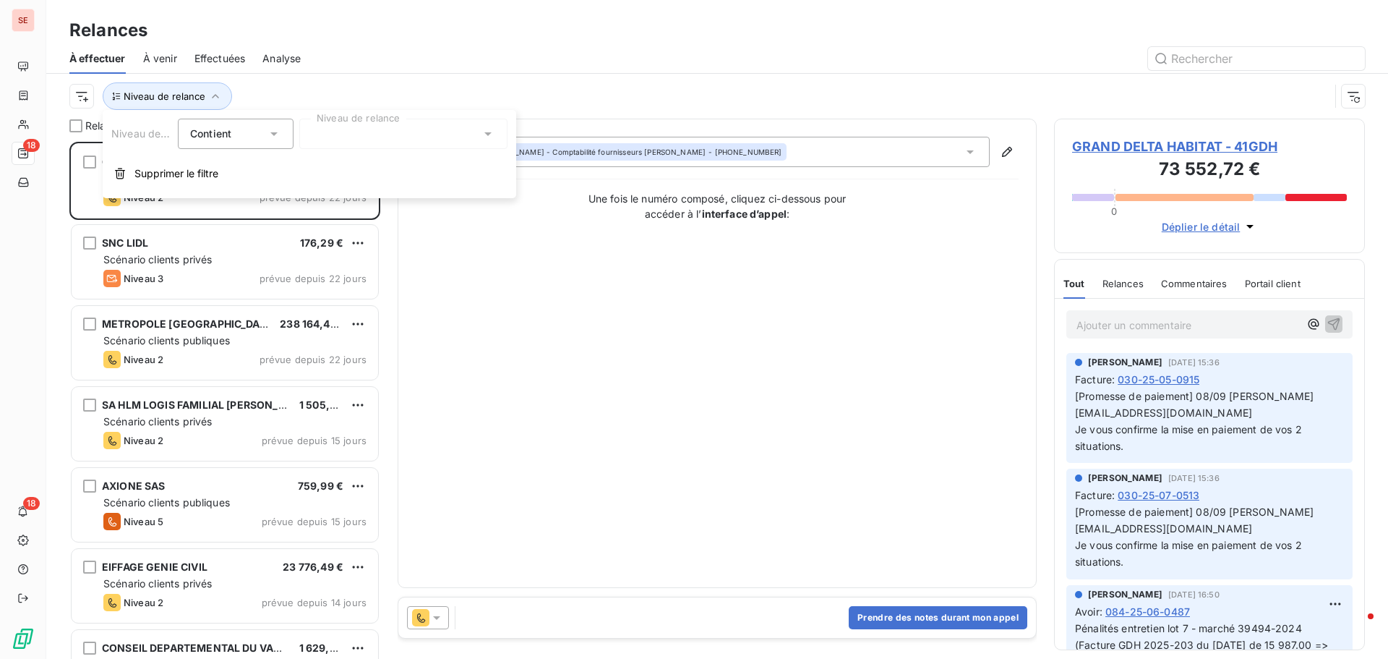
click at [383, 126] on div at bounding box center [403, 134] width 208 height 30
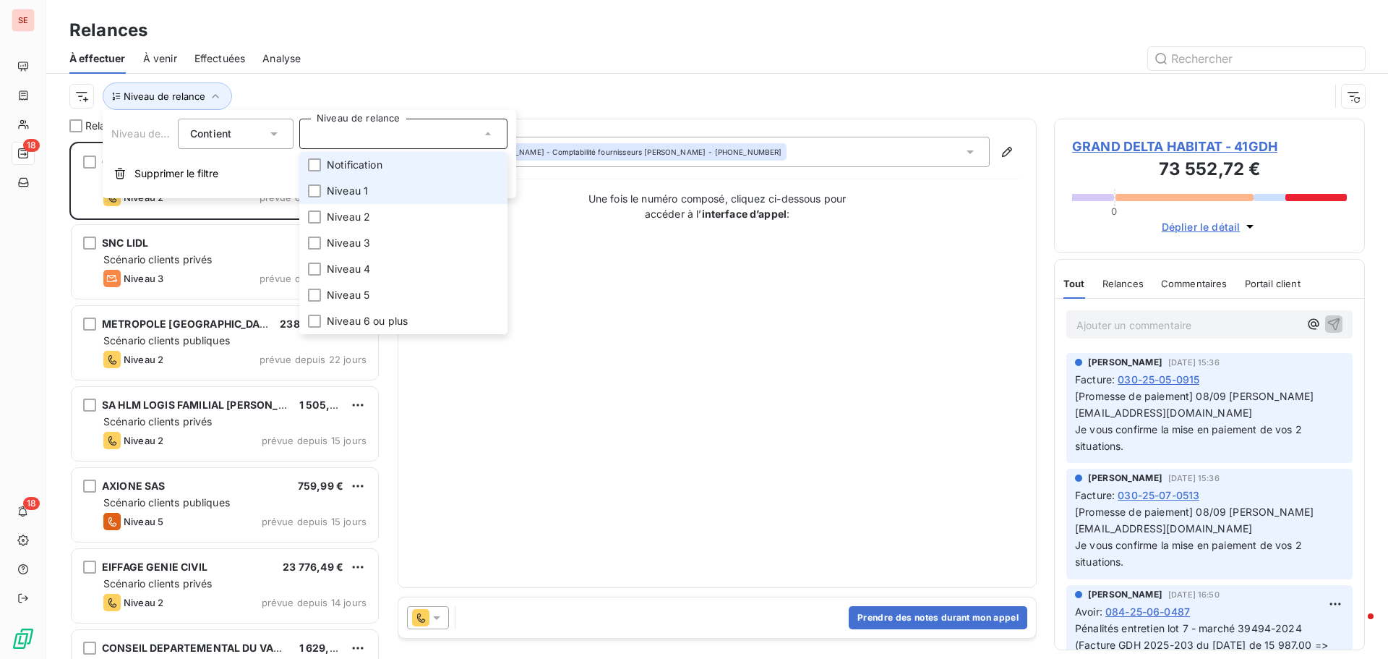
click at [394, 158] on li "Notification" at bounding box center [403, 165] width 208 height 26
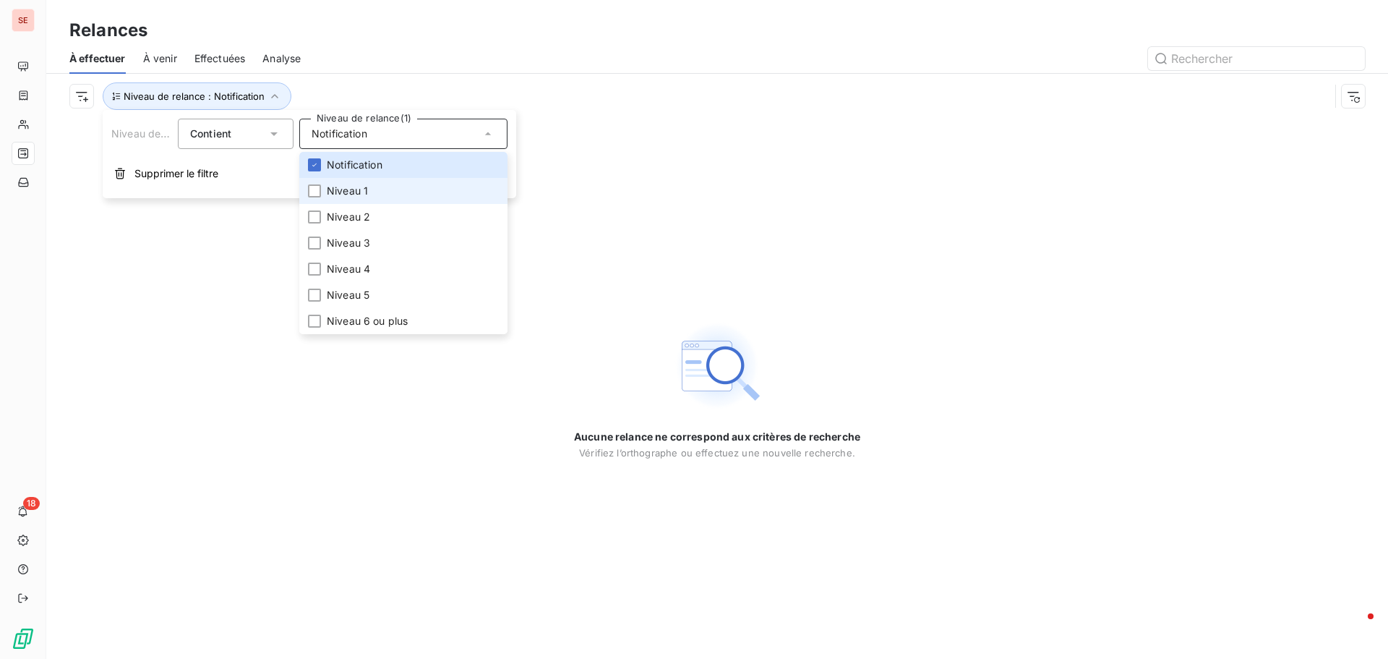
click at [391, 185] on li "Niveau 1" at bounding box center [403, 191] width 208 height 26
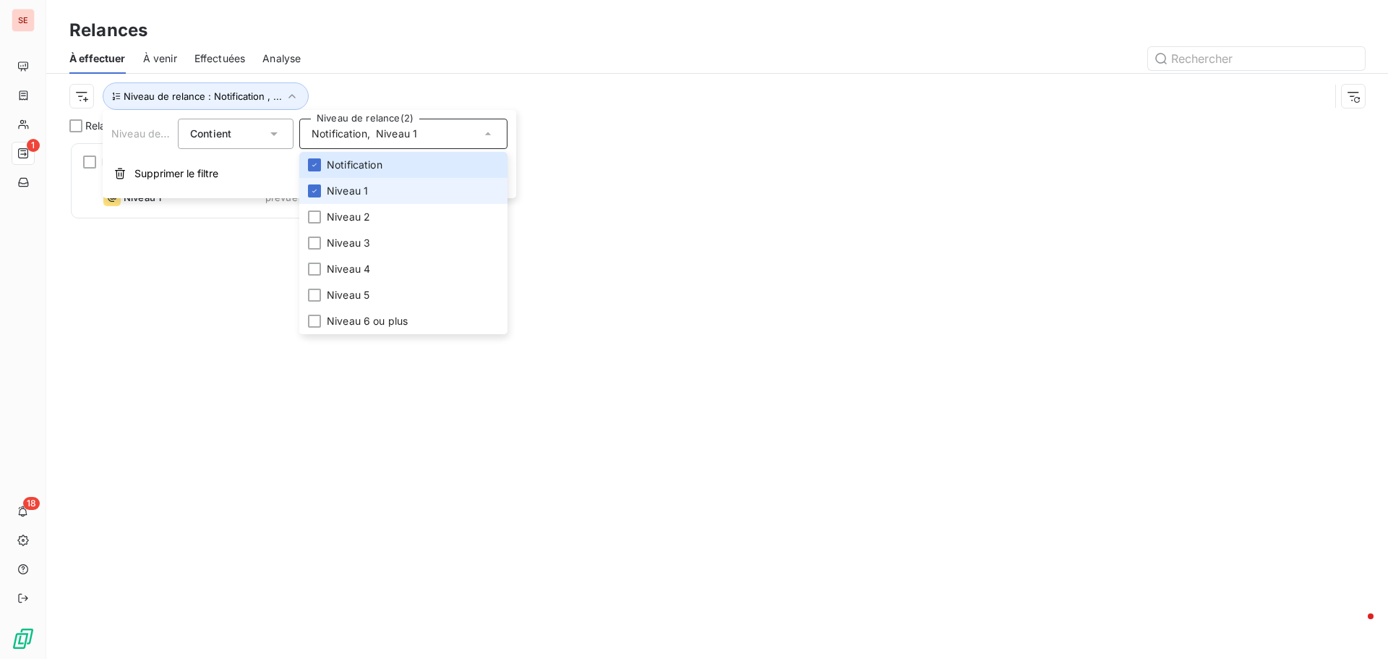
scroll to position [506, 300]
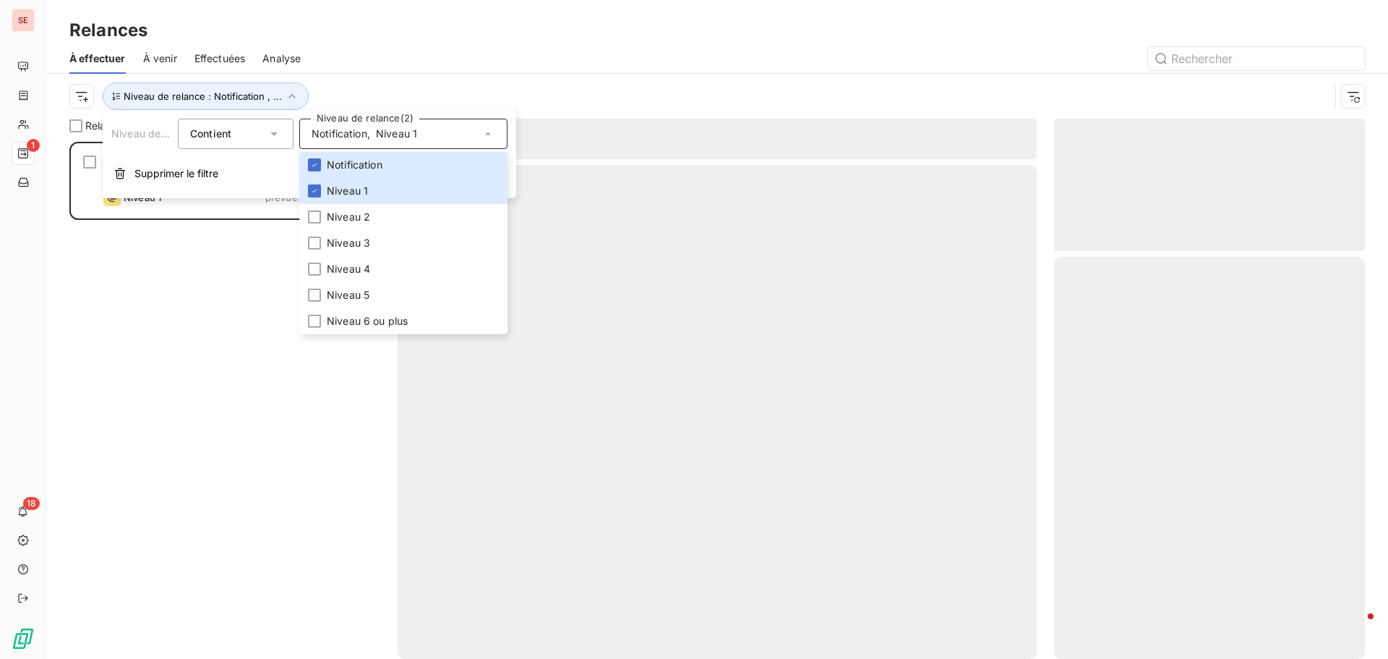
click at [202, 301] on div "MME ALLORGE S (istres) 2 940,00 € Scénario clients privés Niveau 1 prévue depui…" at bounding box center [224, 400] width 311 height 517
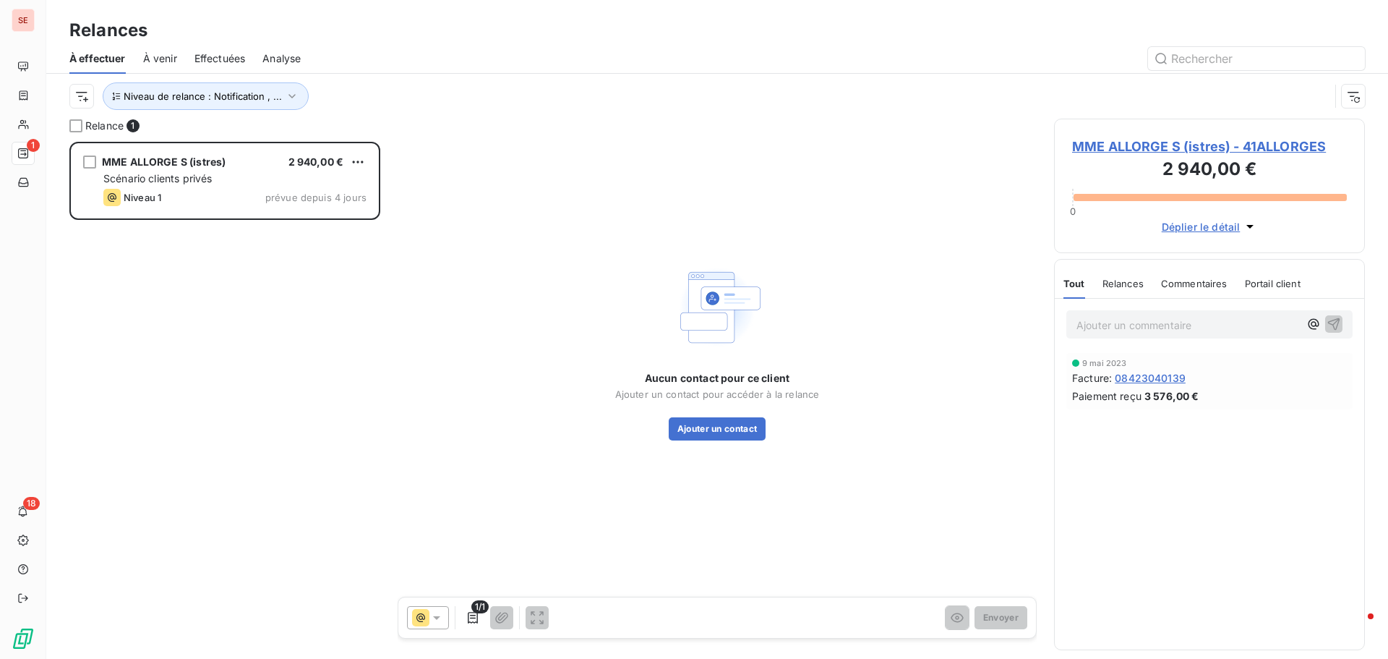
click at [1115, 142] on span "MME ALLORGE S (istres) - 41ALLORGES" at bounding box center [1209, 147] width 275 height 20
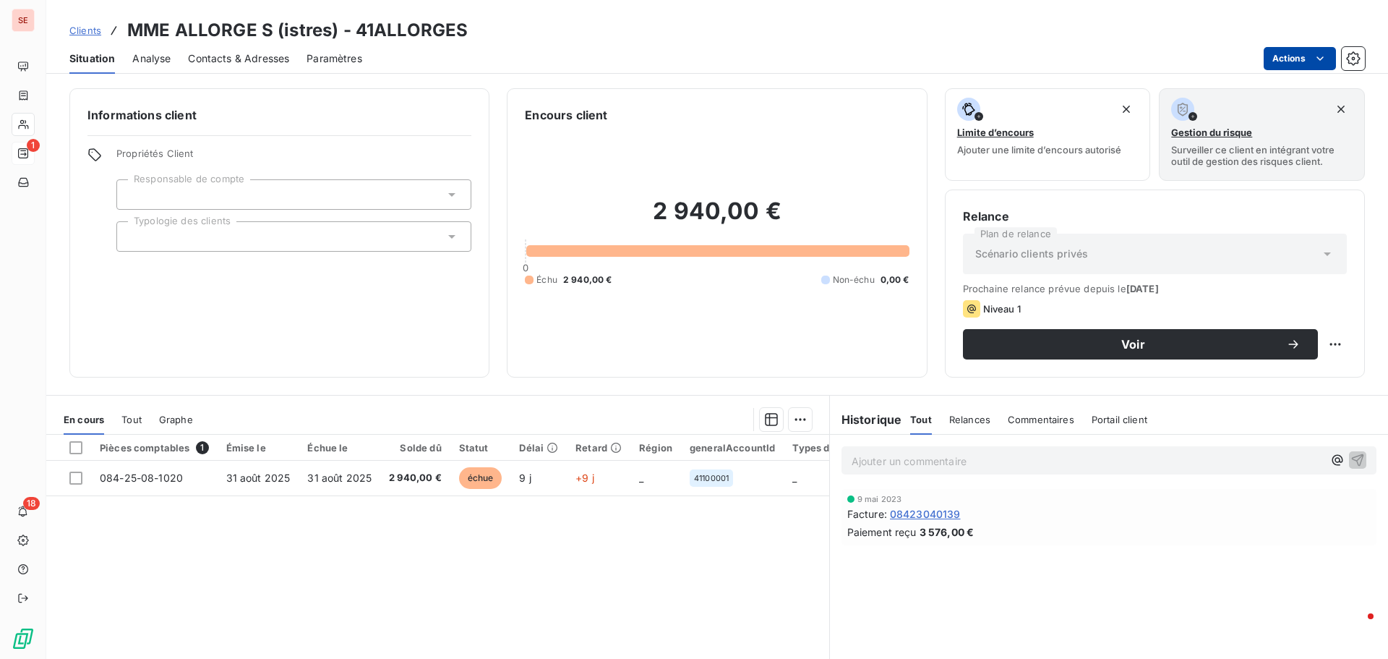
click at [1279, 64] on html "SE 1 18 Clients MME ALLORGE S (istres) - 41ALLORGES Situation Analyse Contacts …" at bounding box center [694, 329] width 1388 height 659
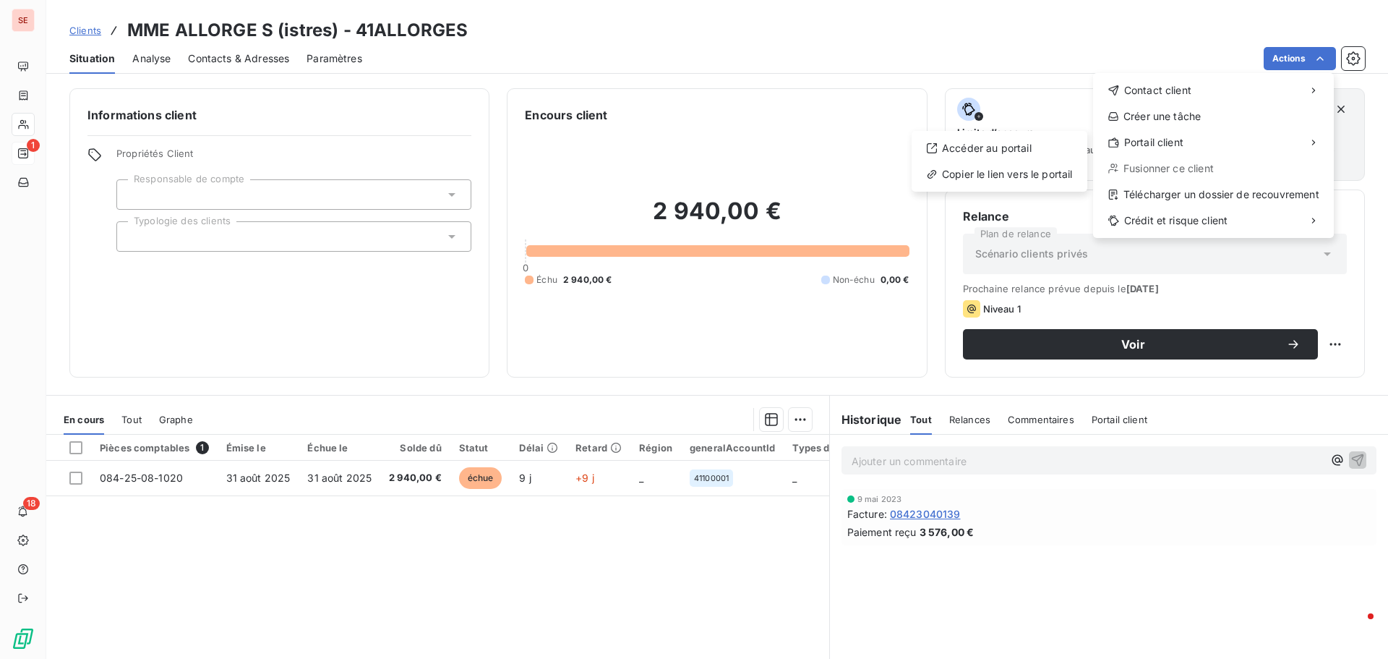
click at [774, 183] on html "SE 1 18 Clients MME ALLORGE S (istres) - 41ALLORGES Situation Analyse Contacts …" at bounding box center [694, 329] width 1388 height 659
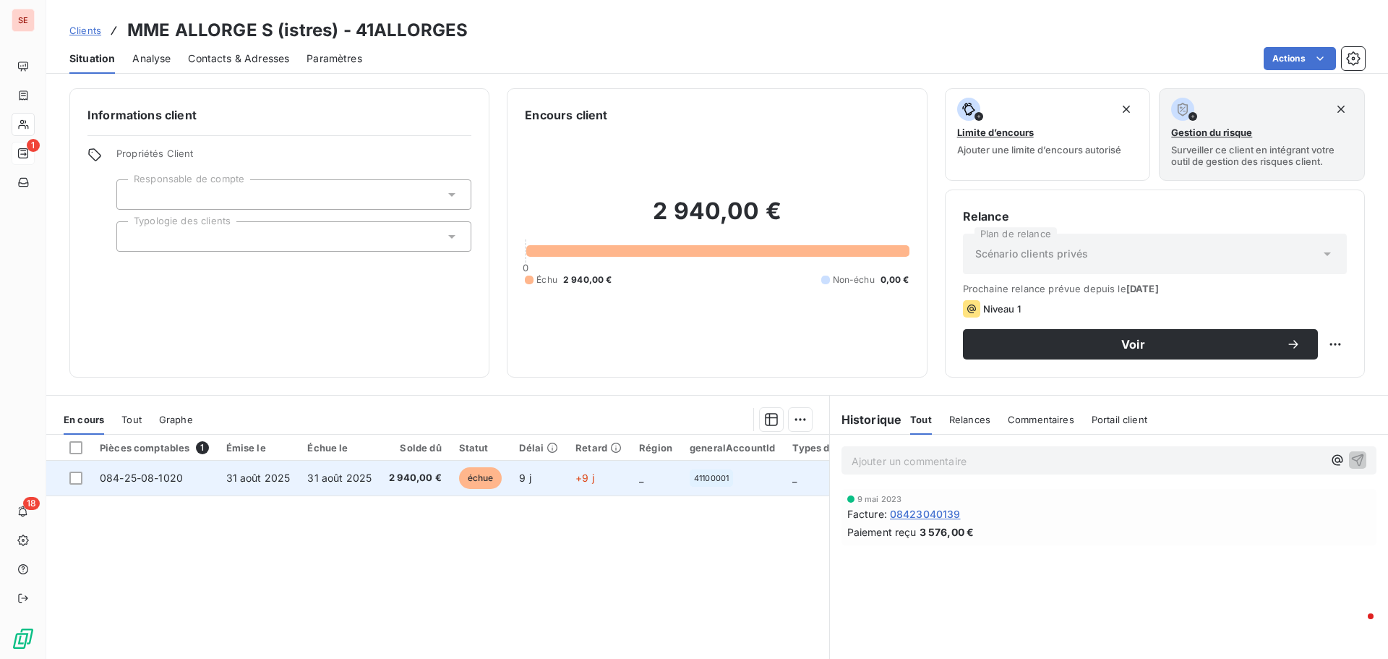
click at [331, 478] on span "31 août 2025" at bounding box center [339, 477] width 64 height 12
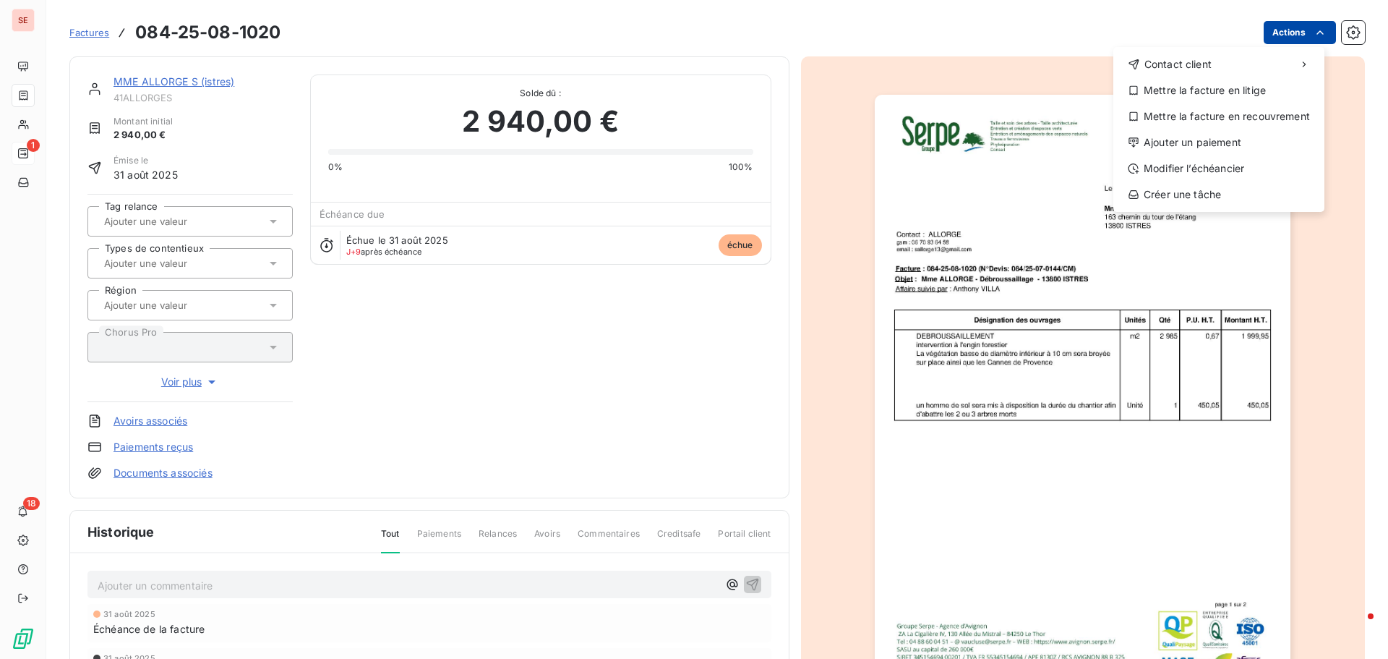
click at [1285, 35] on html "SE 1 18 Factures [PHONE_NUMBER] Actions Contact client Mettre la facture en lit…" at bounding box center [694, 329] width 1388 height 659
click at [1222, 166] on div "Modifier l’échéancier" at bounding box center [1219, 168] width 200 height 23
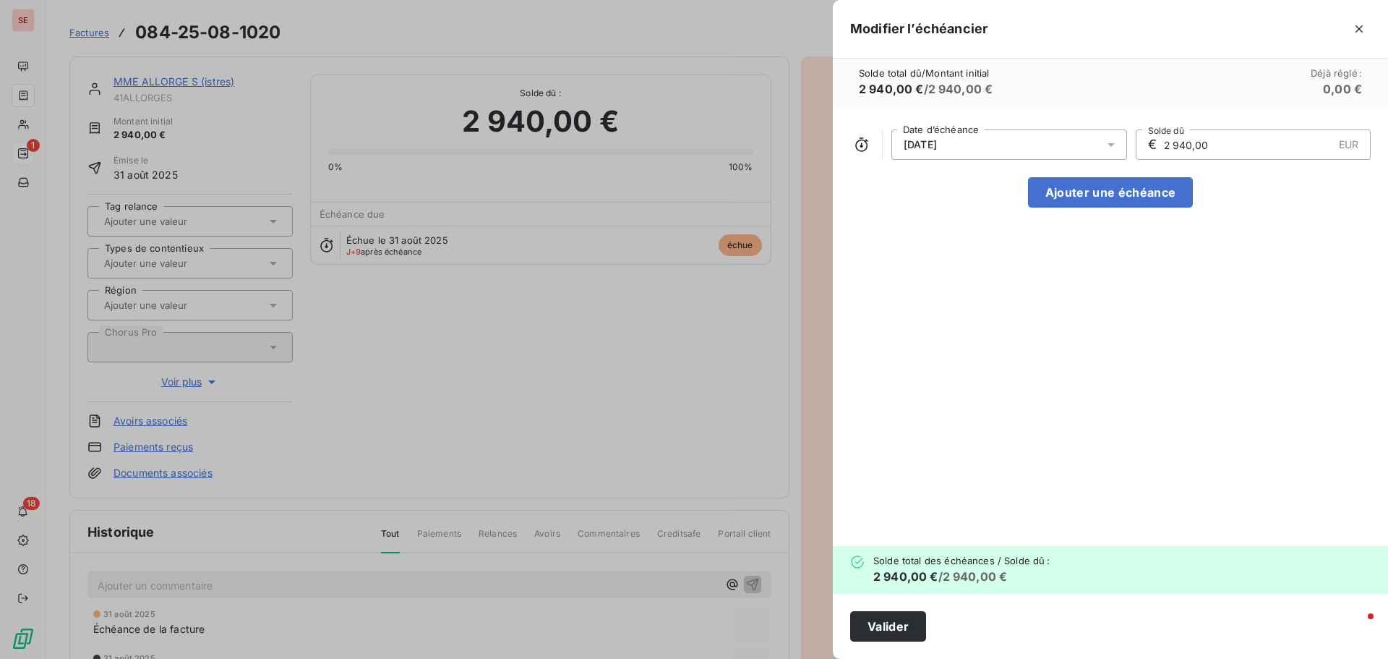
click at [1032, 142] on div "[DATE]" at bounding box center [1009, 144] width 236 height 30
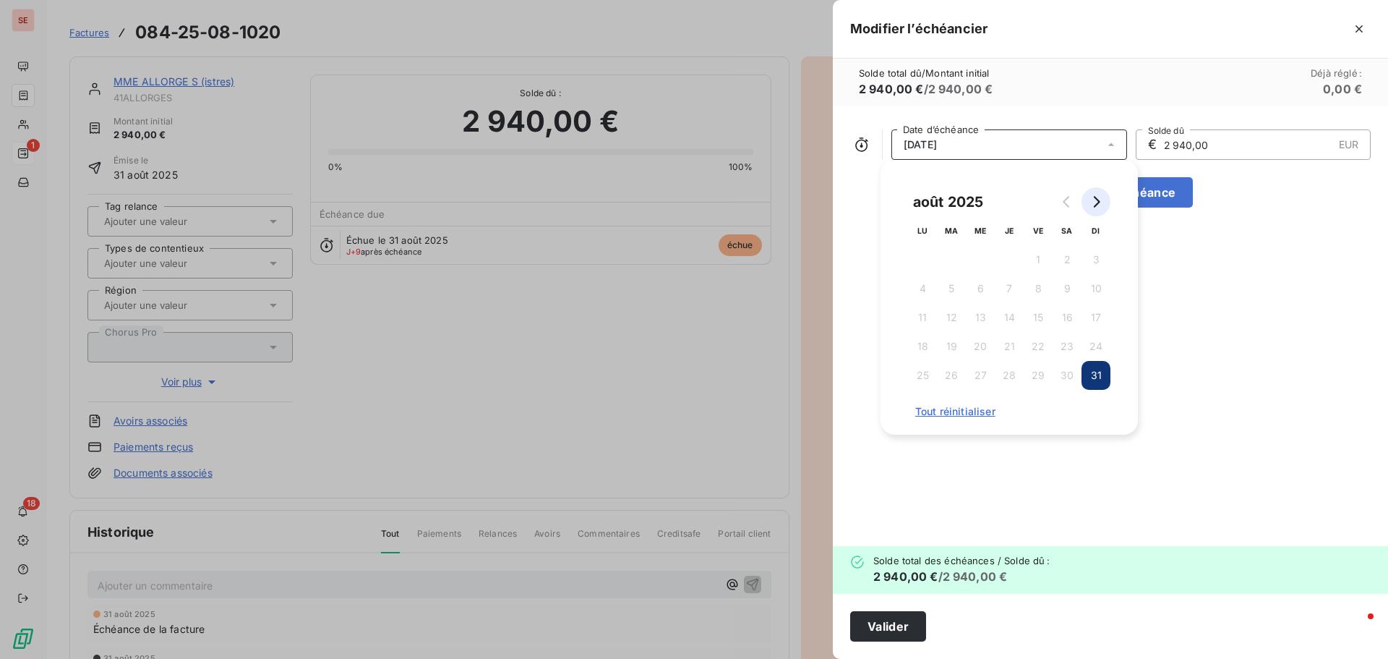
click at [1089, 205] on button "Go to next month" at bounding box center [1096, 201] width 29 height 29
click at [943, 367] on button "30" at bounding box center [951, 375] width 29 height 29
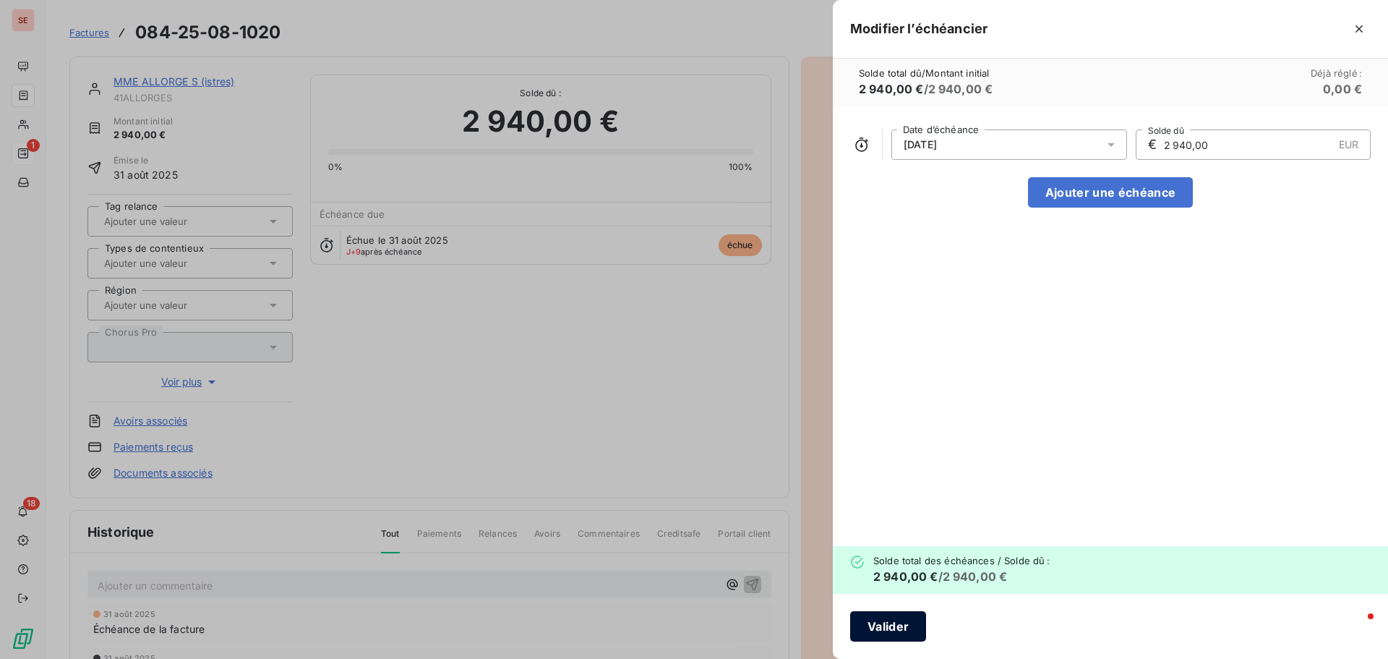
click at [897, 621] on button "Valider" at bounding box center [888, 626] width 76 height 30
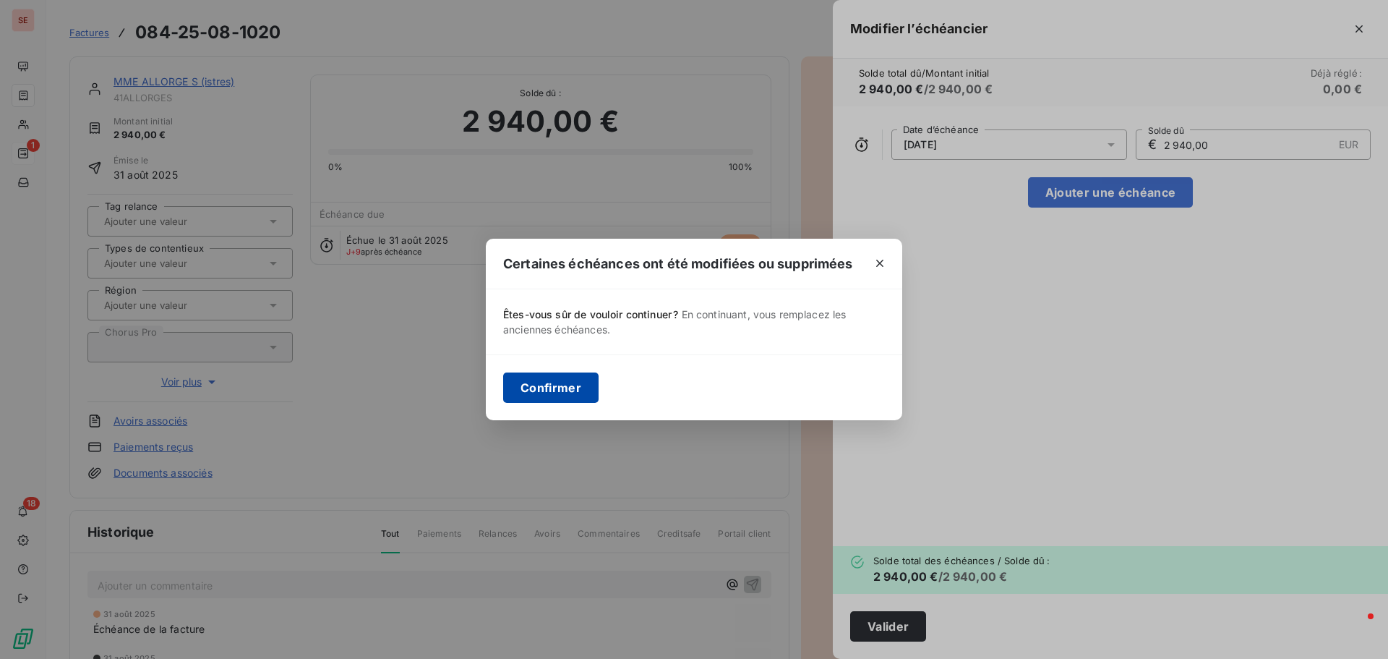
click at [558, 389] on button "Confirmer" at bounding box center [550, 387] width 95 height 30
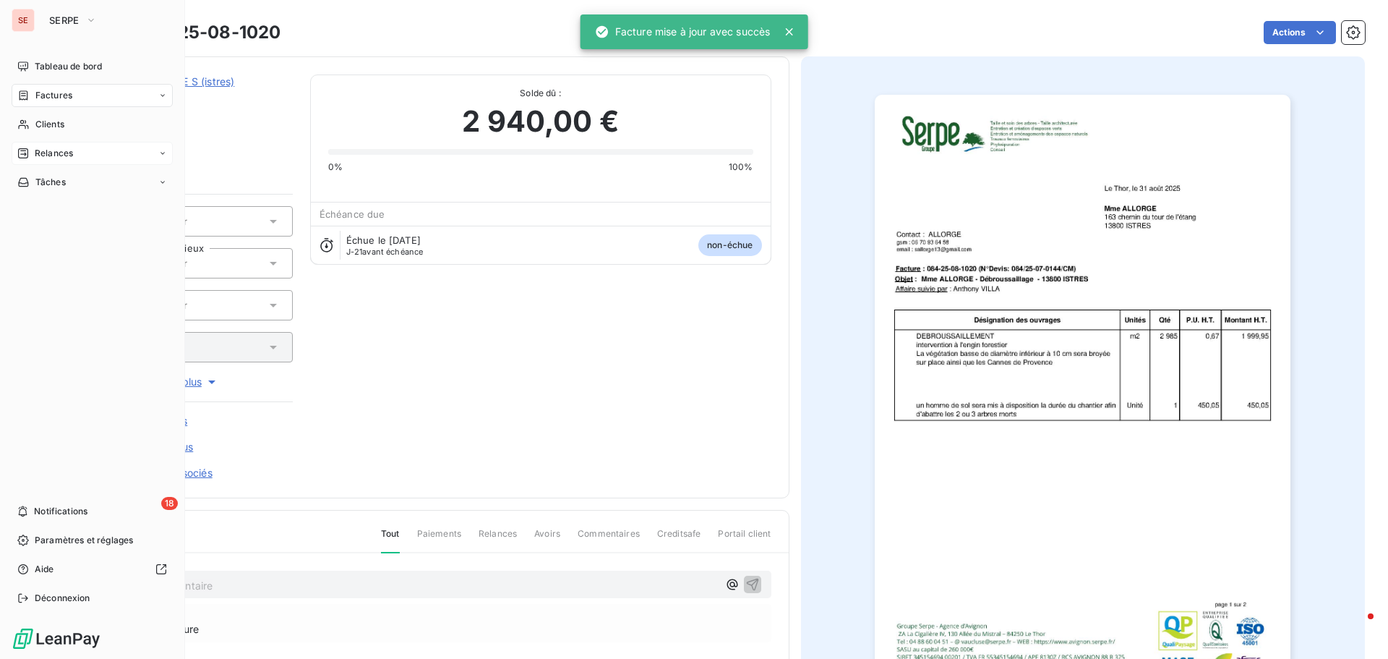
click at [67, 150] on span "Relances" at bounding box center [54, 153] width 38 height 13
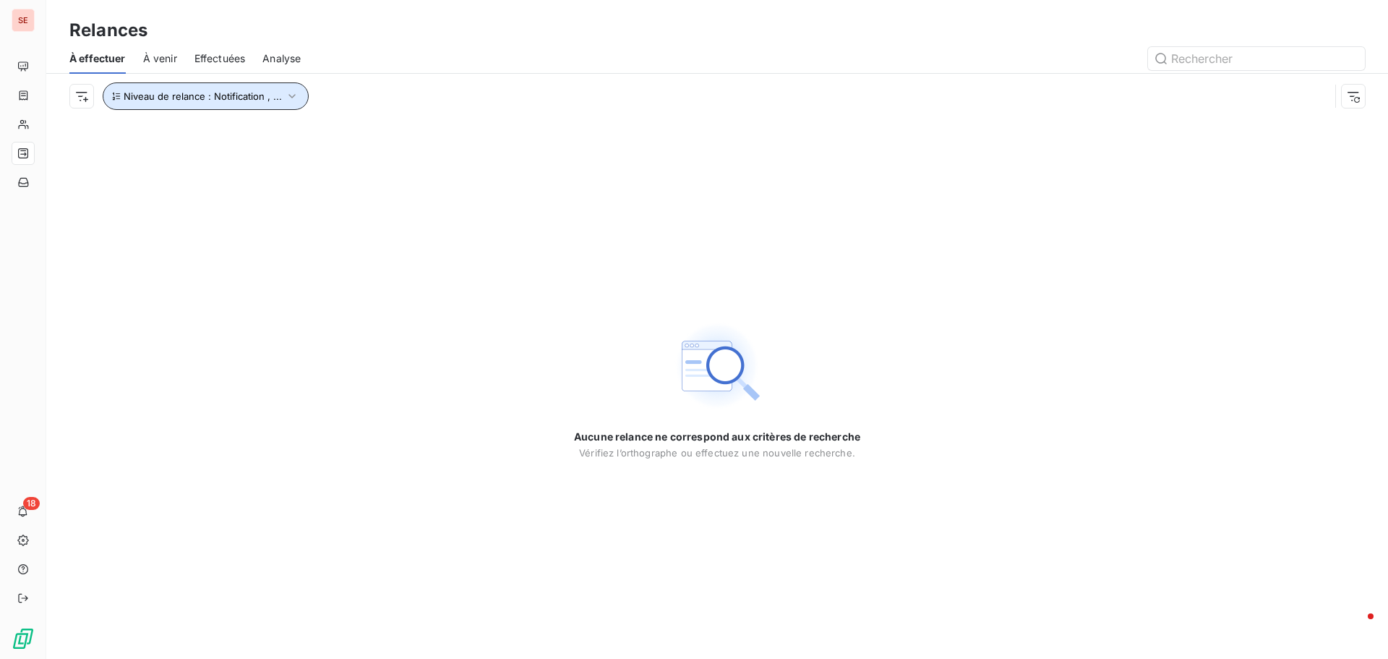
click at [245, 95] on span "Niveau de relance : Notification , ..." at bounding box center [203, 96] width 158 height 12
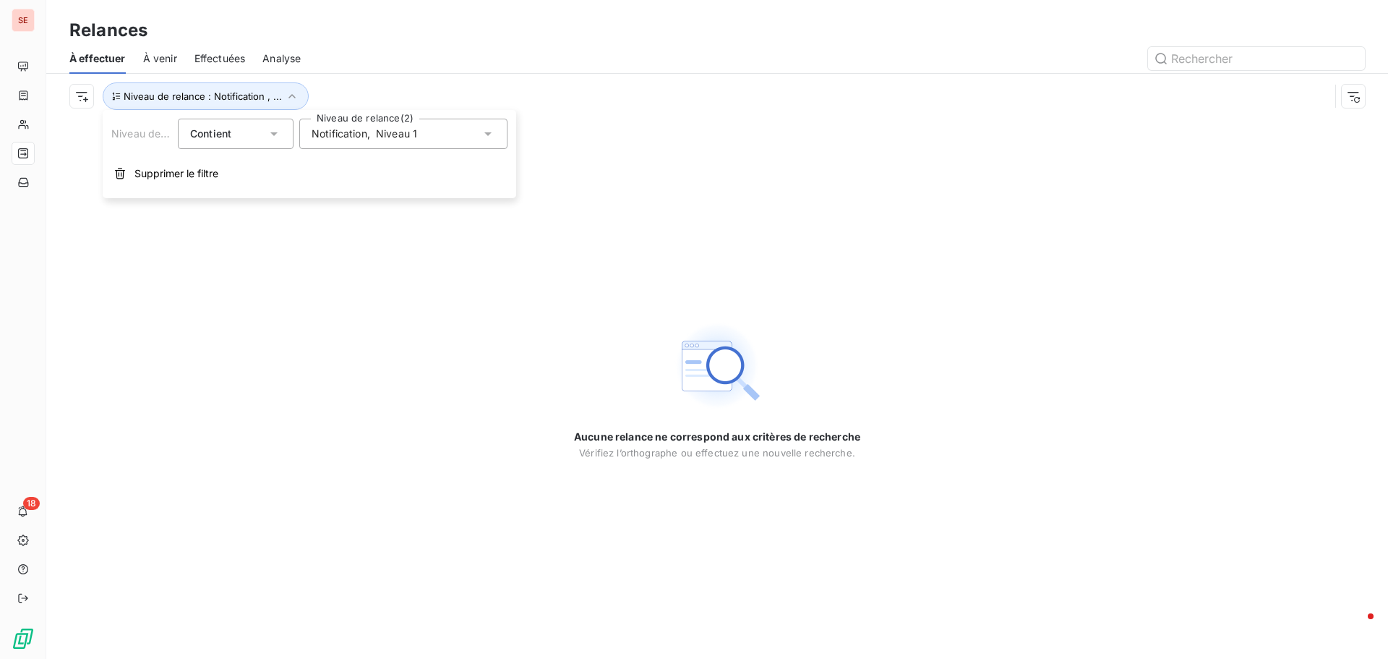
click at [347, 129] on span "Notification" at bounding box center [340, 134] width 56 height 14
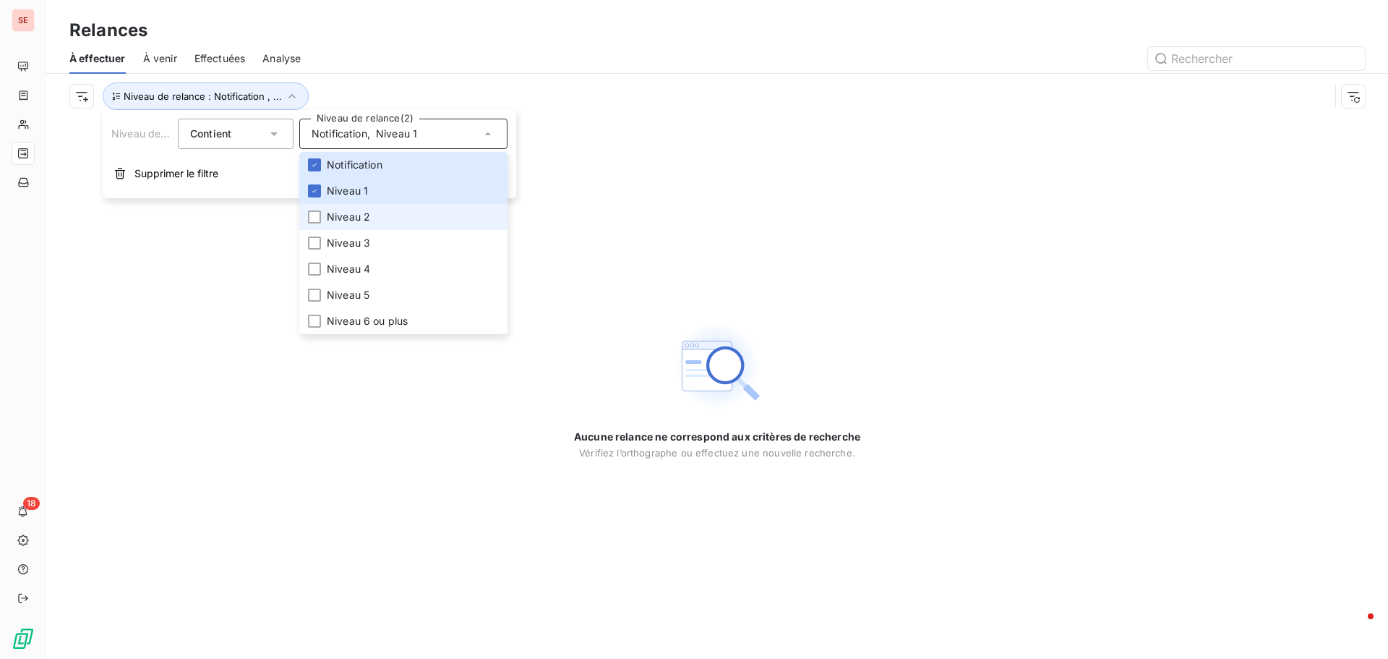
click at [341, 221] on span "Niveau 2" at bounding box center [348, 217] width 43 height 14
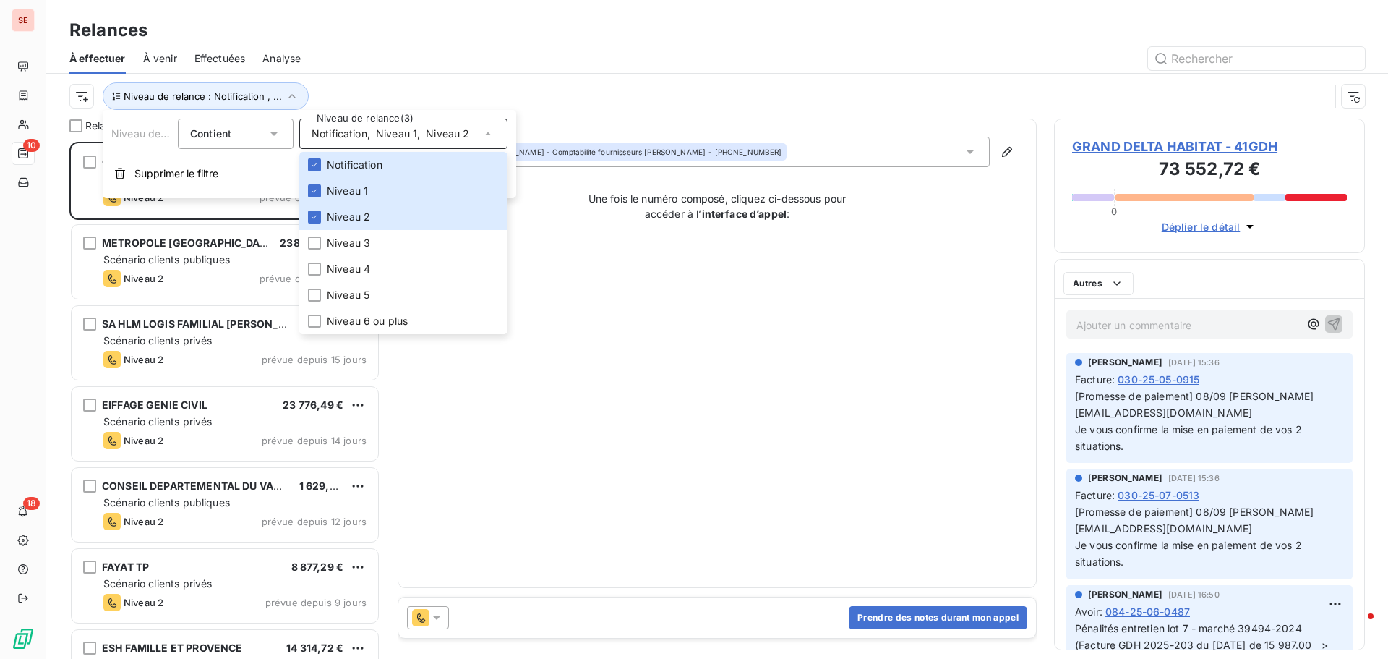
scroll to position [506, 300]
click at [370, 75] on div "Niveau de relance : Notification , ..." at bounding box center [717, 96] width 1296 height 45
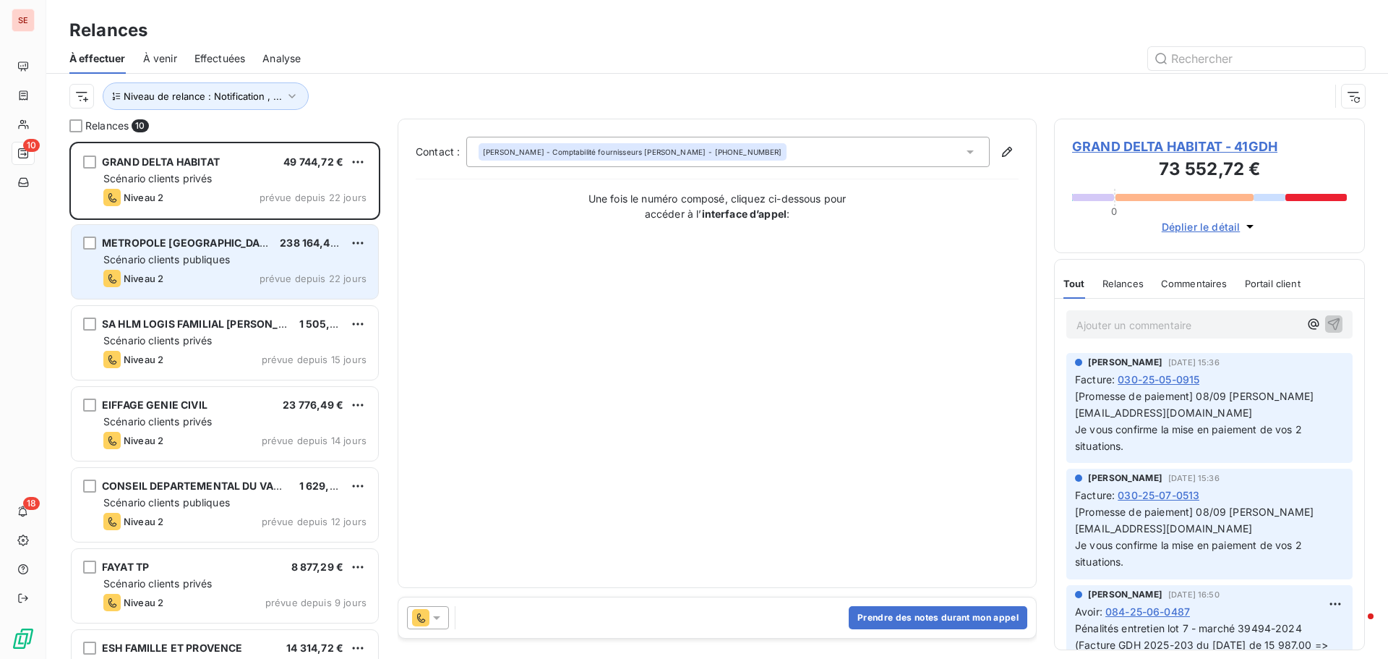
click at [222, 257] on span "Scénario clients publiques" at bounding box center [166, 259] width 127 height 12
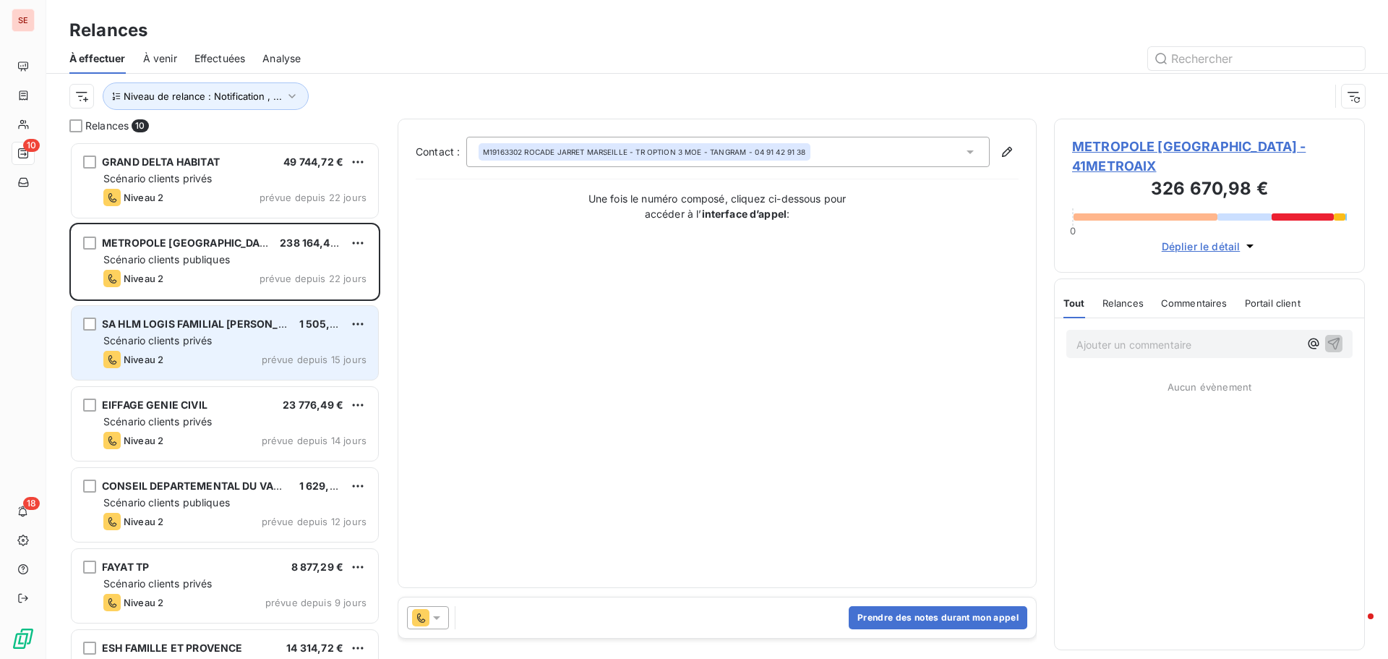
click at [185, 334] on span "Scénario clients privés" at bounding box center [157, 340] width 108 height 12
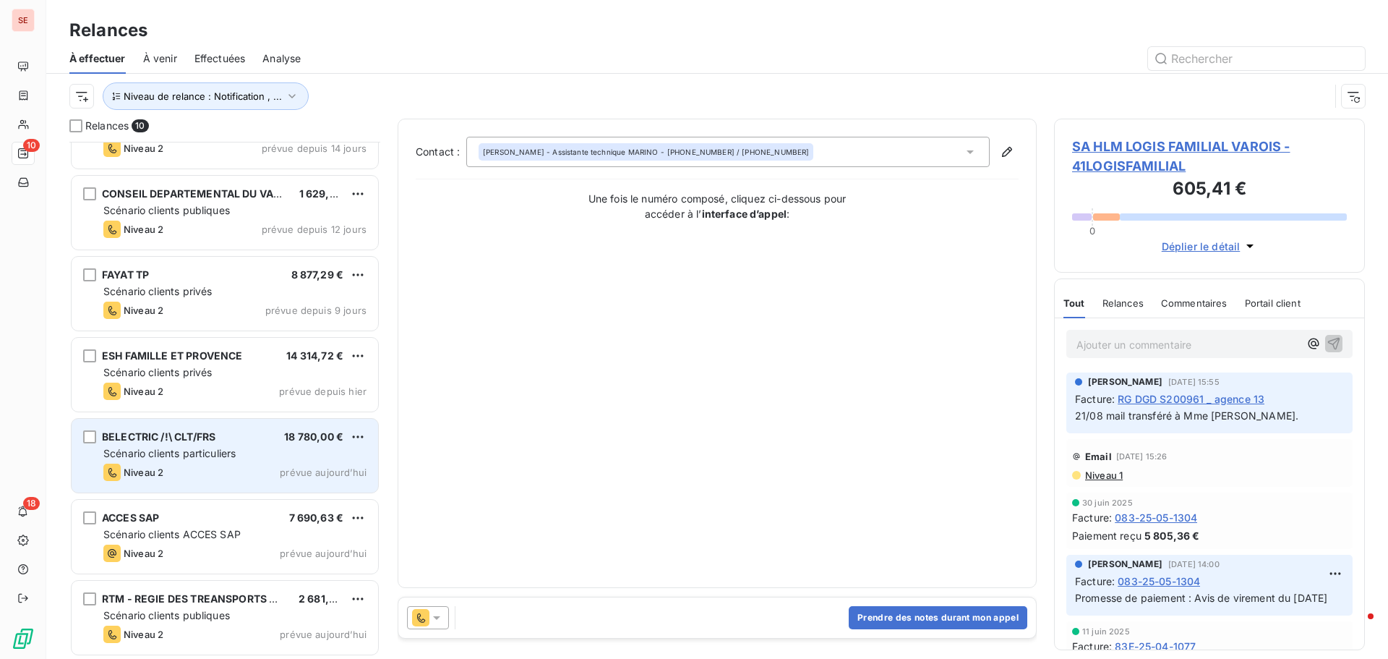
scroll to position [294, 0]
click at [181, 458] on div "BELECTRIC /!\ CLT/FRS 18 780,00 € Scénario clients particuliers Niveau 2 prévue…" at bounding box center [225, 455] width 307 height 74
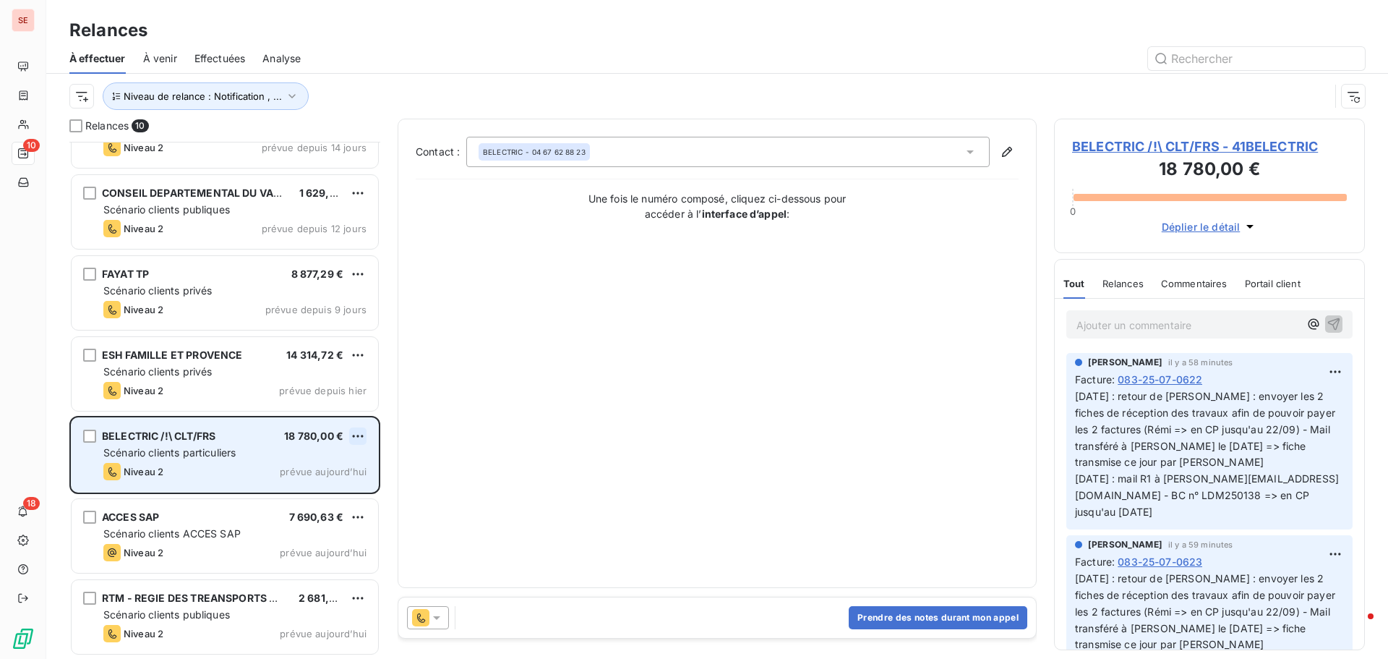
click at [364, 440] on html "SE 10 18 Relances À effectuer À venir Effectuées Analyse Niveau de relance : No…" at bounding box center [694, 329] width 1388 height 659
click at [314, 468] on div "Replanifier cette action" at bounding box center [295, 464] width 129 height 23
select select "8"
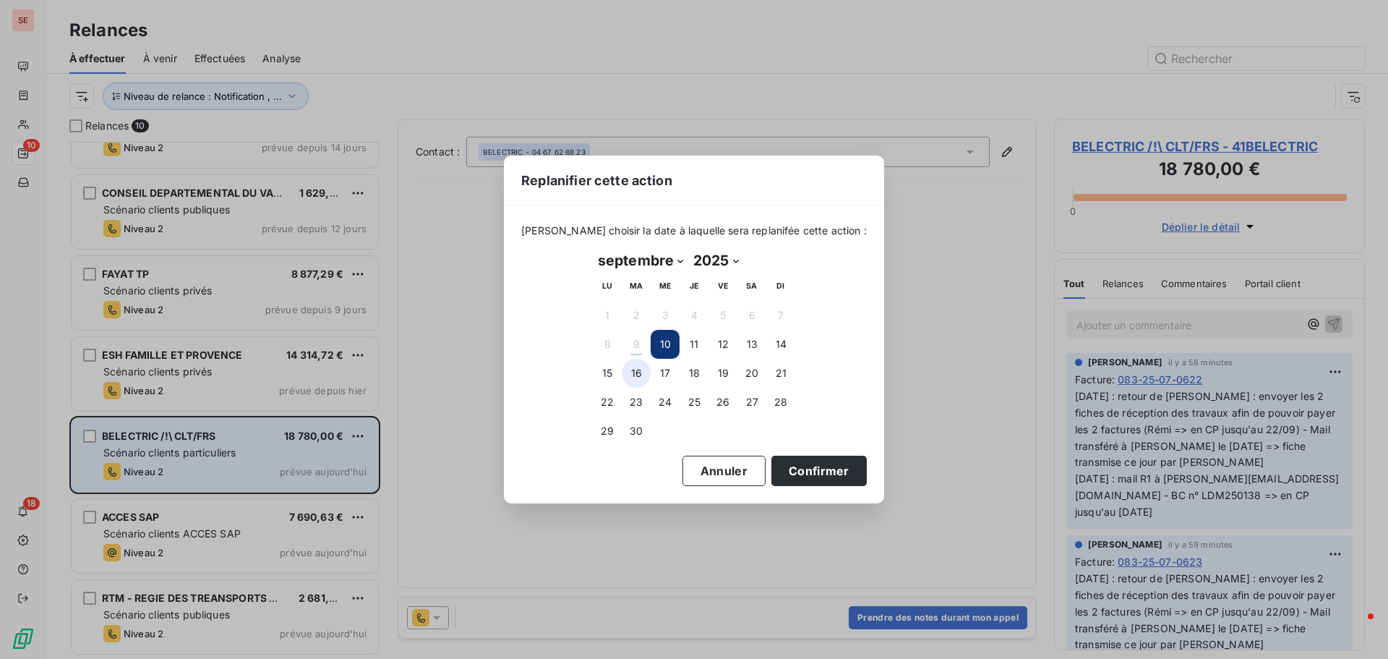
click at [634, 377] on button "16" at bounding box center [636, 373] width 29 height 29
click at [784, 463] on button "Confirmer" at bounding box center [818, 470] width 95 height 30
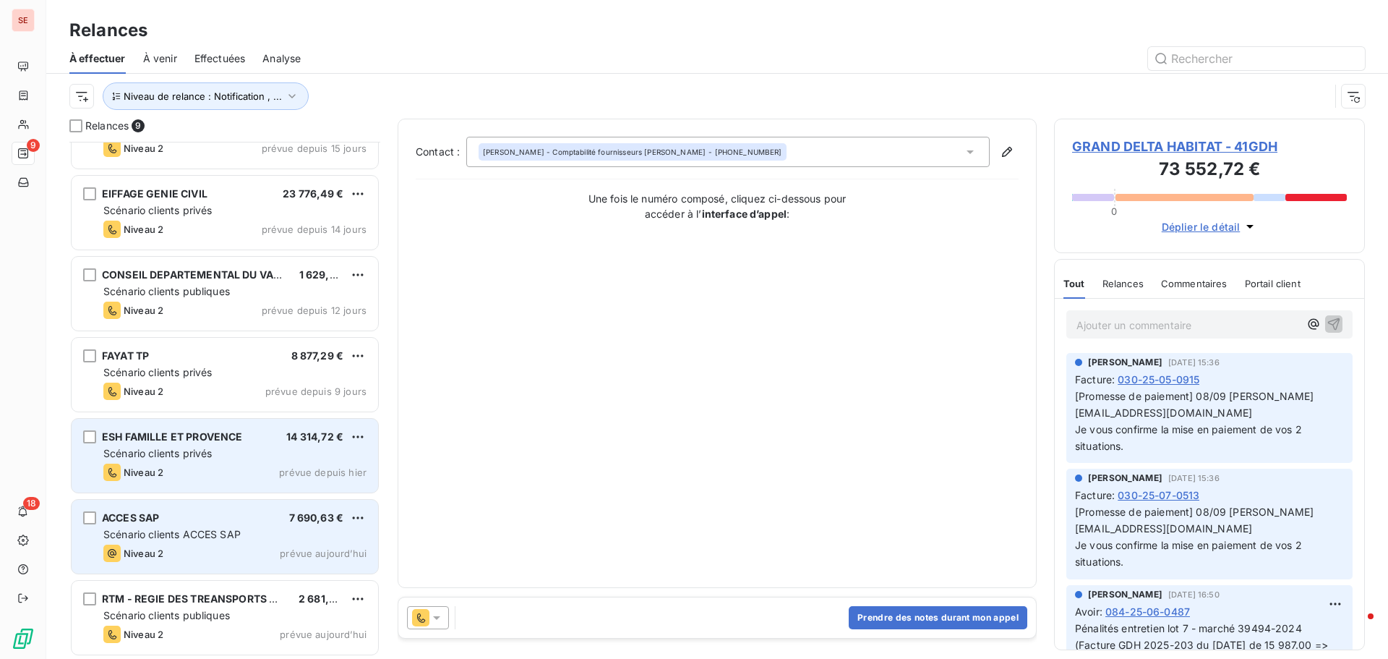
scroll to position [213, 0]
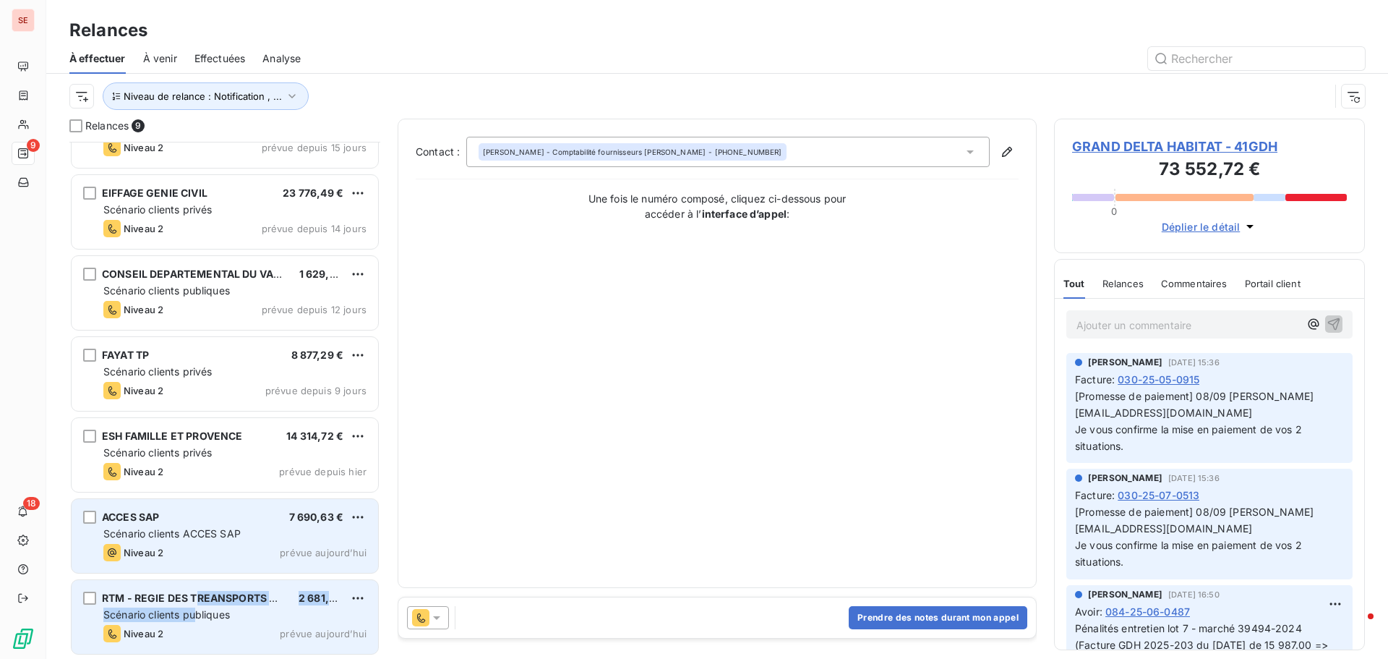
click at [194, 604] on div "RTM - REGIE DES TREANSPORTS METROPO 2 681,23 € Scénario clients publiques Nivea…" at bounding box center [225, 617] width 307 height 74
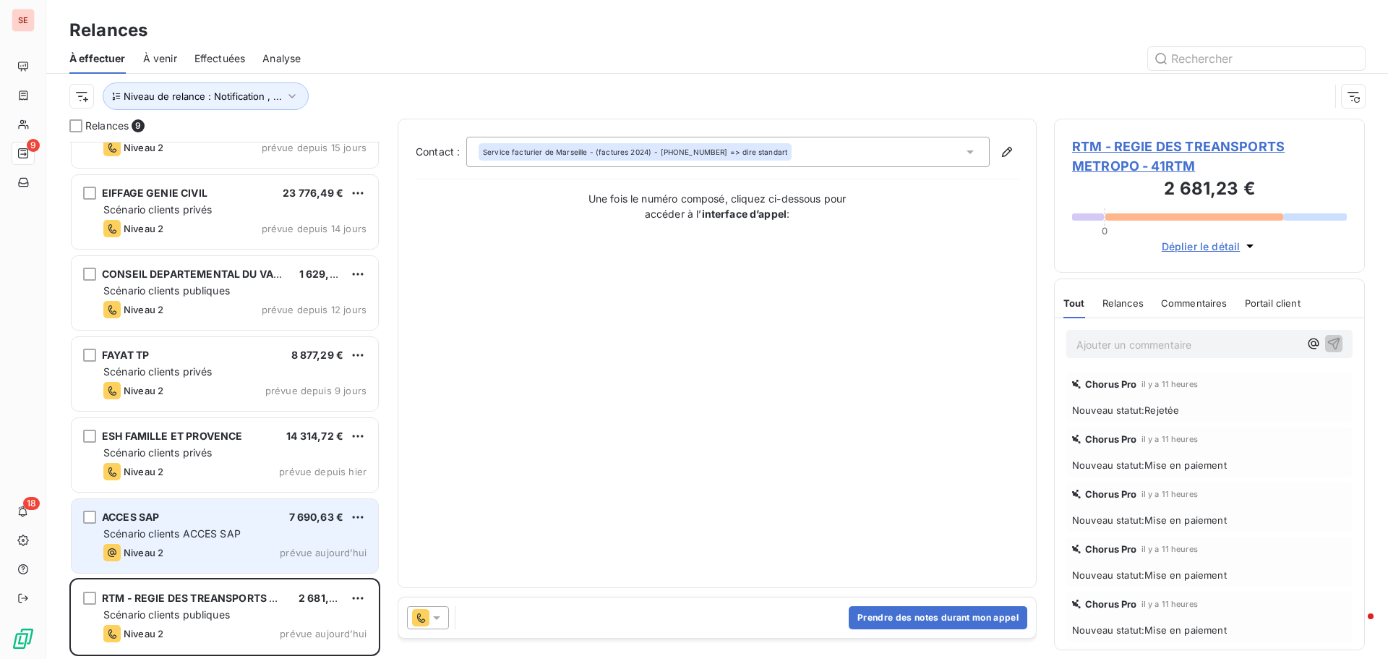
click at [1147, 145] on span "RTM - REGIE DES TREANSPORTS METROPO - 41RTM" at bounding box center [1209, 156] width 275 height 39
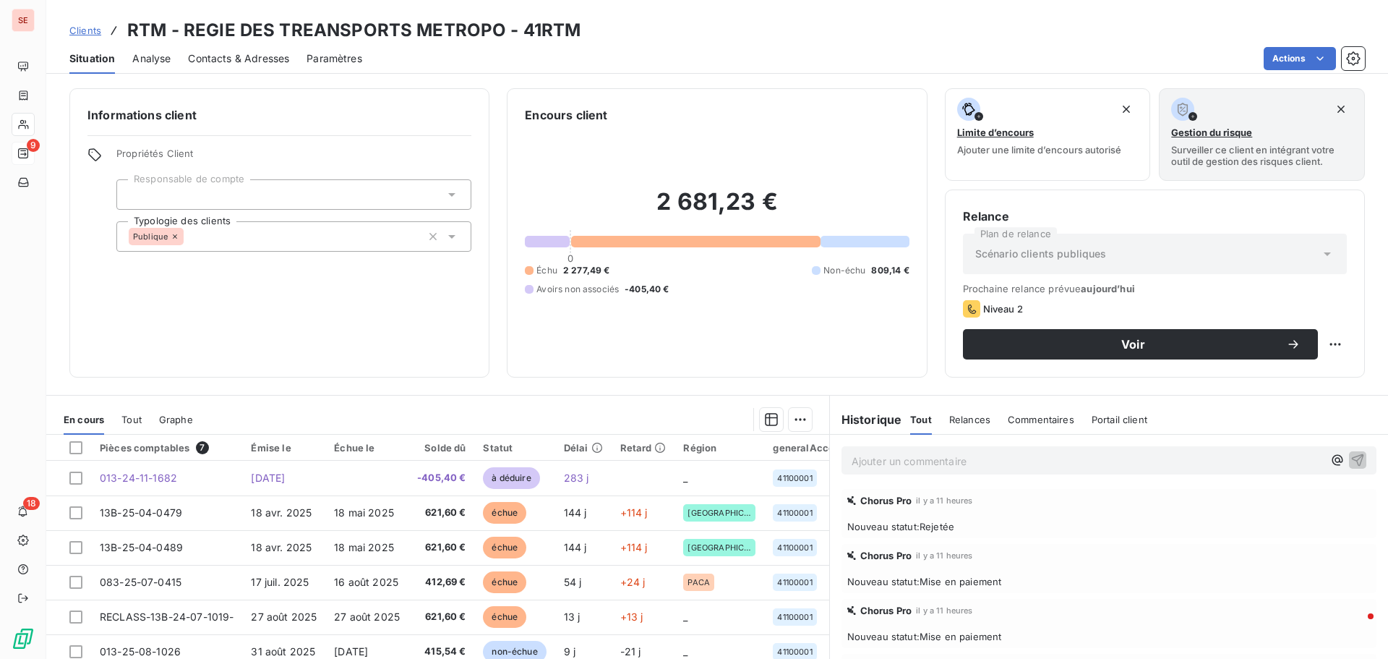
scroll to position [72, 0]
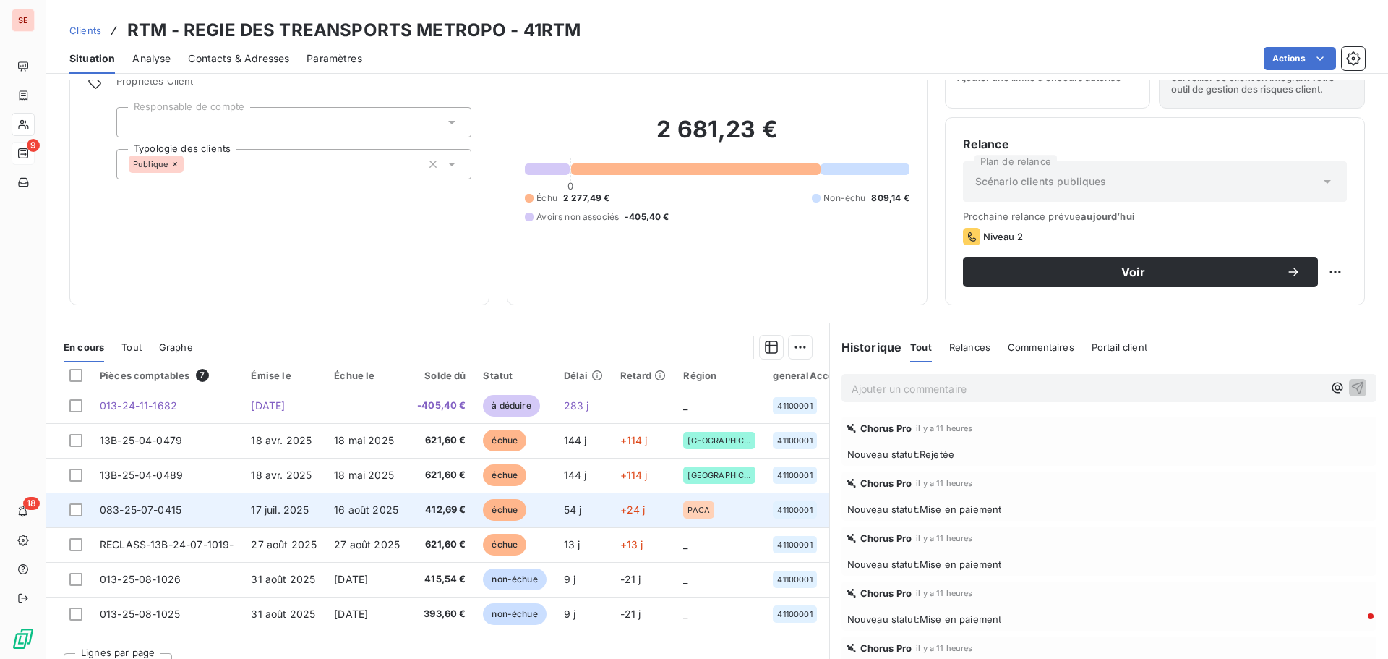
click at [314, 517] on td "17 juil. 2025" at bounding box center [283, 509] width 83 height 35
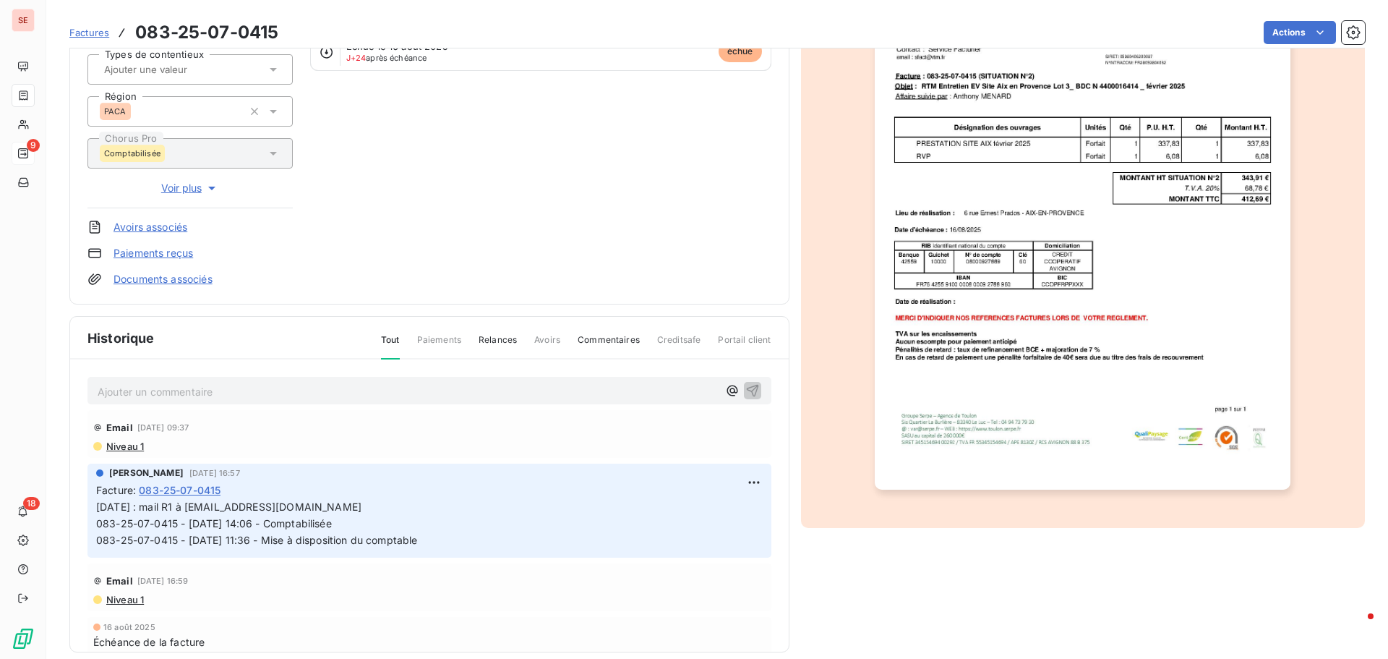
scroll to position [211, 0]
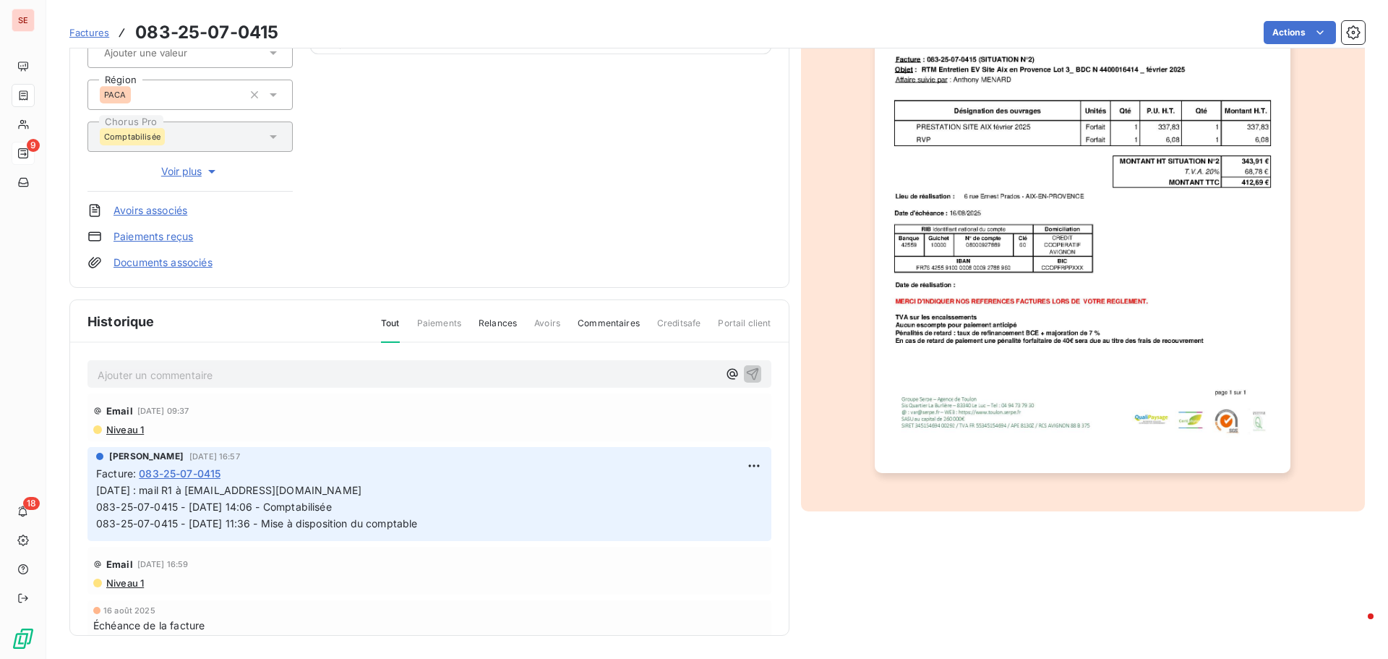
click at [878, 547] on div "RTM - REGIE DES TREANSPORTS METROPO 41RTM Montant initial 412,69 € Émise le [DA…" at bounding box center [717, 236] width 1296 height 798
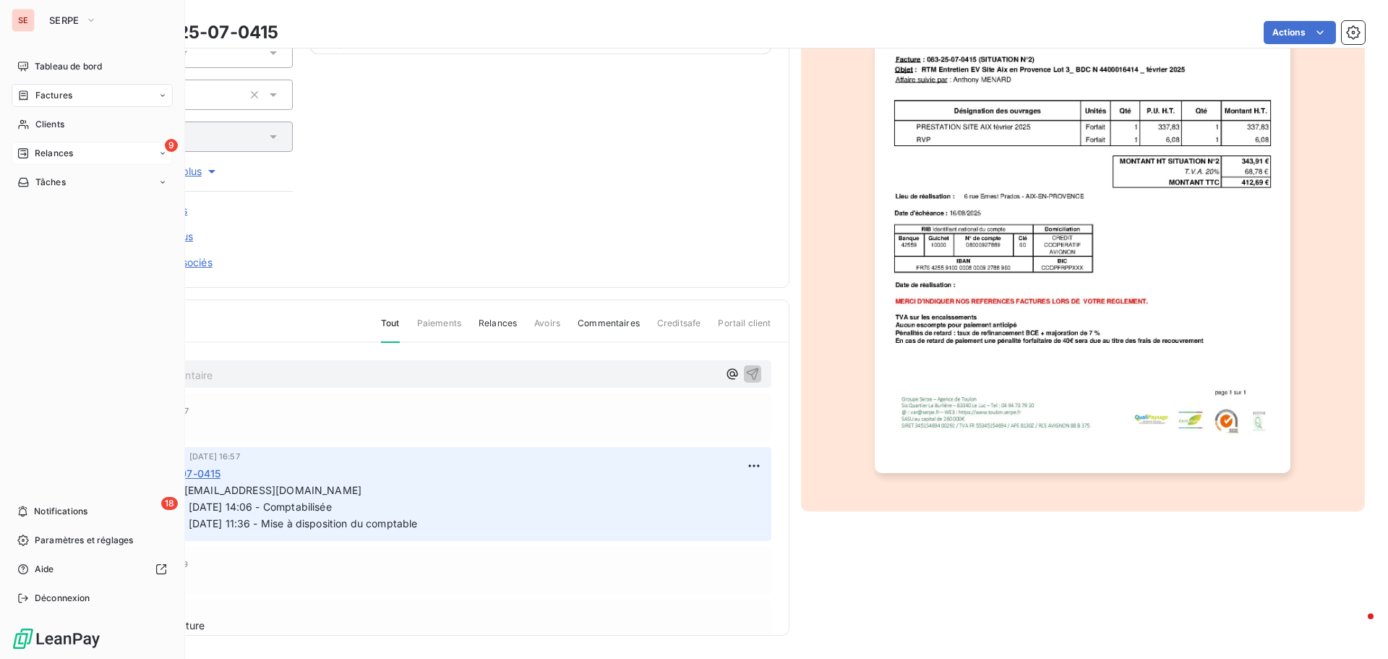
click at [87, 160] on div "9 Relances" at bounding box center [92, 153] width 161 height 23
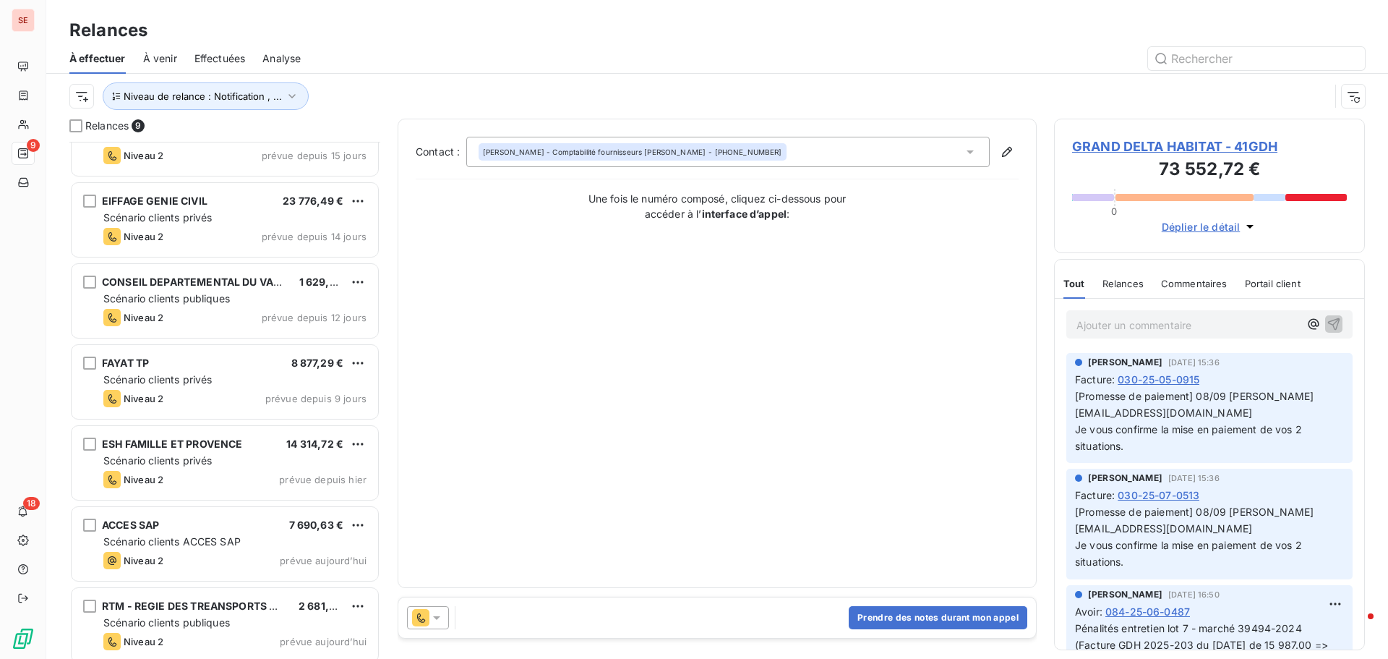
scroll to position [213, 0]
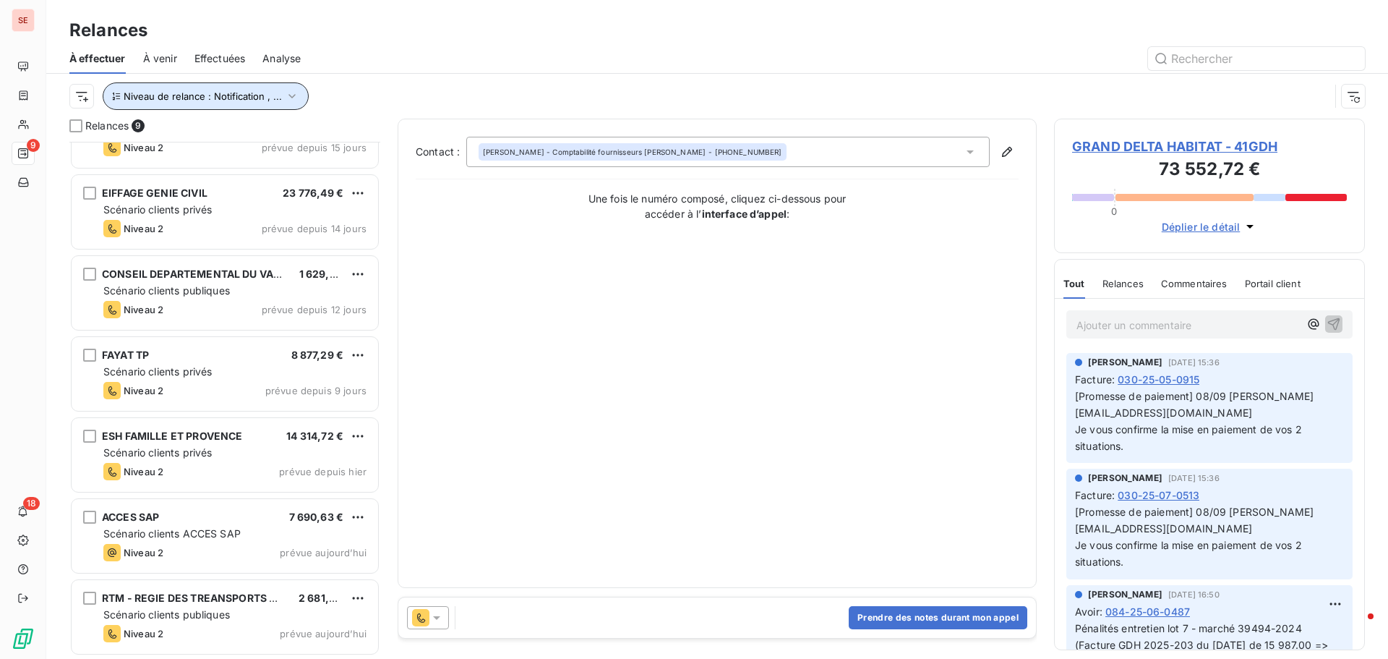
click at [269, 85] on button "Niveau de relance : Notification , ..." at bounding box center [206, 95] width 206 height 27
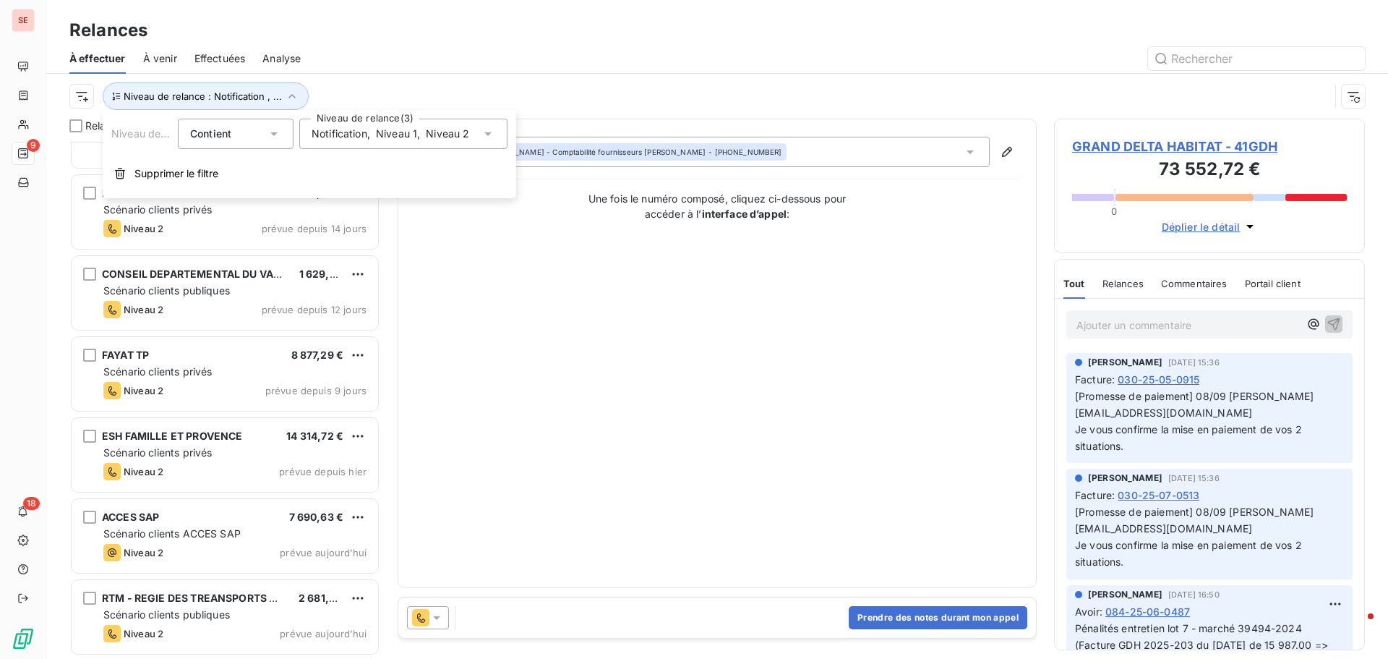
click at [362, 142] on div "Notification , Niveau 1 , Niveau 2" at bounding box center [403, 134] width 208 height 30
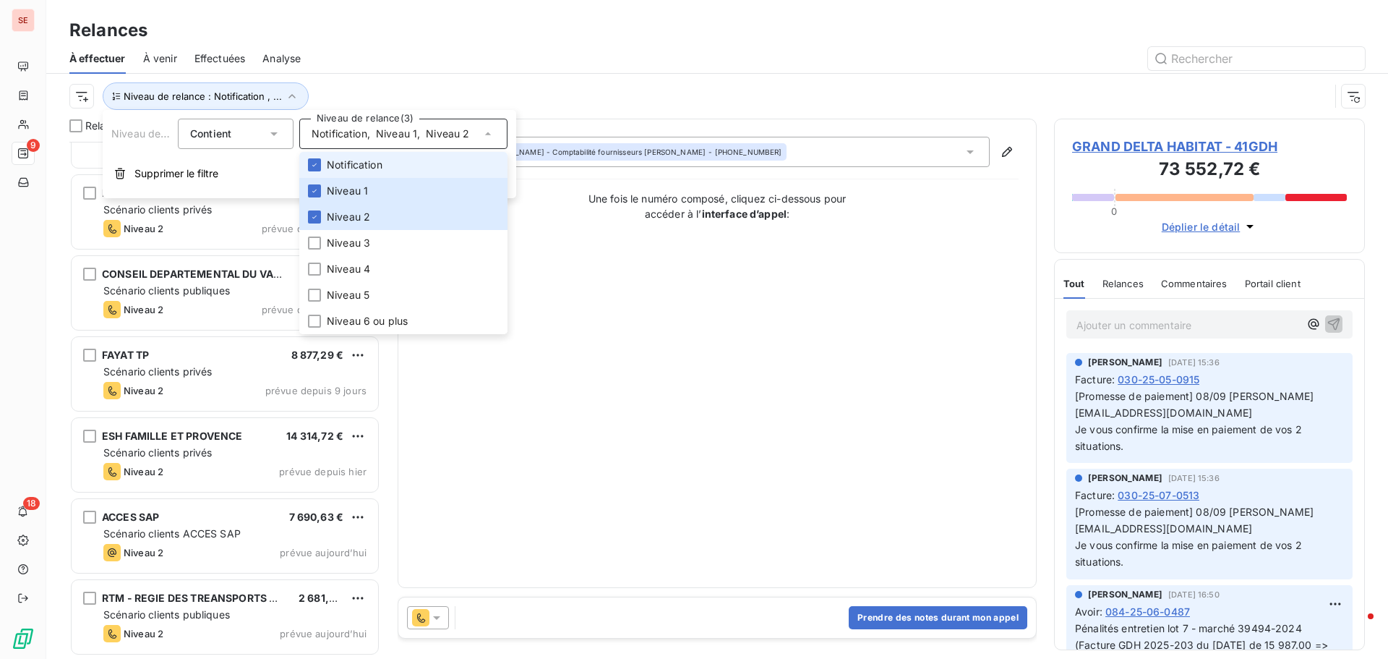
click at [323, 162] on li "Notification" at bounding box center [403, 165] width 208 height 26
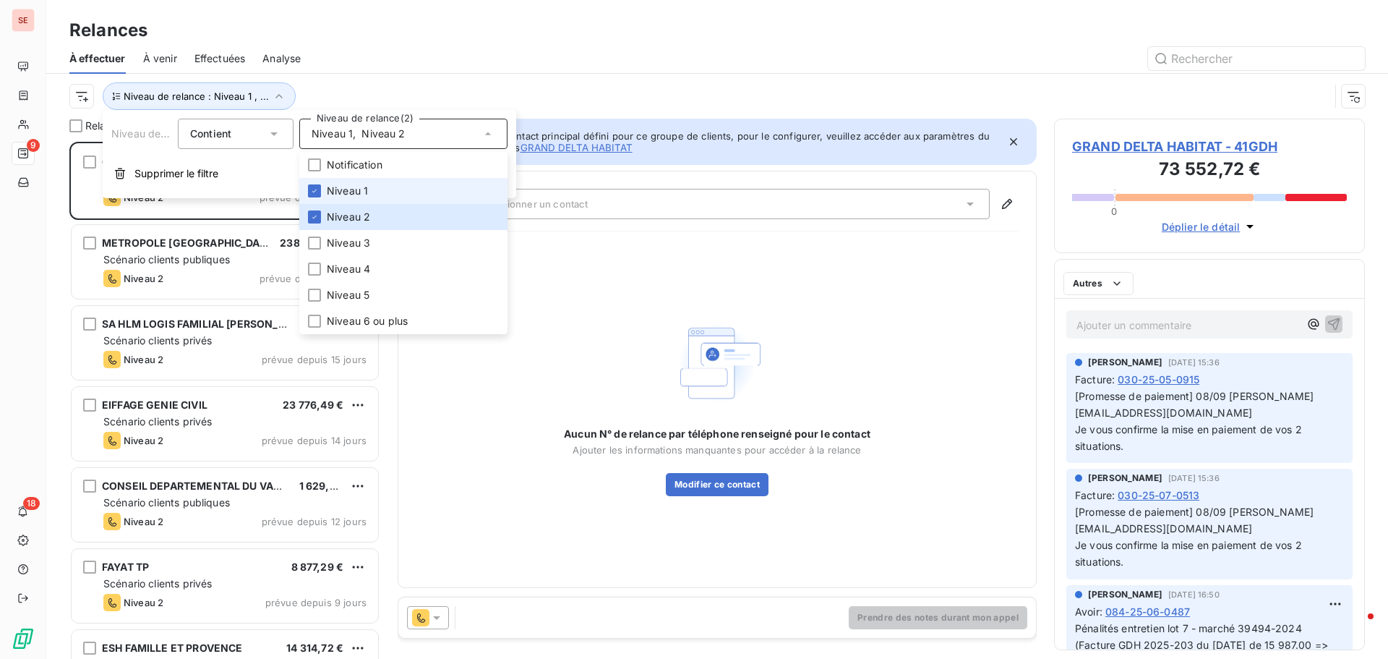
scroll to position [506, 300]
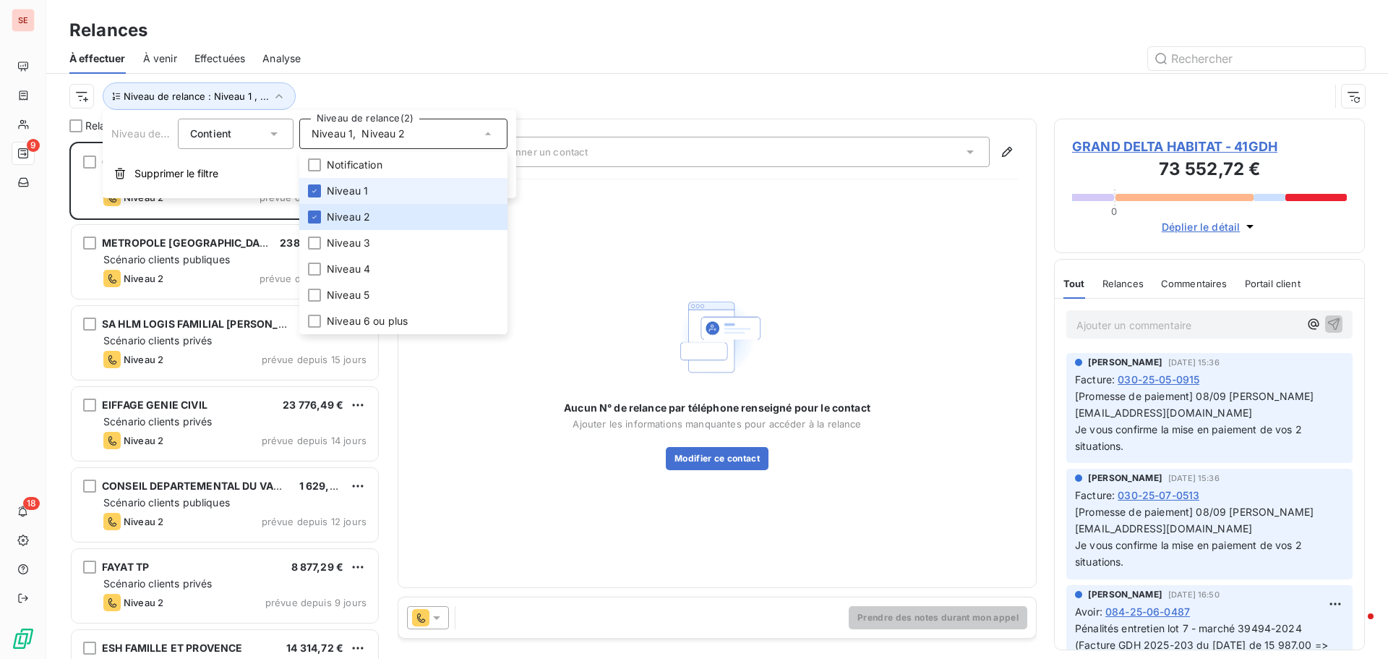
click at [310, 197] on li "Niveau 1" at bounding box center [403, 191] width 208 height 26
click at [307, 216] on li "Niveau 2" at bounding box center [403, 217] width 208 height 26
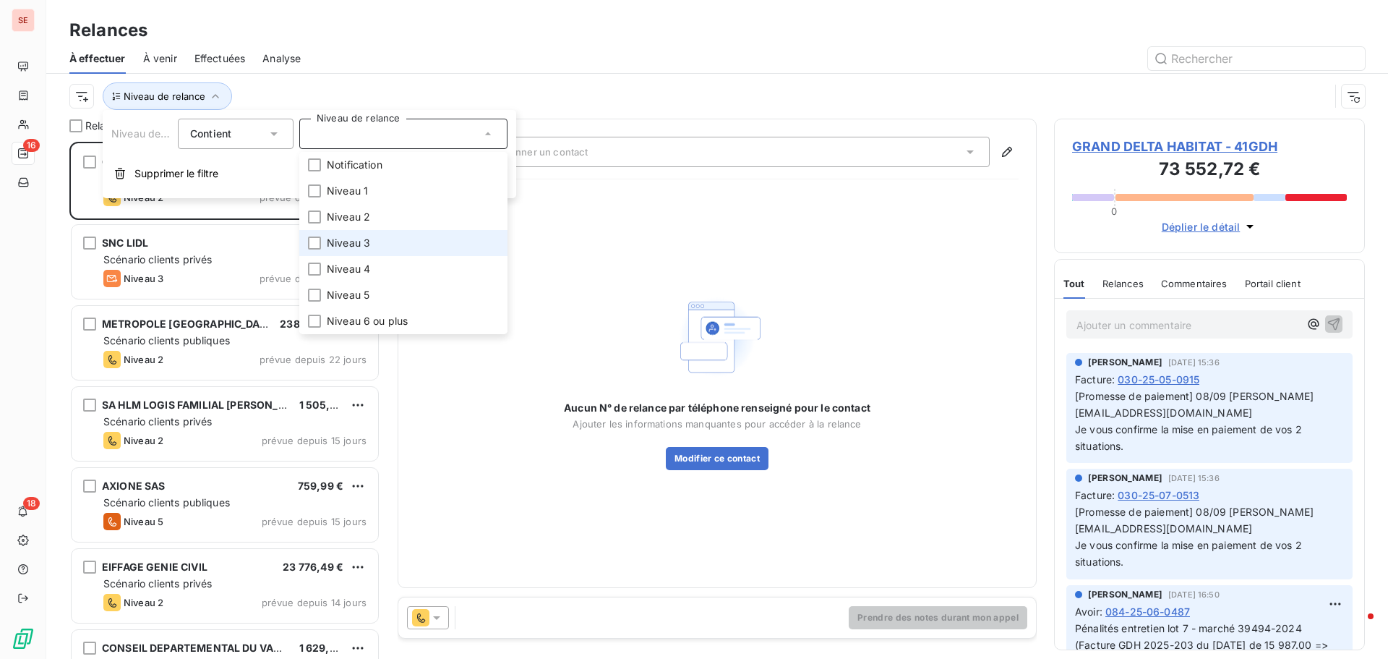
click at [341, 248] on span "Niveau 3" at bounding box center [348, 243] width 43 height 14
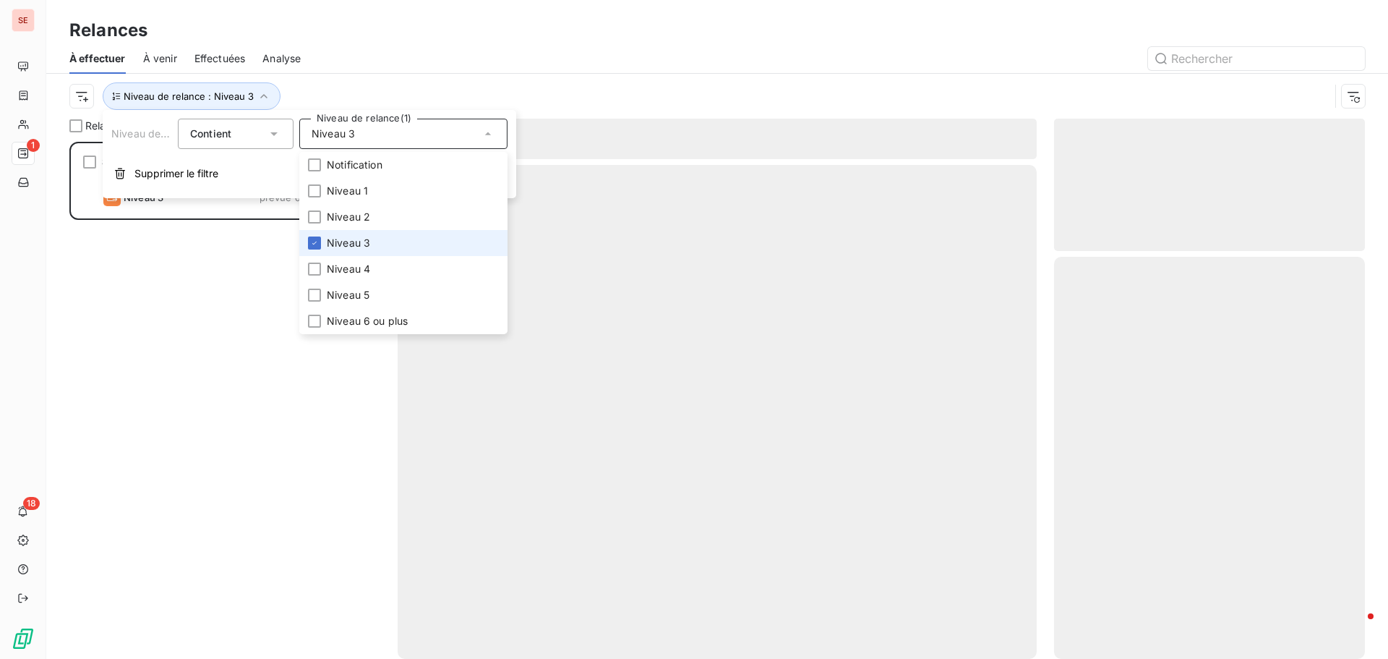
scroll to position [506, 300]
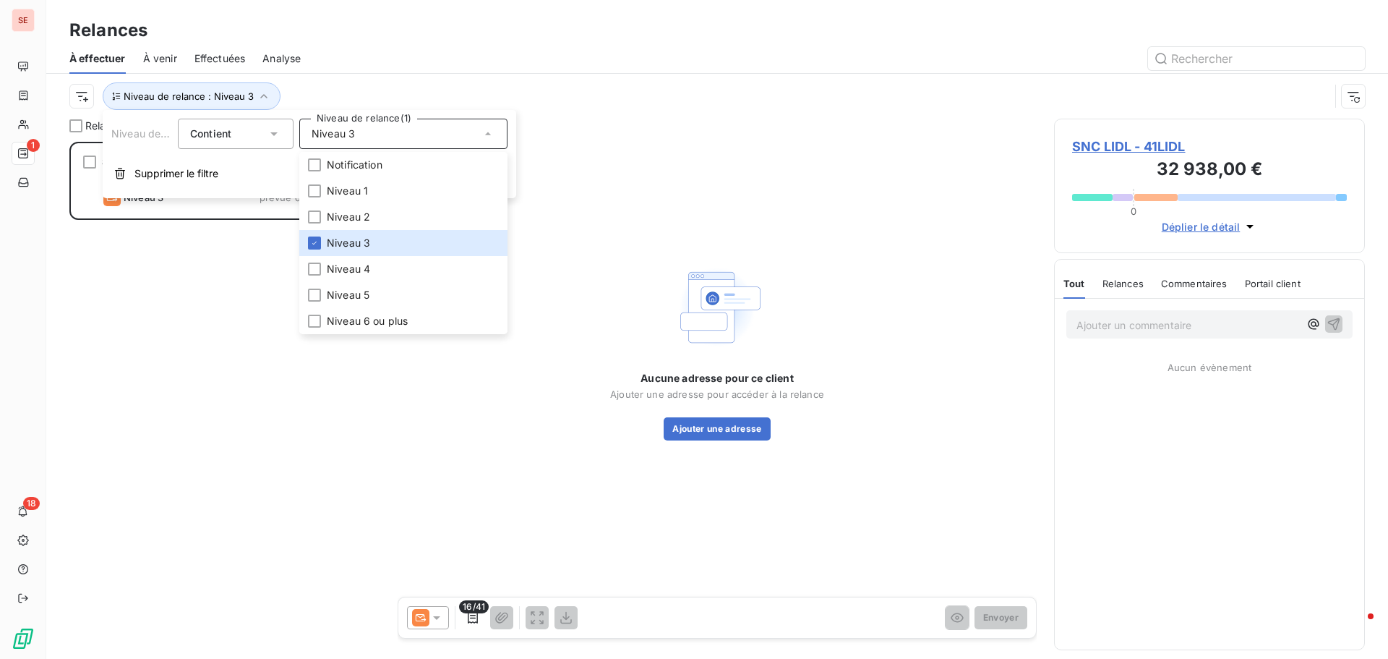
click at [606, 51] on div at bounding box center [841, 58] width 1047 height 23
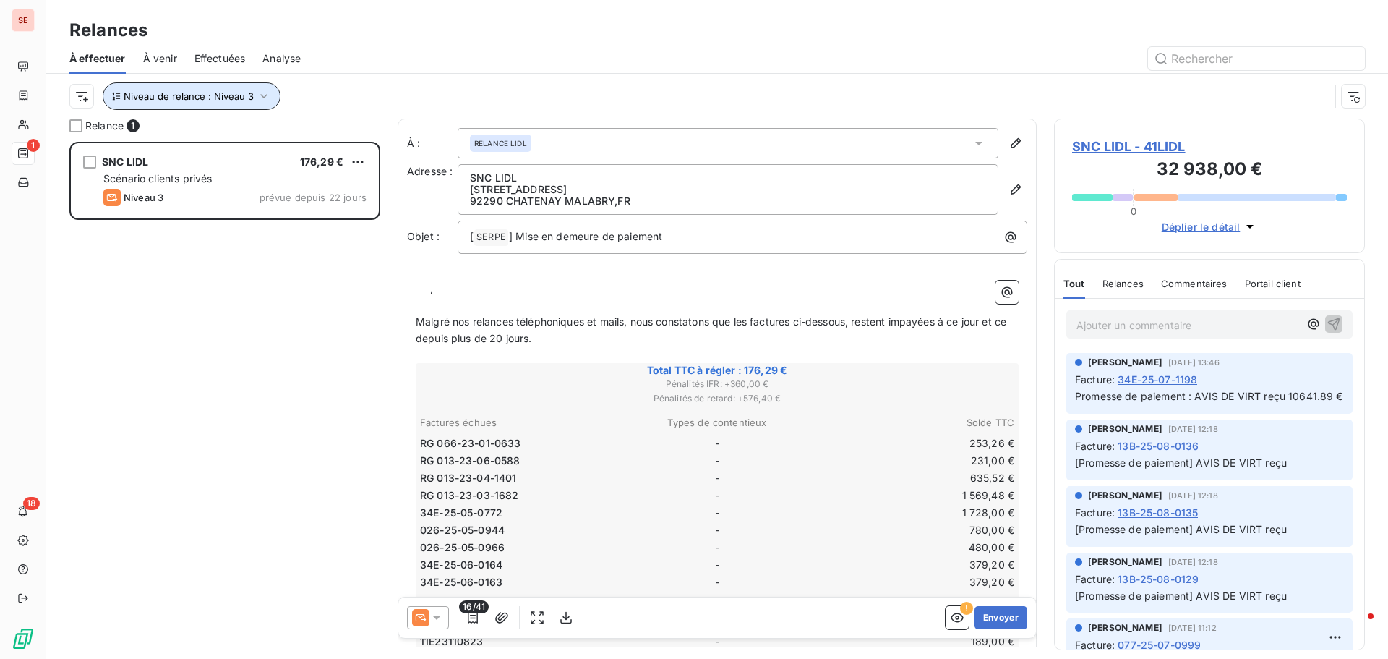
click at [268, 97] on icon "button" at bounding box center [264, 96] width 14 height 14
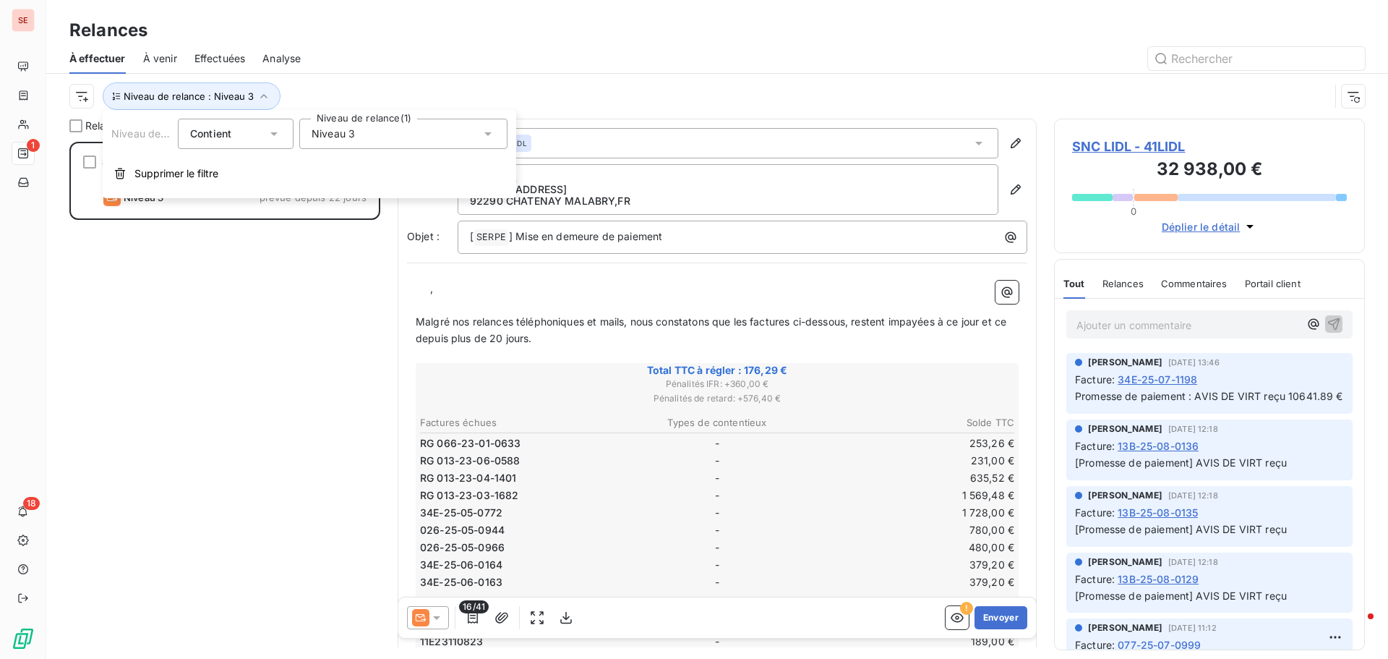
click at [368, 127] on div "Niveau 3" at bounding box center [403, 134] width 208 height 30
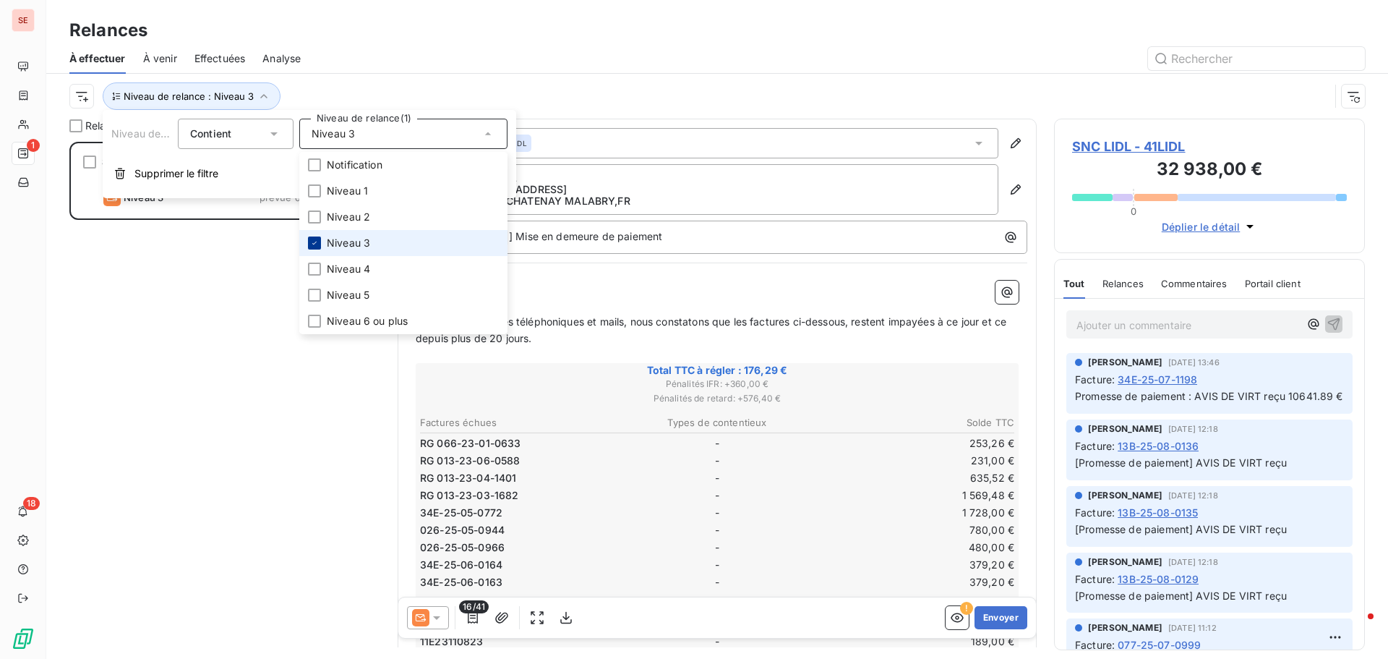
click at [317, 241] on icon at bounding box center [314, 243] width 9 height 9
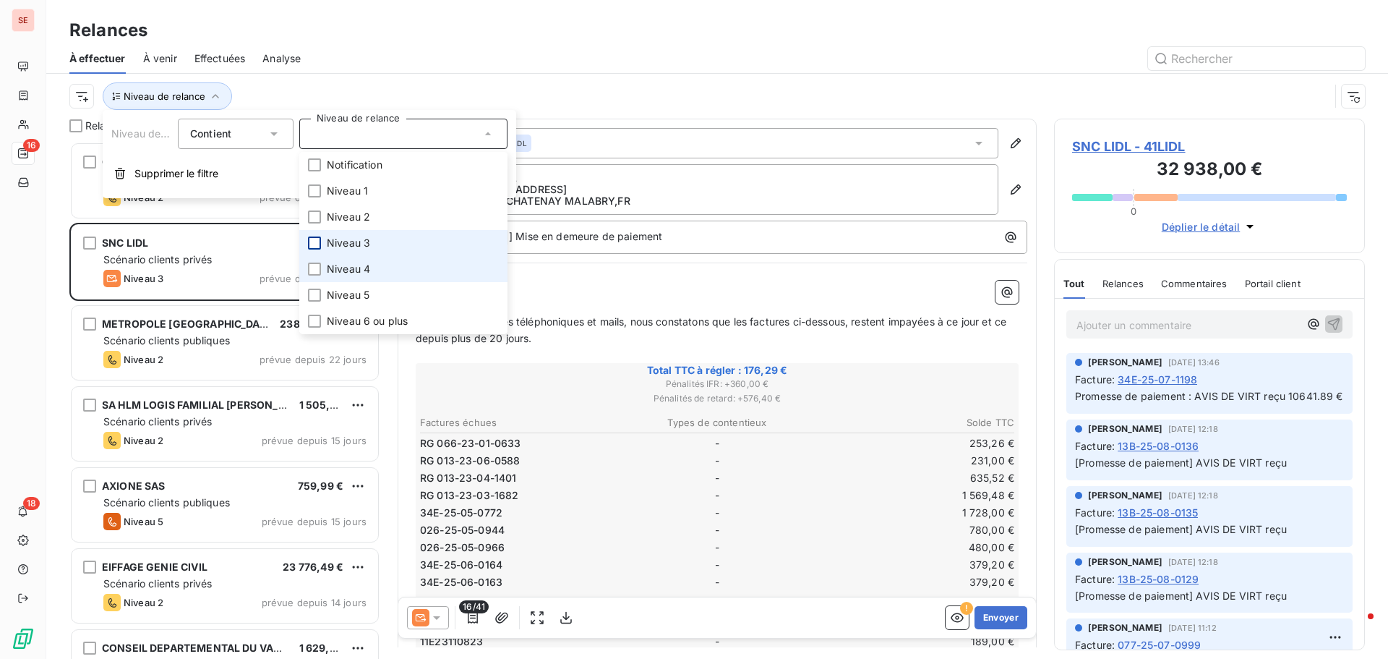
click at [351, 270] on span "Niveau 4" at bounding box center [348, 269] width 43 height 14
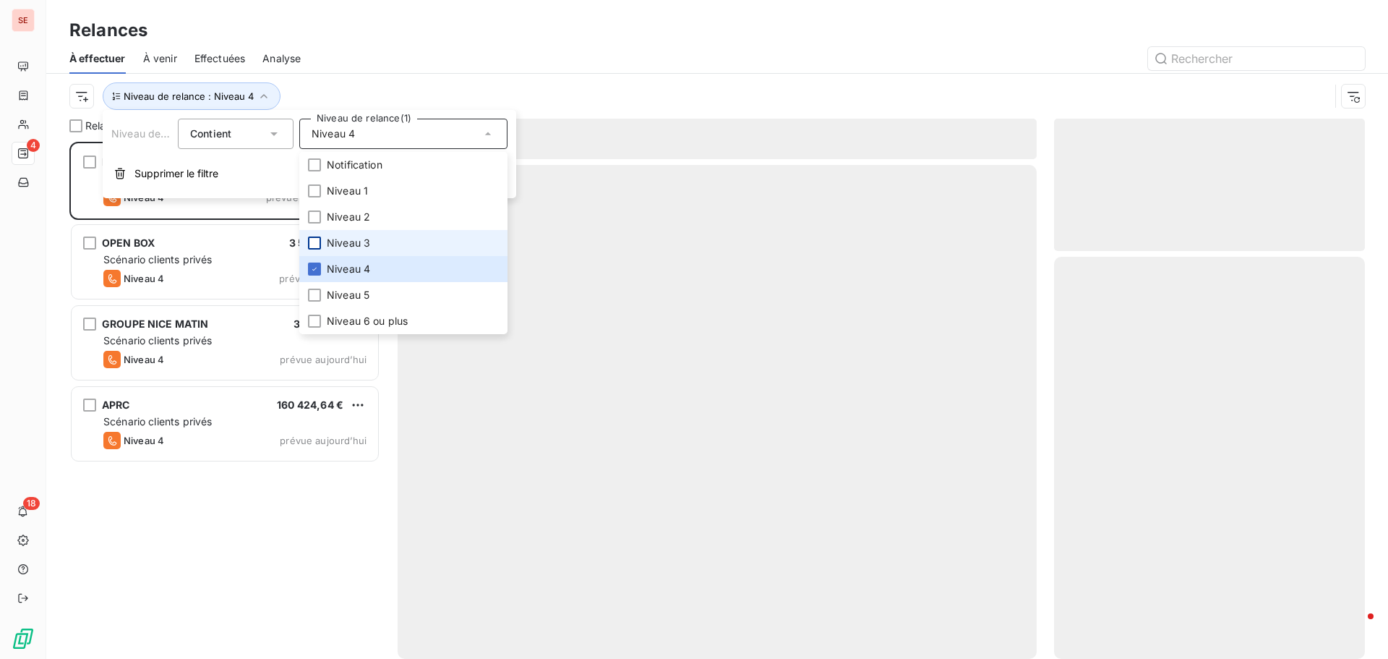
scroll to position [506, 300]
click at [549, 45] on div "À effectuer À venir Effectuées Analyse" at bounding box center [717, 58] width 1342 height 30
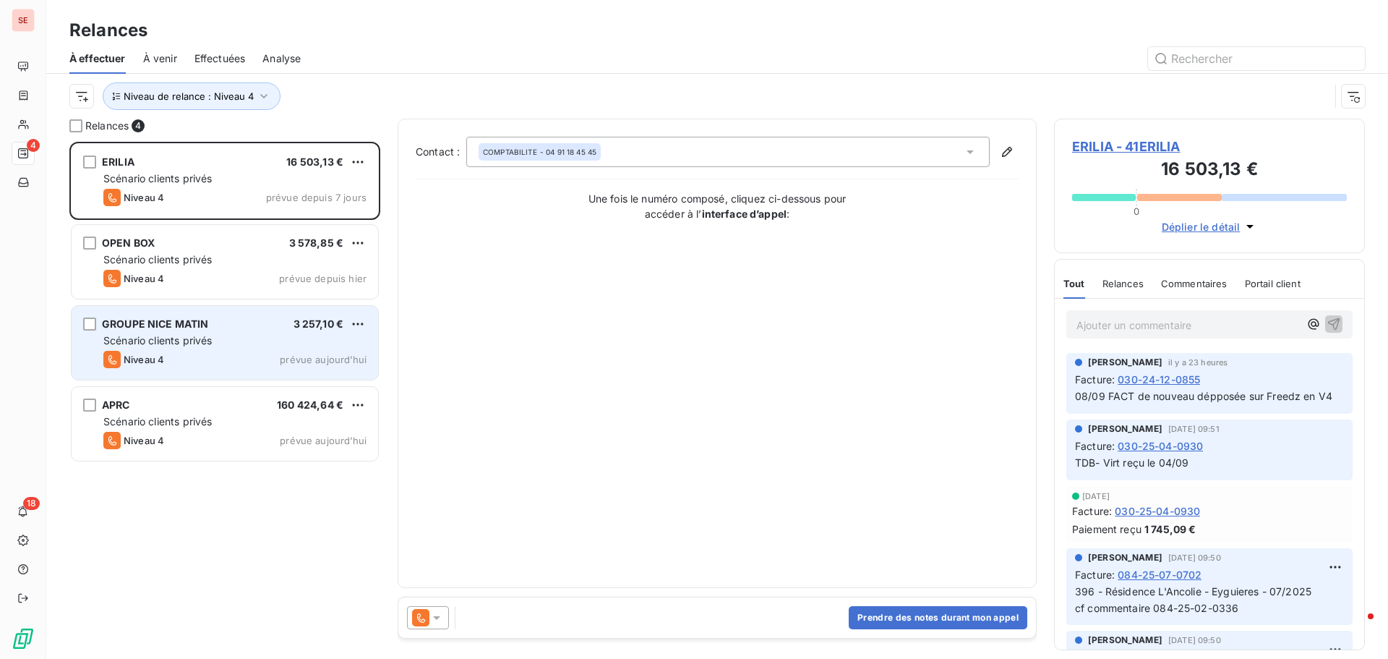
click at [177, 356] on div "Niveau 4 prévue aujourd’hui" at bounding box center [234, 359] width 263 height 17
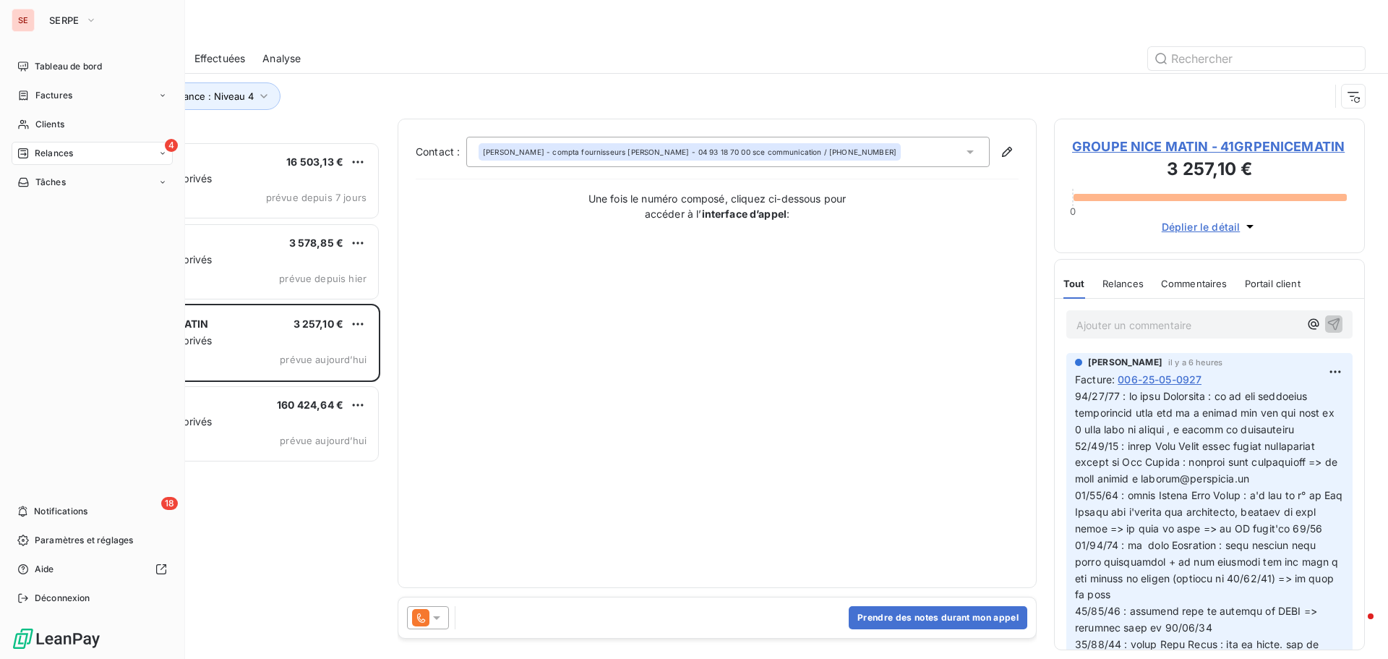
click at [40, 155] on span "Relances" at bounding box center [54, 153] width 38 height 13
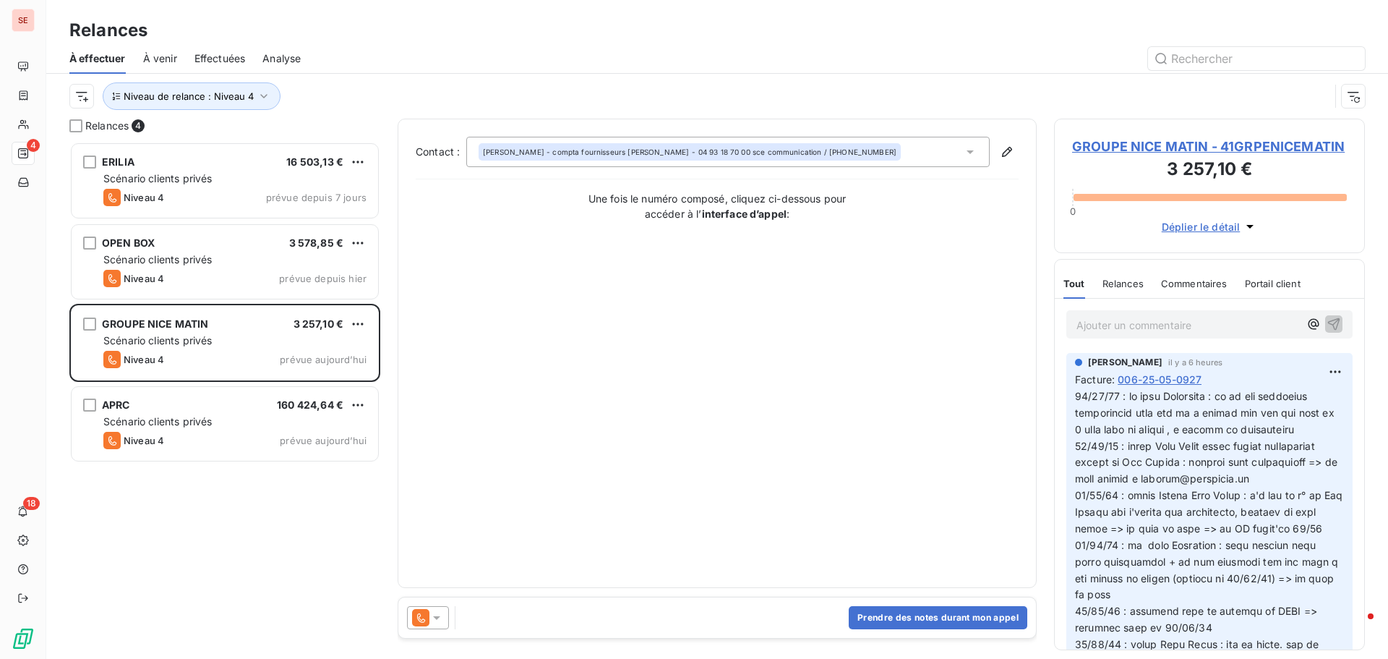
click at [1199, 142] on span "GROUPE NICE MATIN - 41GRPENICEMATIN" at bounding box center [1209, 147] width 275 height 20
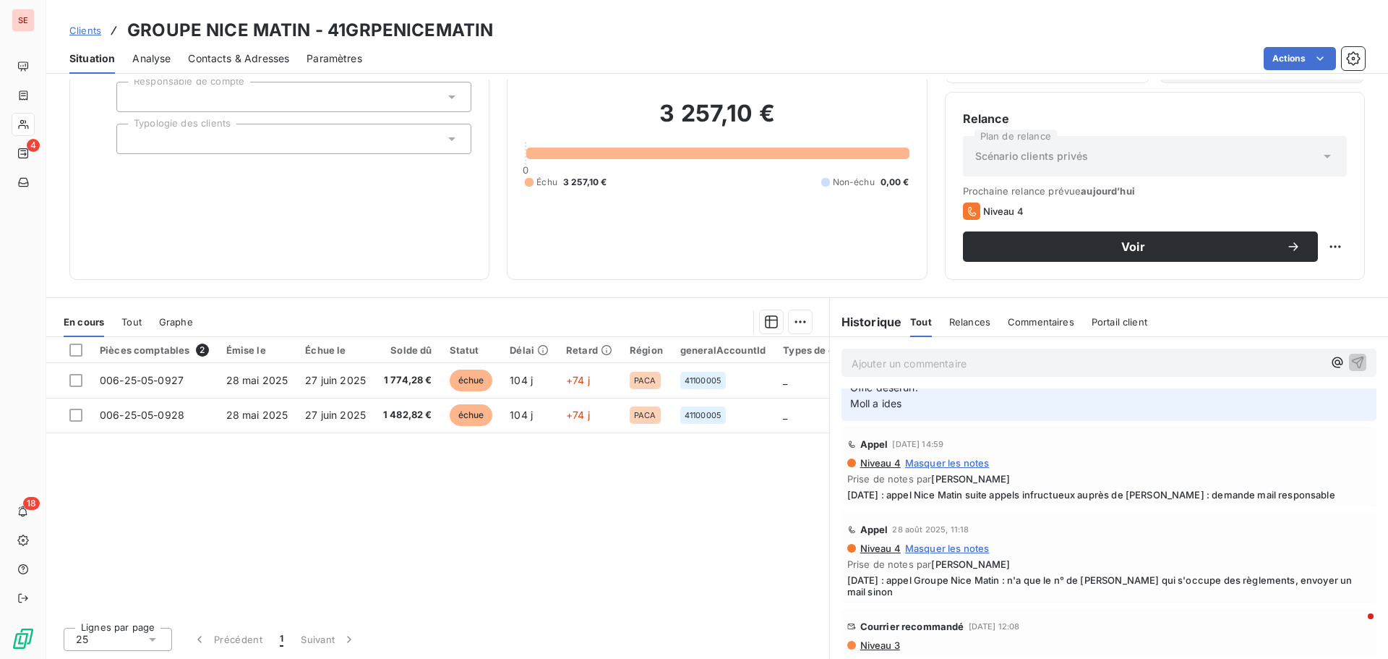
scroll to position [434, 0]
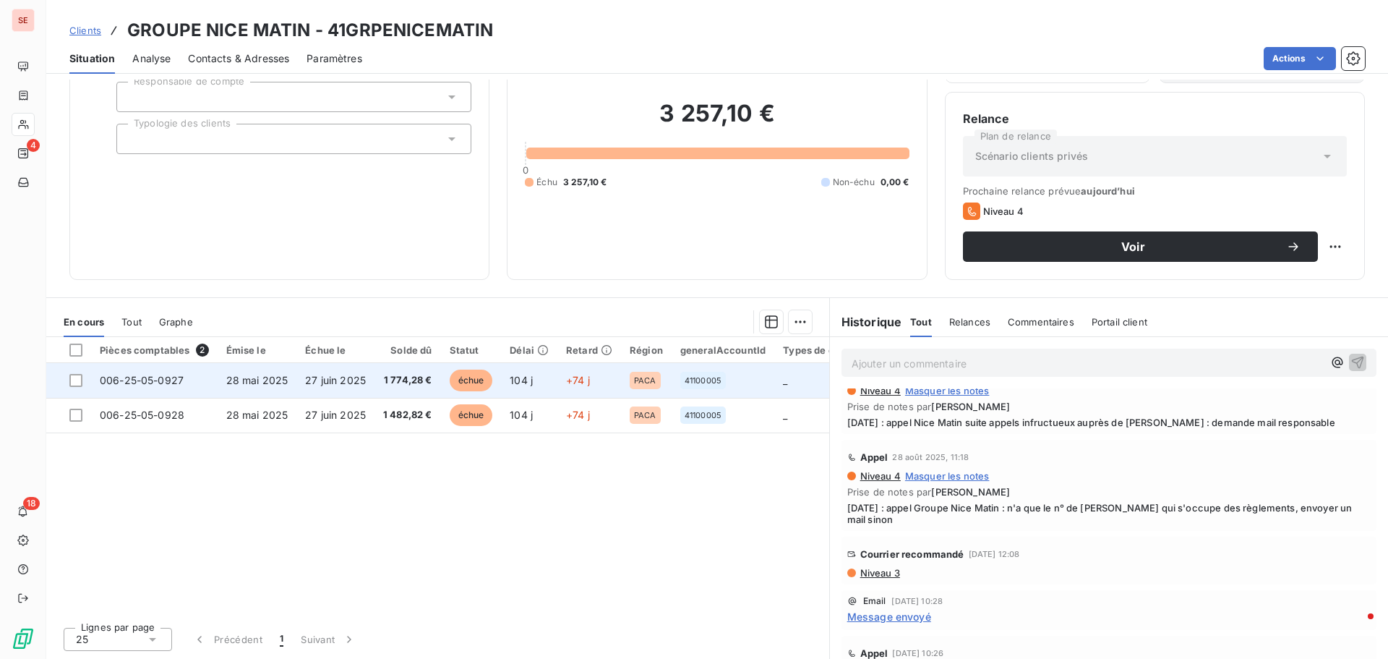
click at [458, 373] on span "échue" at bounding box center [471, 380] width 43 height 22
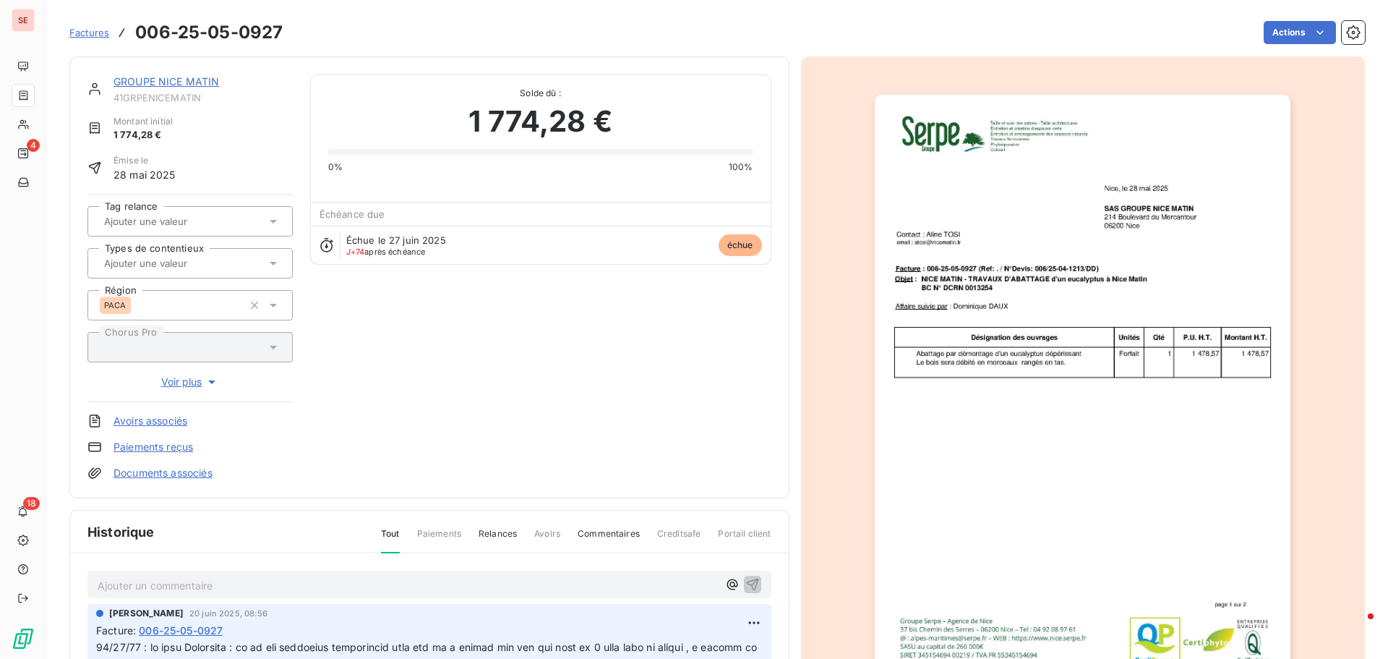
click at [194, 476] on link "Documents associés" at bounding box center [163, 473] width 99 height 14
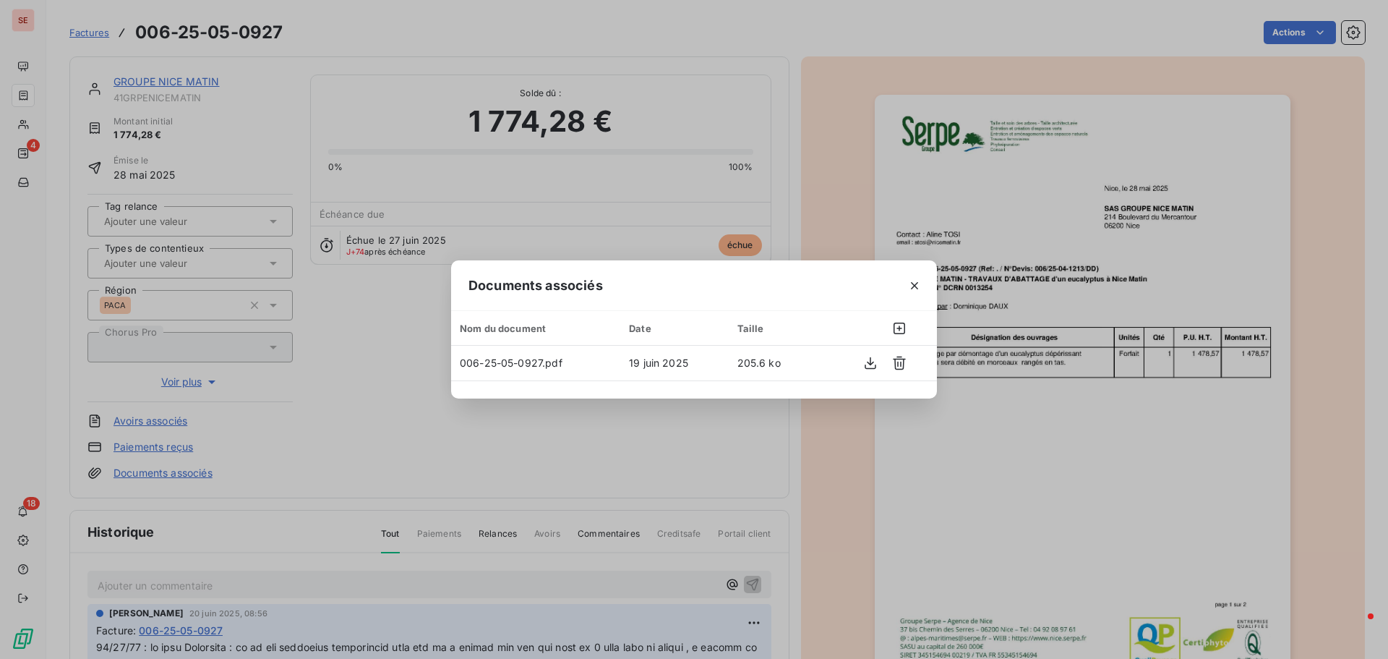
click at [510, 445] on div "Documents associés Nom du document Date Taille 006-25-05-0927.pdf [DATE] 205.6 …" at bounding box center [694, 329] width 1388 height 659
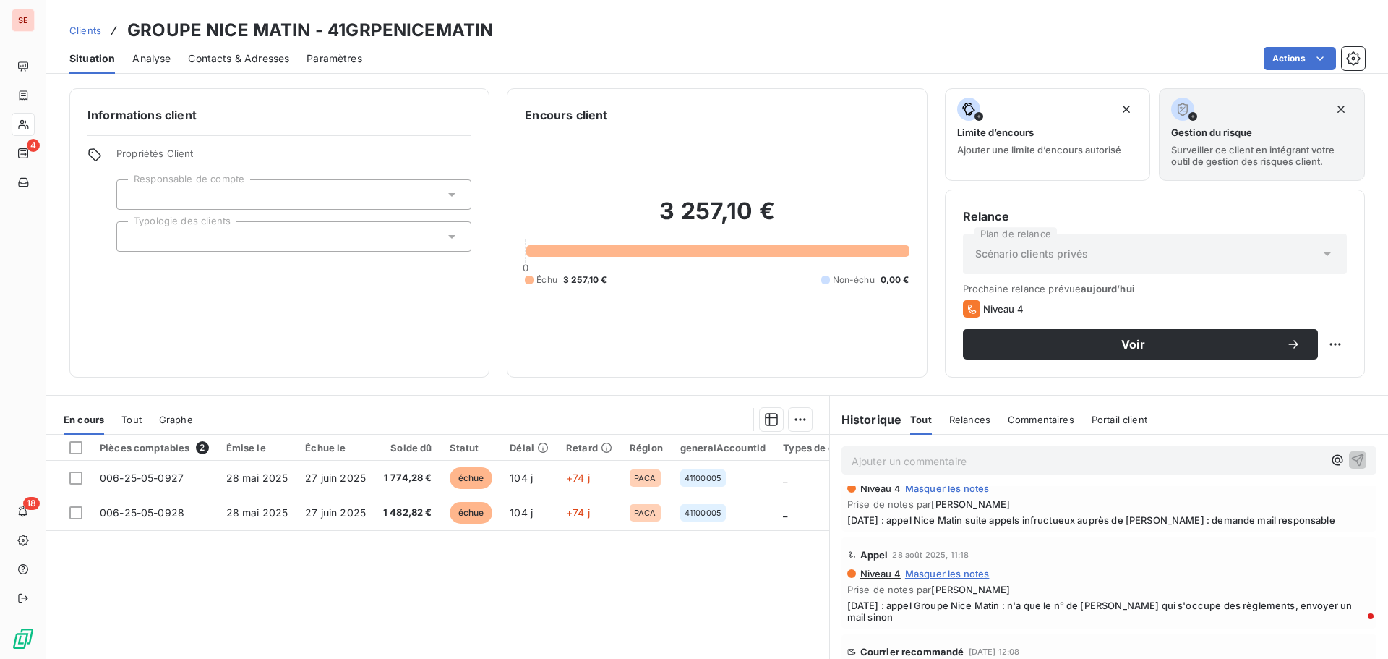
scroll to position [578, 0]
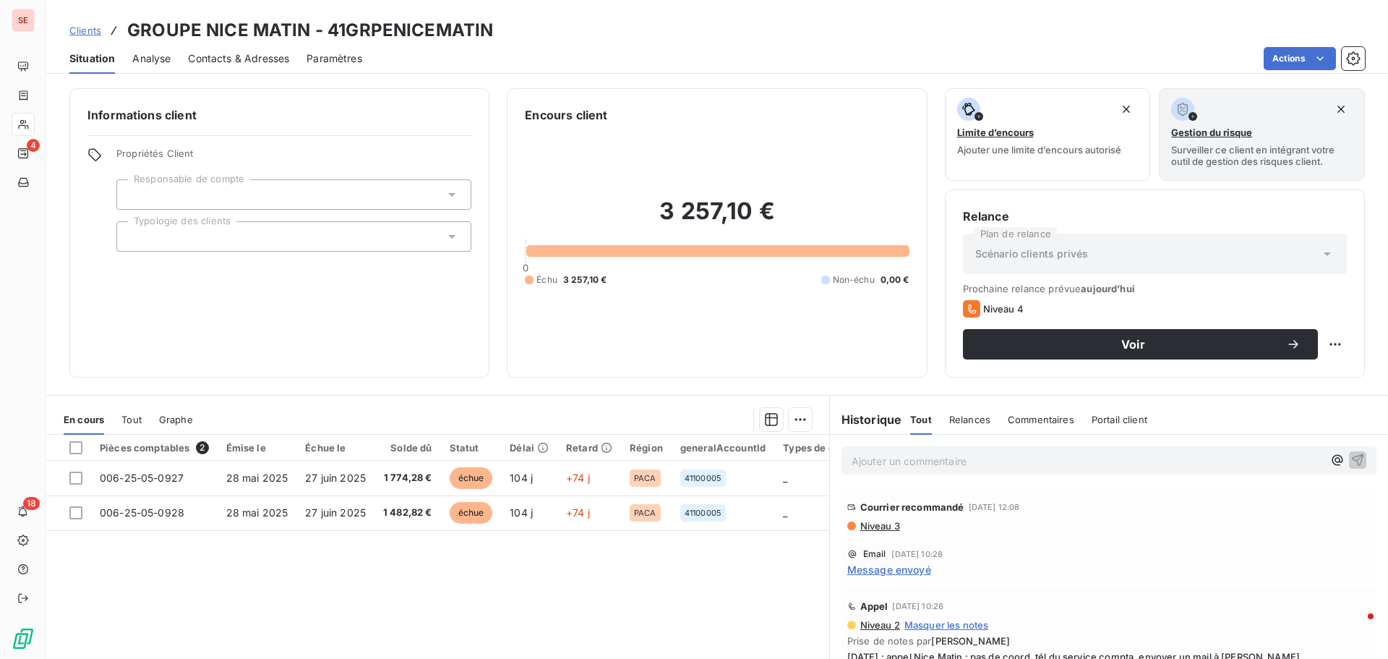
click at [885, 525] on span "Niveau 3" at bounding box center [879, 526] width 41 height 12
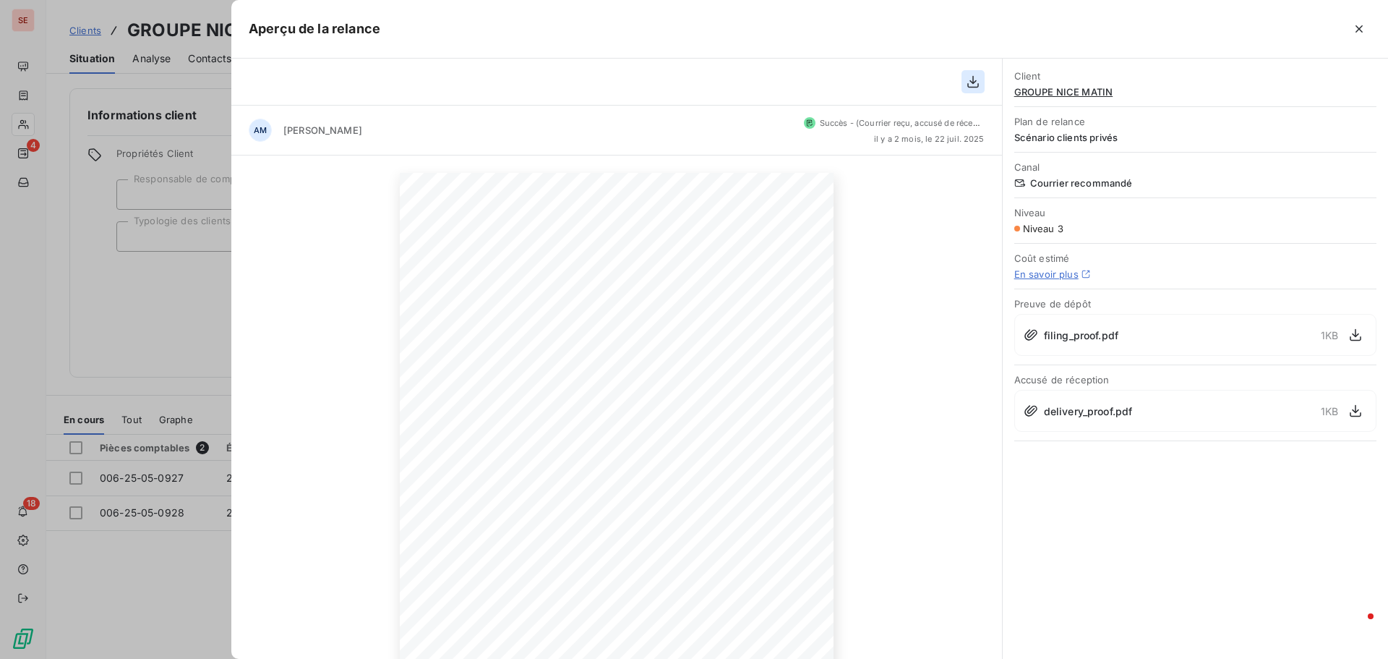
click at [967, 83] on icon "button" at bounding box center [973, 81] width 14 height 14
click at [118, 306] on div at bounding box center [694, 329] width 1388 height 659
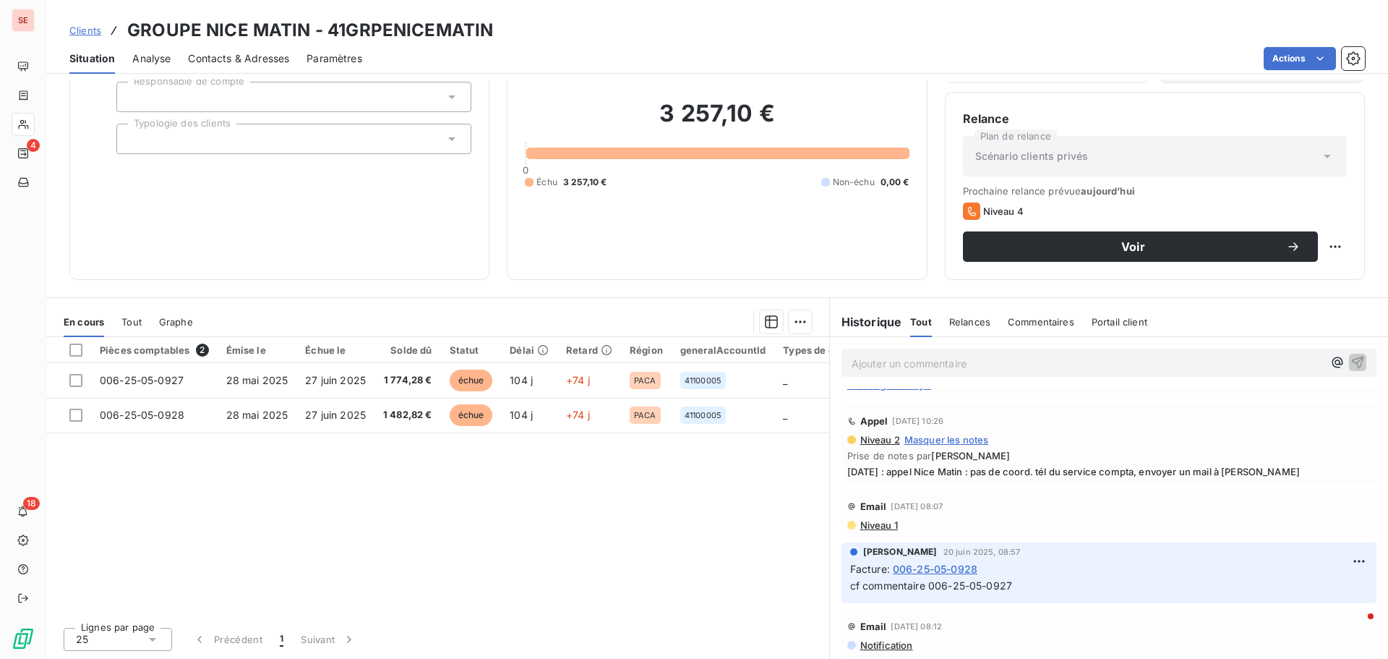
scroll to position [667, 0]
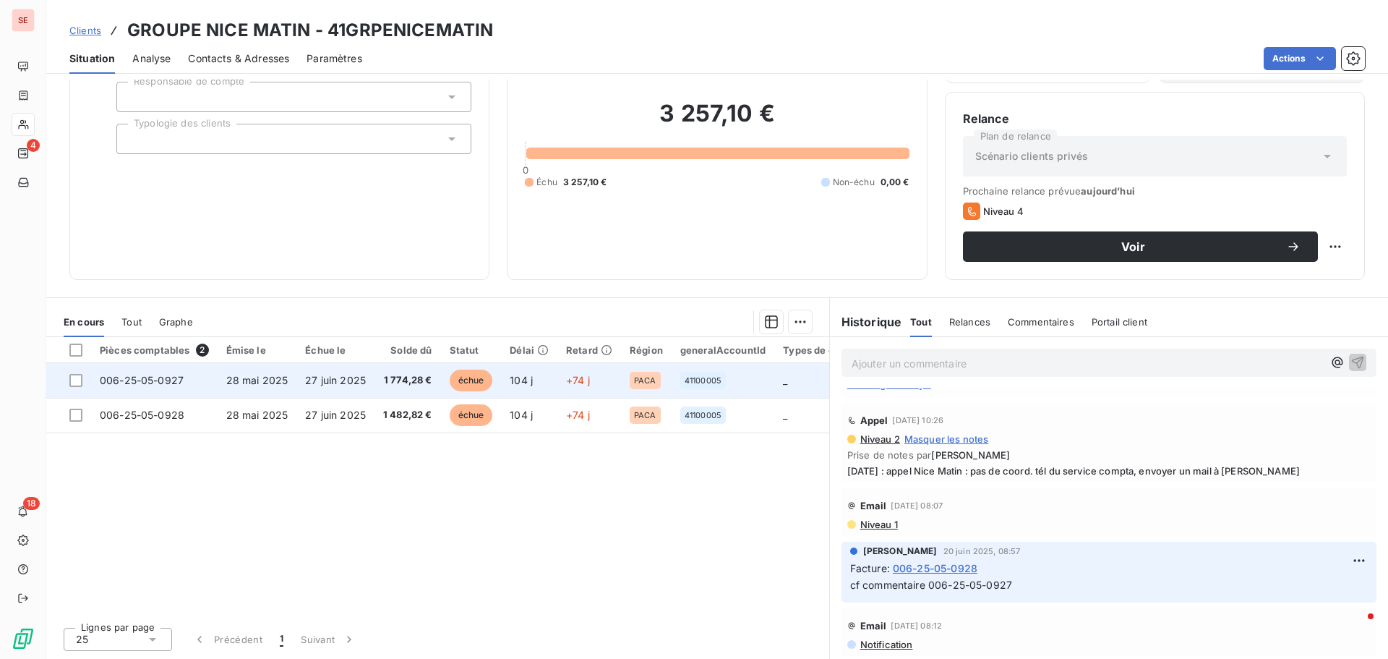
click at [320, 384] on span "27 juin 2025" at bounding box center [335, 380] width 61 height 12
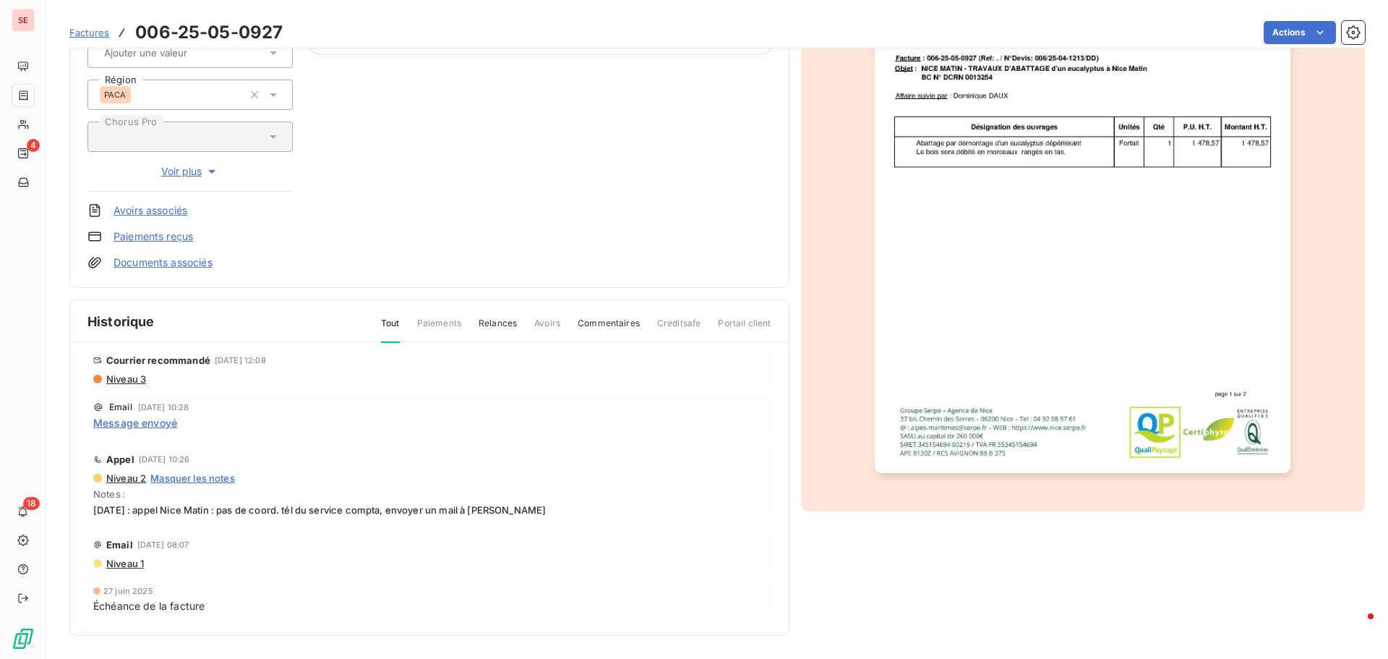
scroll to position [651, 0]
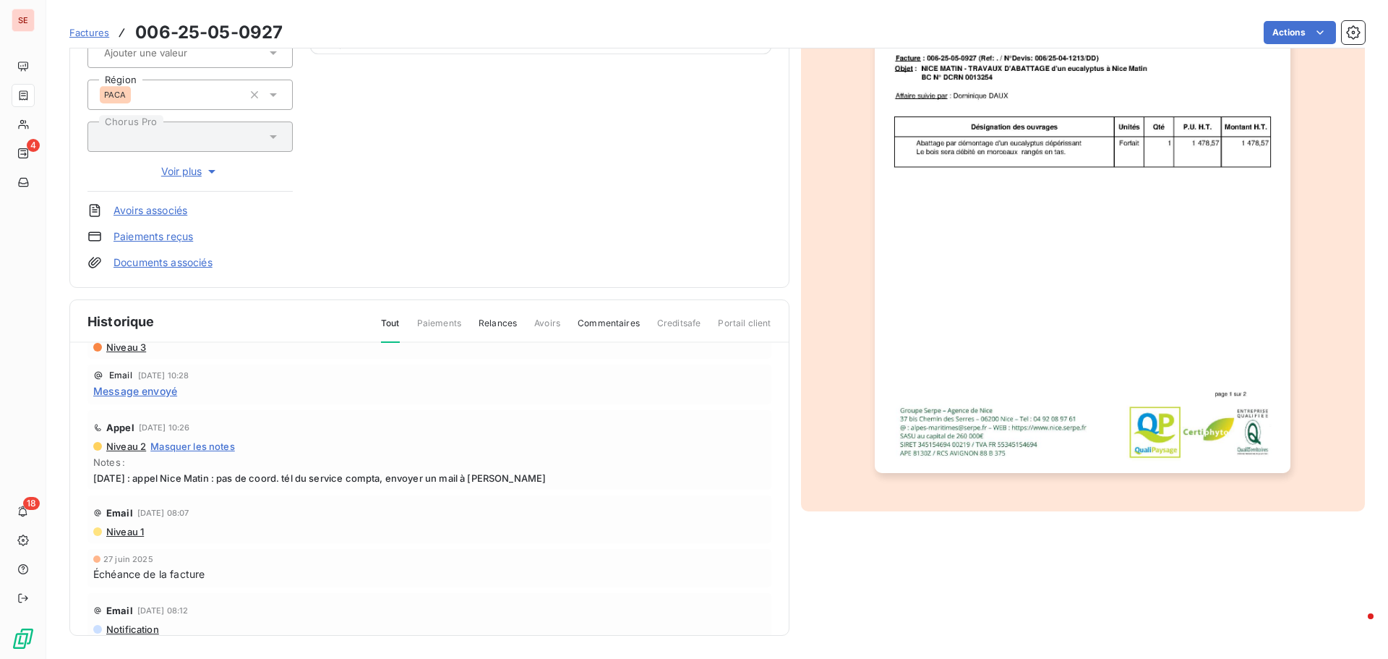
click at [160, 390] on span "Message envoyé" at bounding box center [135, 390] width 84 height 15
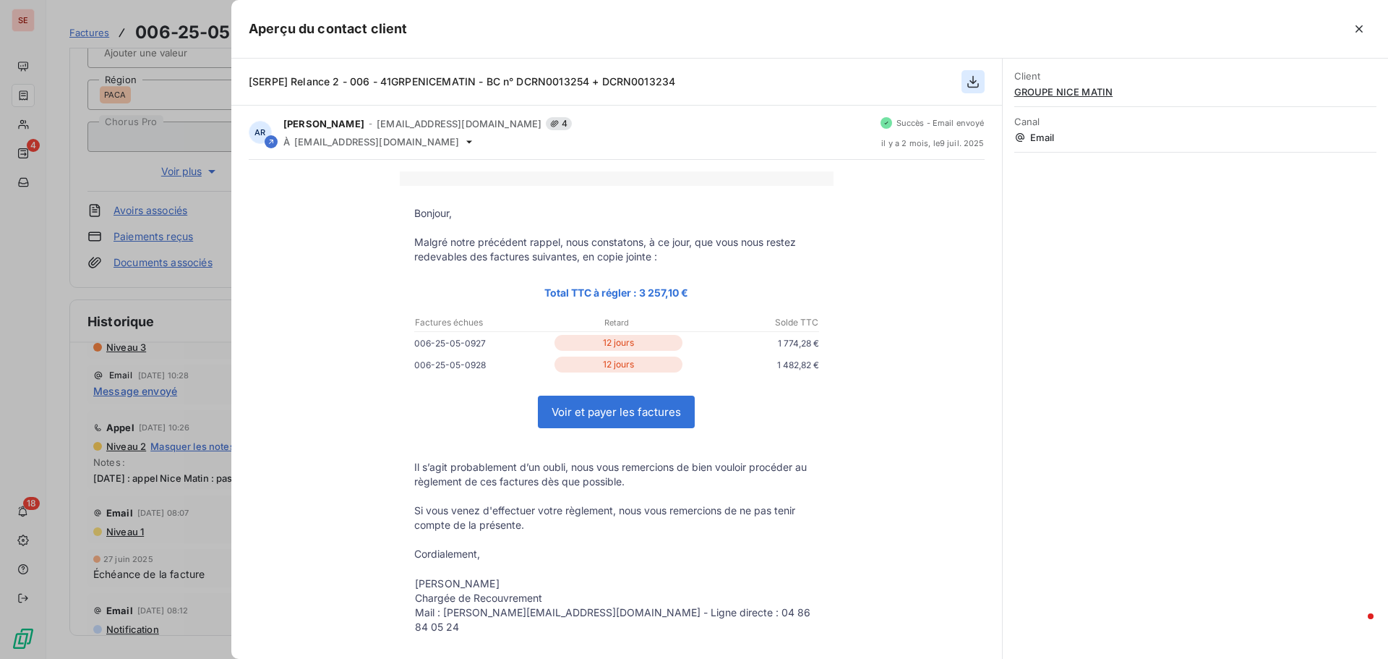
click at [974, 78] on icon "button" at bounding box center [973, 81] width 14 height 14
click at [973, 79] on icon "button" at bounding box center [973, 82] width 12 height 12
click at [973, 80] on icon "button" at bounding box center [973, 82] width 12 height 12
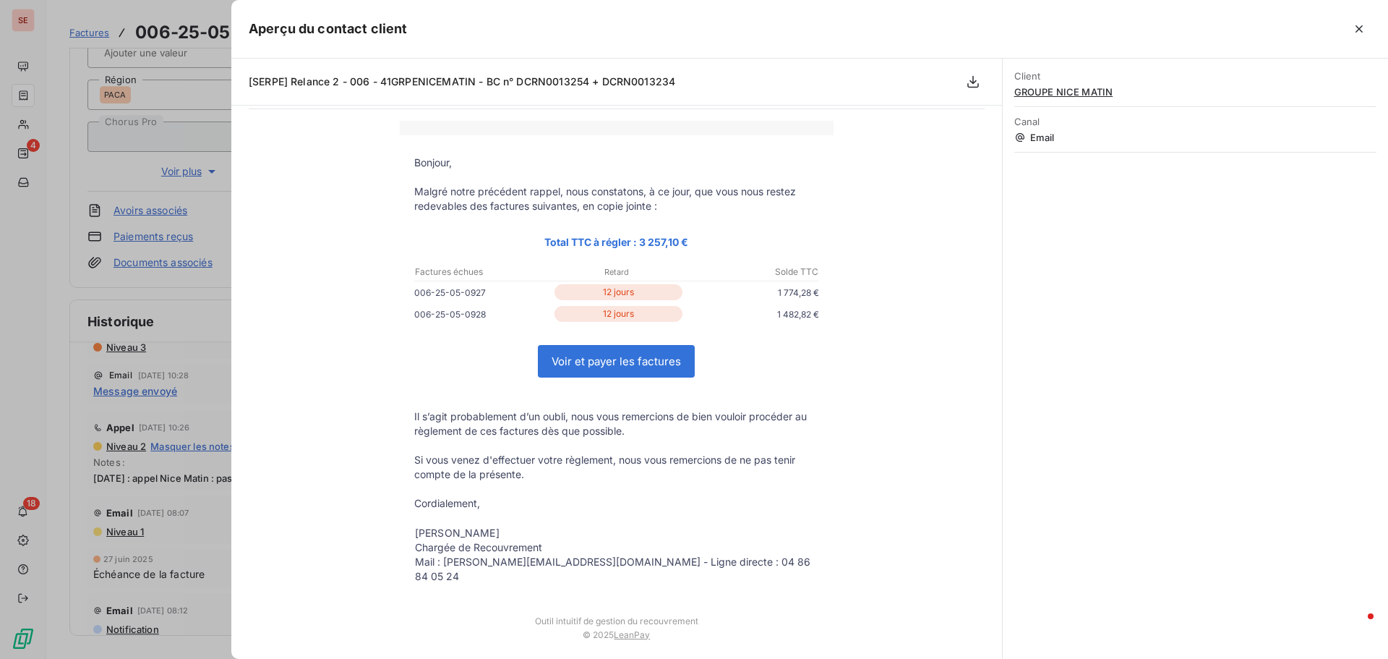
scroll to position [91, 0]
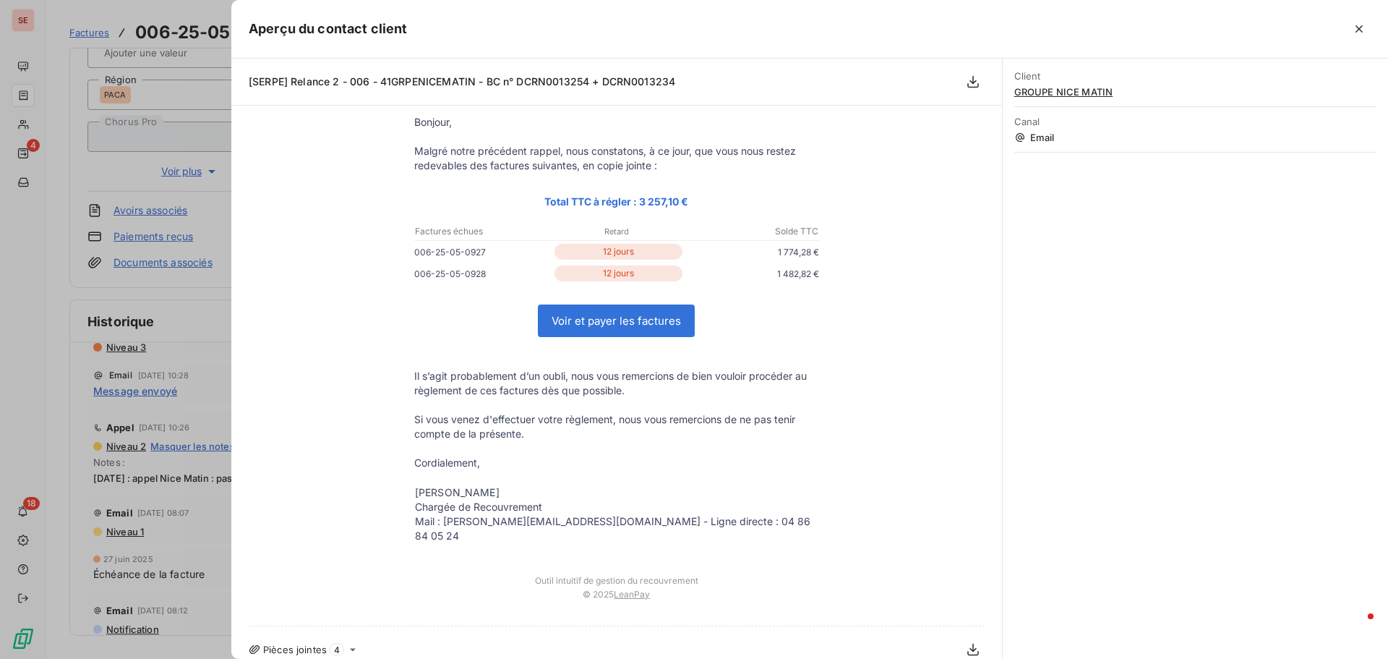
click at [106, 287] on div at bounding box center [694, 329] width 1388 height 659
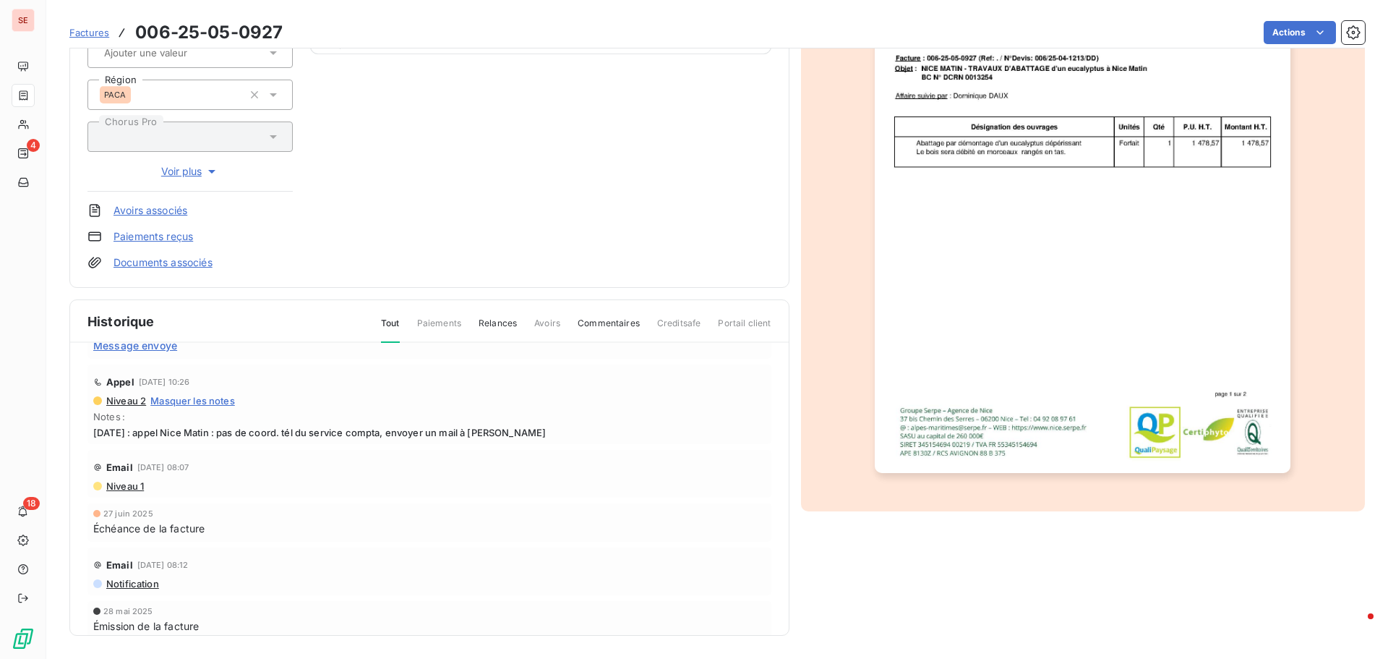
scroll to position [716, 0]
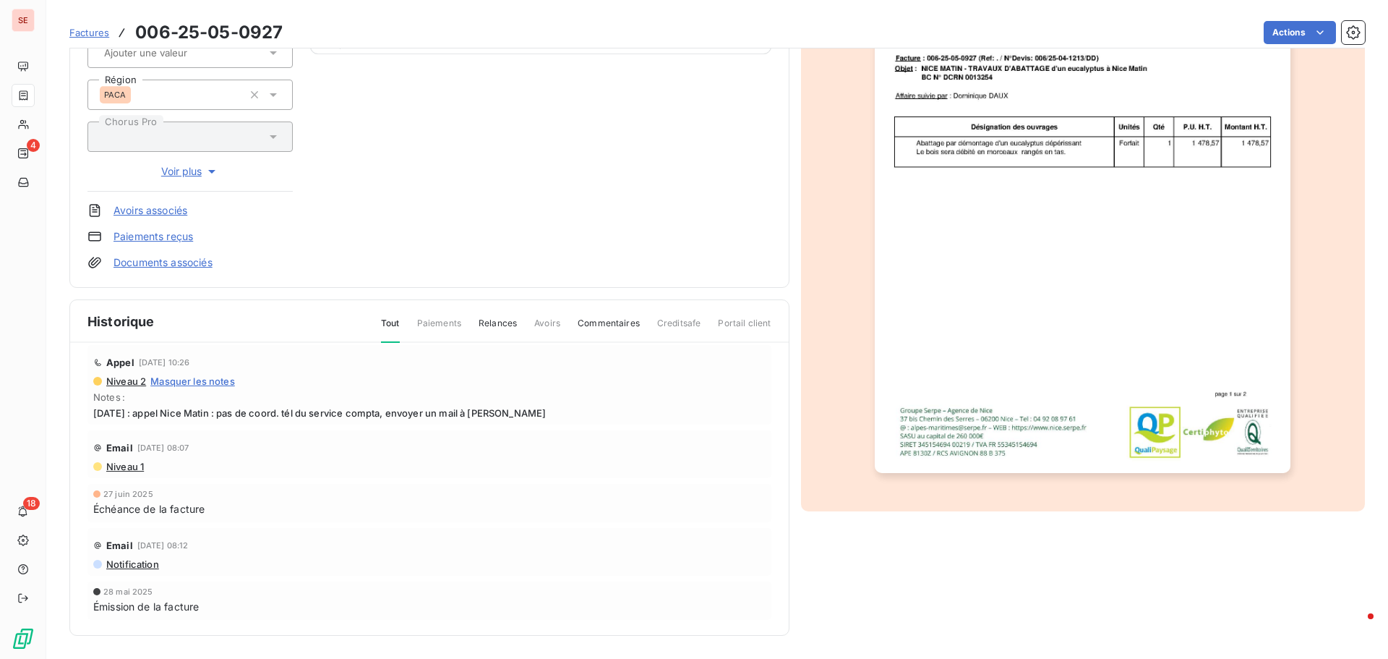
click at [126, 467] on span "Niveau 1" at bounding box center [124, 467] width 39 height 12
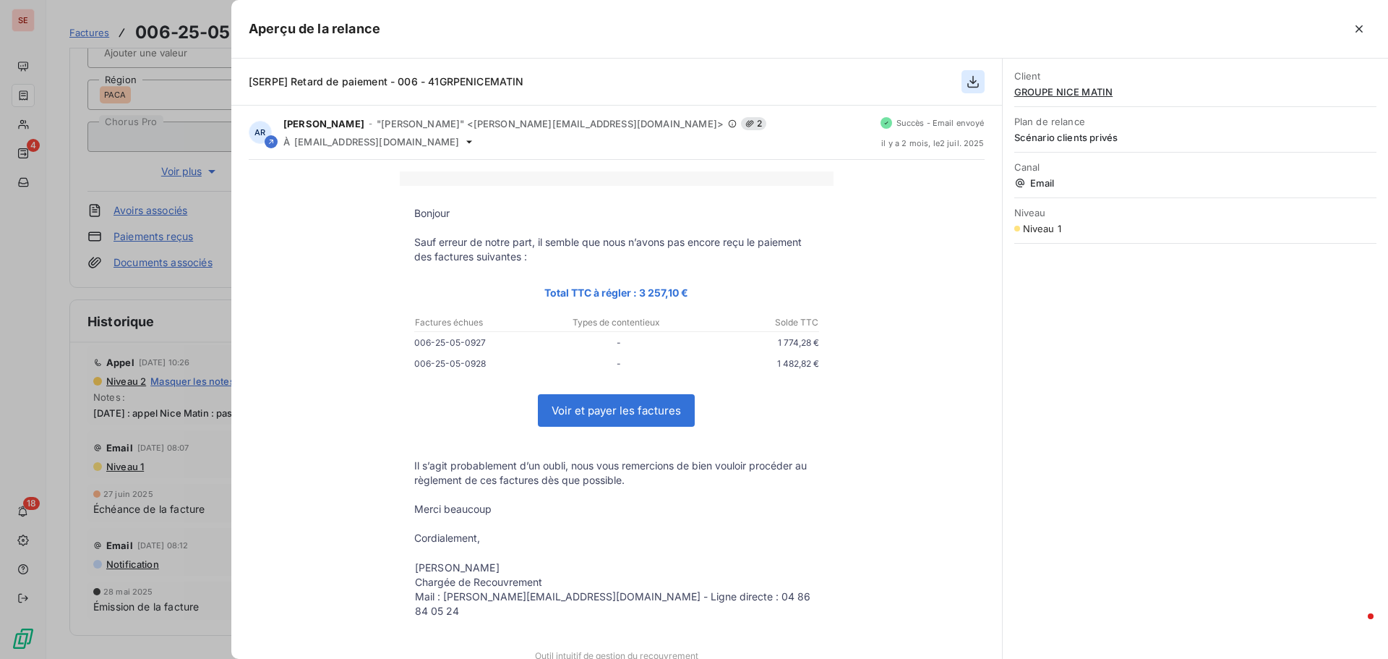
click at [975, 82] on icon "button" at bounding box center [973, 82] width 12 height 12
click at [968, 87] on icon "button" at bounding box center [973, 81] width 14 height 14
click at [972, 80] on icon "button" at bounding box center [973, 82] width 12 height 12
click at [181, 478] on div at bounding box center [694, 329] width 1388 height 659
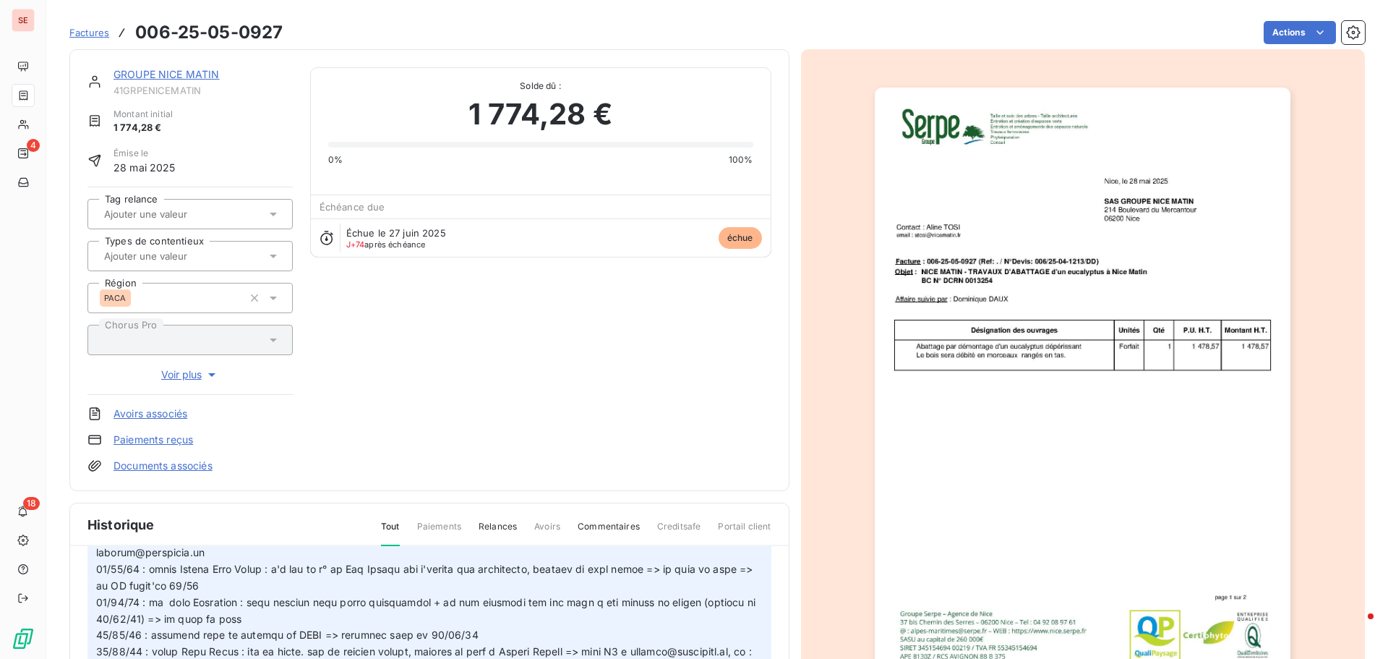
scroll to position [0, 0]
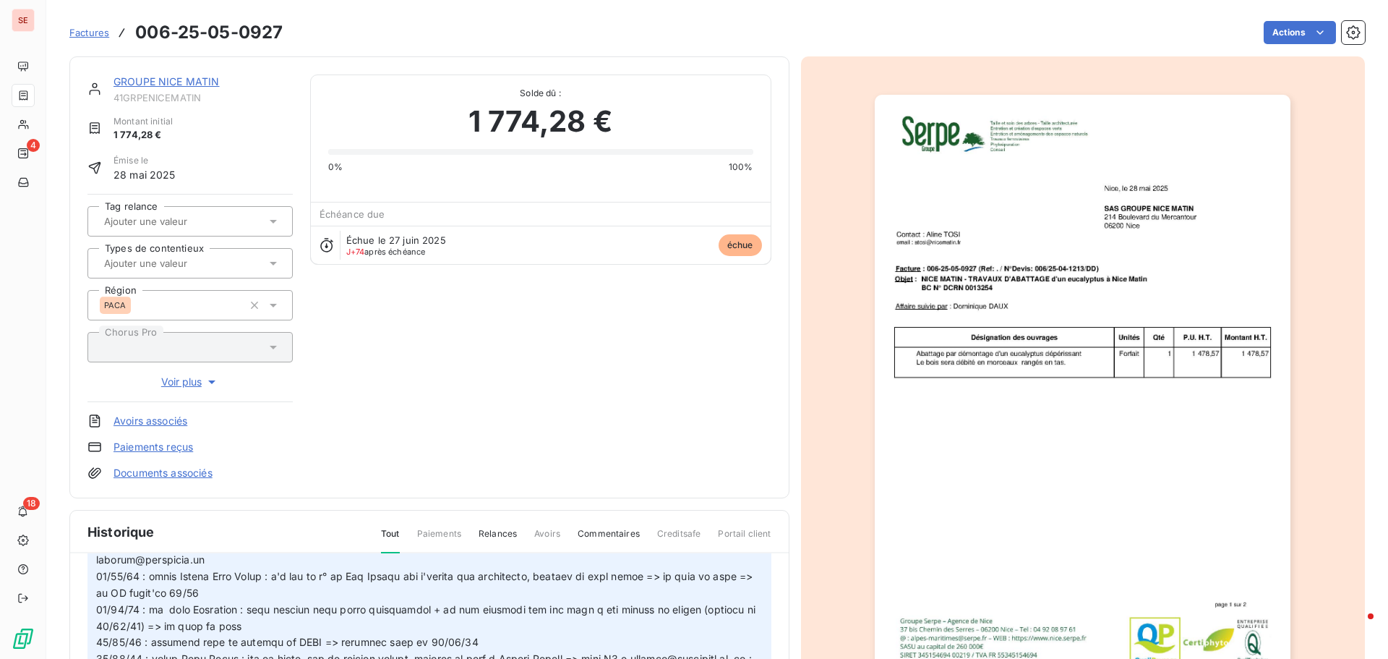
click at [207, 82] on link "GROUPE NICE MATIN" at bounding box center [167, 81] width 106 height 12
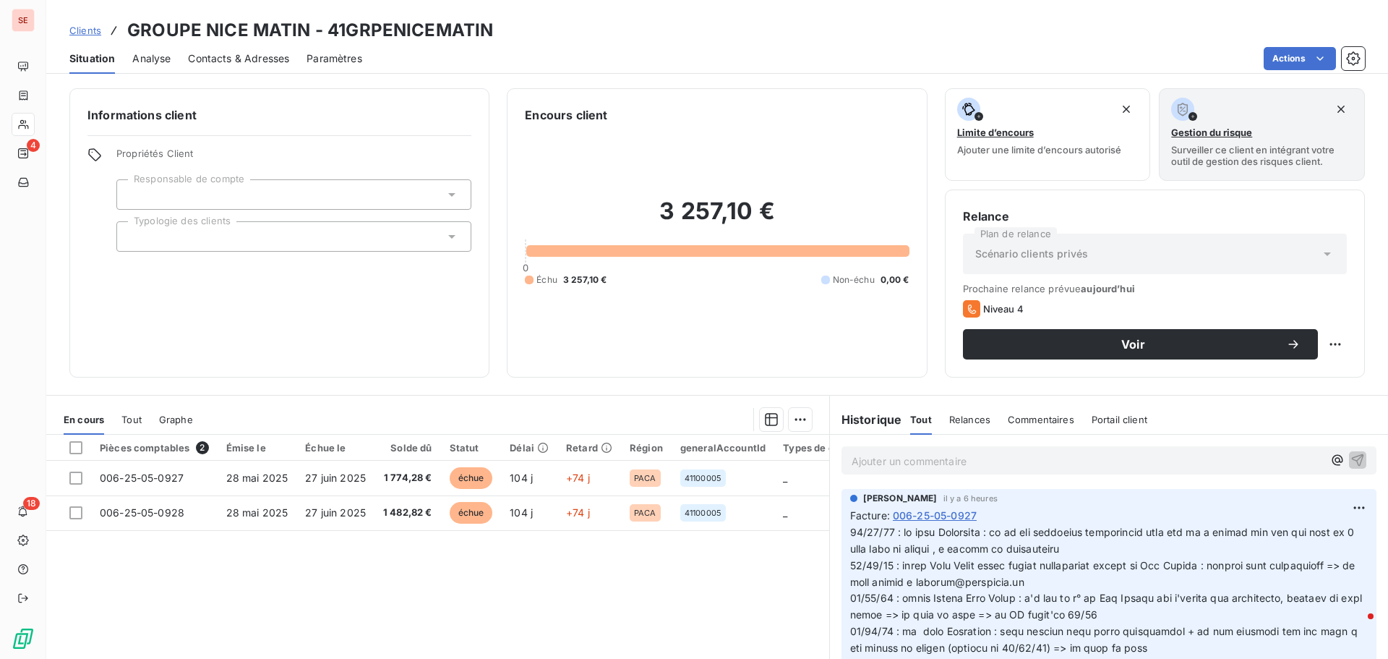
click at [233, 57] on span "Contacts & Adresses" at bounding box center [238, 58] width 101 height 14
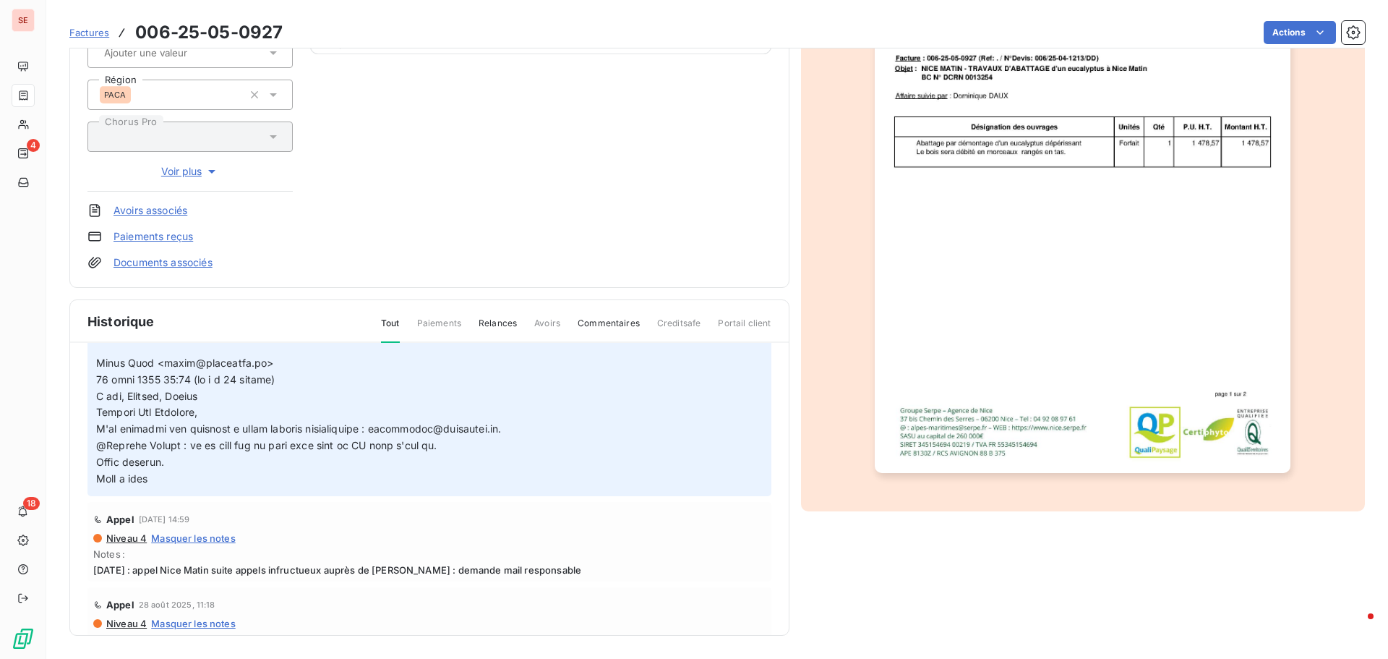
scroll to position [217, 0]
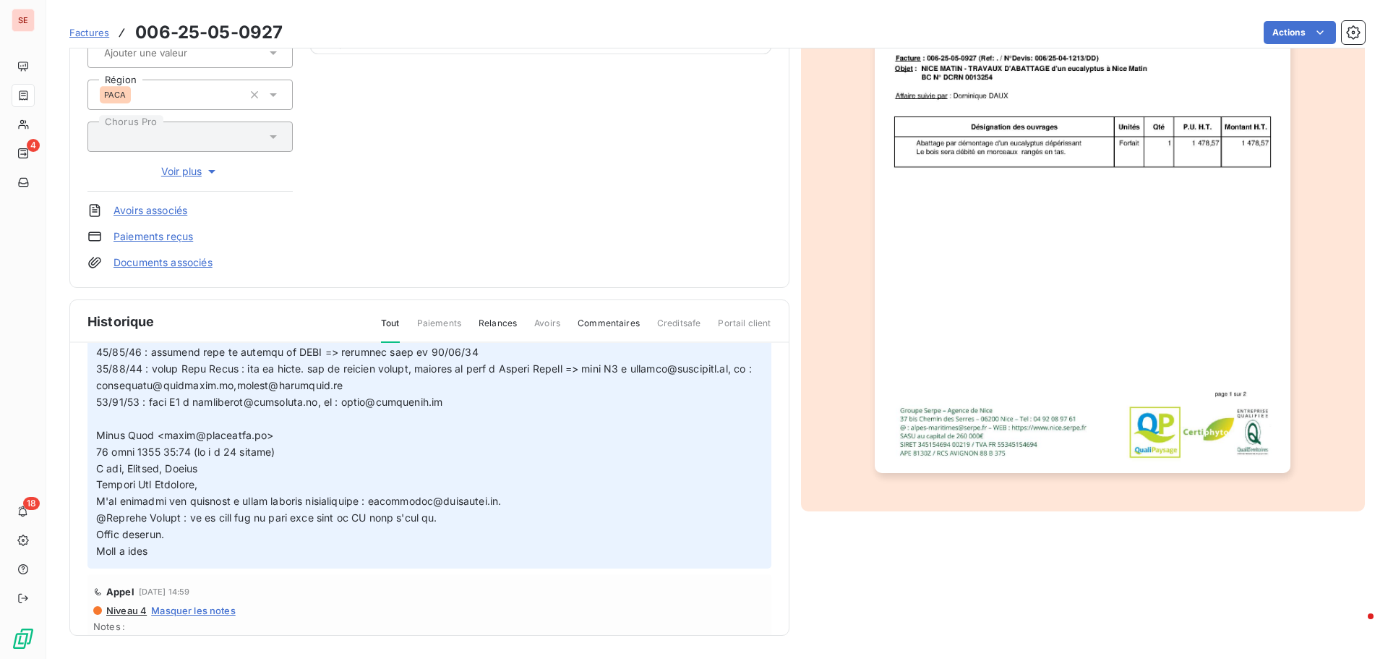
click at [473, 35] on div "Actions" at bounding box center [832, 32] width 1065 height 23
drag, startPoint x: 196, startPoint y: 399, endPoint x: 445, endPoint y: 396, distance: 248.7
click at [450, 398] on p at bounding box center [429, 385] width 667 height 347
copy span "[EMAIL_ADDRESS][DOMAIN_NAME], cc : [EMAIL_ADDRESS][DOMAIN_NAME]"
click at [604, 368] on span at bounding box center [428, 384] width 664 height 343
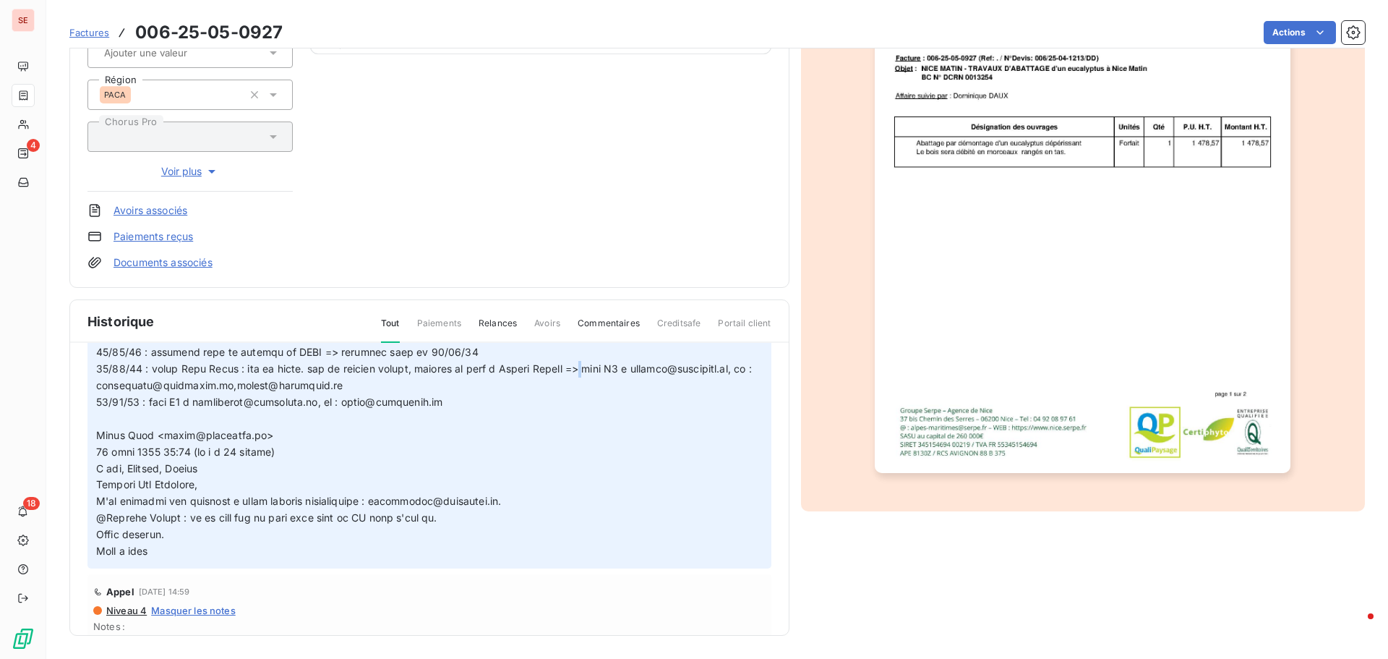
click at [602, 364] on span at bounding box center [428, 384] width 664 height 343
drag, startPoint x: 603, startPoint y: 368, endPoint x: 648, endPoint y: 380, distance: 46.3
click at [648, 380] on p at bounding box center [429, 385] width 667 height 347
copy span "mail R2 à [EMAIL_ADDRESS][DOMAIN_NAME], cc : [EMAIL_ADDRESS][DOMAIN_NAME],[EMAI…"
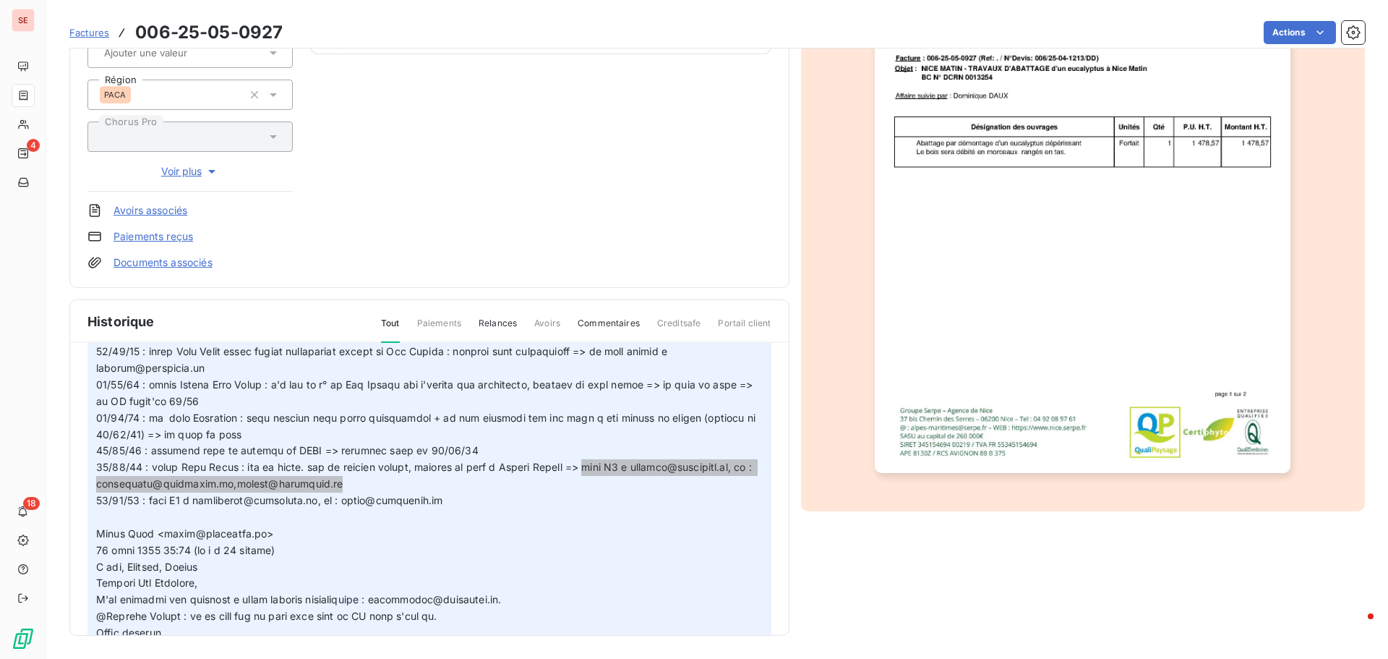
scroll to position [72, 0]
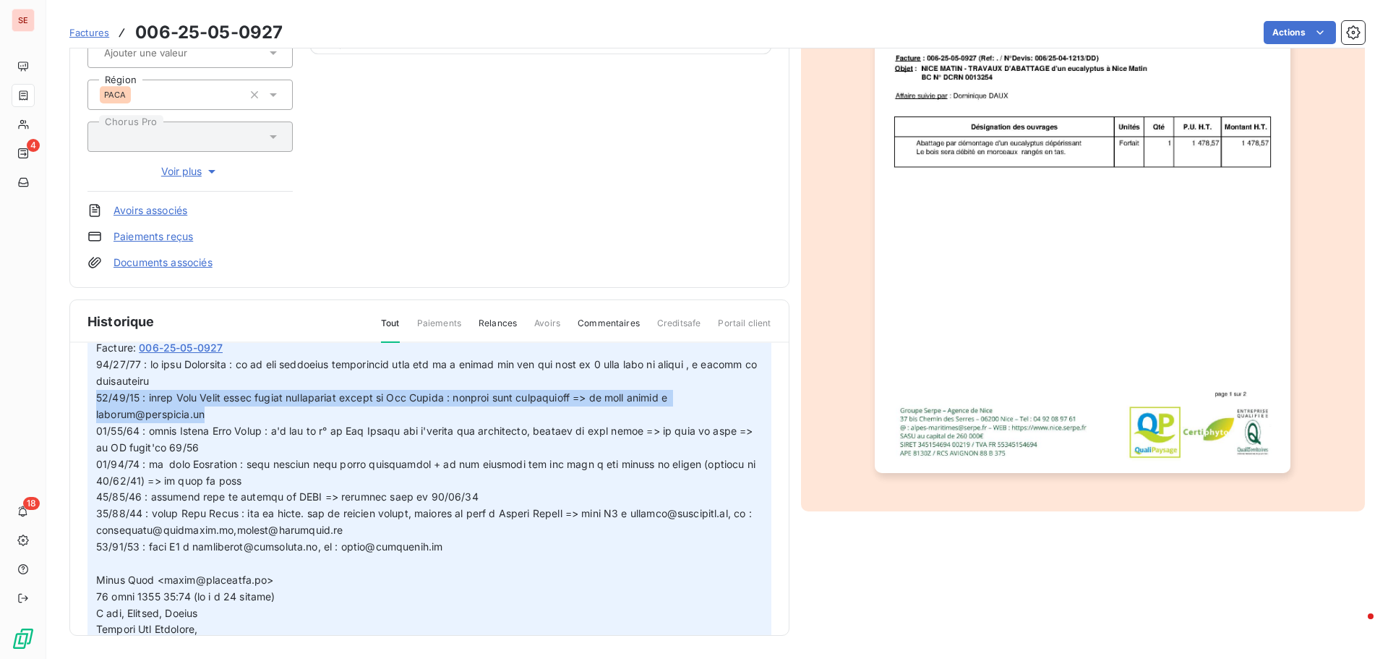
drag, startPoint x: 209, startPoint y: 413, endPoint x: 77, endPoint y: 400, distance: 132.2
click at [77, 400] on div "Ajouter un commentaire ﻿ [PERSON_NAME] [DATE] 08:56 Facture : [PHONE_NUMBER] Ap…" at bounding box center [429, 510] width 719 height 335
click at [235, 402] on span at bounding box center [428, 529] width 664 height 343
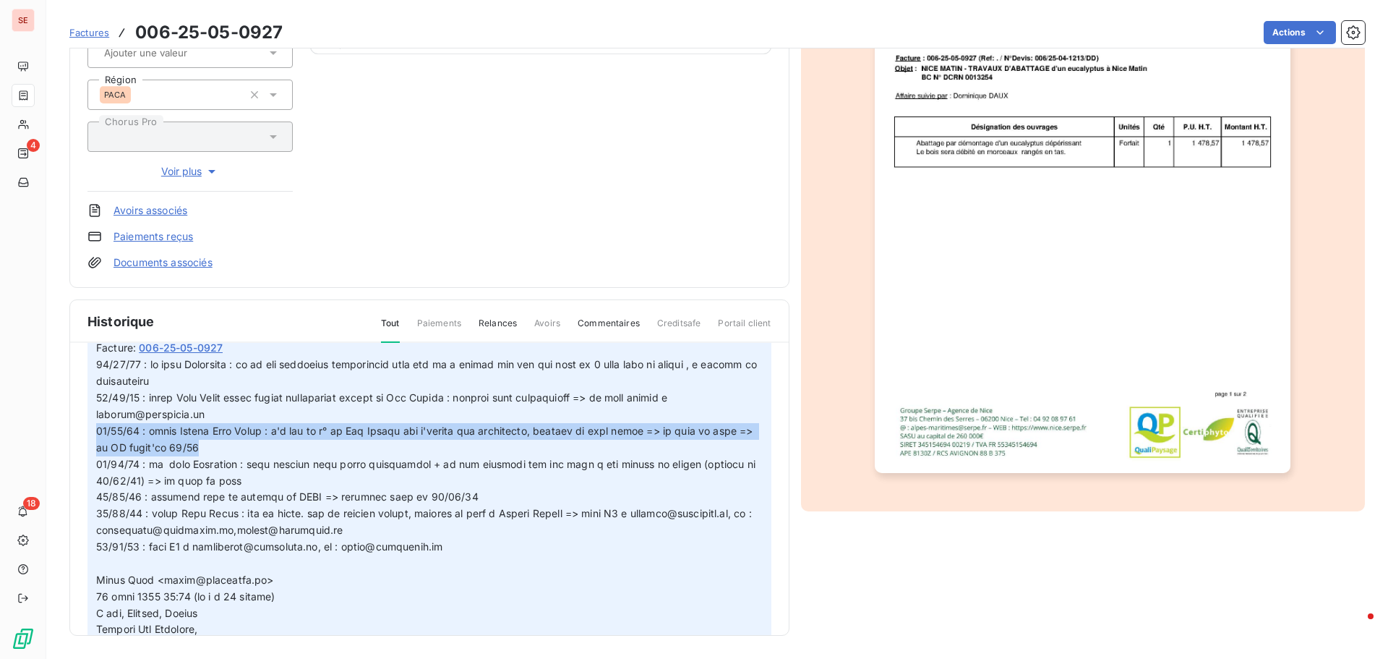
drag, startPoint x: 244, startPoint y: 447, endPoint x: 87, endPoint y: 427, distance: 158.8
click at [87, 427] on div "Ajouter un commentaire ﻿ [PERSON_NAME] [DATE] 08:56 Facture : [PHONE_NUMBER] Ap…" at bounding box center [429, 510] width 719 height 335
copy span "[DATE] : appel Groupe Nice Matin : n'a que le n° de [PERSON_NAME] qui s'occupe …"
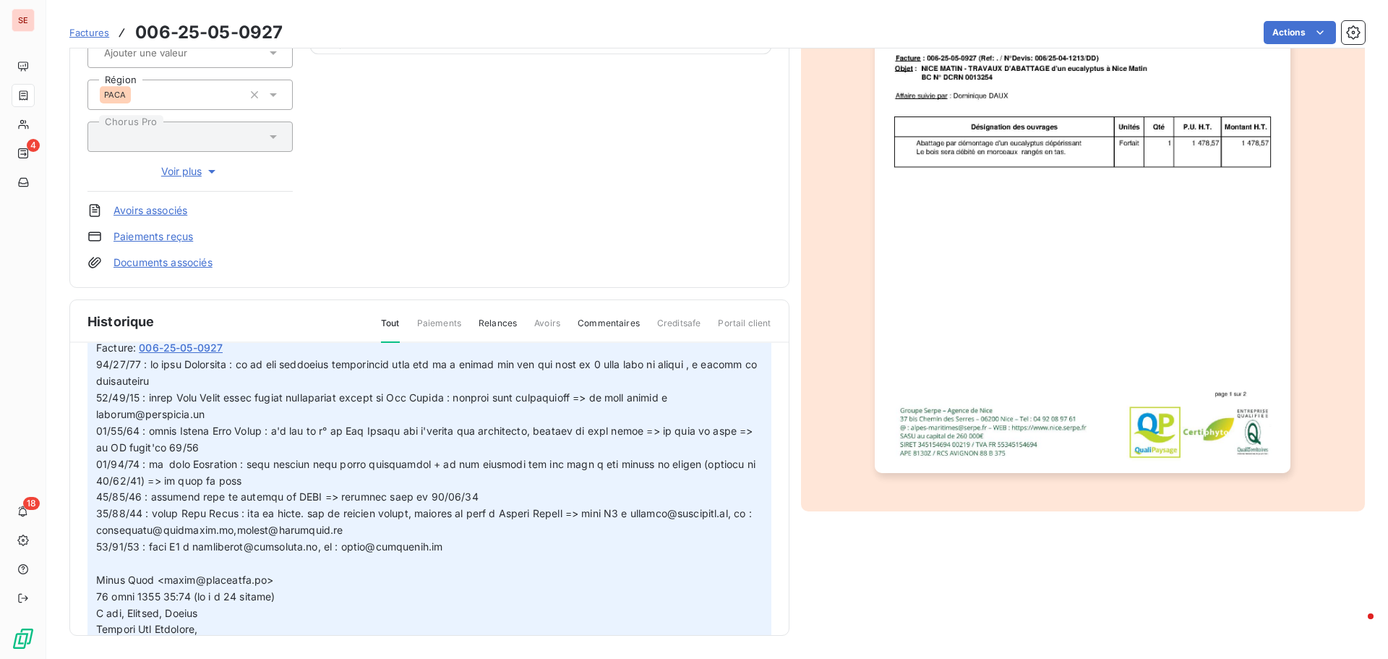
click at [480, 467] on span at bounding box center [428, 529] width 664 height 343
click at [229, 418] on p at bounding box center [429, 529] width 667 height 347
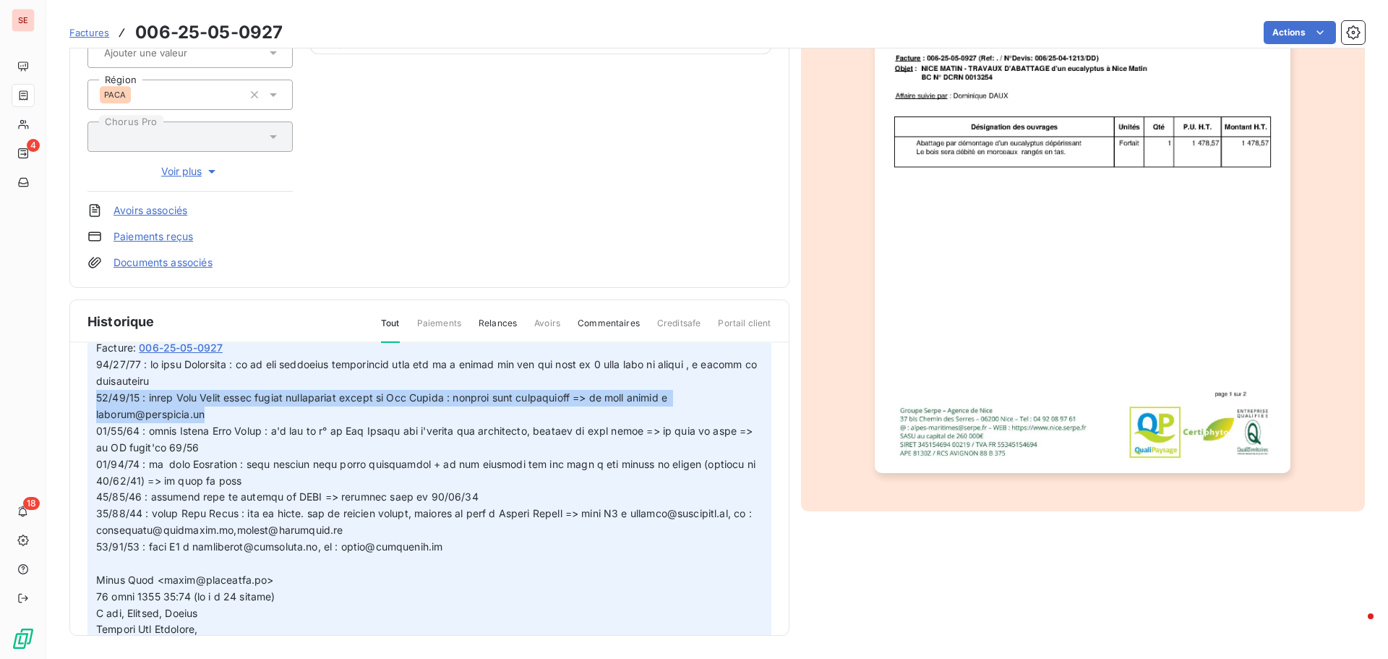
drag, startPoint x: 208, startPoint y: 417, endPoint x: 69, endPoint y: 396, distance: 141.1
click at [69, 396] on section "Factures 006-25-05-0927 Actions GROUPE NICE MATIN 41GRPENICEMATIN Montant initi…" at bounding box center [717, 329] width 1342 height 659
copy span "[DATE] : appel Nice Matin suite appels infructueux auprès de [PERSON_NAME] : de…"
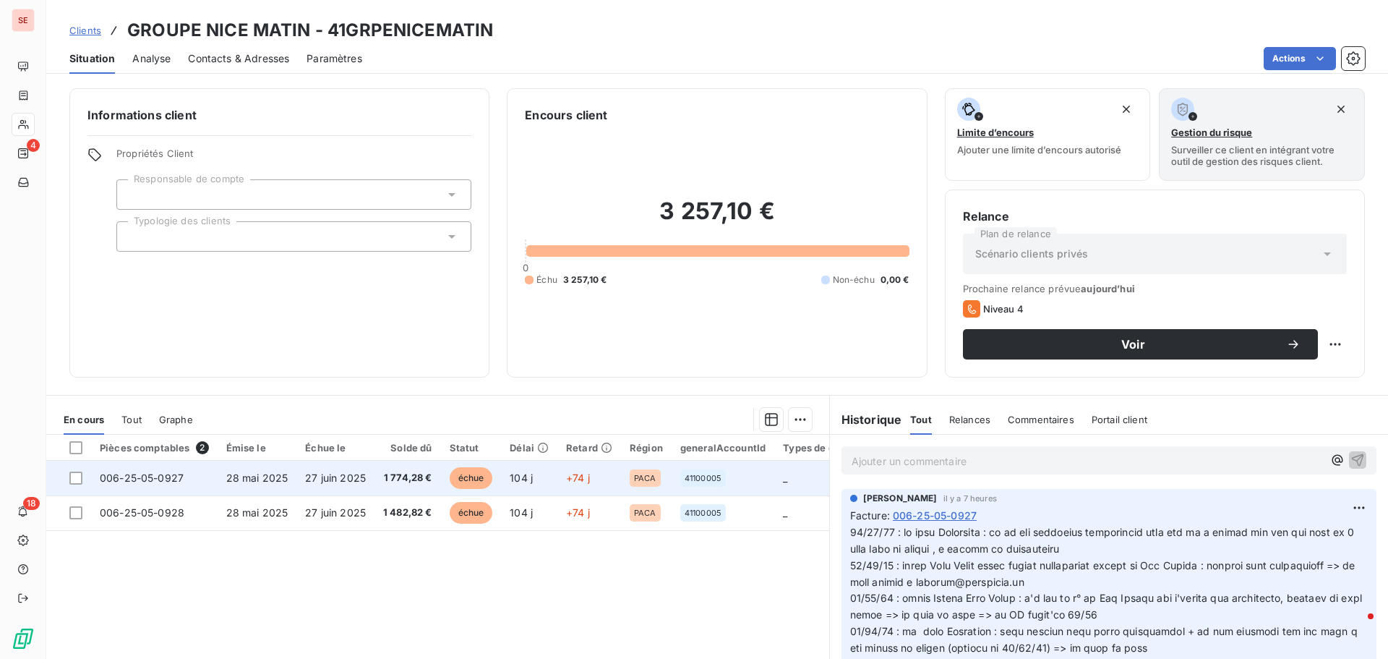
click at [140, 475] on span "006-25-05-0927" at bounding box center [142, 477] width 84 height 12
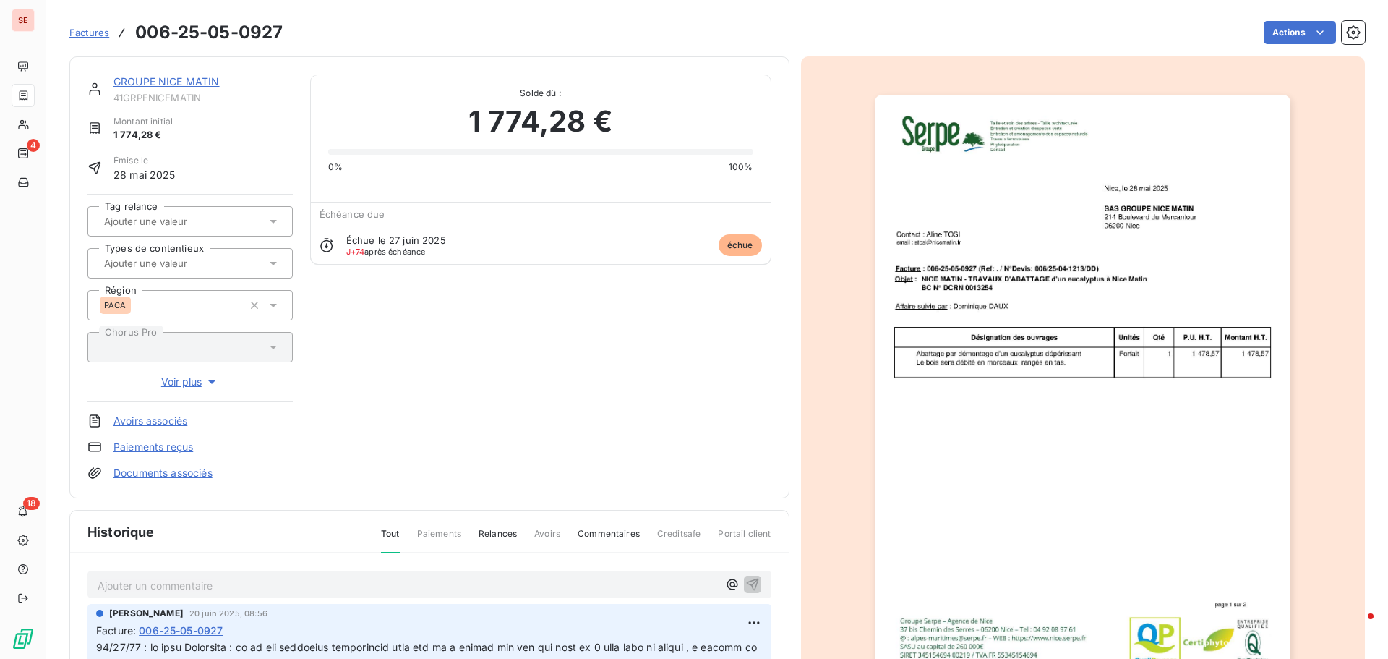
click at [153, 468] on link "Documents associés" at bounding box center [163, 473] width 99 height 14
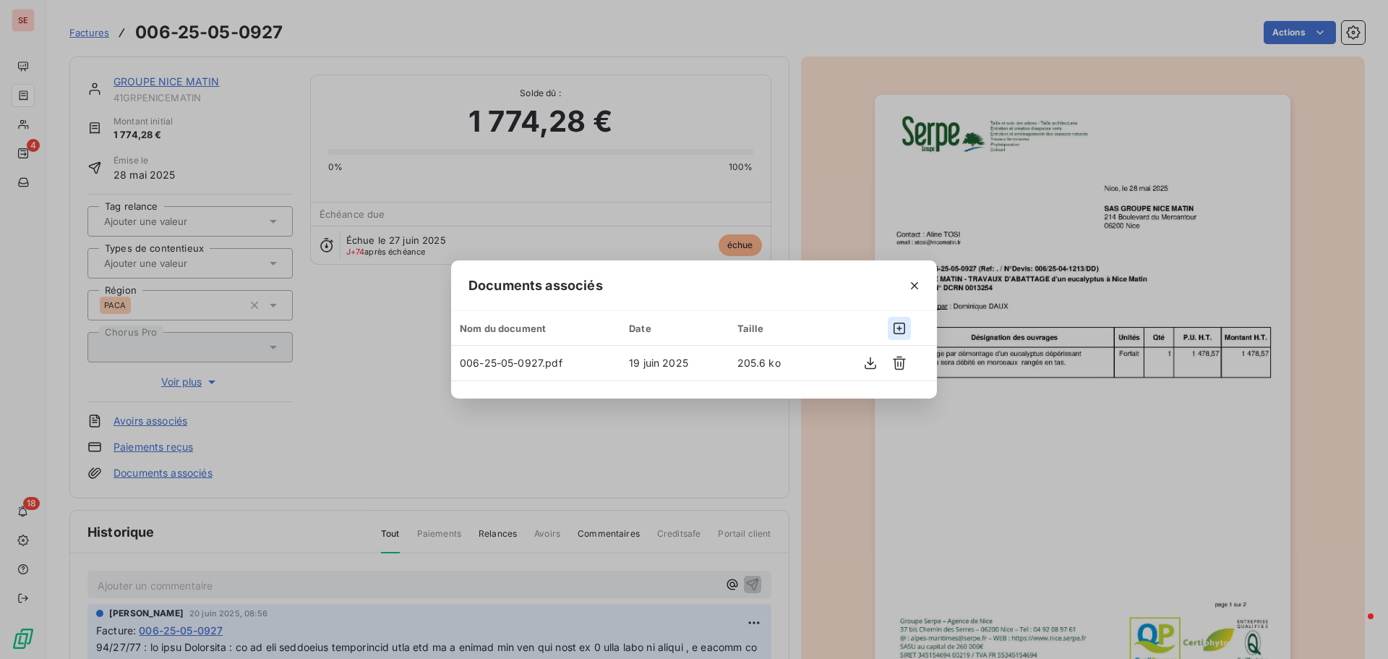
click at [903, 325] on icon "button" at bounding box center [899, 328] width 14 height 14
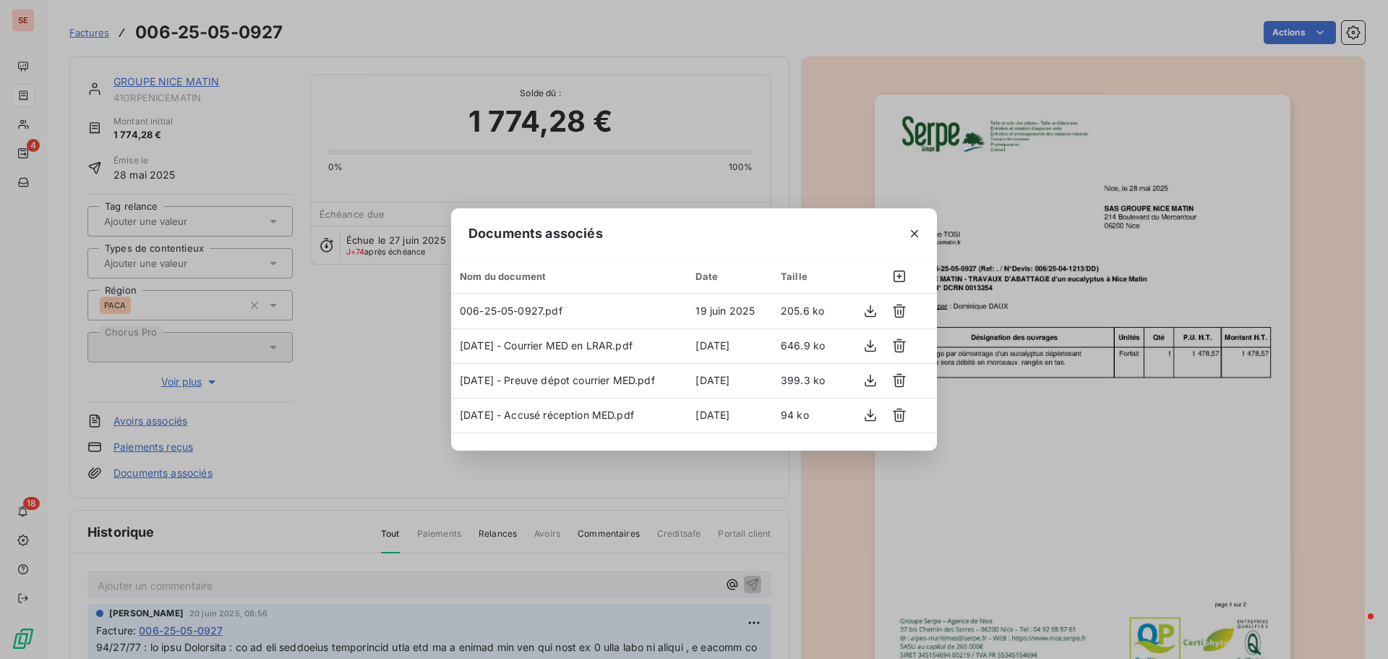
click at [396, 225] on div "Documents associés Nom du document Date Taille 006-25-05-0927.pdf [DATE] 205.6 …" at bounding box center [694, 329] width 1388 height 659
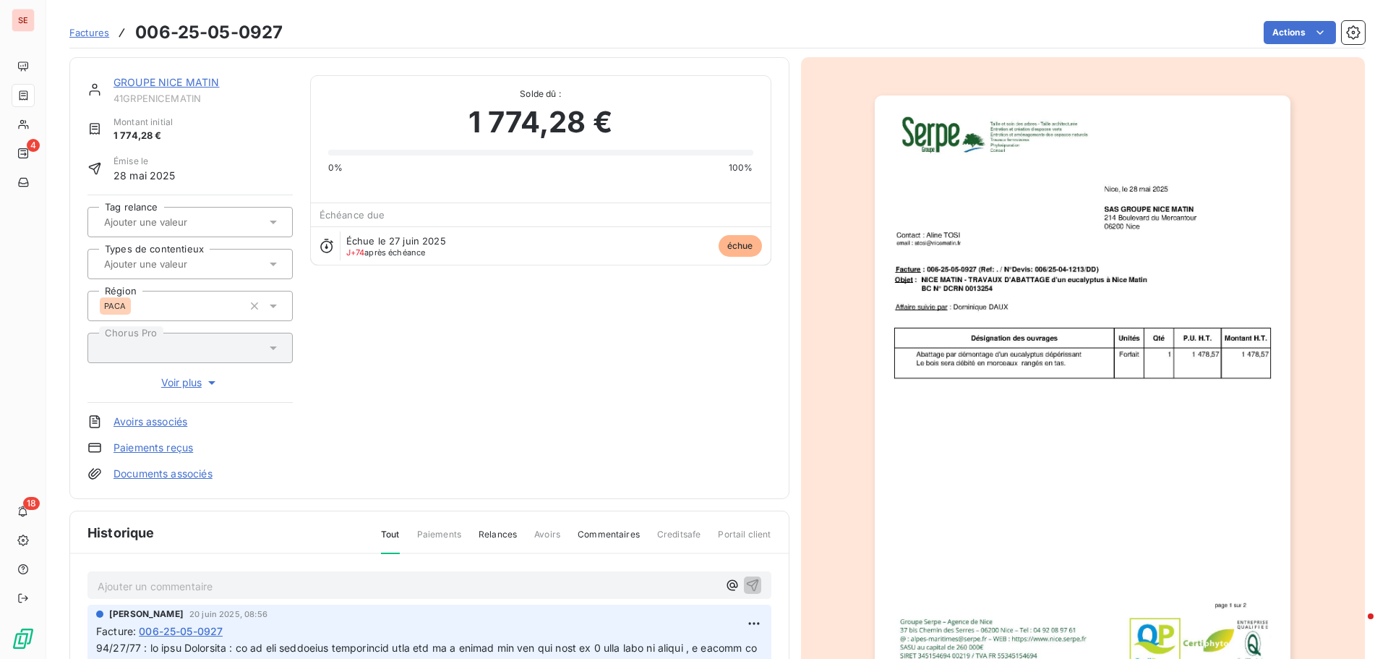
scroll to position [73, 0]
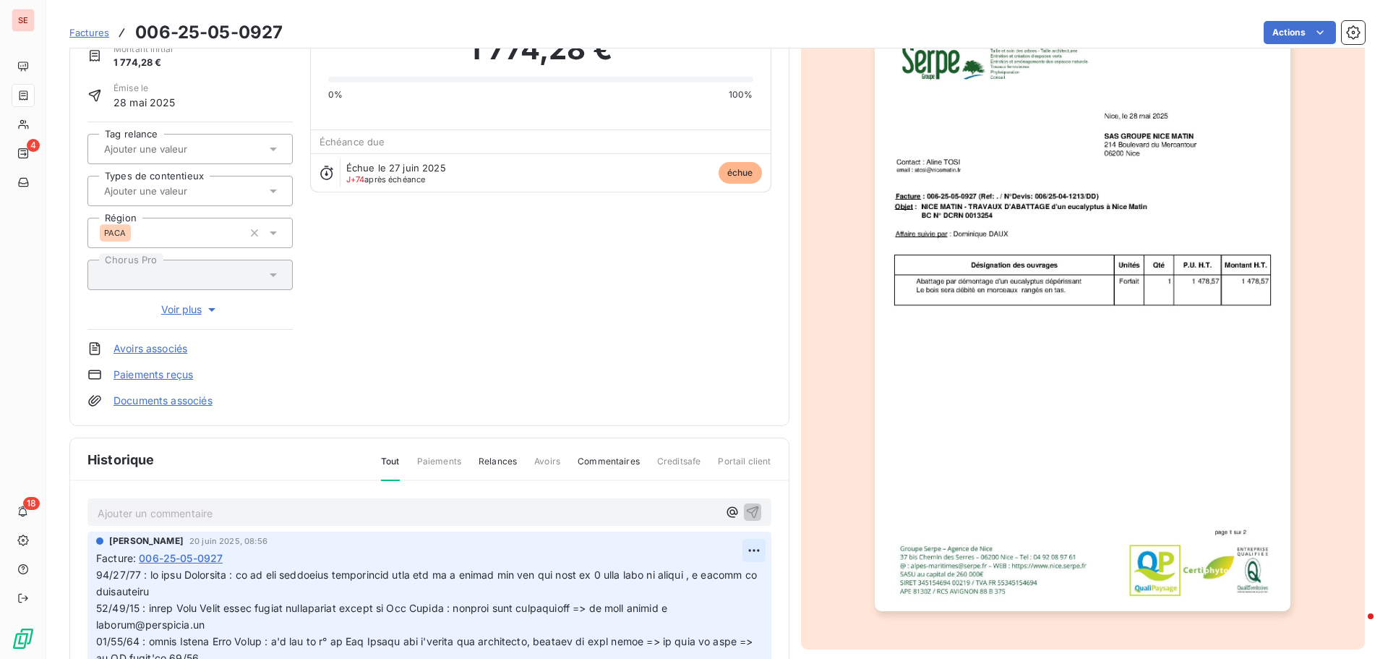
click at [739, 552] on html "SE 4 18 Factures 006-25-05-0927 Actions GROUPE NICE MATIN 41GRPENICEMATIN Monta…" at bounding box center [694, 329] width 1388 height 659
click at [713, 580] on div "Editer" at bounding box center [702, 581] width 81 height 23
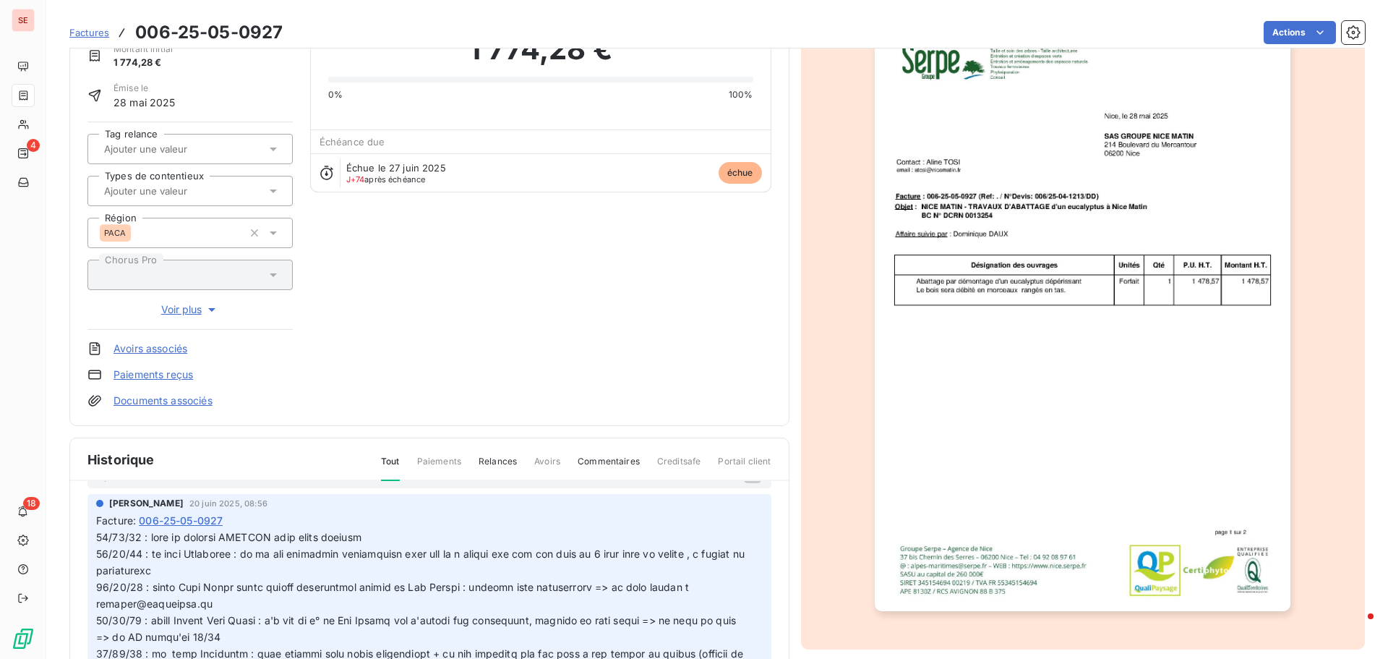
scroll to position [72, 0]
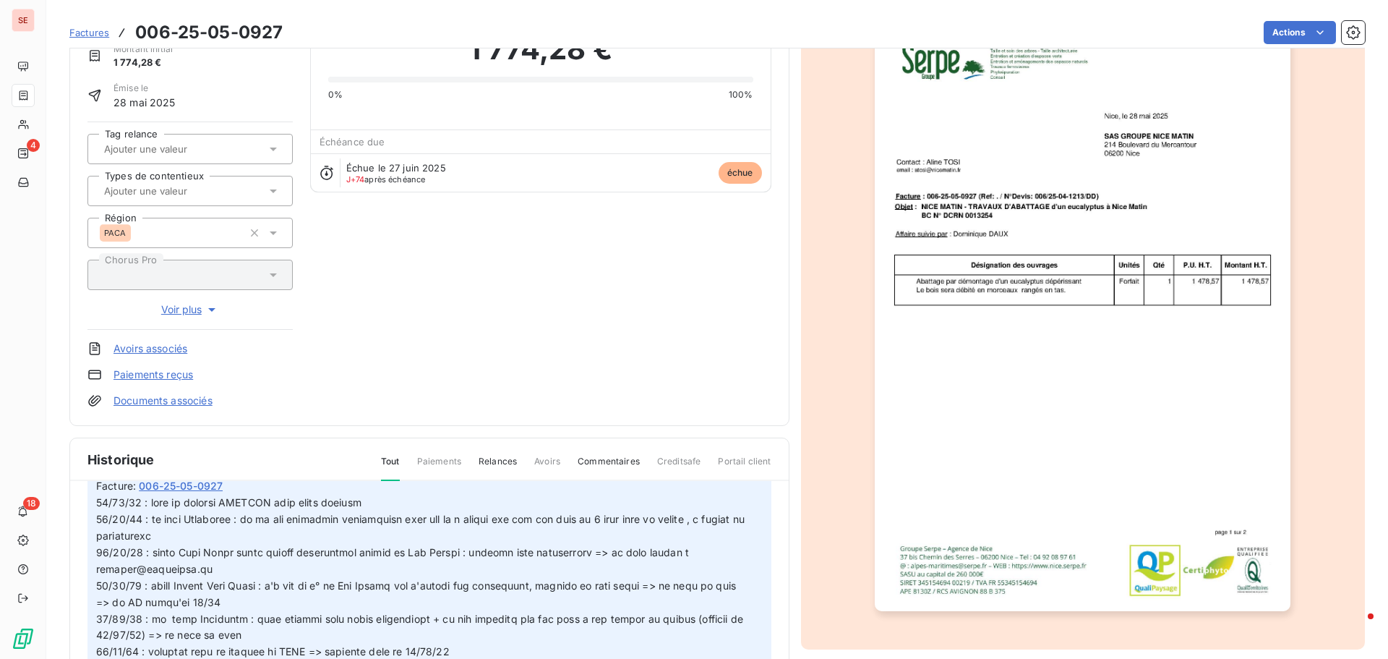
copy span "[DATE] : mail au cabinet PFISTER pour dépôt dossier"
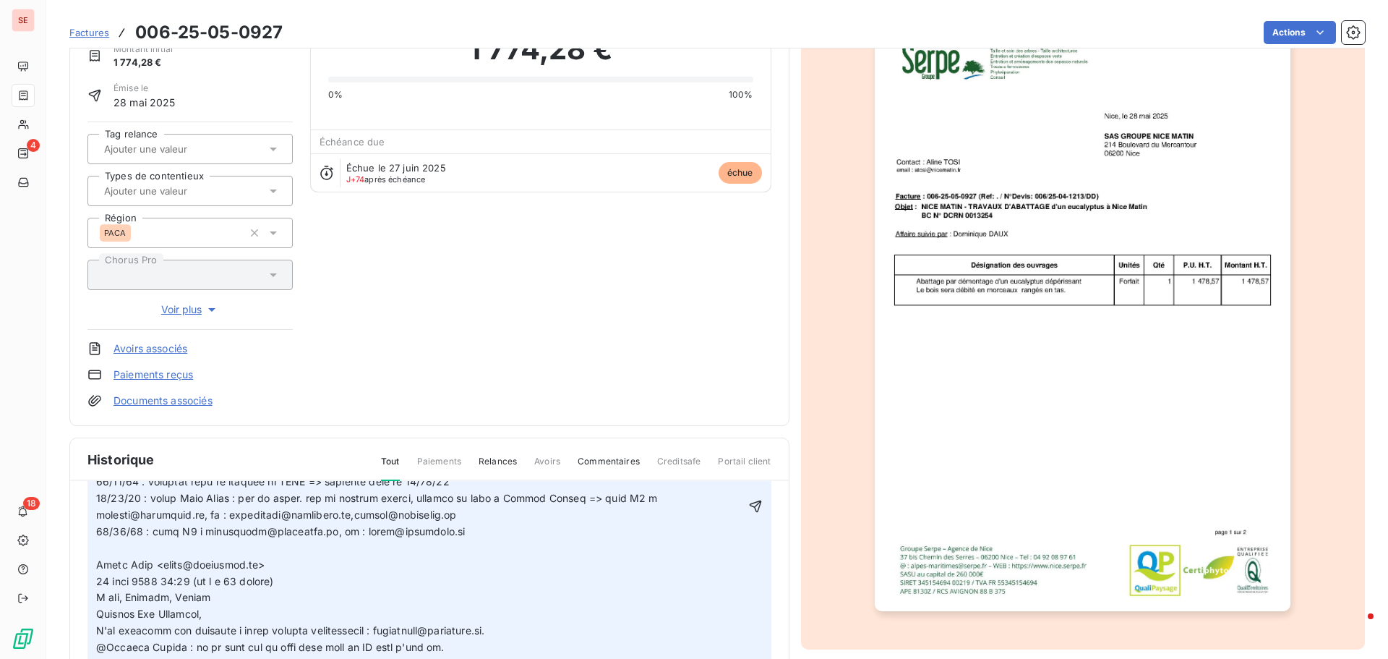
scroll to position [217, 0]
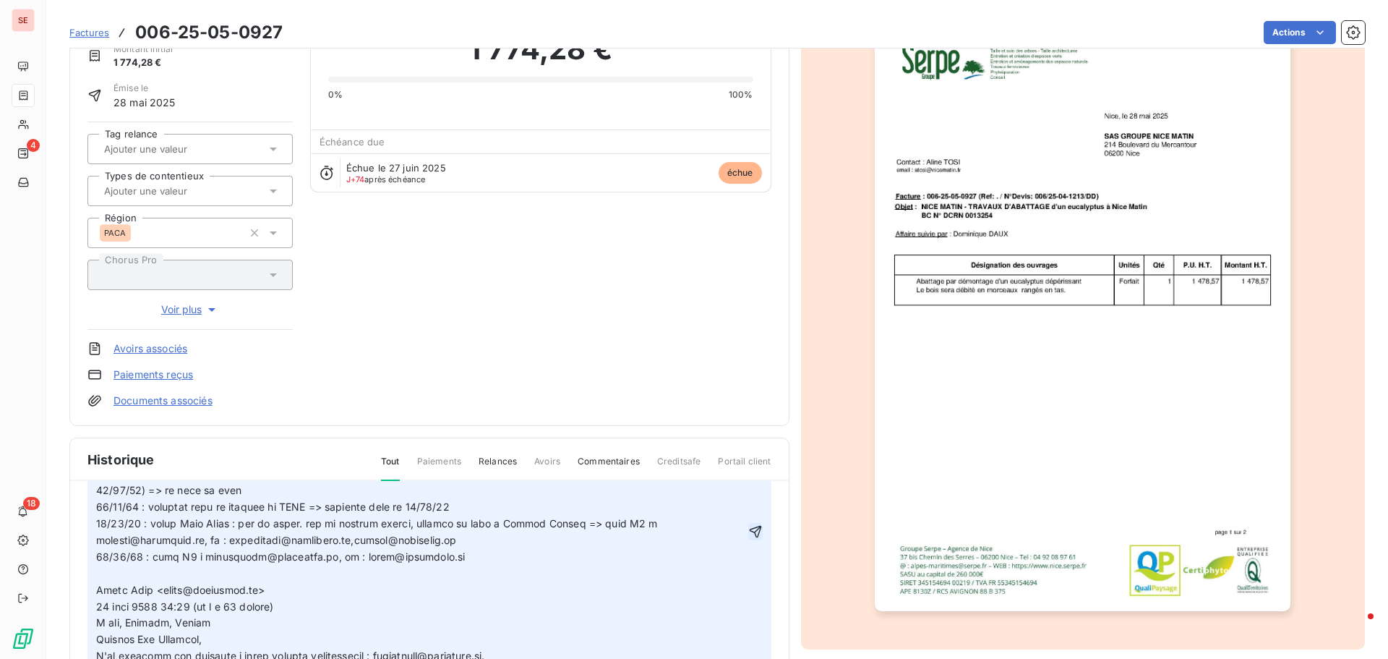
click at [749, 528] on icon "button" at bounding box center [755, 532] width 12 height 12
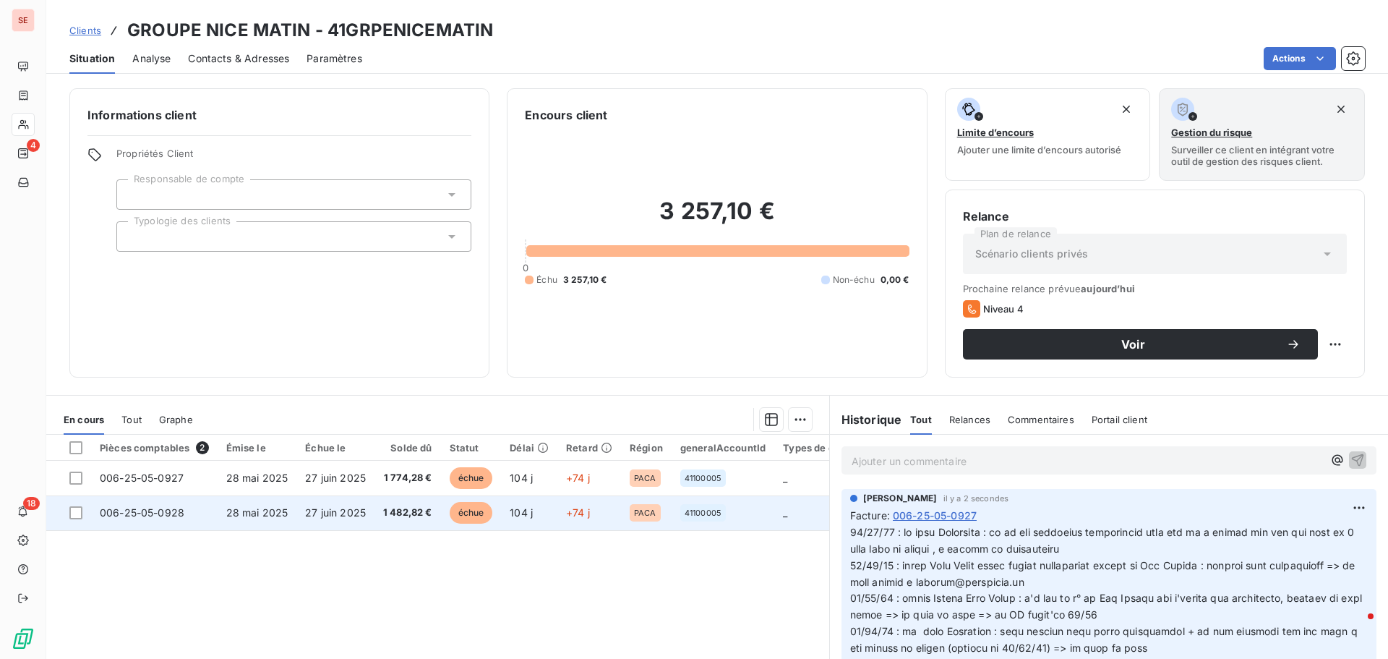
click at [285, 516] on span "28 mai 2025" at bounding box center [257, 512] width 62 height 12
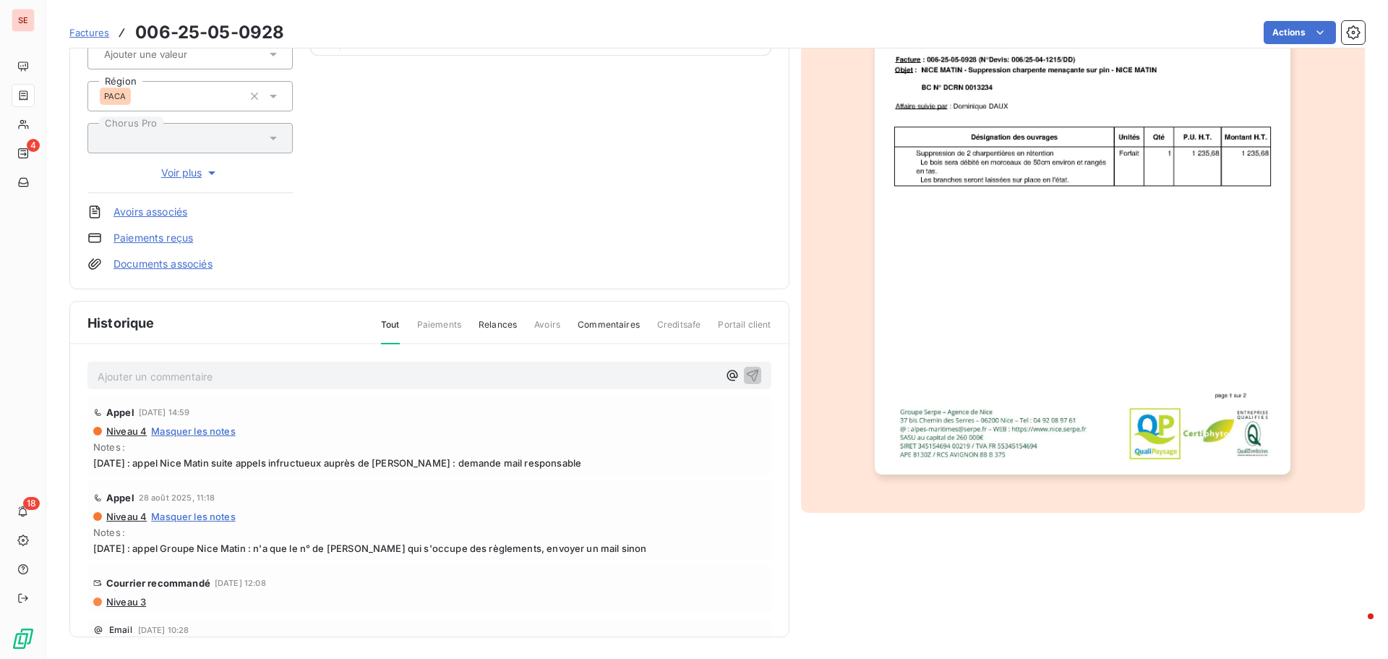
scroll to position [211, 0]
click at [270, 380] on p "Ajouter un commentaire ﻿" at bounding box center [408, 375] width 620 height 18
click at [745, 366] on icon "button" at bounding box center [752, 373] width 14 height 14
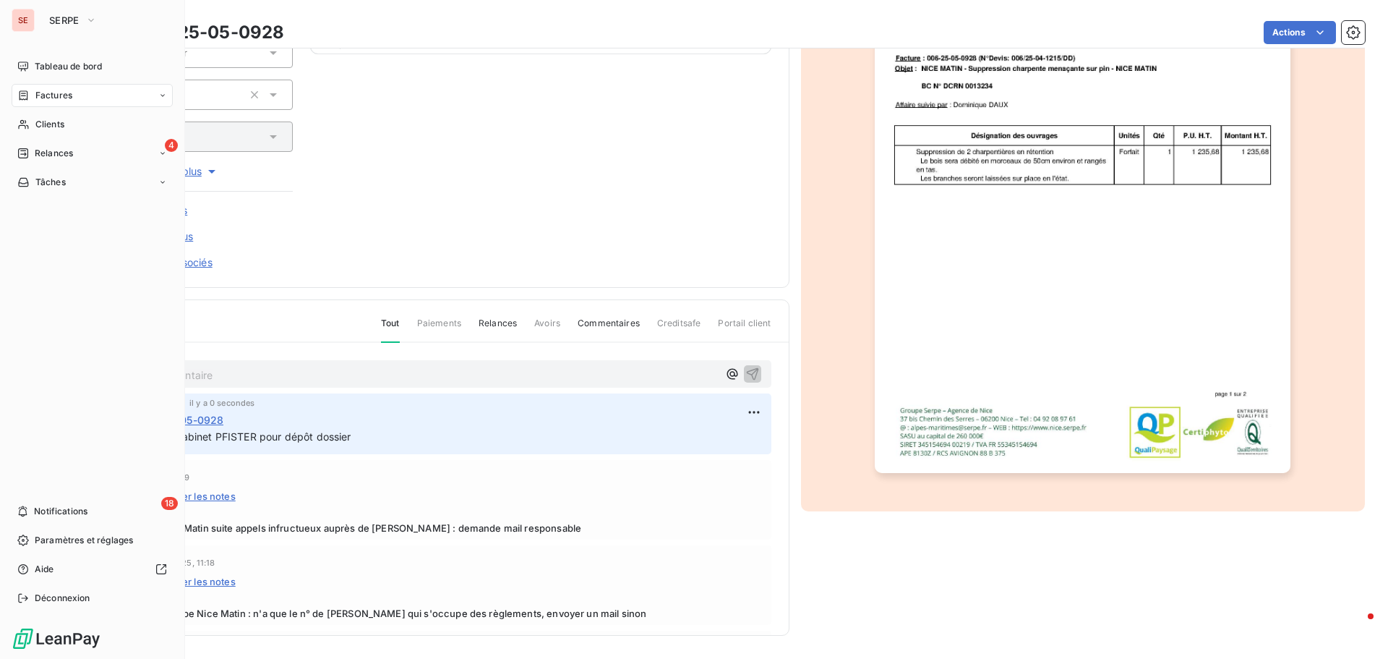
click at [59, 159] on span "Relances" at bounding box center [54, 153] width 38 height 13
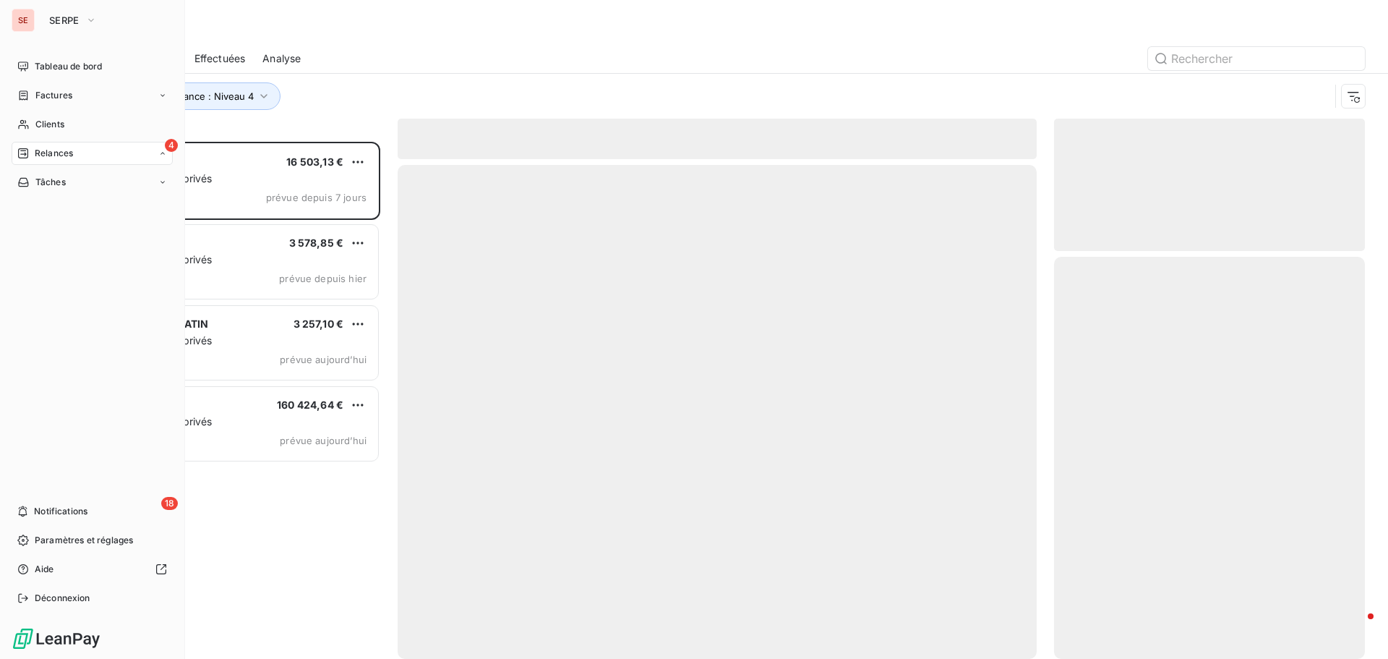
scroll to position [506, 300]
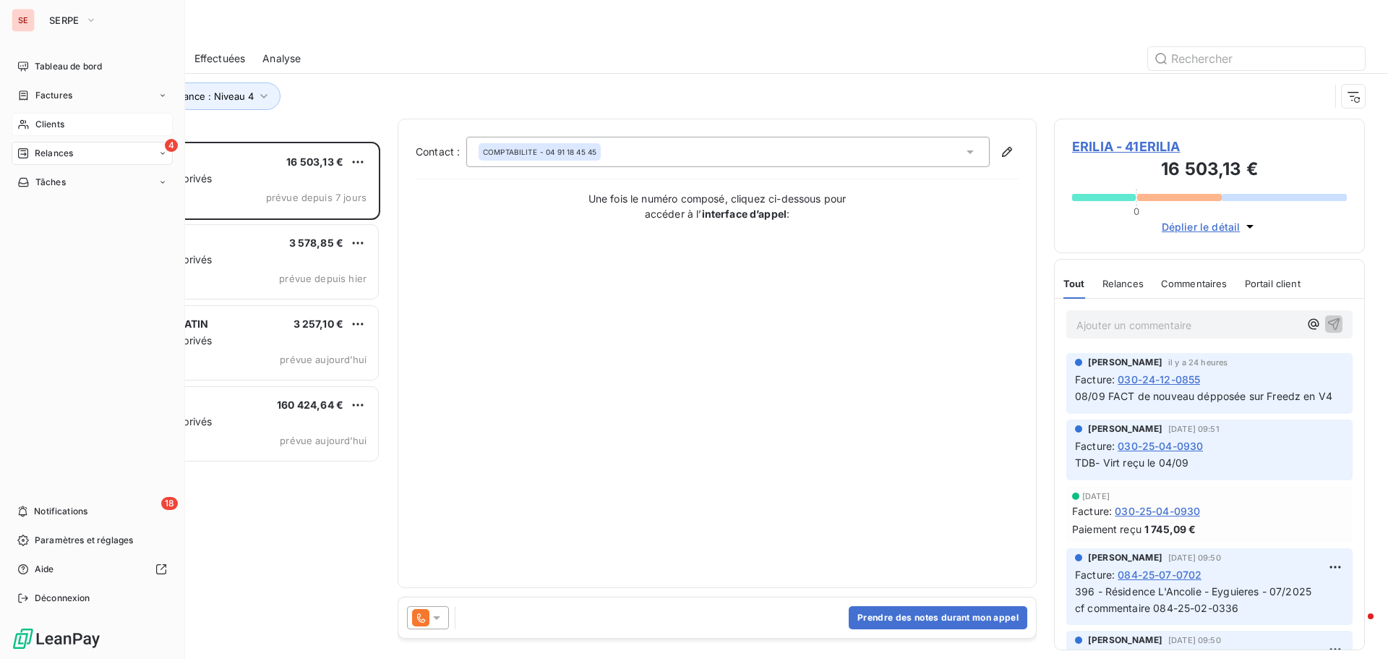
click at [53, 120] on span "Clients" at bounding box center [49, 124] width 29 height 13
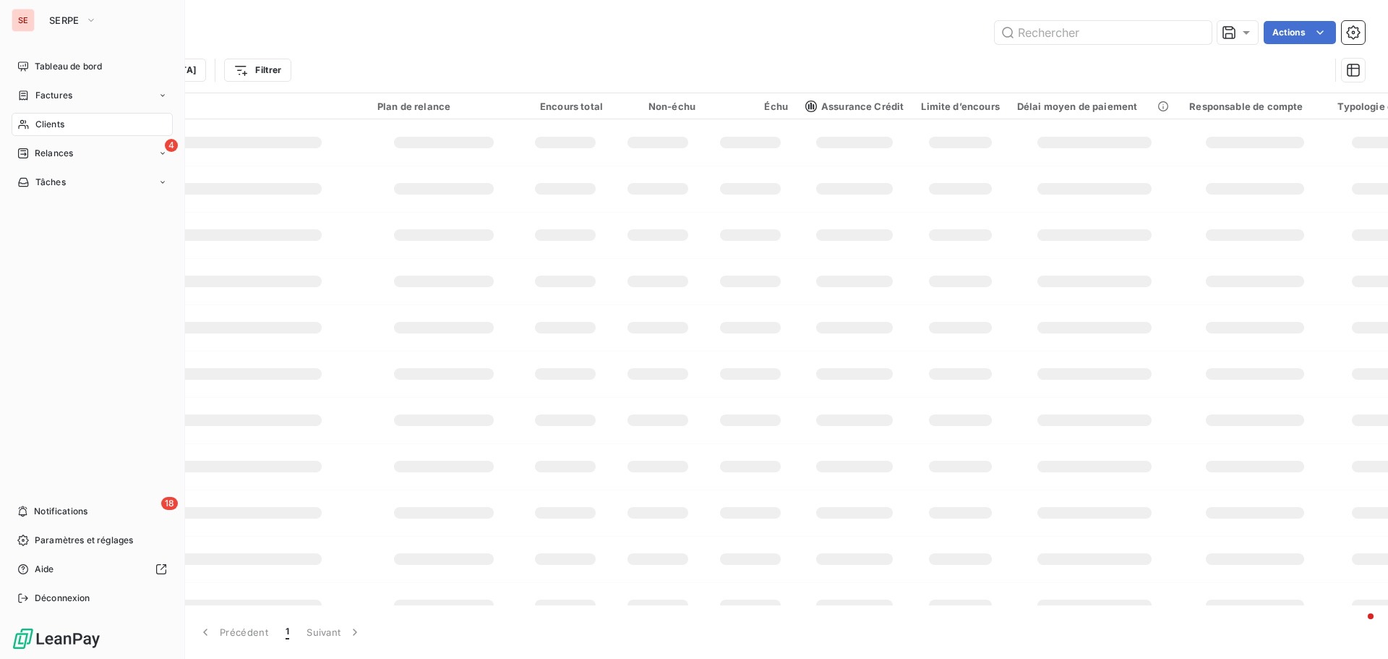
click at [56, 122] on span "Clients" at bounding box center [49, 124] width 29 height 13
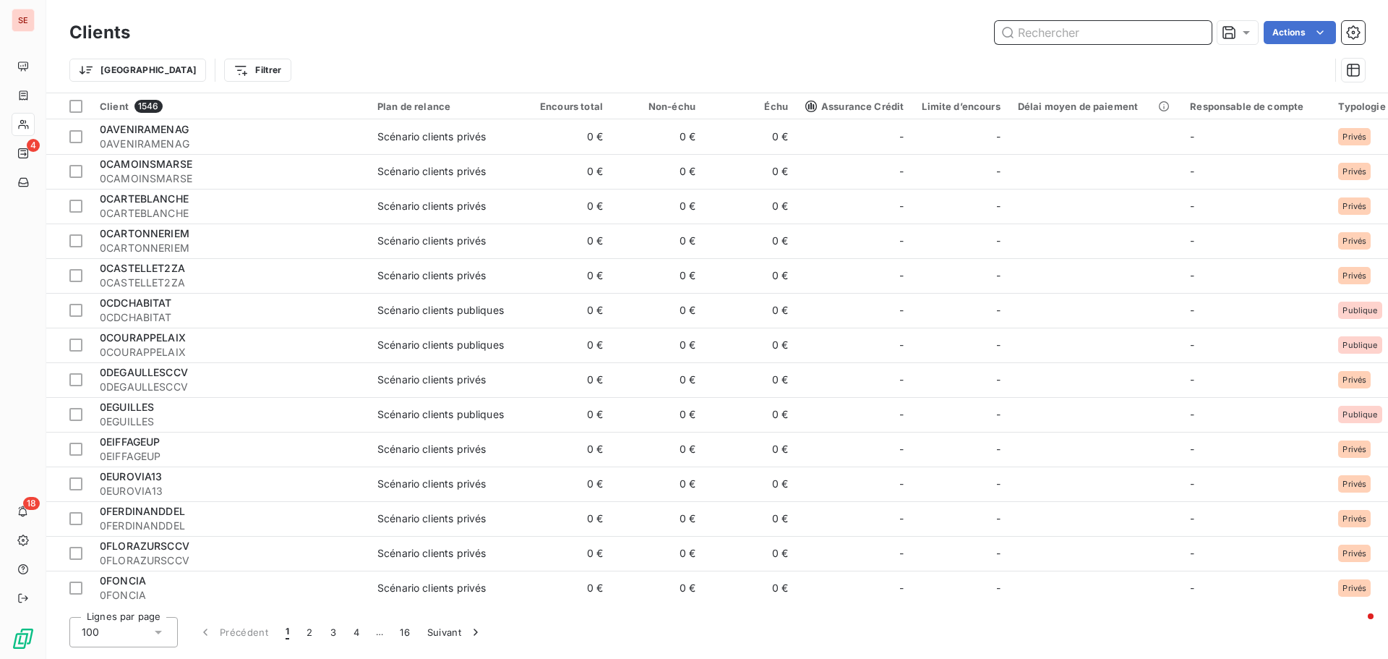
click at [1067, 40] on input "text" at bounding box center [1103, 32] width 217 height 23
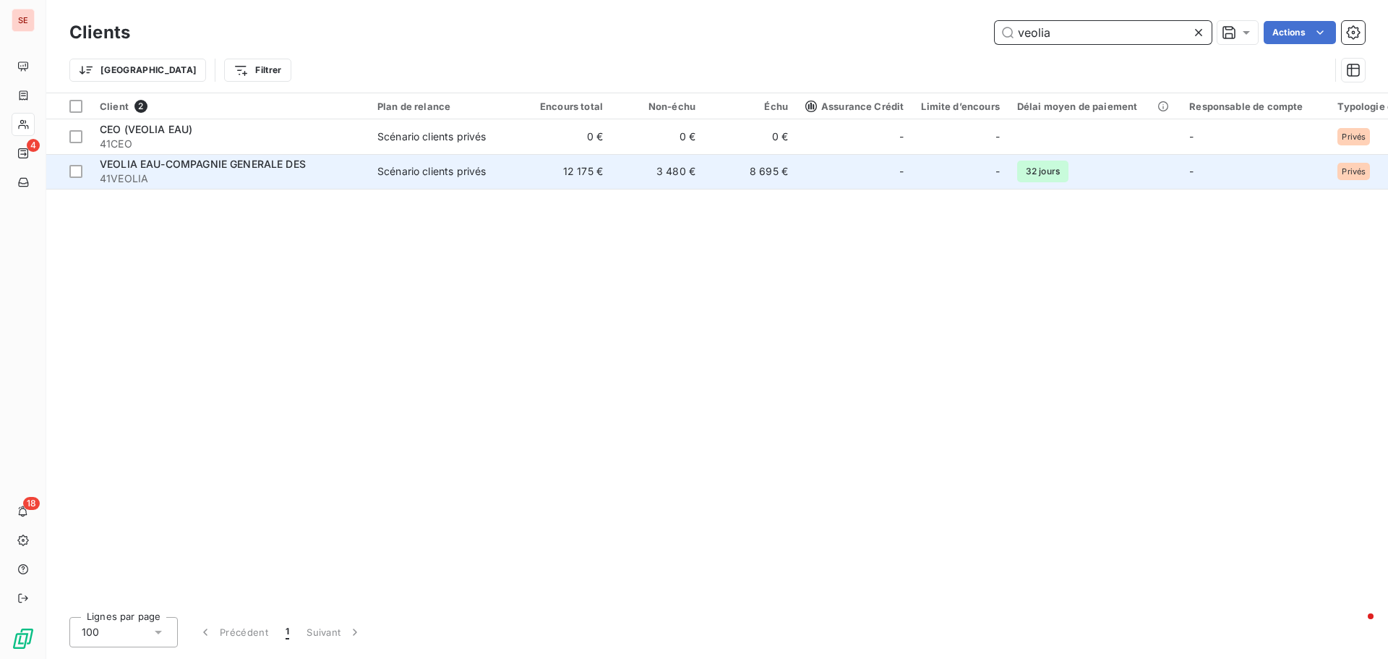
type input "veolia"
click at [230, 161] on span "VEOLIA EAU-COMPAGNIE GENERALE DES" at bounding box center [203, 164] width 206 height 12
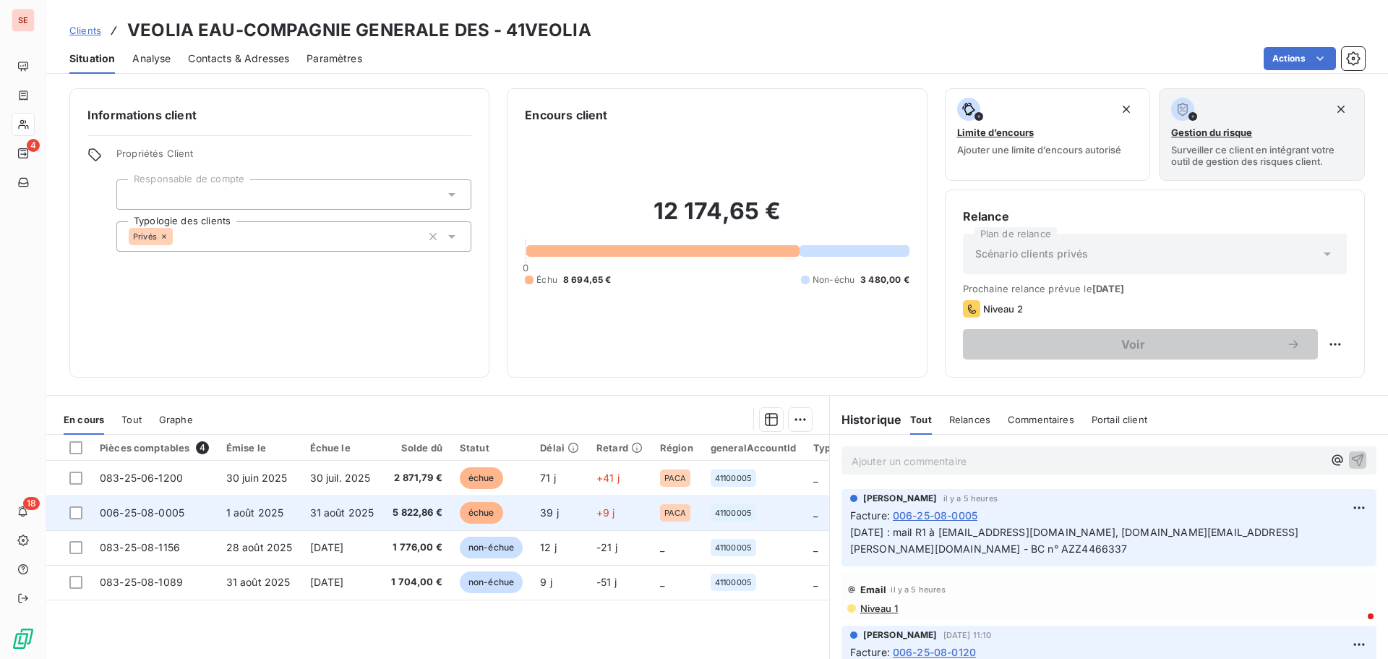
click at [324, 514] on span "31 août 2025" at bounding box center [342, 512] width 64 height 12
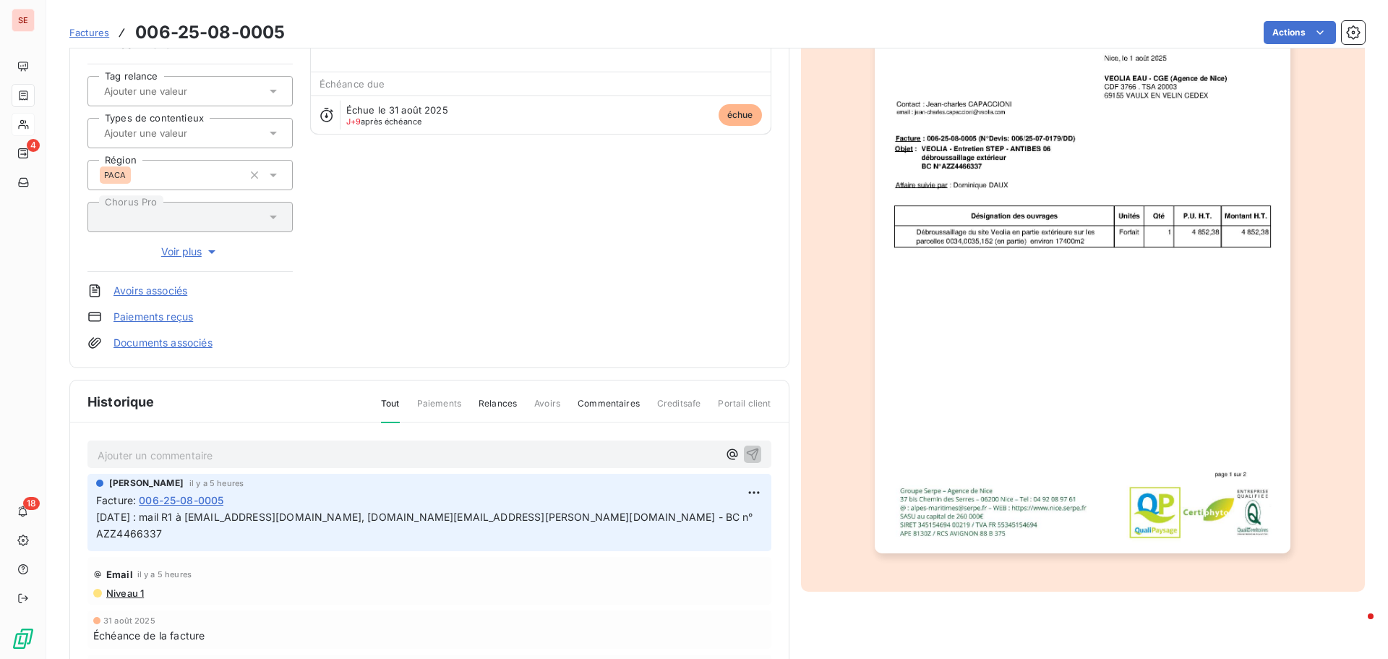
scroll to position [146, 0]
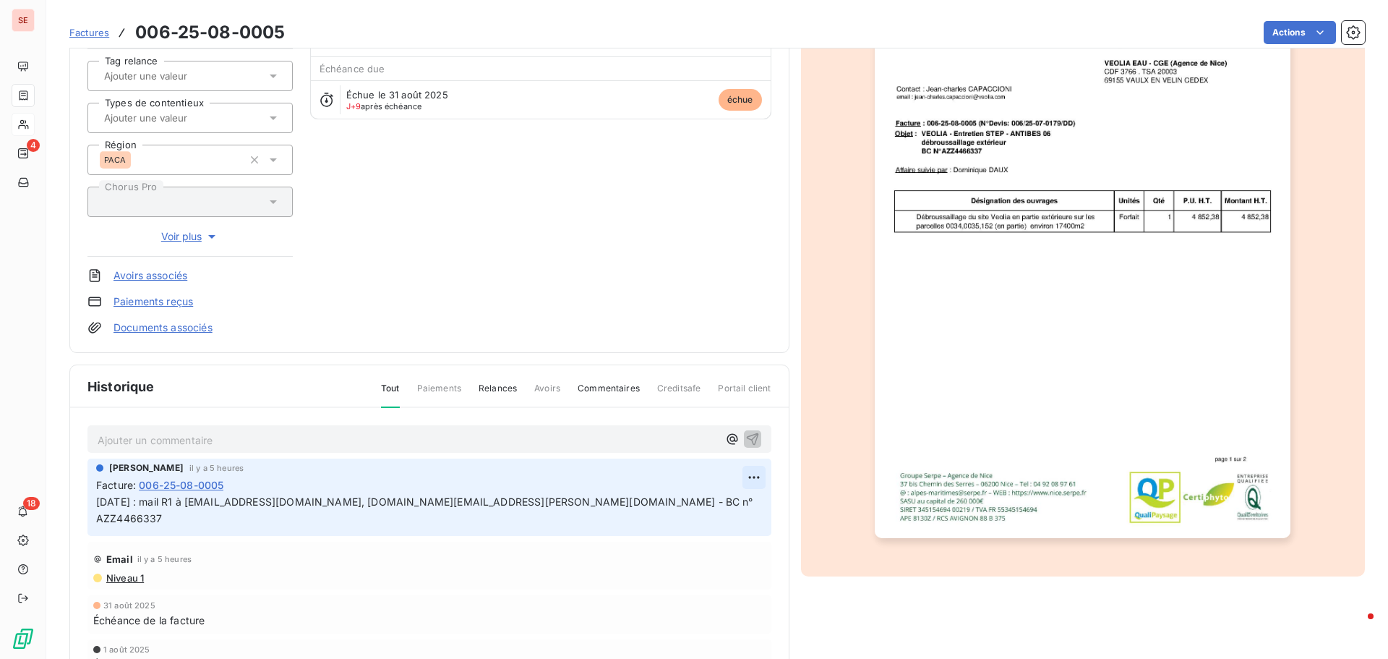
click at [751, 476] on html "SE 4 18 Factures 006-25-08-0005 Actions VEOLIA EAU-COMPAGNIE GENERALE DES 41VEO…" at bounding box center [694, 329] width 1388 height 659
click at [717, 512] on div "Editer" at bounding box center [713, 508] width 81 height 23
click at [669, 547] on div "Email il y a 5 heures" at bounding box center [429, 558] width 672 height 23
click at [97, 501] on span "[DATE] : mail R1 à [EMAIL_ADDRESS][DOMAIN_NAME], [DOMAIN_NAME][EMAIL_ADDRESS][P…" at bounding box center [419, 509] width 646 height 29
click at [100, 498] on p "[DATE] : mail R1 à [EMAIL_ADDRESS][DOMAIN_NAME], [DOMAIN_NAME][EMAIL_ADDRESS][P…" at bounding box center [420, 510] width 648 height 33
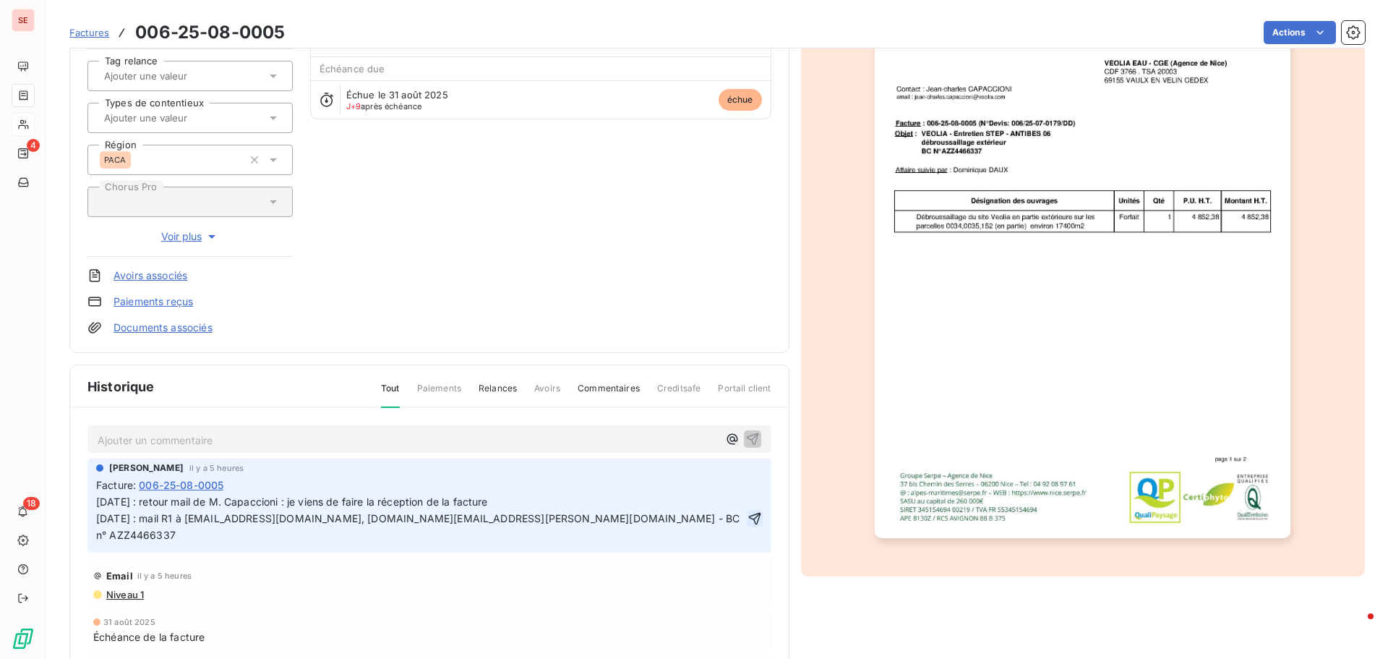
click at [748, 512] on icon "button" at bounding box center [754, 518] width 12 height 12
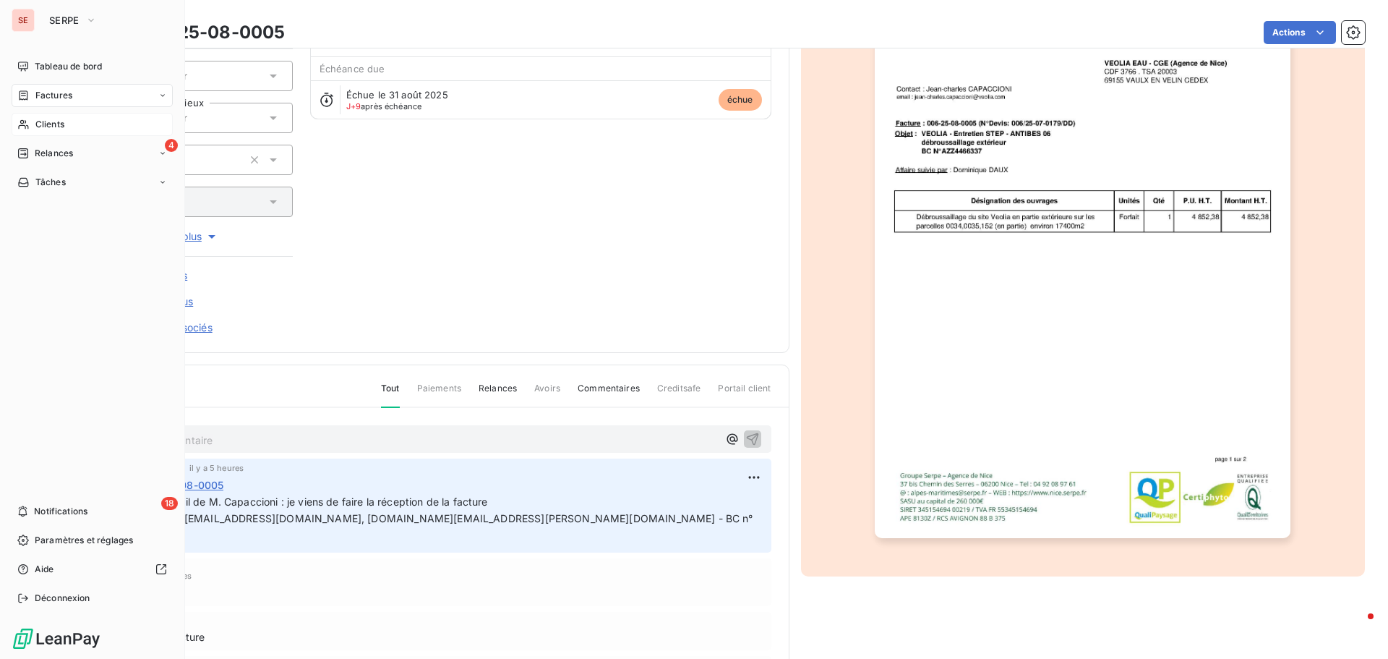
click at [64, 122] on span "Clients" at bounding box center [49, 124] width 29 height 13
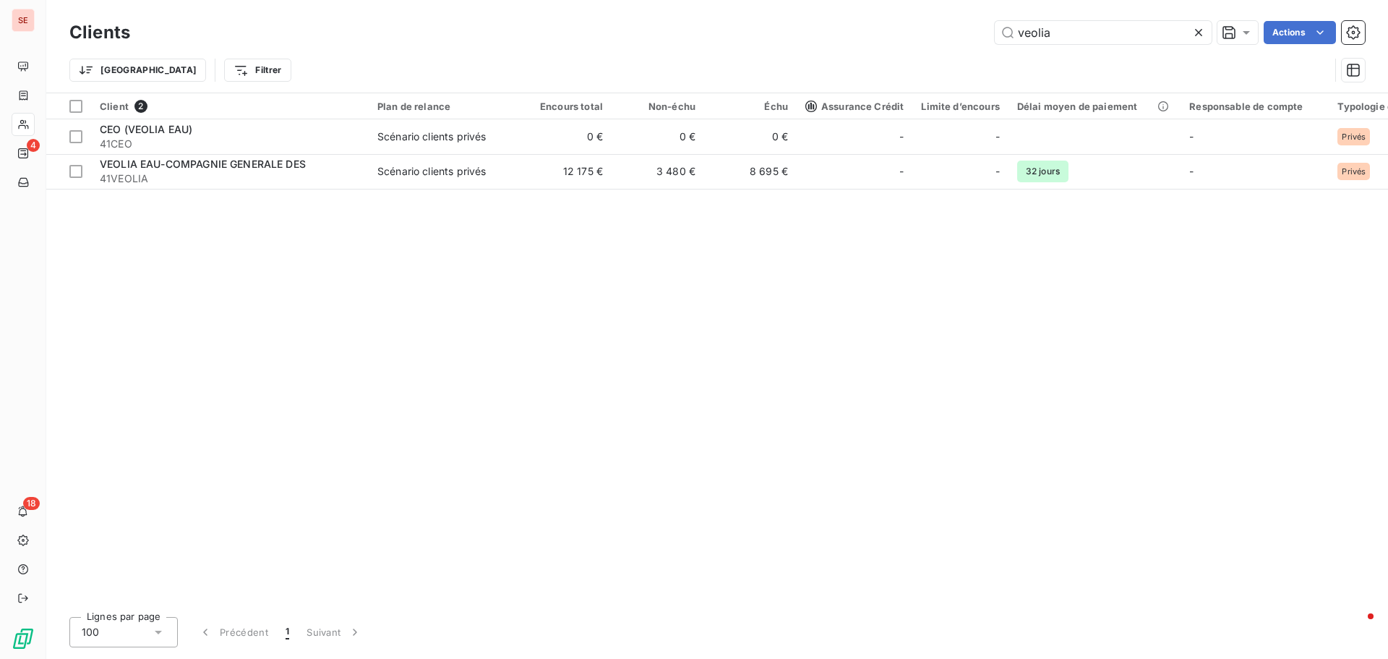
drag, startPoint x: 1118, startPoint y: 32, endPoint x: 816, endPoint y: 21, distance: 301.7
click at [845, 25] on div "veolia Actions" at bounding box center [755, 32] width 1217 height 23
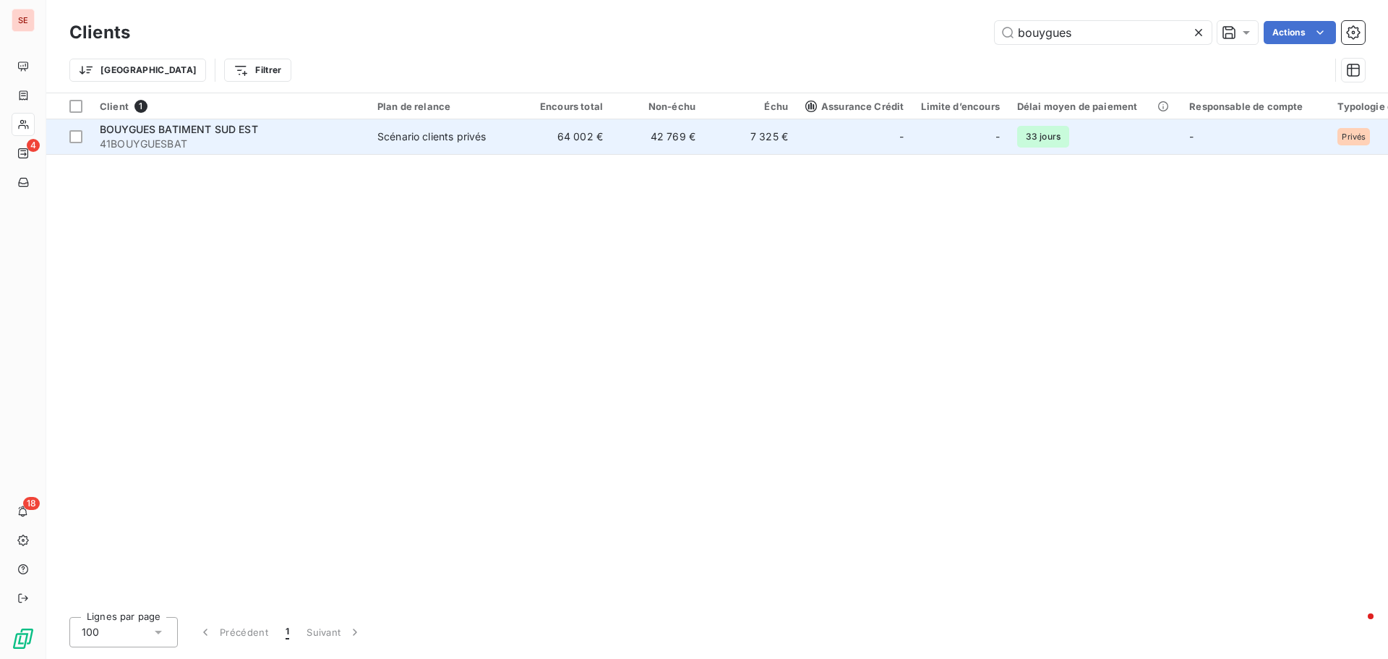
type input "bouygues"
click at [160, 137] on span "41BOUYGUESBAT" at bounding box center [230, 144] width 260 height 14
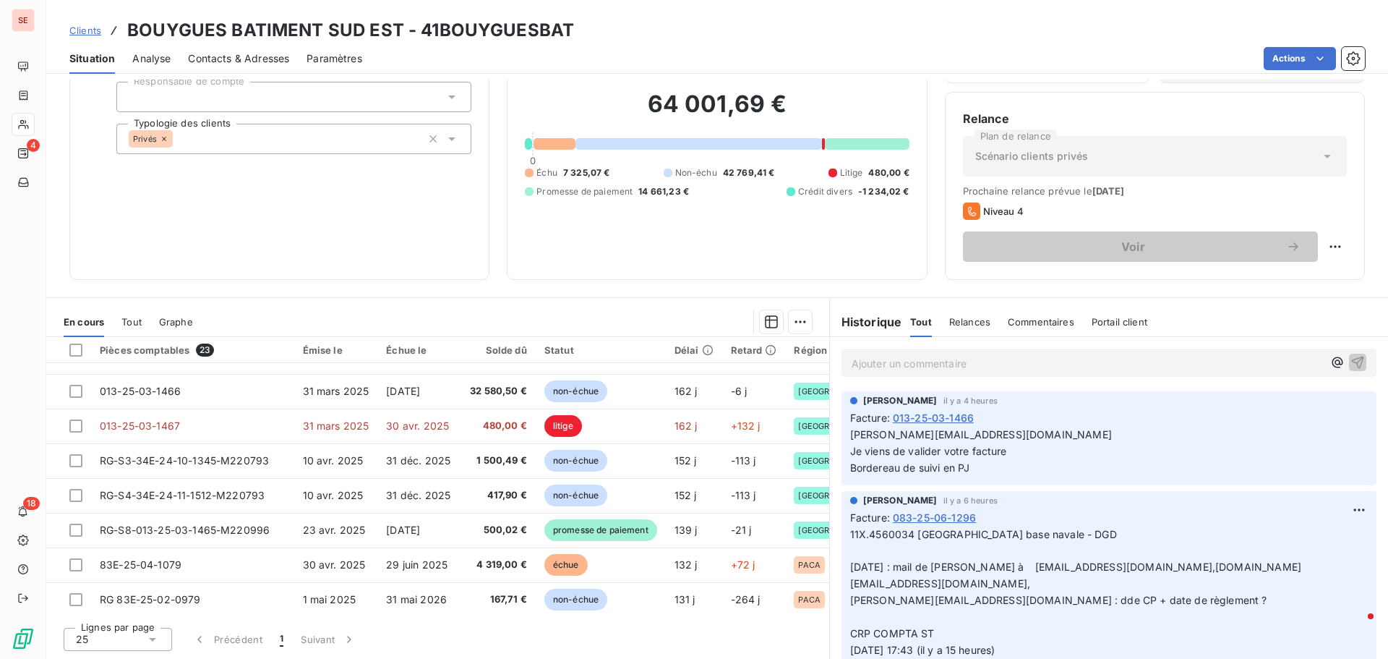
scroll to position [506, 0]
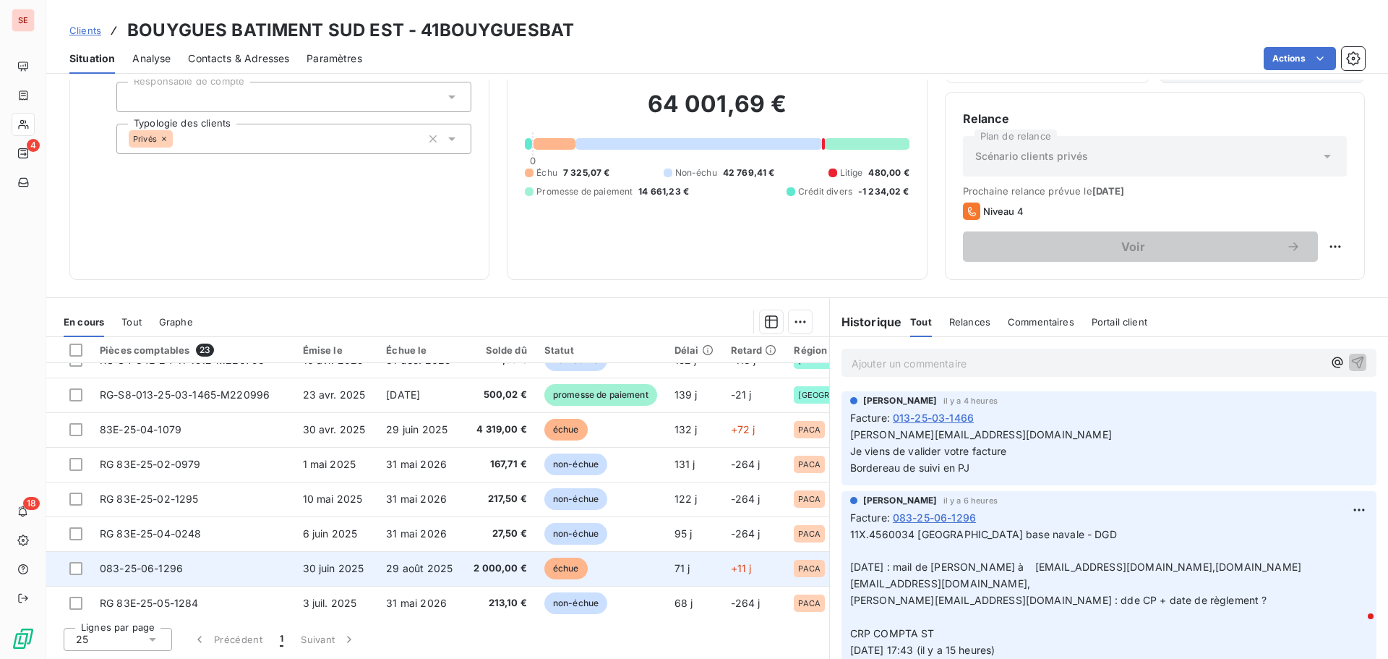
click at [319, 579] on td "30 juin 2025" at bounding box center [336, 568] width 84 height 35
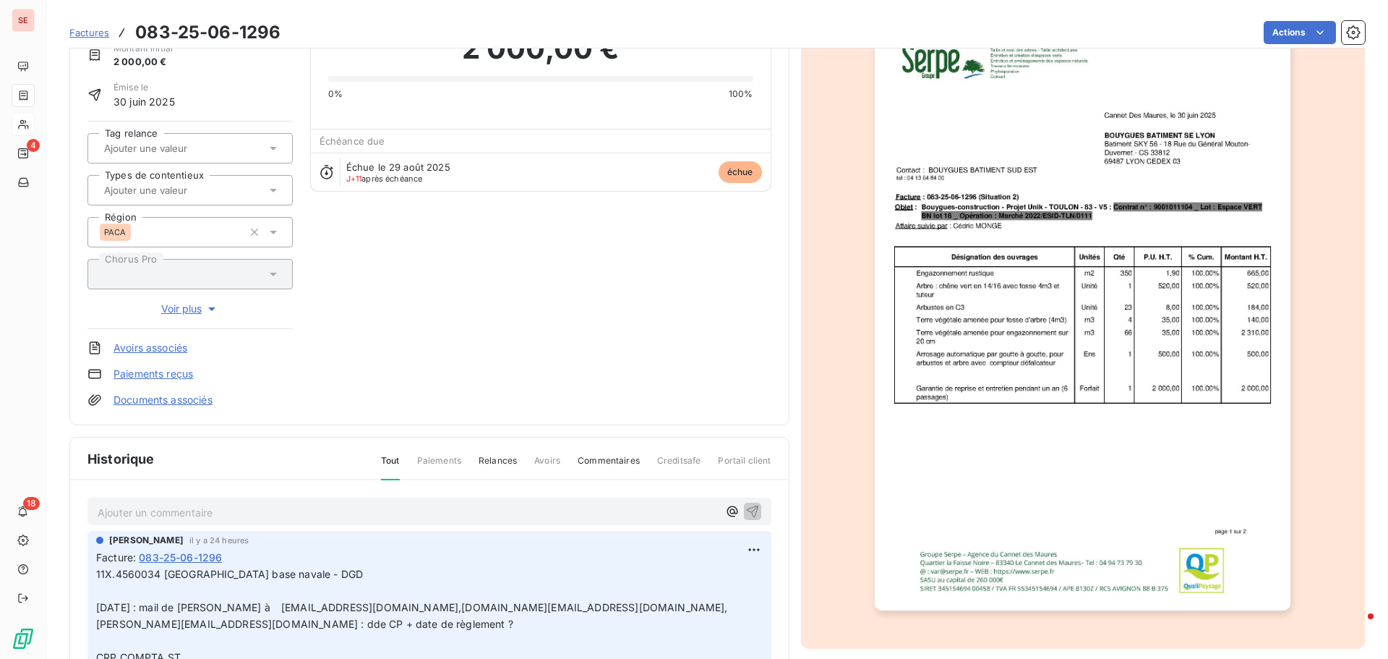
scroll to position [146, 0]
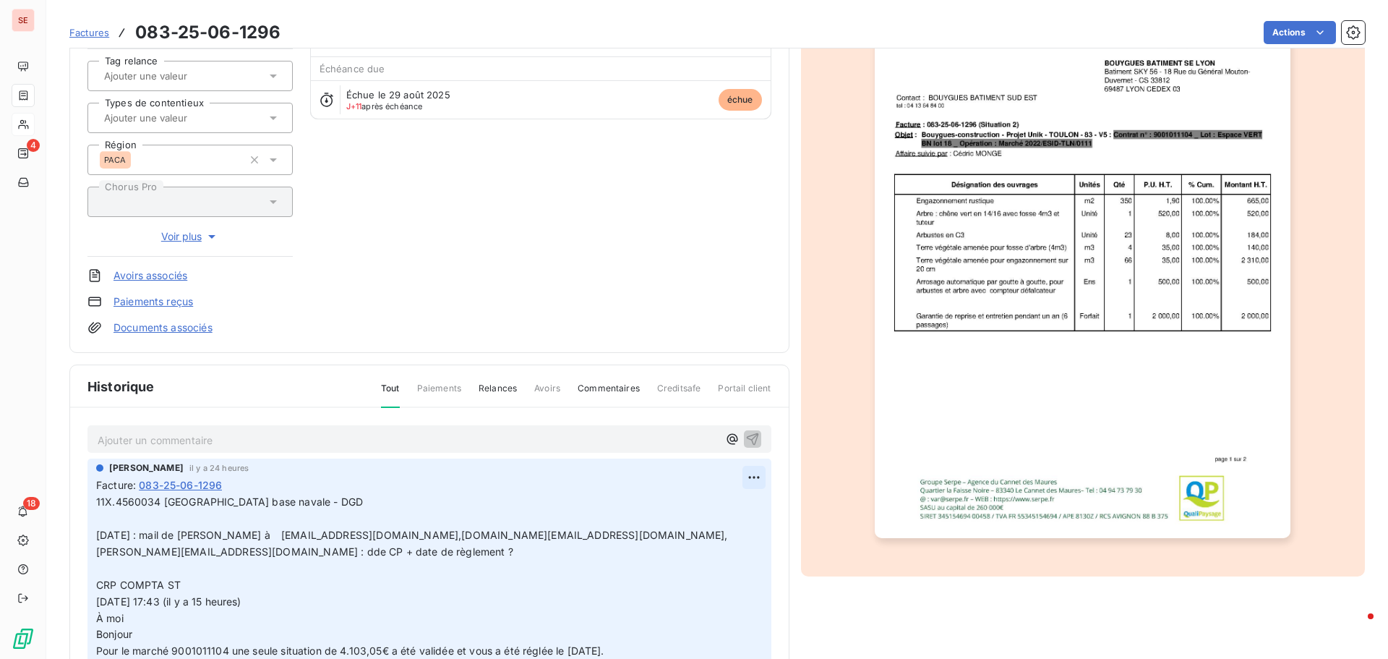
click at [742, 476] on html "SE 4 18 Factures 083-25-06-1296 Actions BOUYGUES BATIMENT SUD EST 41BOUYGUESBAT…" at bounding box center [694, 329] width 1388 height 659
click at [716, 507] on div "Editer" at bounding box center [702, 508] width 81 height 23
click at [353, 508] on p "11X.4560034 [GEOGRAPHIC_DATA] base navale - DGD [DATE] : mail de [PERSON_NAME] …" at bounding box center [420, 618] width 649 height 248
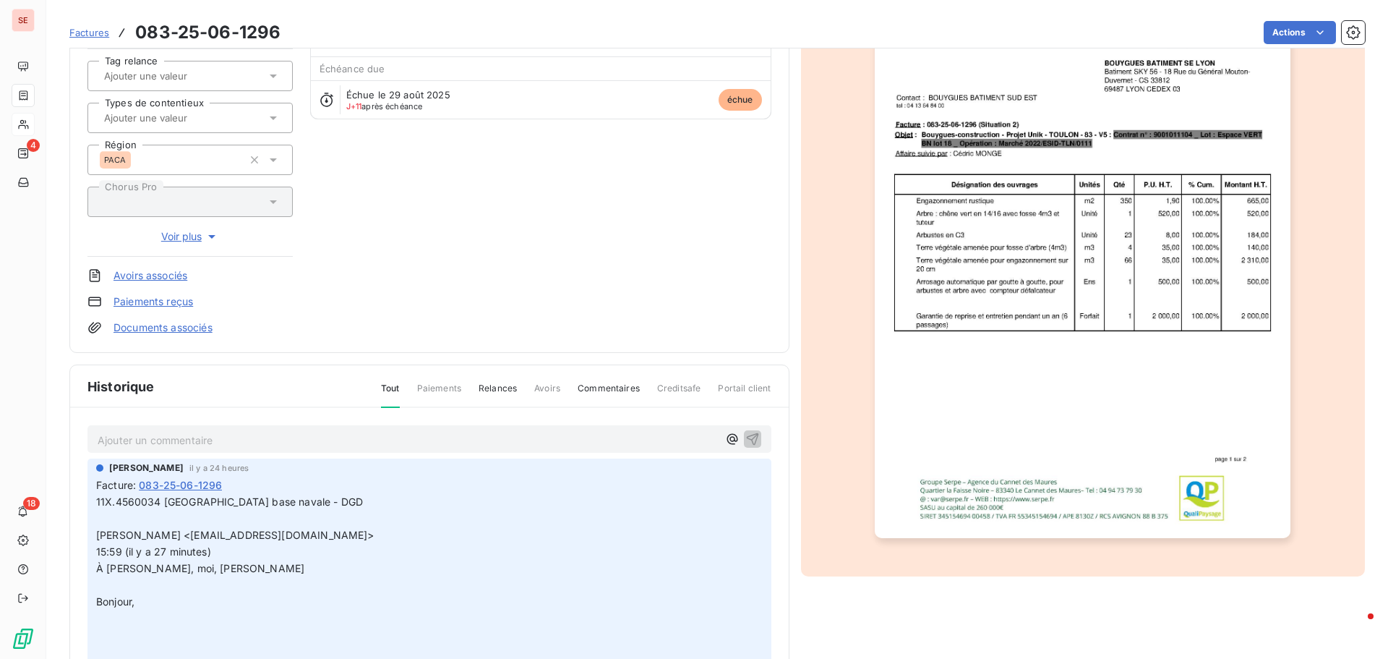
click at [98, 552] on span "15:59 (il y a 27 minutes)" at bounding box center [153, 551] width 115 height 12
click at [98, 551] on span "15:59 (il y a 27 minutes)" at bounding box center [153, 551] width 115 height 12
click at [112, 588] on p "﻿" at bounding box center [420, 585] width 649 height 17
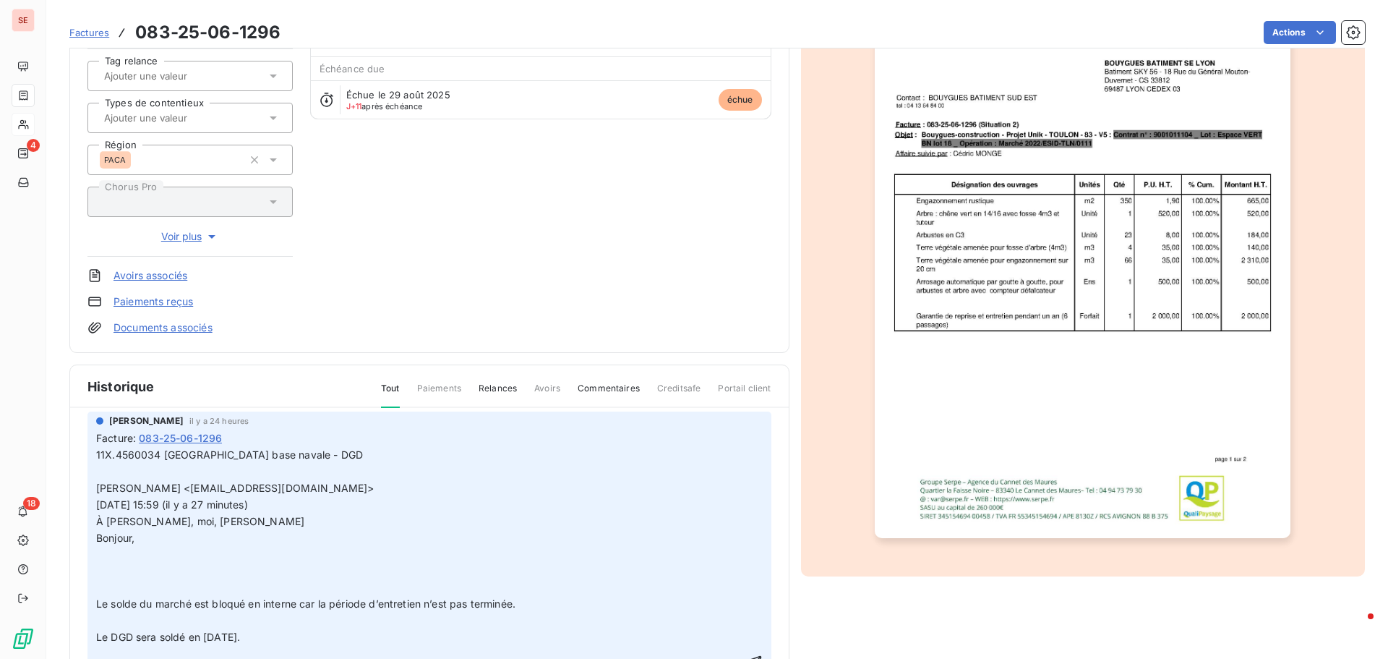
scroll to position [72, 0]
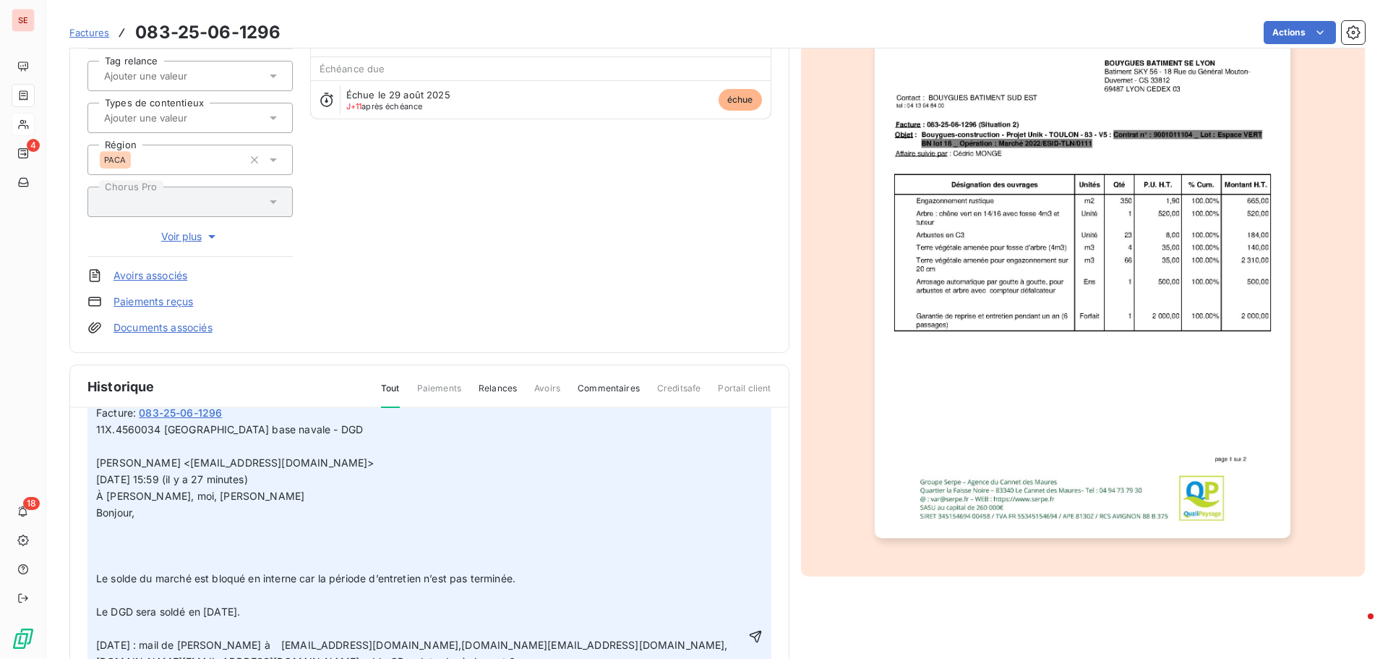
click at [127, 570] on p "﻿" at bounding box center [420, 562] width 649 height 17
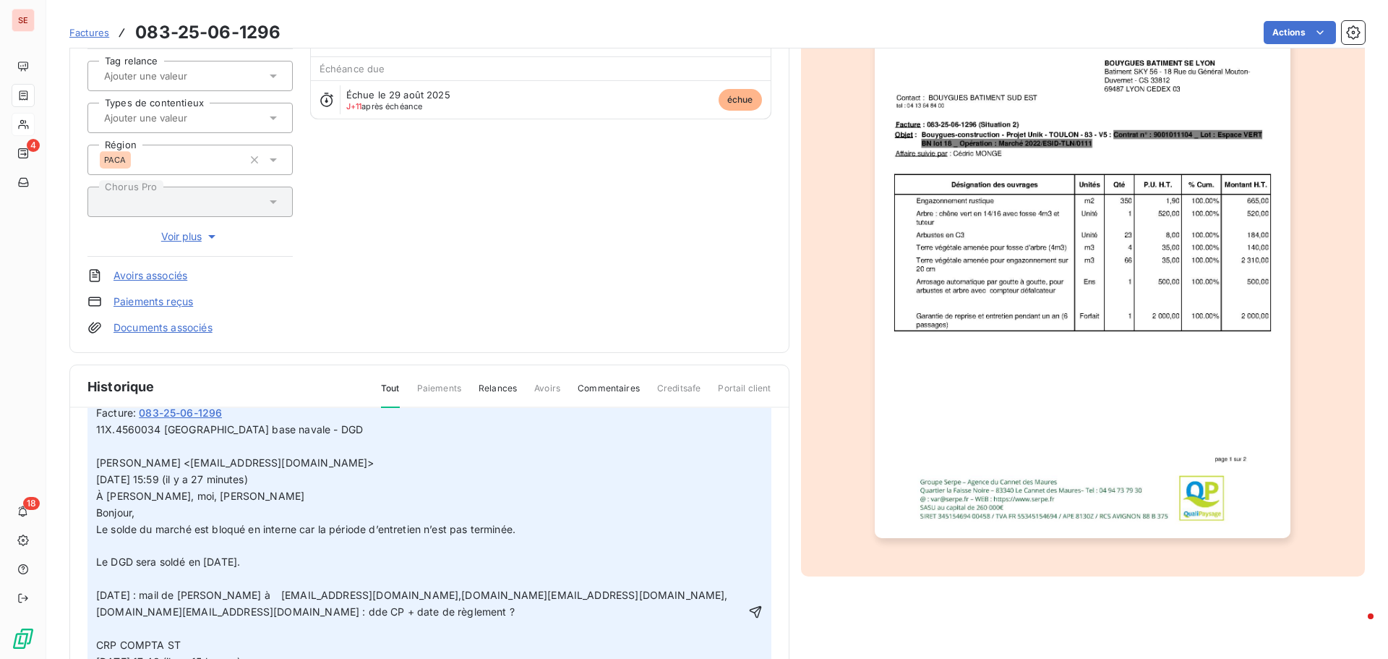
click at [145, 546] on p "﻿" at bounding box center [420, 546] width 649 height 17
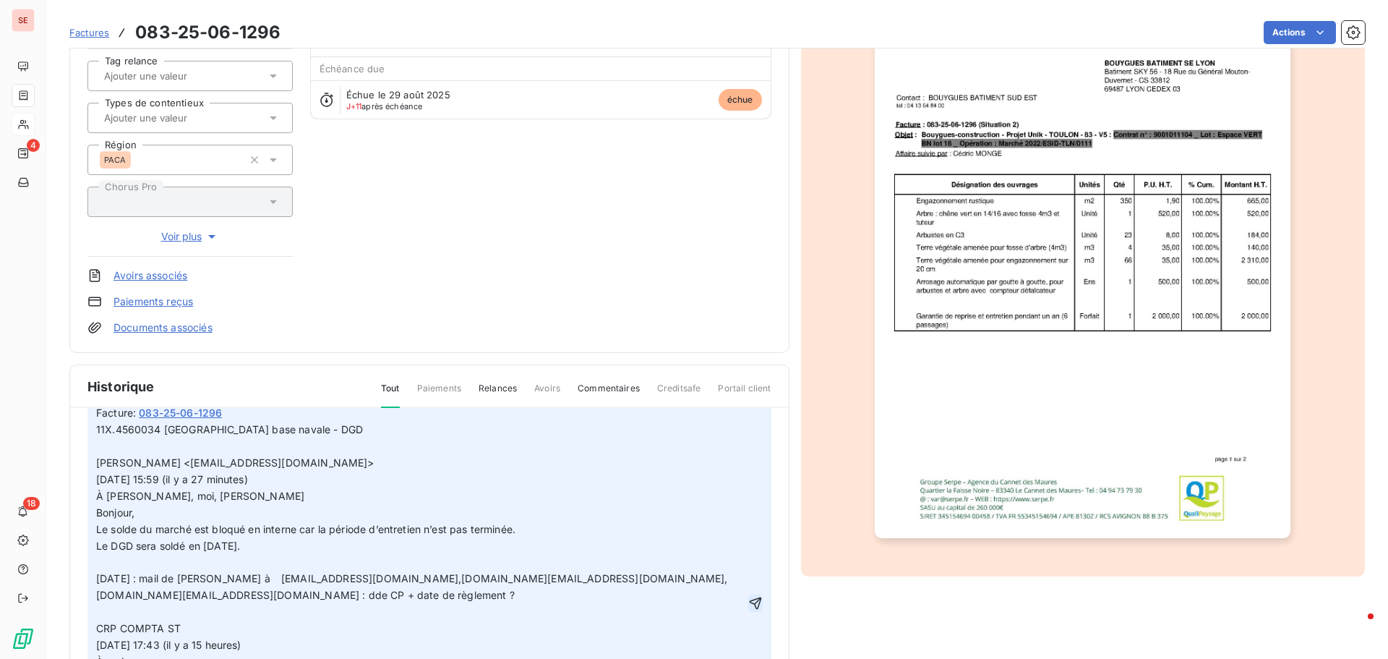
click at [749, 601] on icon "button" at bounding box center [755, 603] width 12 height 12
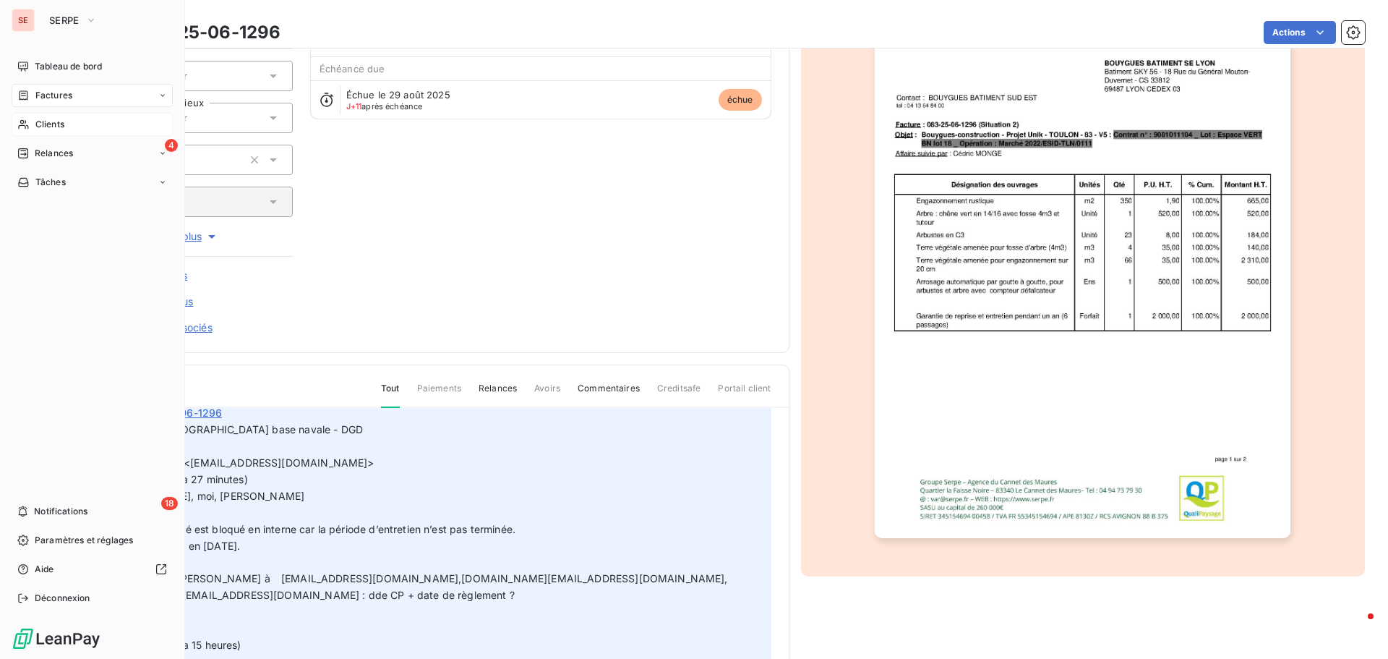
click at [68, 151] on span "Relances" at bounding box center [54, 153] width 38 height 13
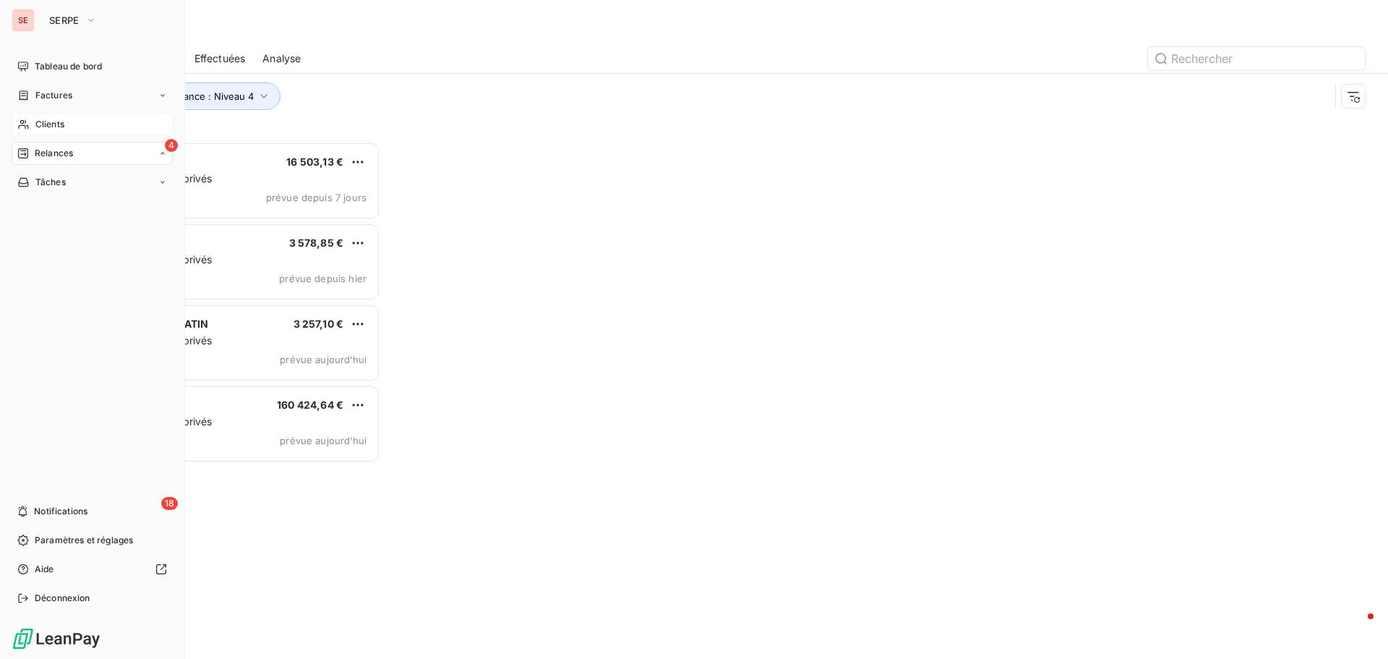
scroll to position [506, 300]
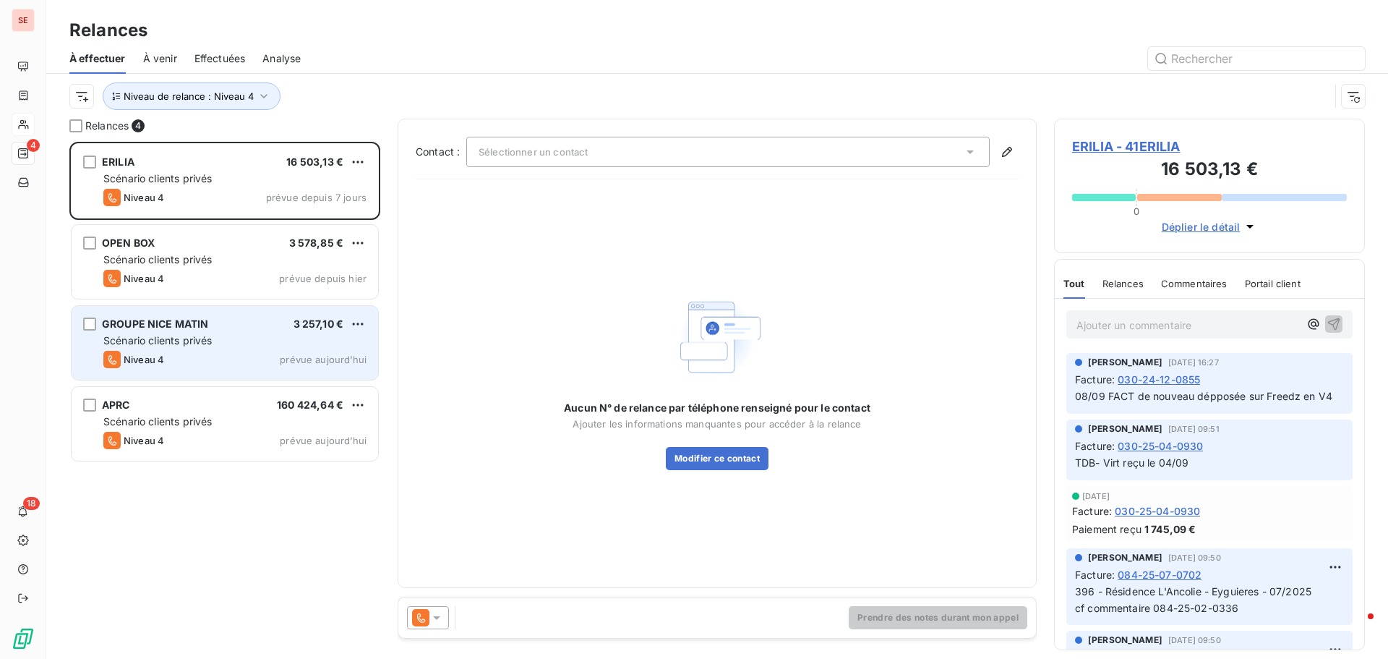
click at [208, 348] on div "GROUPE NICE MATIN 3 257,10 € Scénario clients privés Niveau 4 prévue [DATE]" at bounding box center [225, 343] width 307 height 74
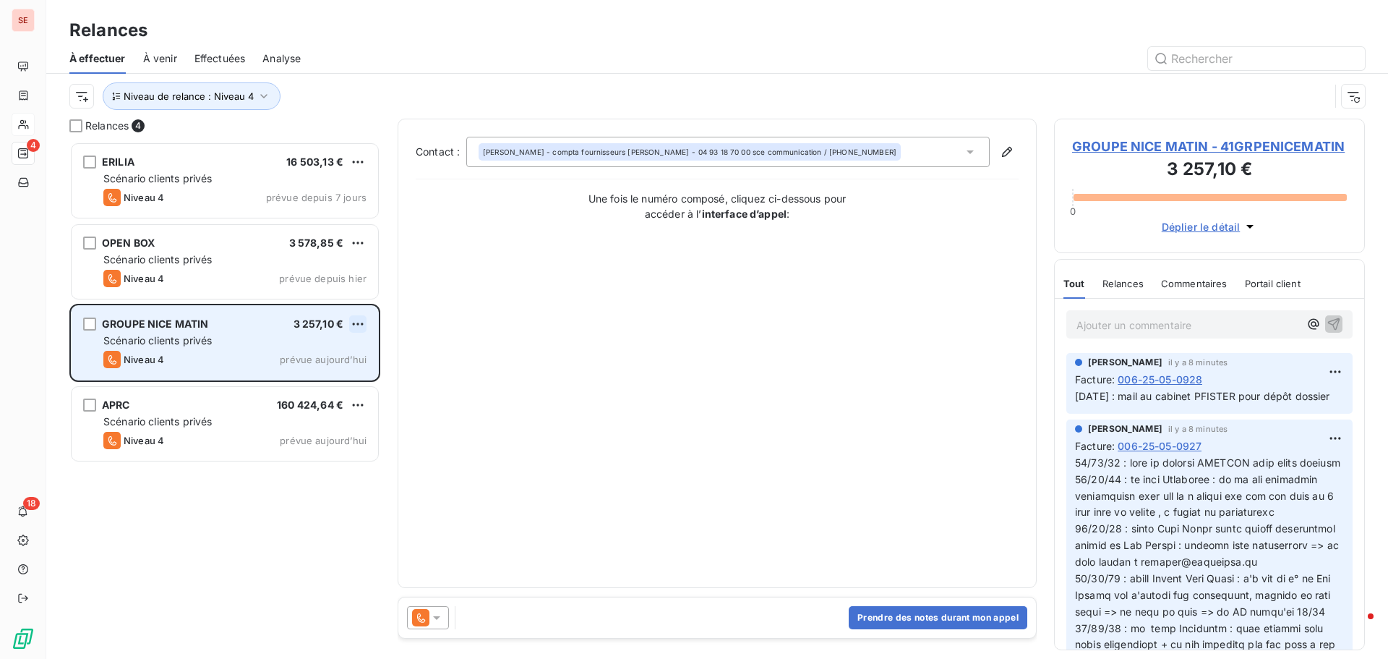
click at [361, 321] on html "SE 4 18 Relances À effectuer À venir Effectuées Analyse Niveau de relance : Niv…" at bounding box center [694, 329] width 1388 height 659
click at [330, 348] on div "Replanifier cette action" at bounding box center [295, 352] width 129 height 23
select select "8"
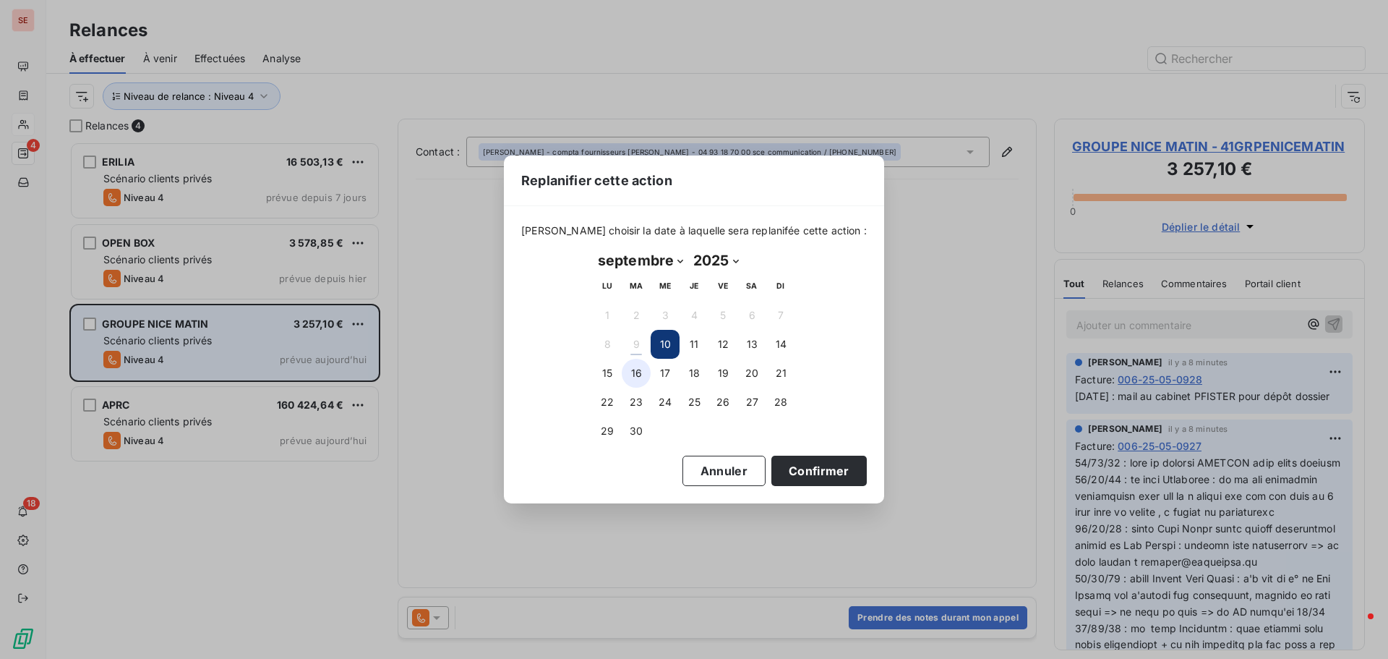
click at [641, 372] on button "16" at bounding box center [636, 373] width 29 height 29
click at [792, 469] on button "Confirmer" at bounding box center [818, 470] width 95 height 30
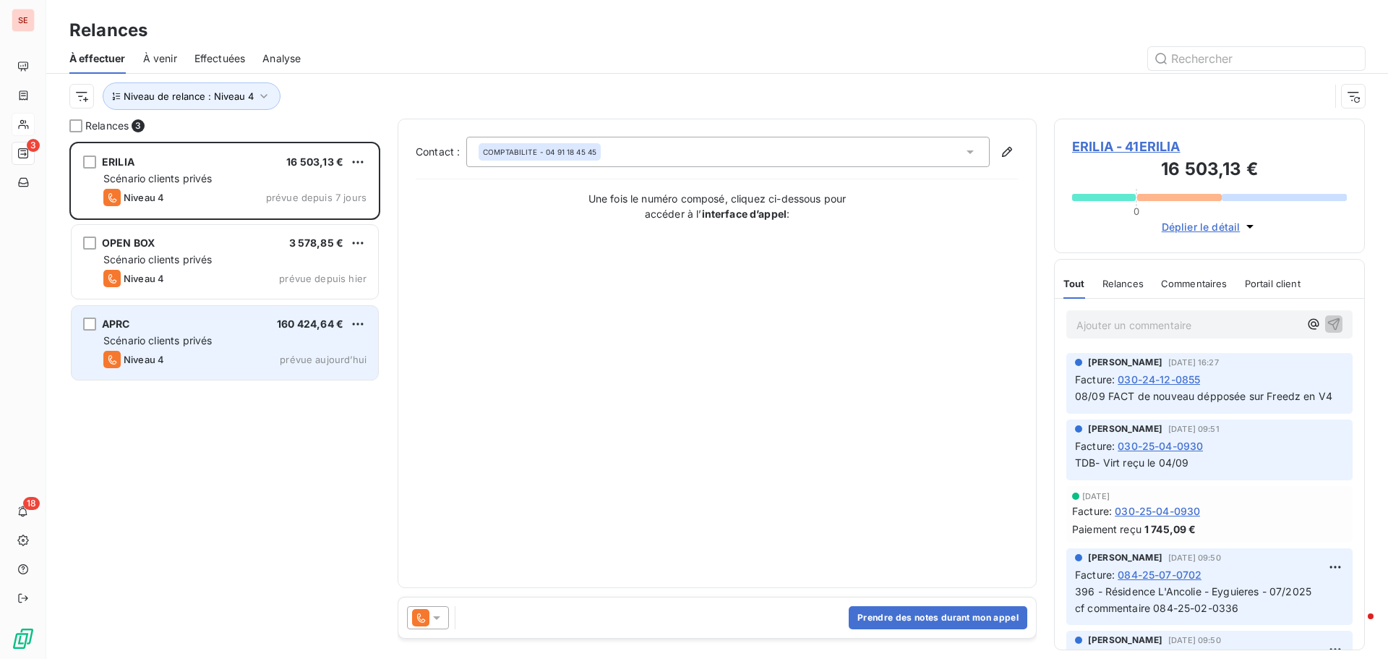
click at [154, 483] on div "ERILIA 16 503,13 € Scénario clients privés Niveau 4 prévue depuis 7 jours OPEN …" at bounding box center [224, 400] width 311 height 517
click at [265, 95] on icon "button" at bounding box center [263, 96] width 7 height 4
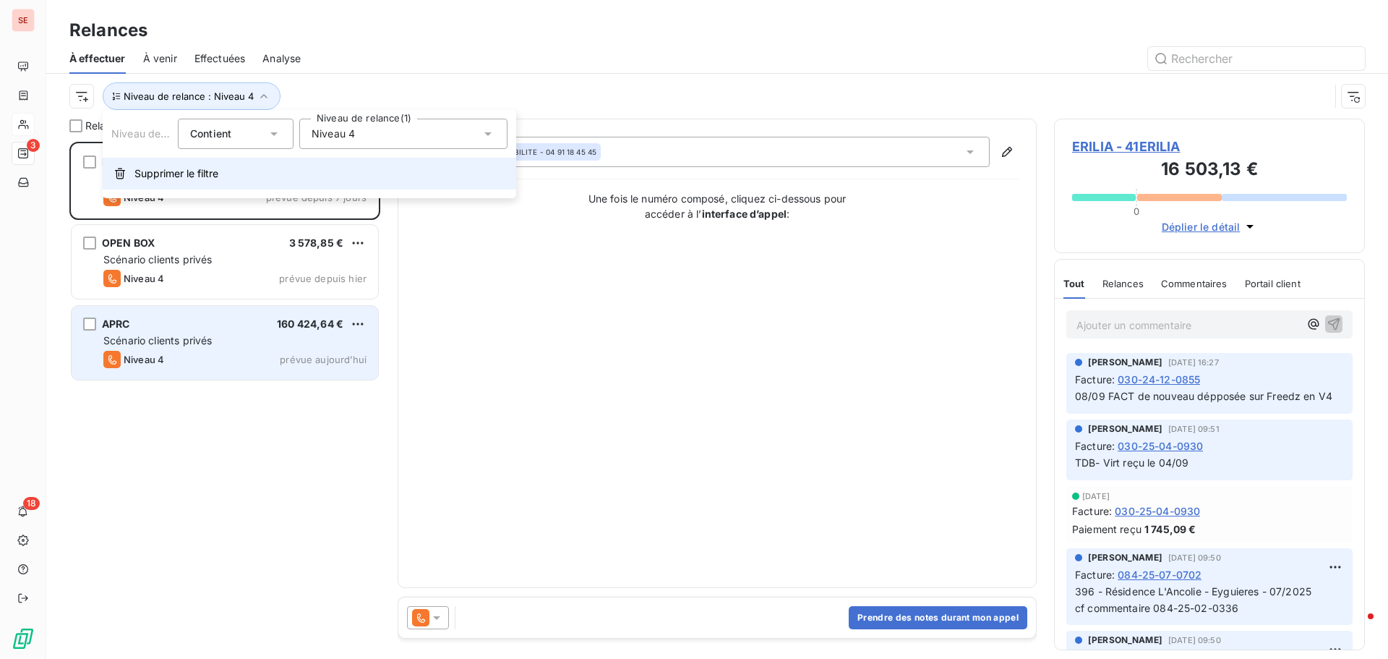
click at [240, 176] on button "Supprimer le filtre" at bounding box center [310, 174] width 414 height 32
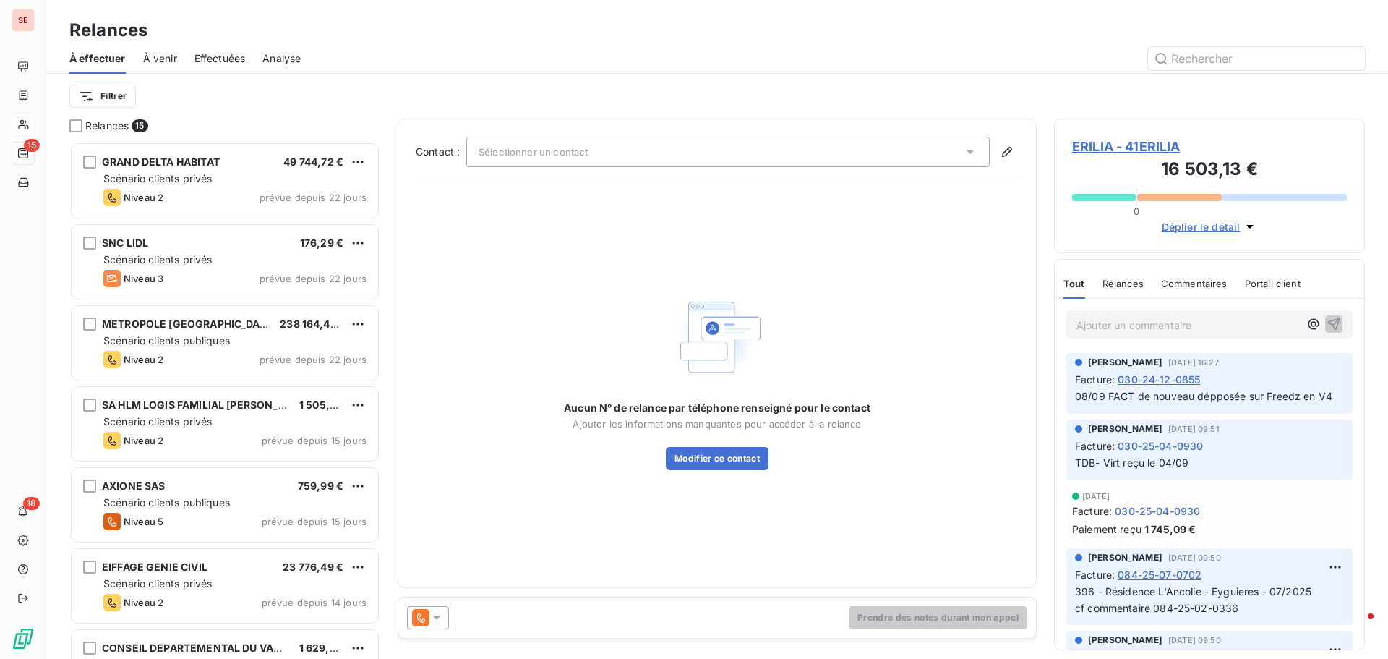
scroll to position [506, 300]
click at [254, 107] on div "Filtrer" at bounding box center [717, 95] width 1296 height 27
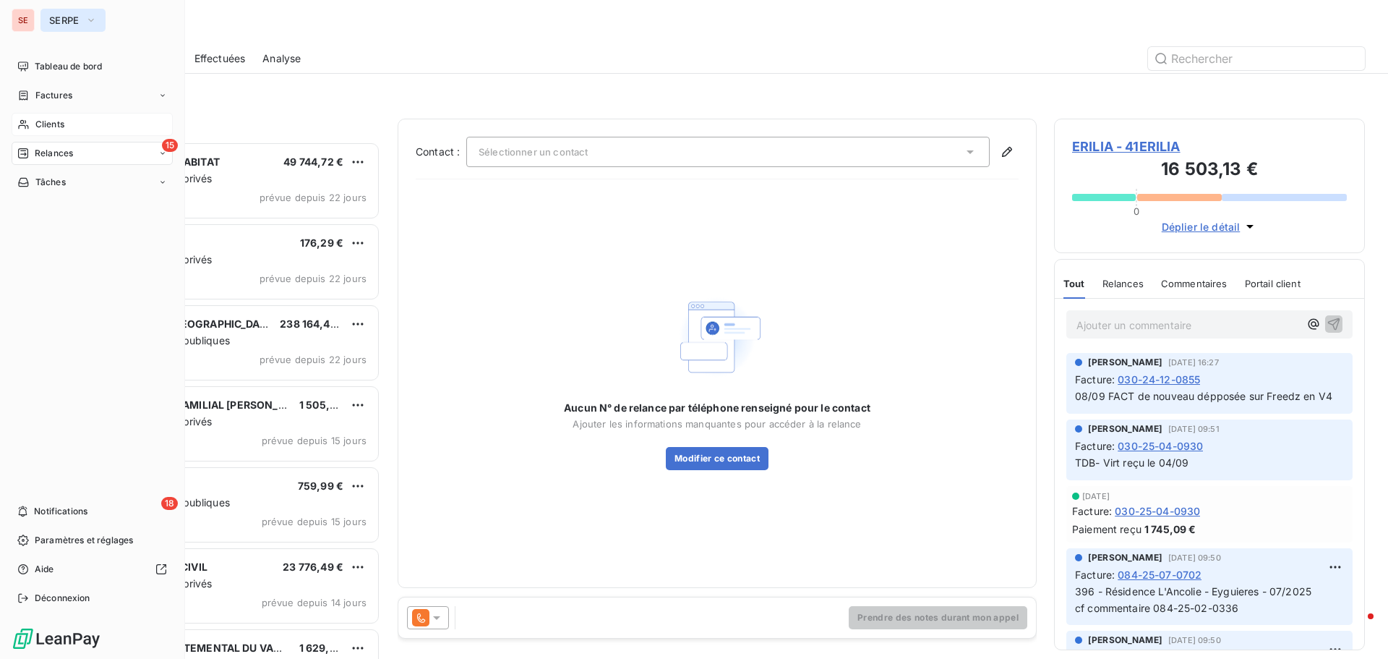
click at [85, 14] on icon "button" at bounding box center [91, 20] width 12 height 14
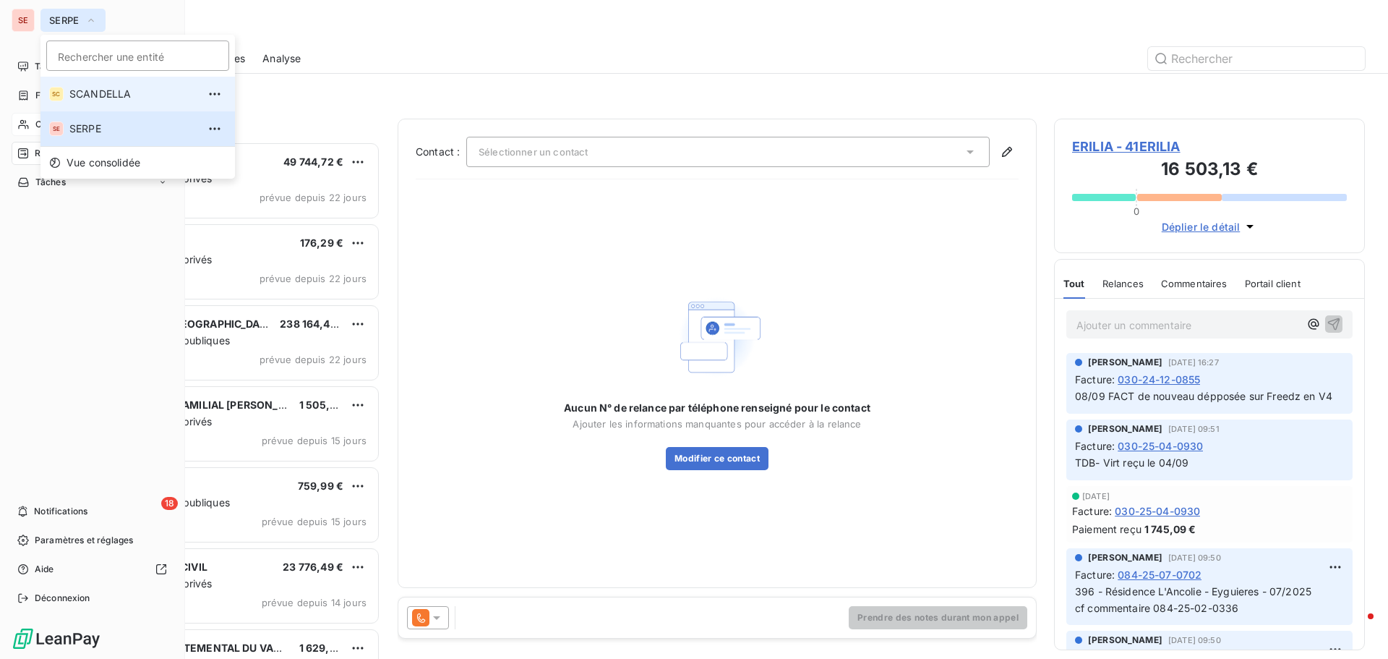
click at [106, 90] on span "SCANDELLA" at bounding box center [133, 94] width 128 height 14
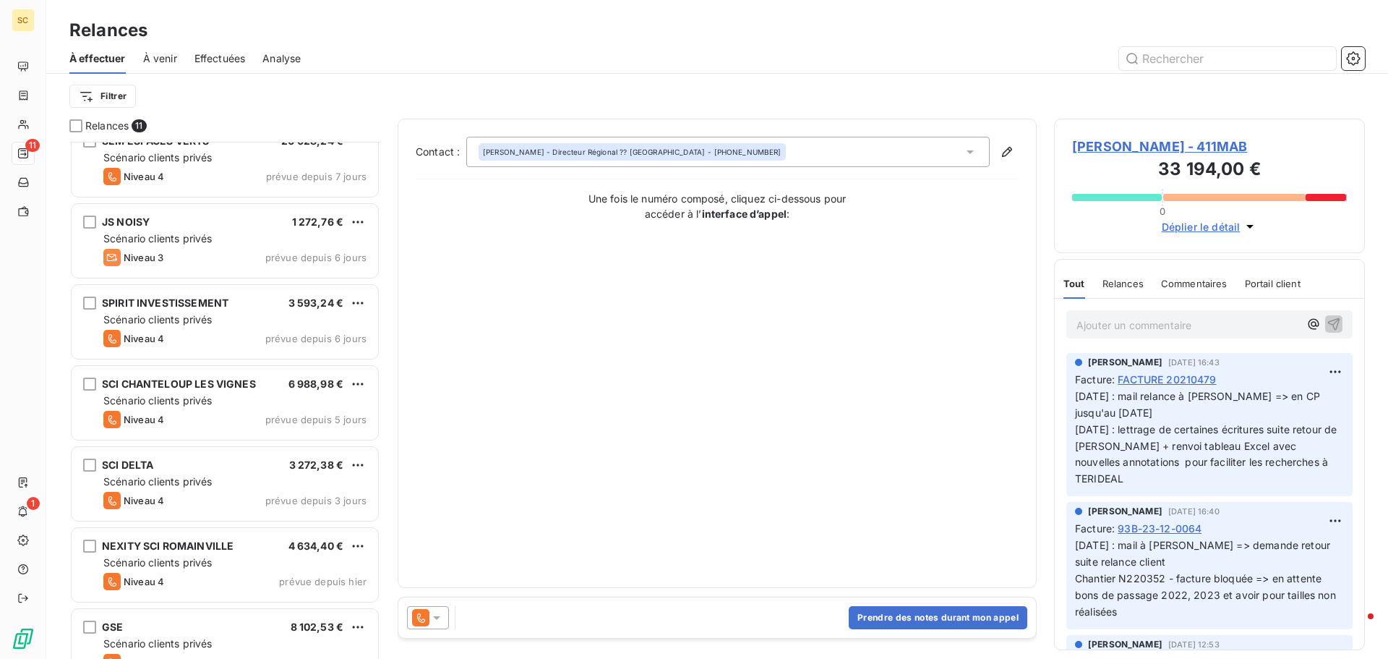
scroll to position [290, 0]
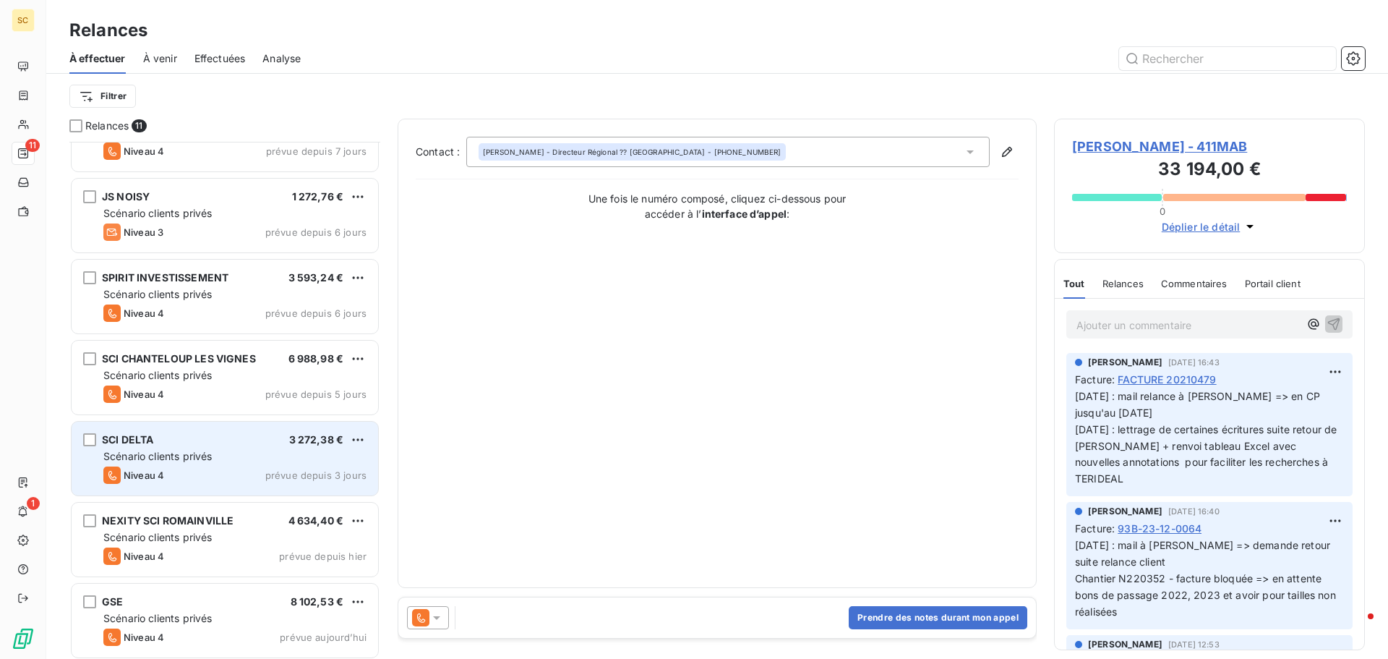
click at [156, 458] on span "Scénario clients privés" at bounding box center [157, 456] width 108 height 12
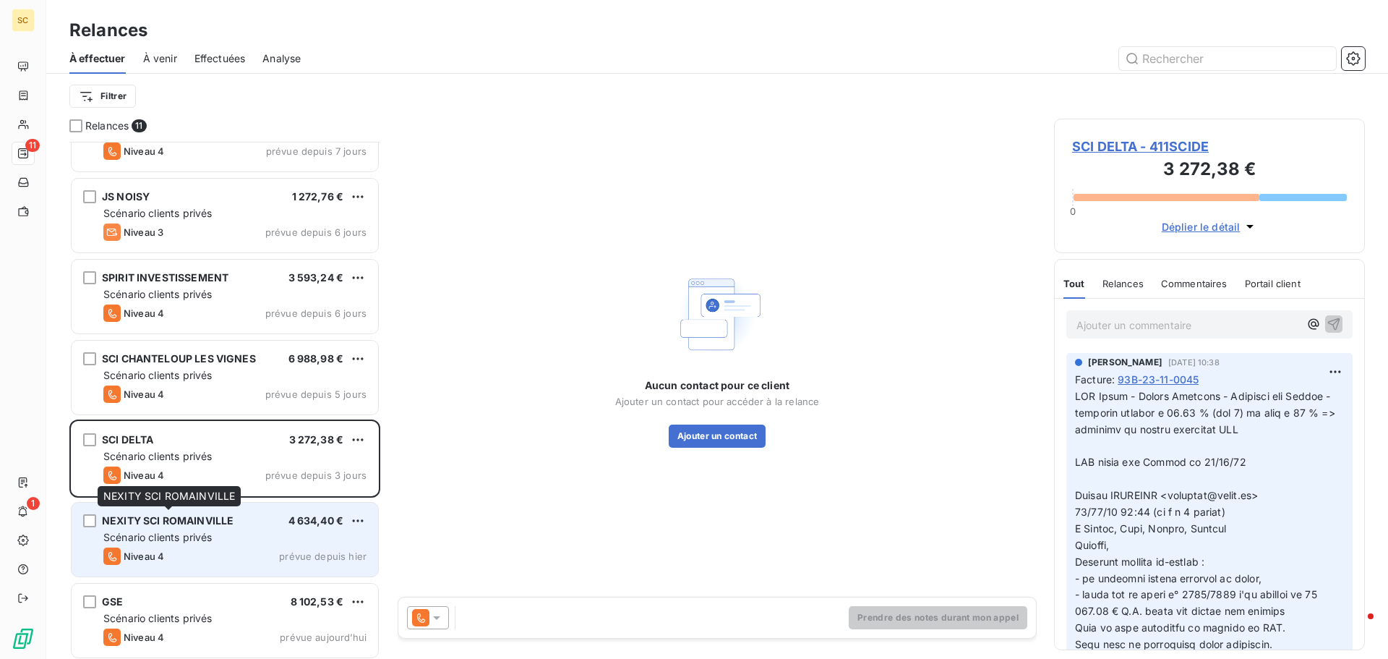
click at [233, 528] on div "NEXITY SCI ROMAINVILLE" at bounding box center [168, 520] width 132 height 14
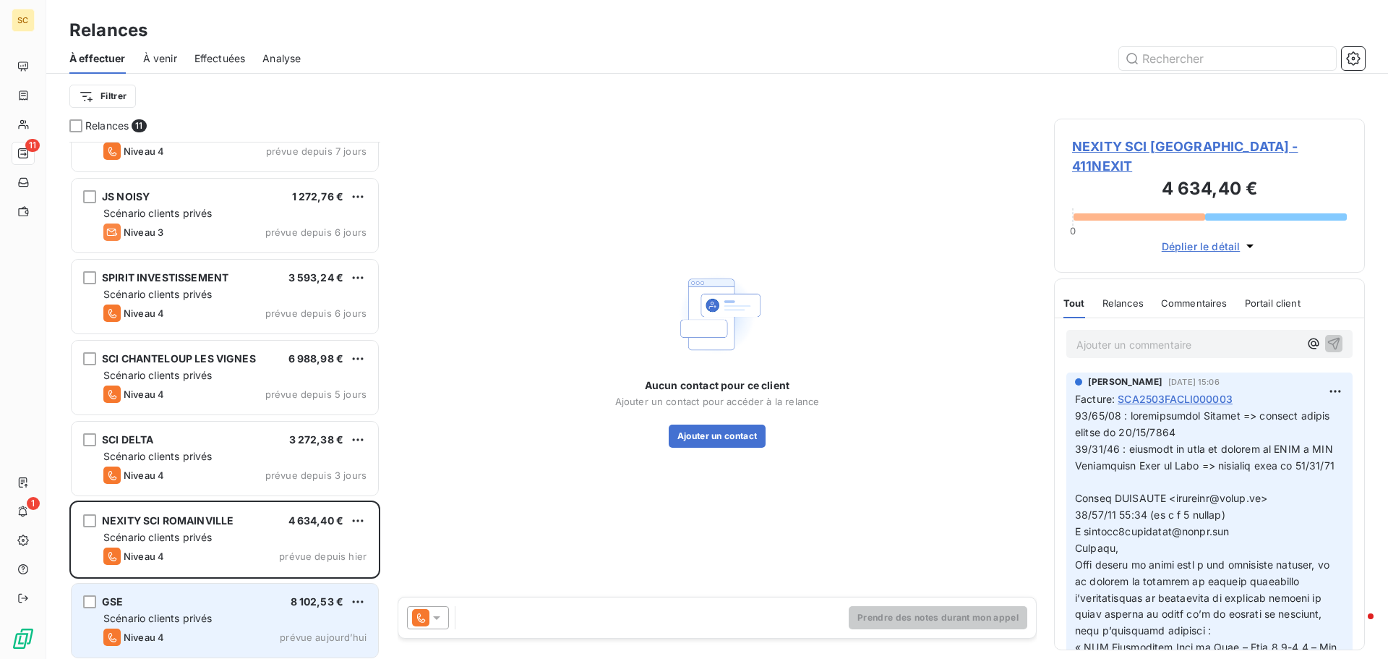
click at [216, 610] on div "GSE 8 102,53 € Scénario clients privés Niveau 4 prévue [DATE]" at bounding box center [225, 620] width 307 height 74
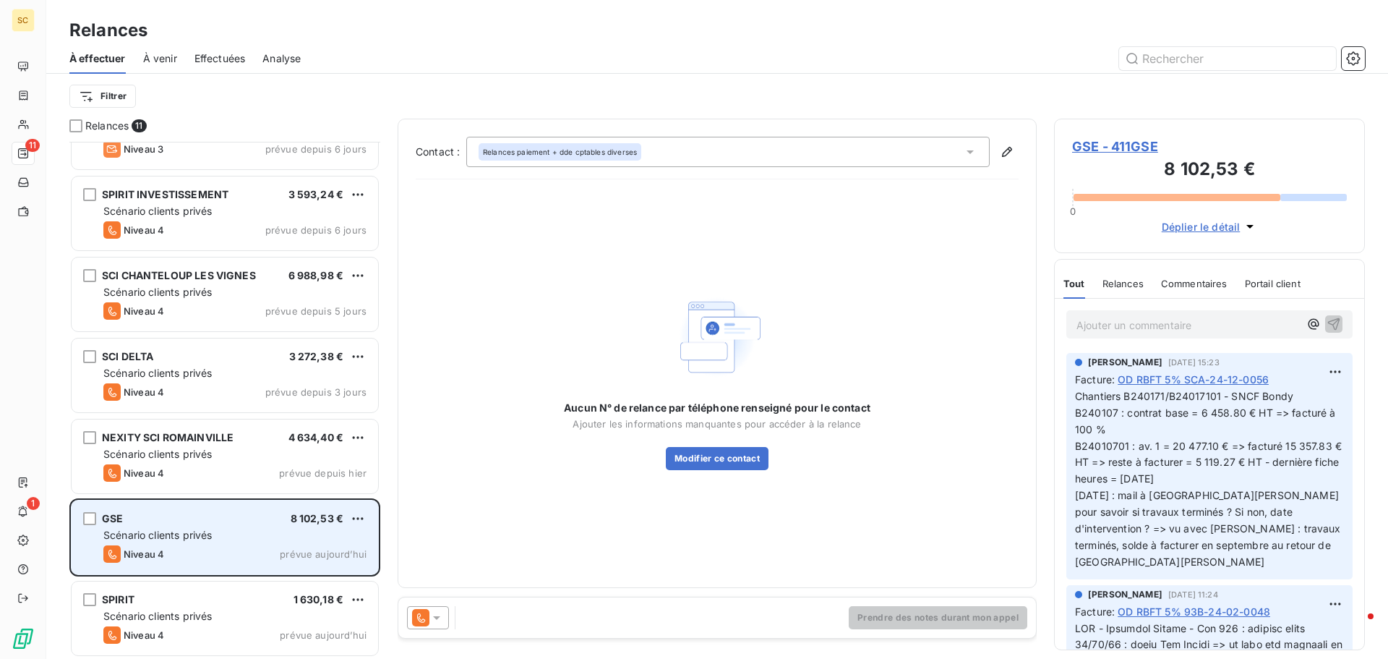
scroll to position [374, 0]
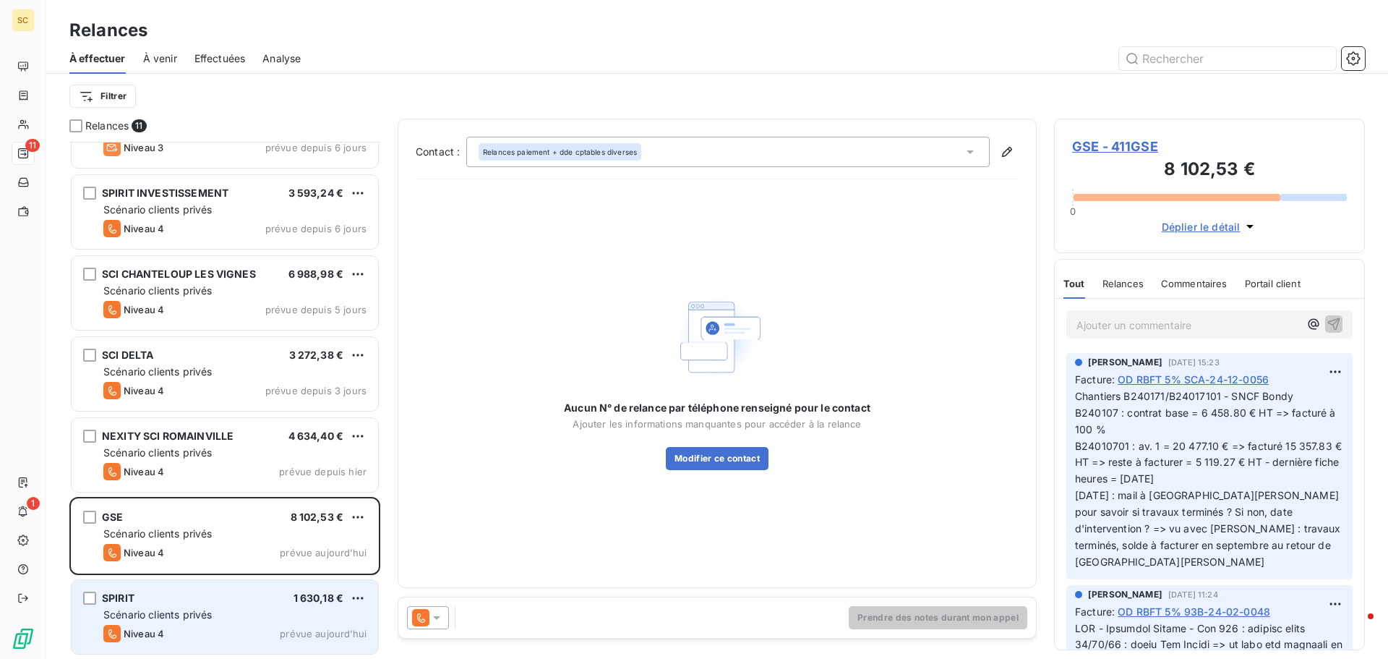
click at [260, 592] on div "SPIRIT 1 630,18 €" at bounding box center [234, 597] width 263 height 13
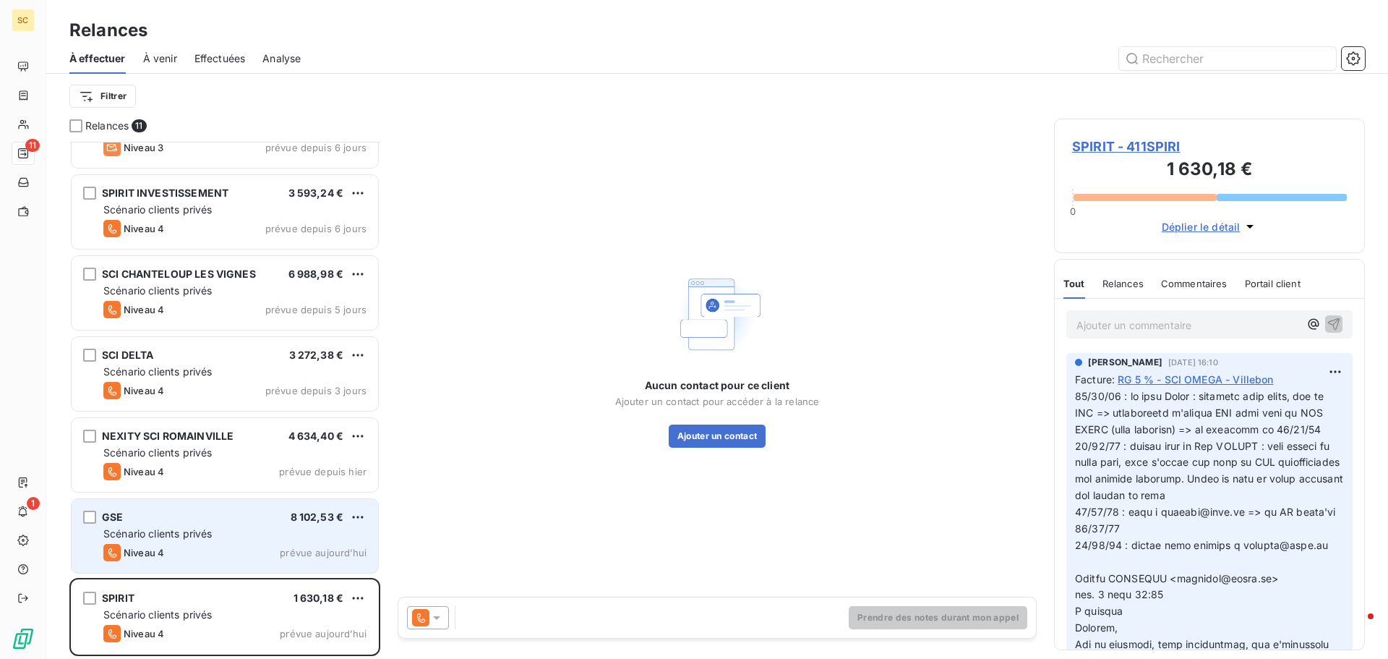
click at [252, 541] on div "GSE 8 102,53 € Scénario clients privés Niveau 4 prévue [DATE]" at bounding box center [225, 536] width 307 height 74
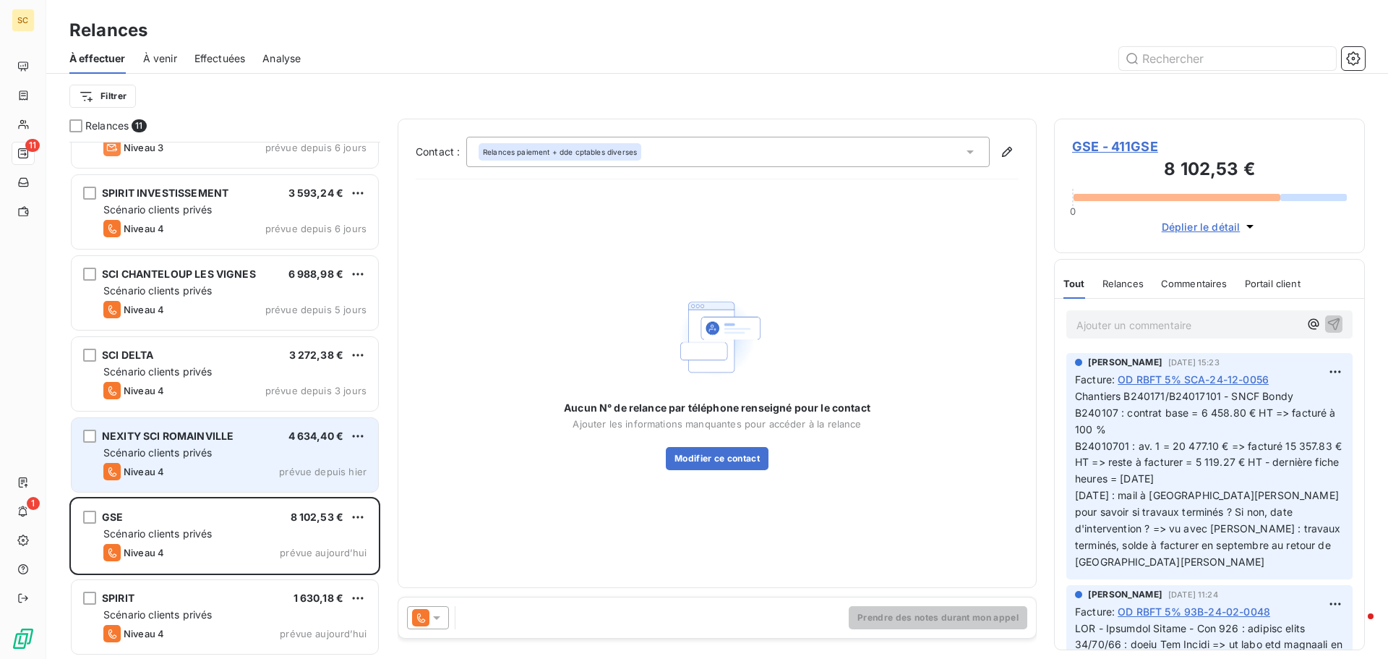
click at [278, 445] on div "NEXITY SCI [GEOGRAPHIC_DATA] 4 634,40 € Scénario clients privés Niveau 4 prévue…" at bounding box center [225, 455] width 307 height 74
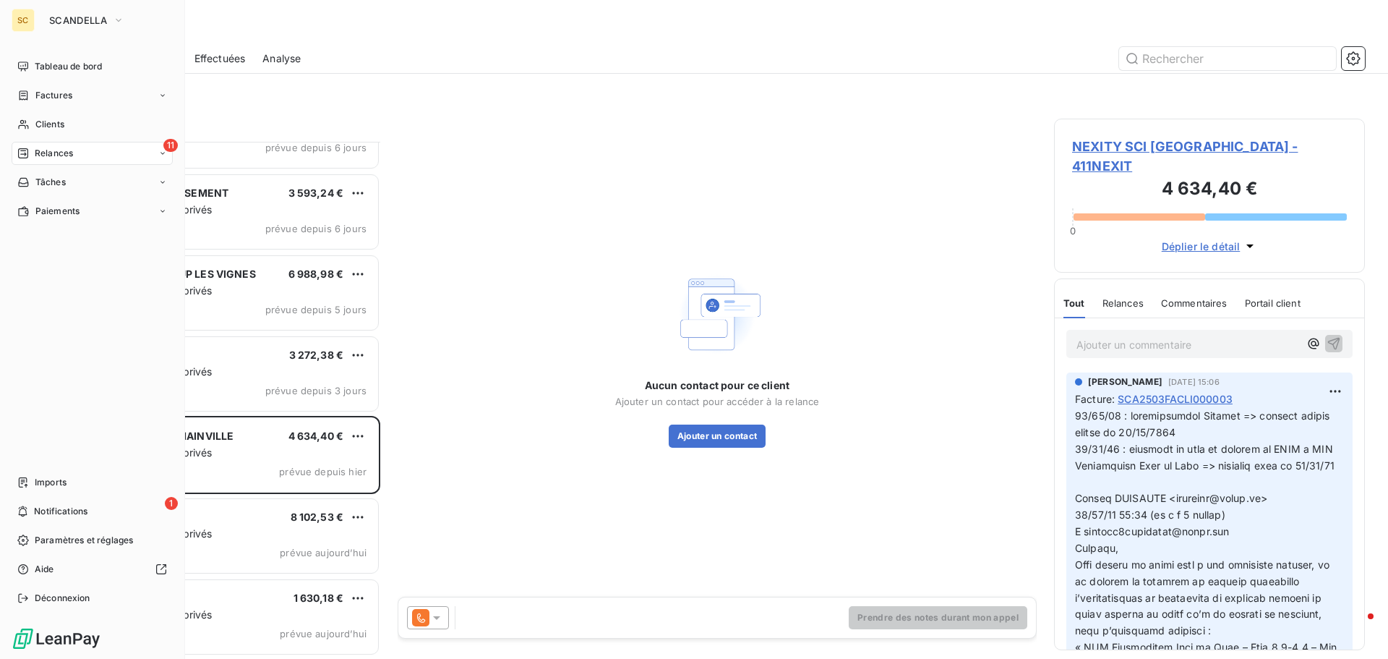
click at [38, 156] on span "Relances" at bounding box center [54, 153] width 38 height 13
click at [53, 271] on span "Analyse" at bounding box center [51, 268] width 33 height 13
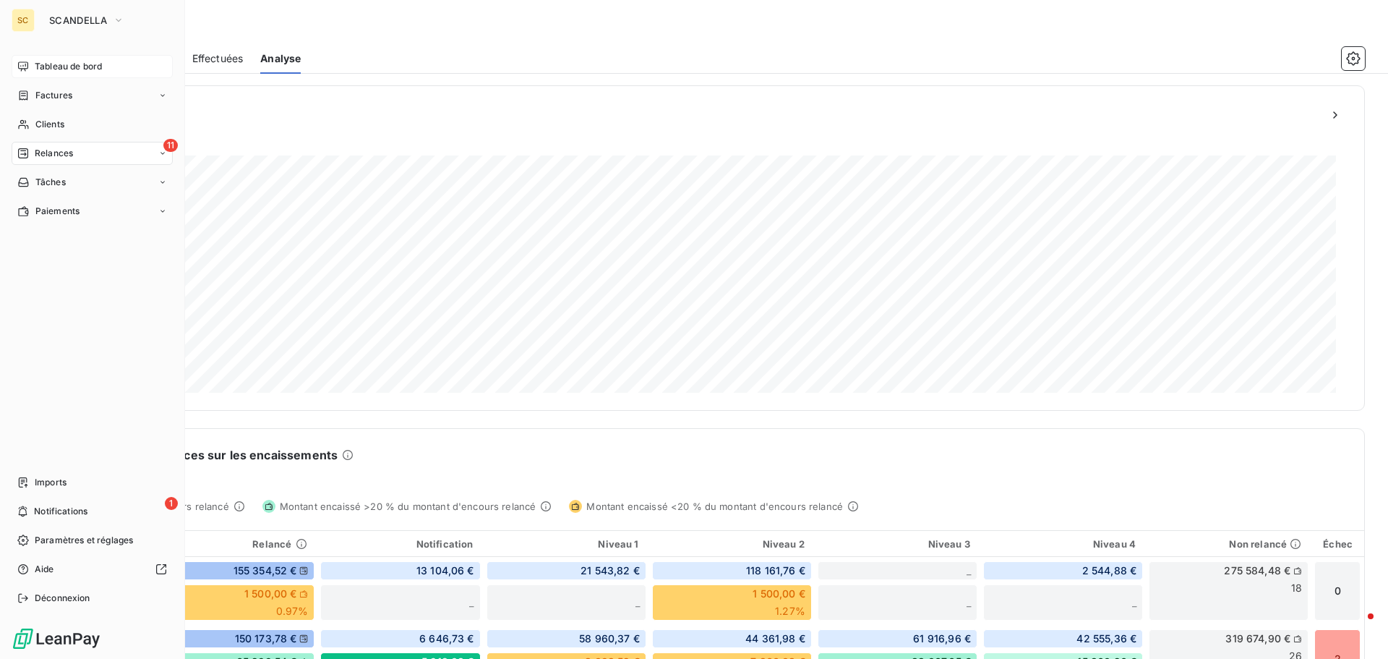
click at [93, 72] on span "Tableau de bord" at bounding box center [68, 66] width 67 height 13
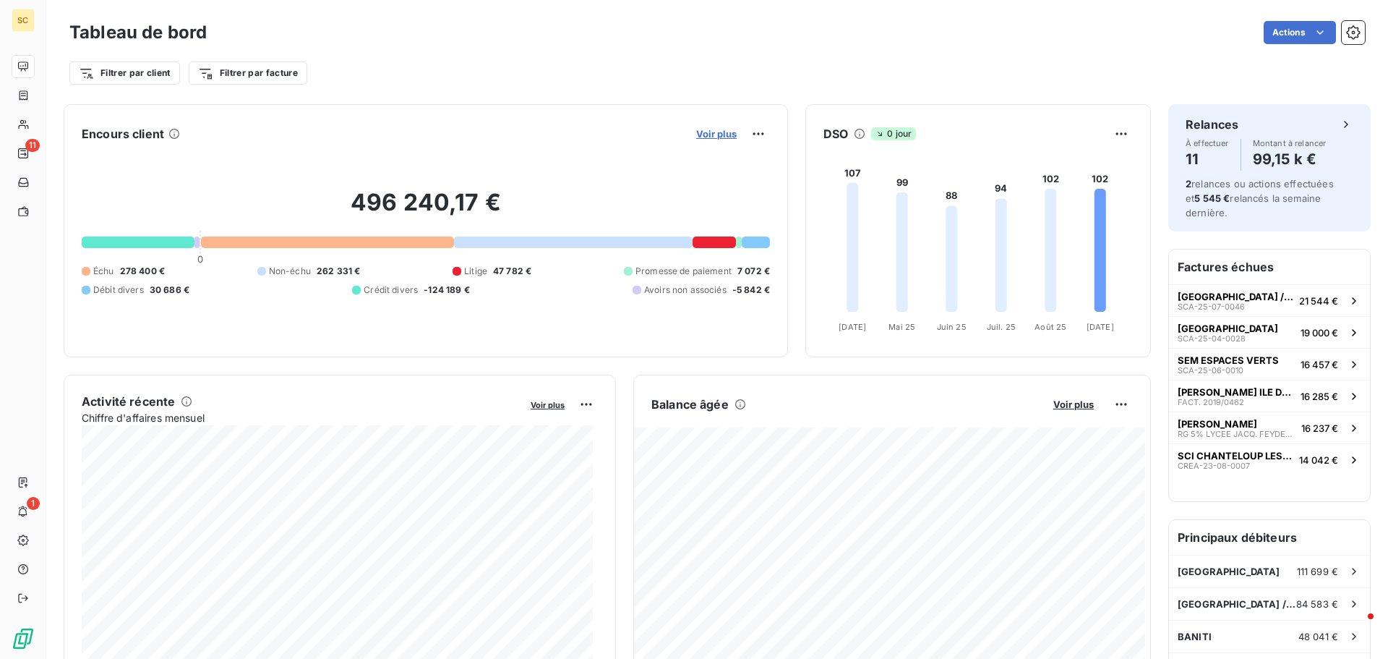
click at [696, 137] on span "Voir plus" at bounding box center [716, 134] width 40 height 12
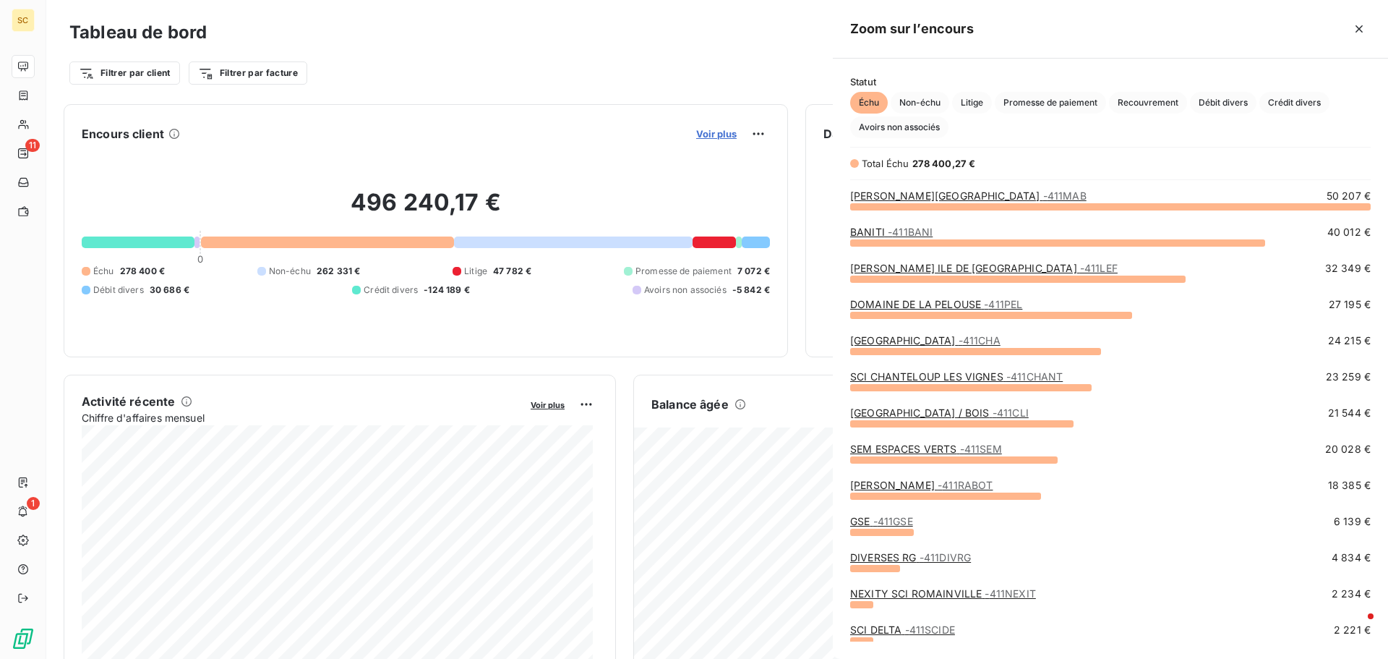
scroll to position [442, 544]
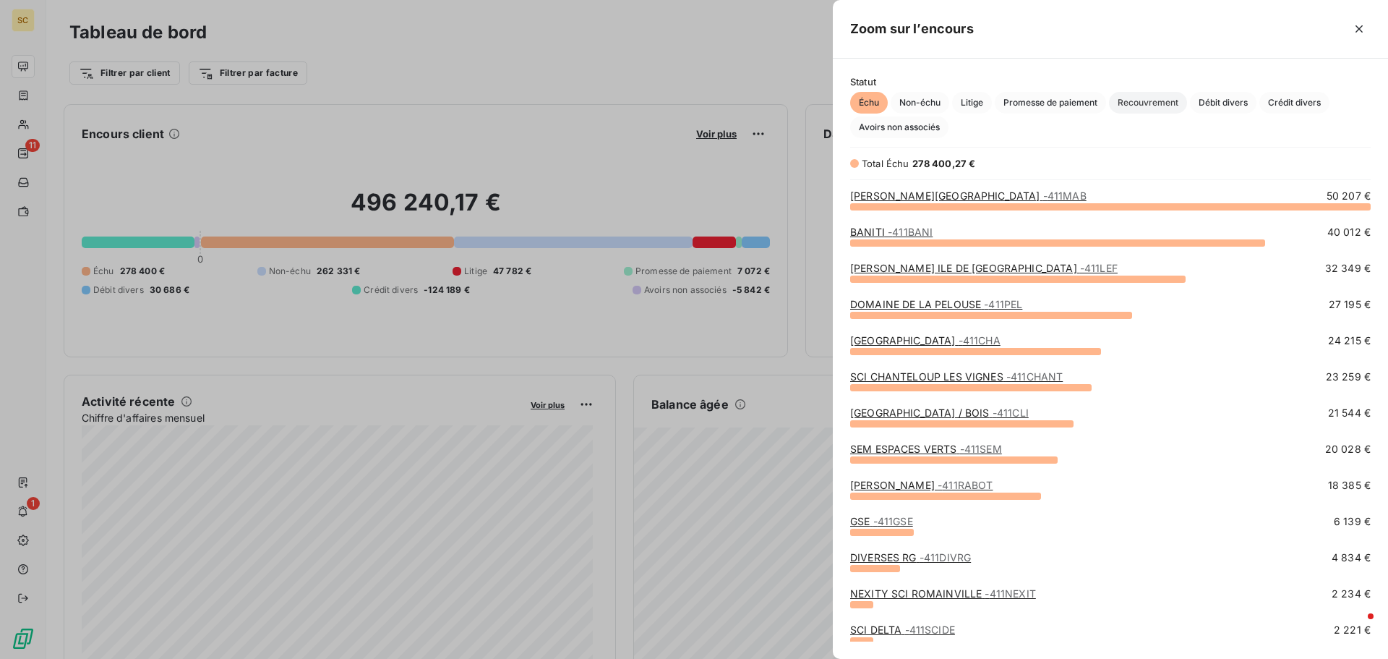
click at [1172, 105] on span "Recouvrement" at bounding box center [1148, 103] width 78 height 22
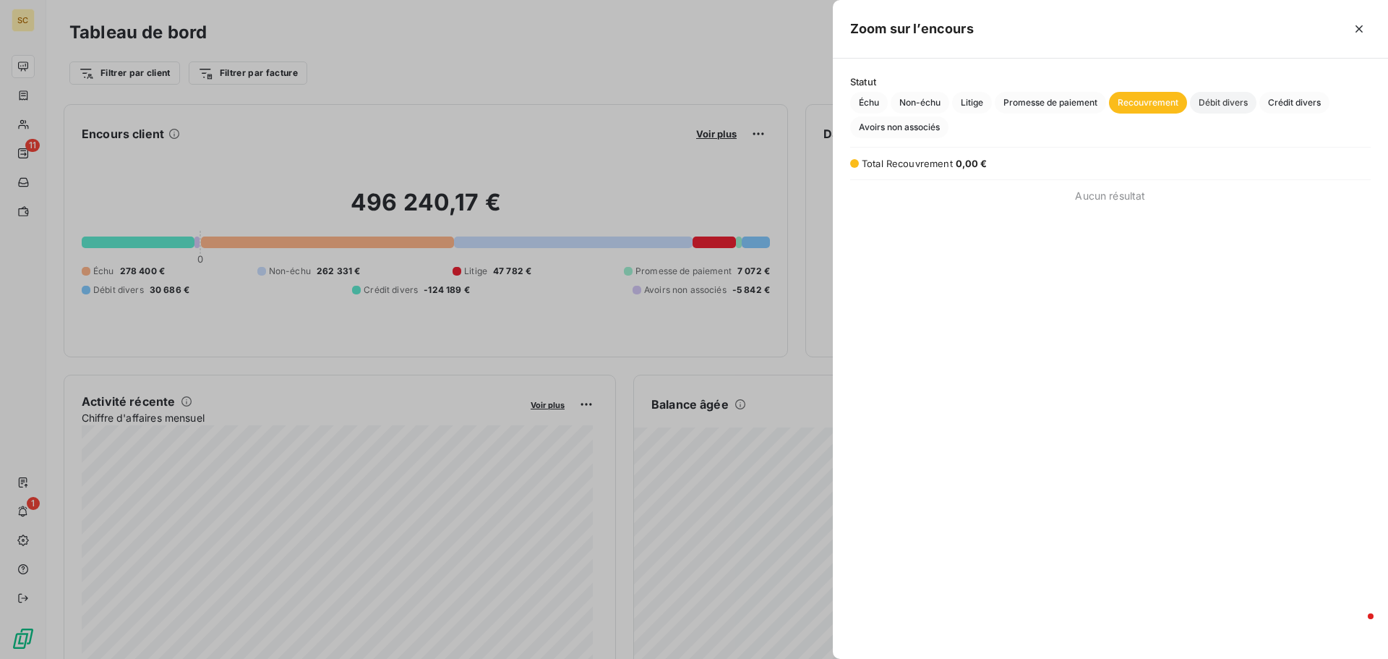
click at [1207, 101] on span "Débit divers" at bounding box center [1223, 103] width 67 height 22
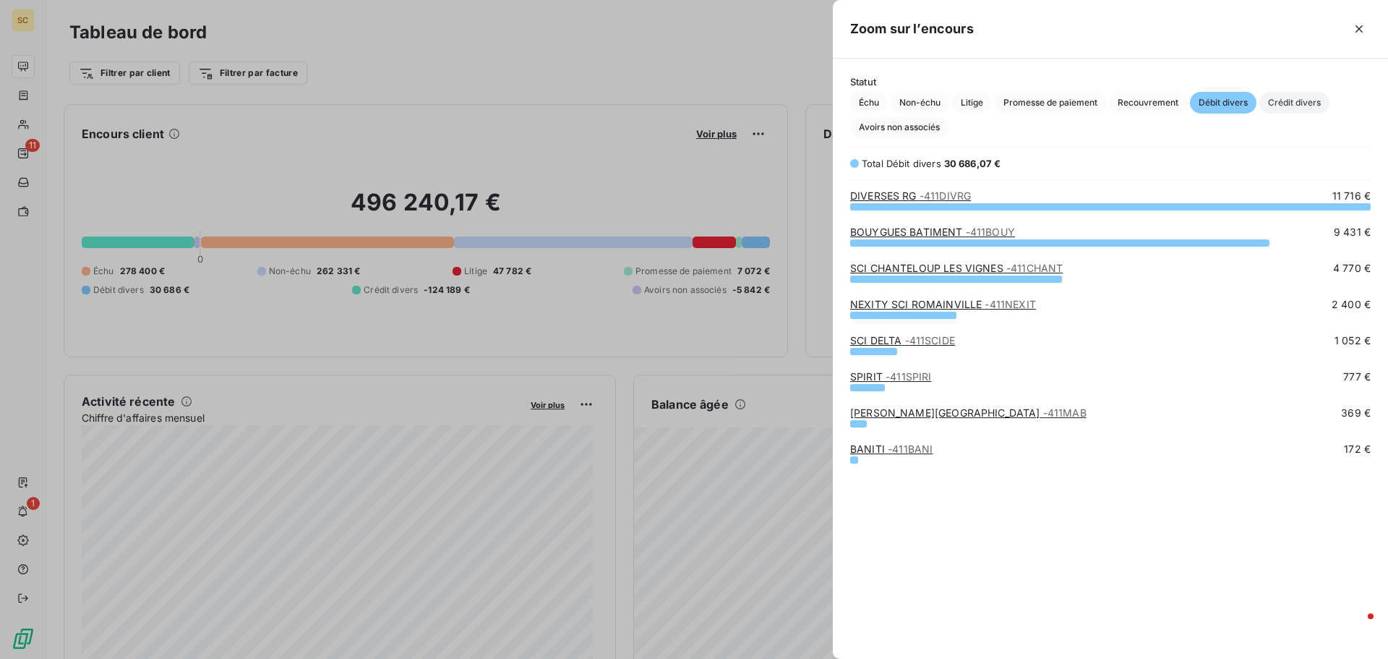
click at [1280, 103] on span "Crédit divers" at bounding box center [1294, 103] width 70 height 22
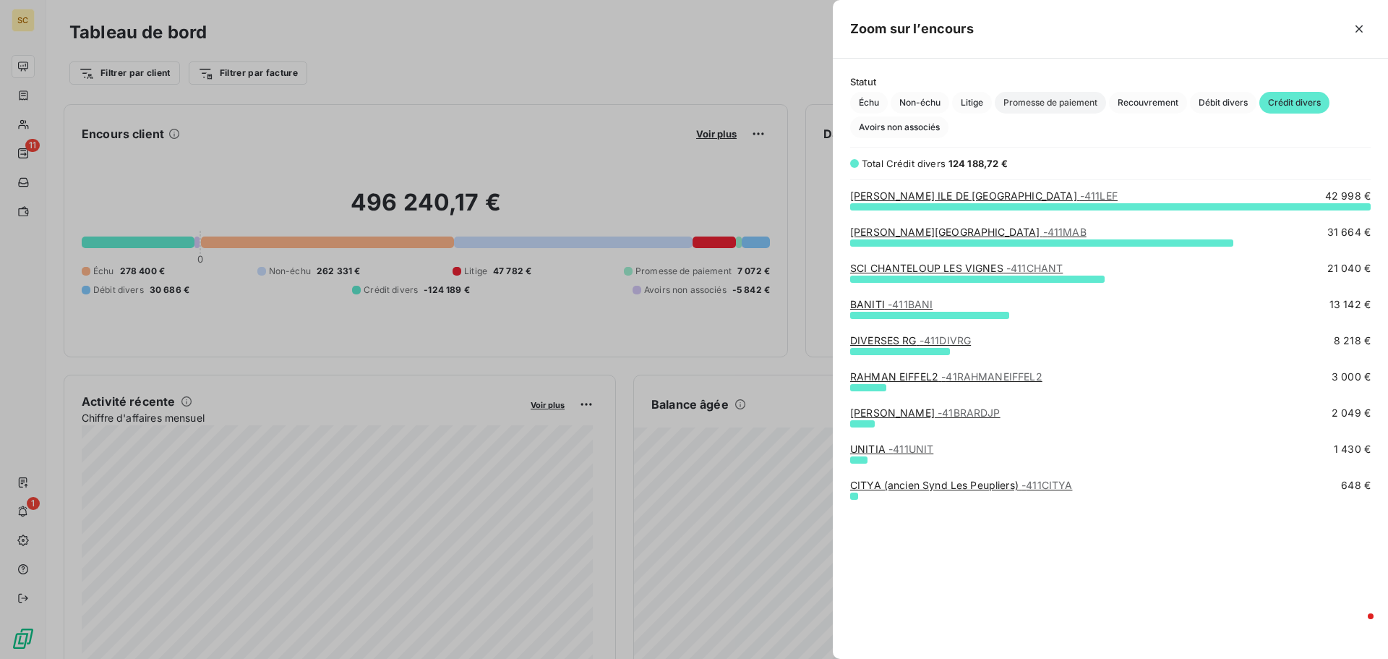
click at [1027, 103] on span "Promesse de paiement" at bounding box center [1050, 103] width 111 height 22
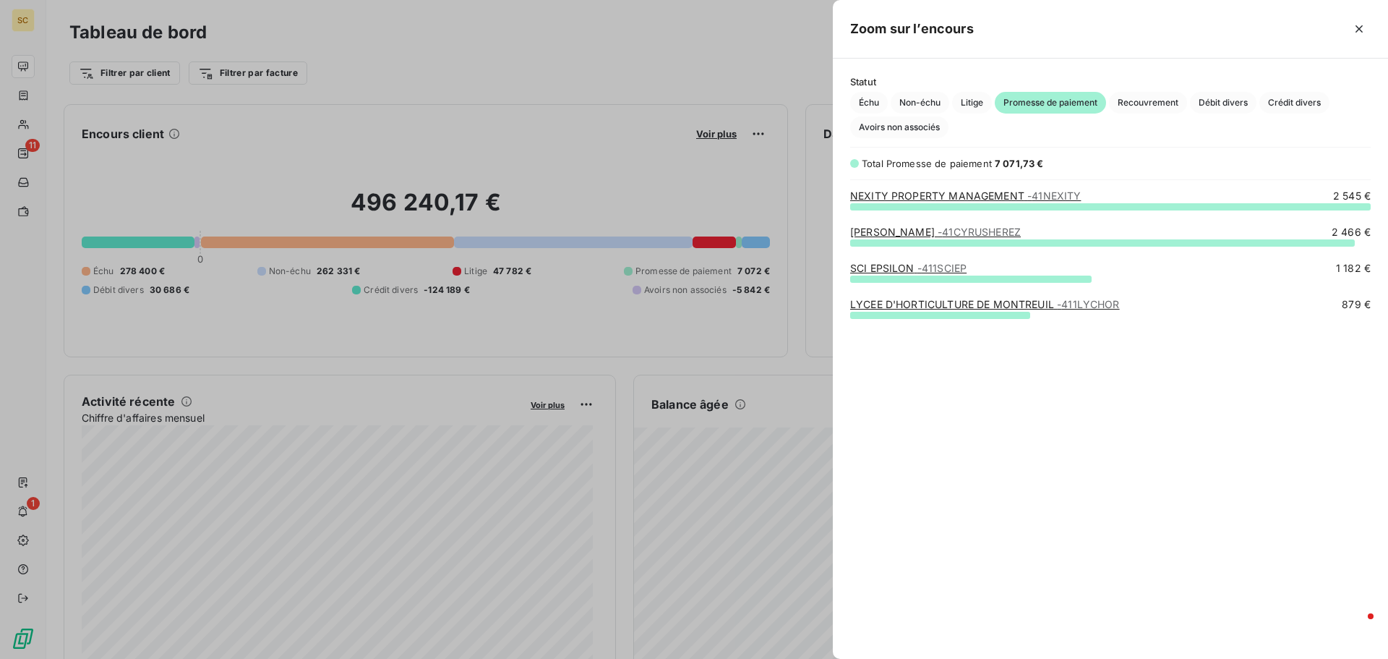
click at [12, 288] on div at bounding box center [694, 329] width 1388 height 659
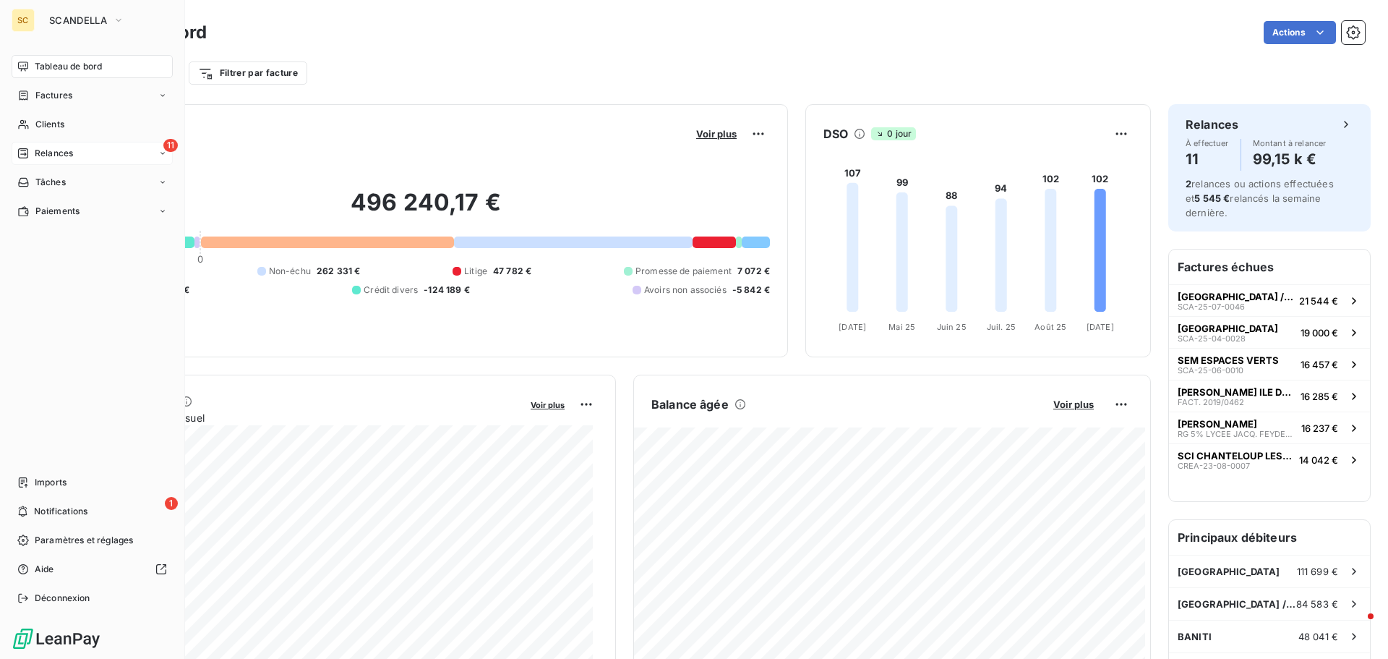
click at [46, 147] on span "Relances" at bounding box center [54, 153] width 38 height 13
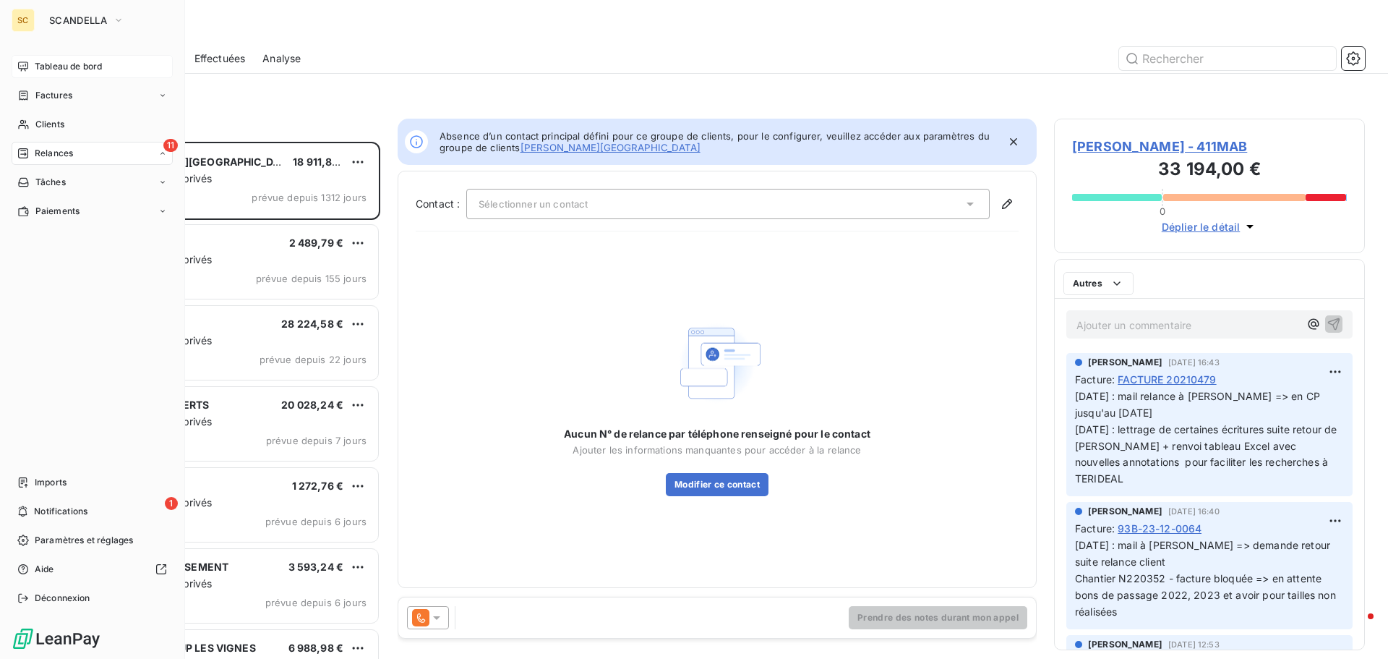
scroll to position [506, 300]
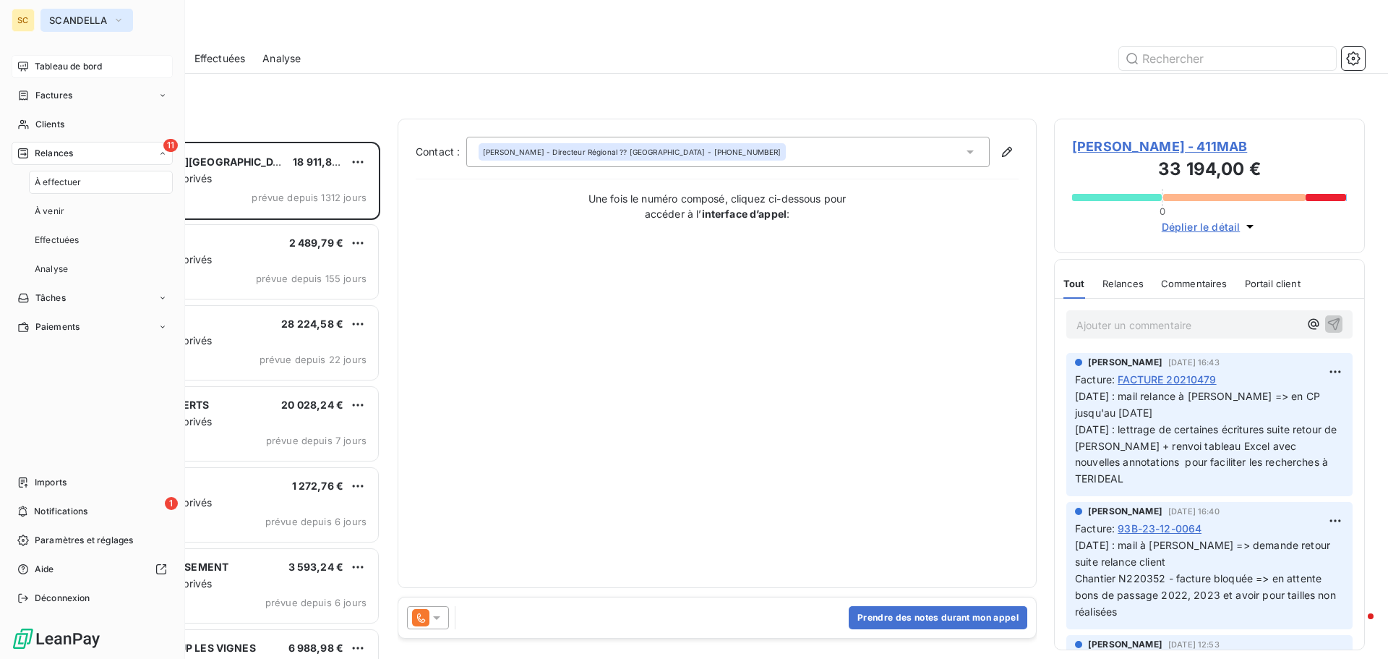
click at [93, 15] on span "SCANDELLA" at bounding box center [78, 20] width 58 height 12
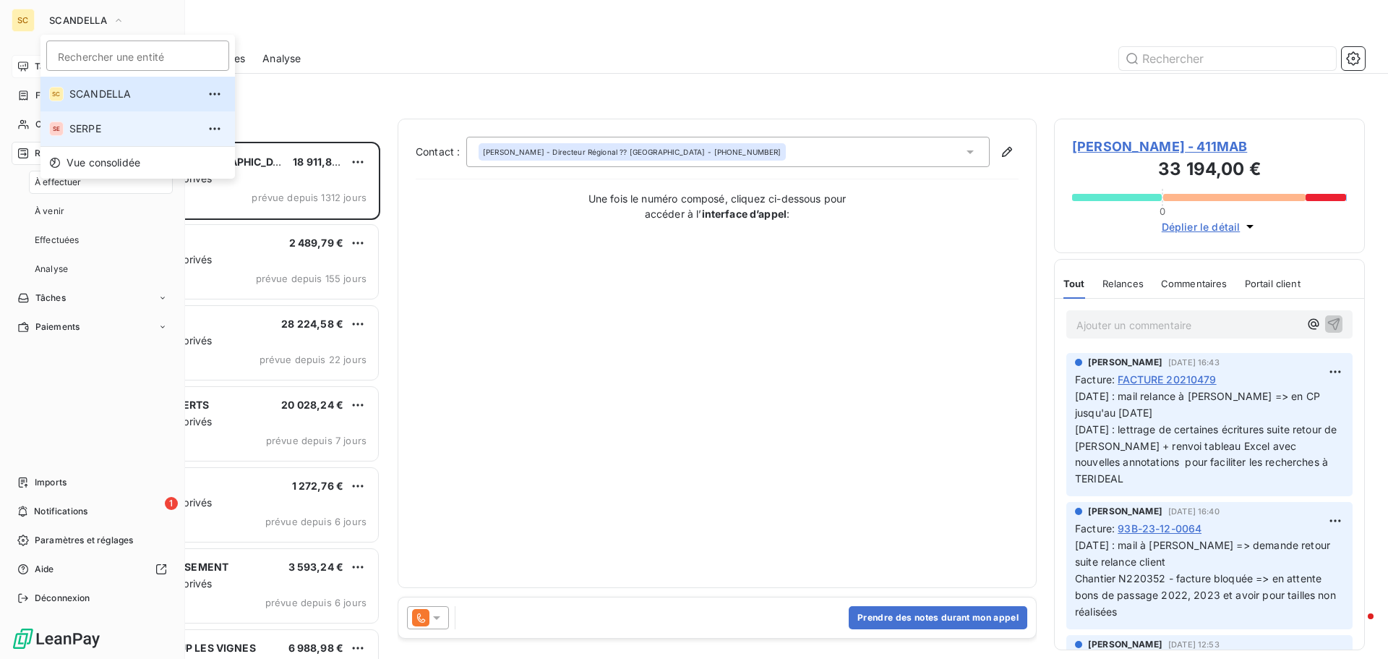
click at [103, 129] on span "SERPE" at bounding box center [133, 128] width 128 height 14
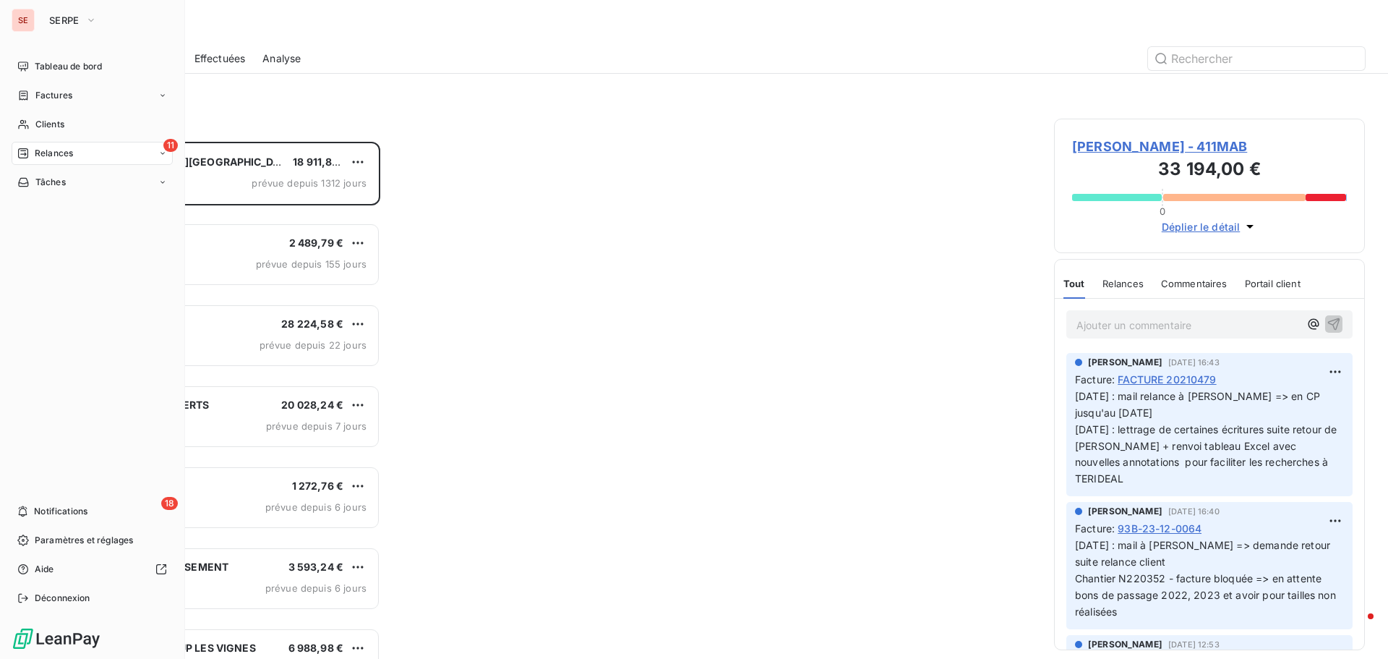
scroll to position [506, 300]
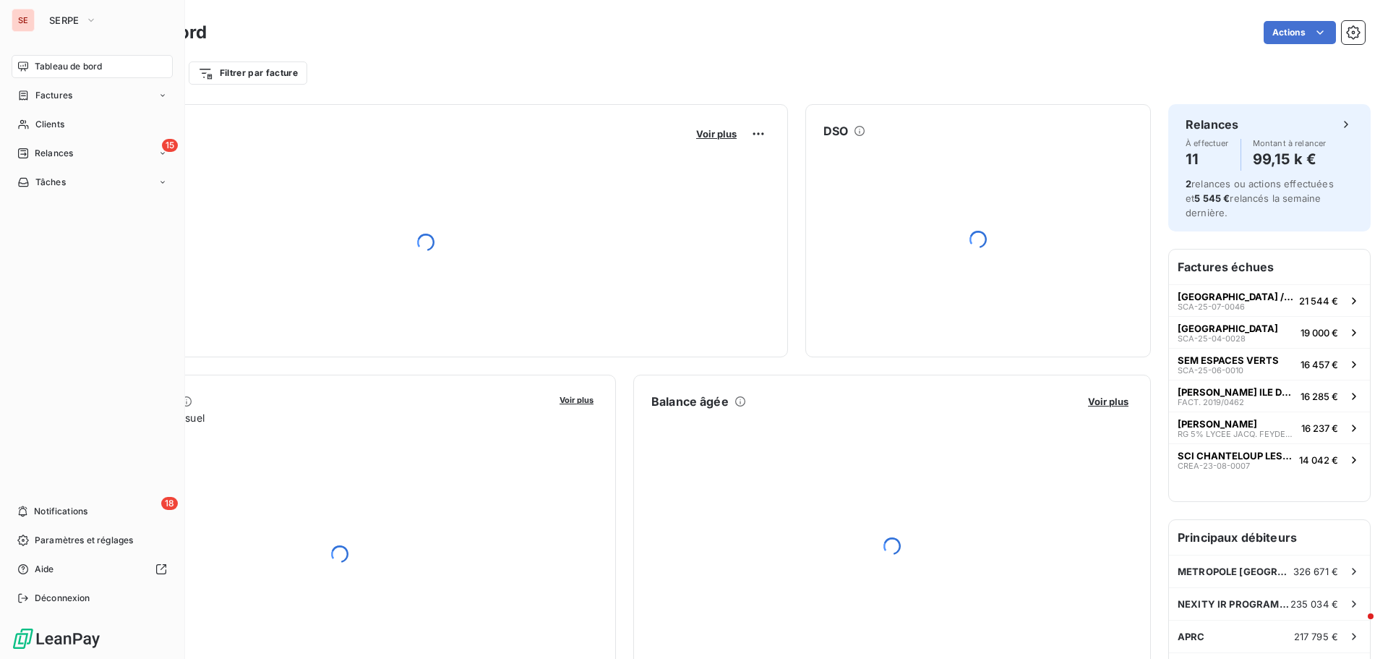
click at [74, 67] on span "Tableau de bord" at bounding box center [68, 66] width 67 height 13
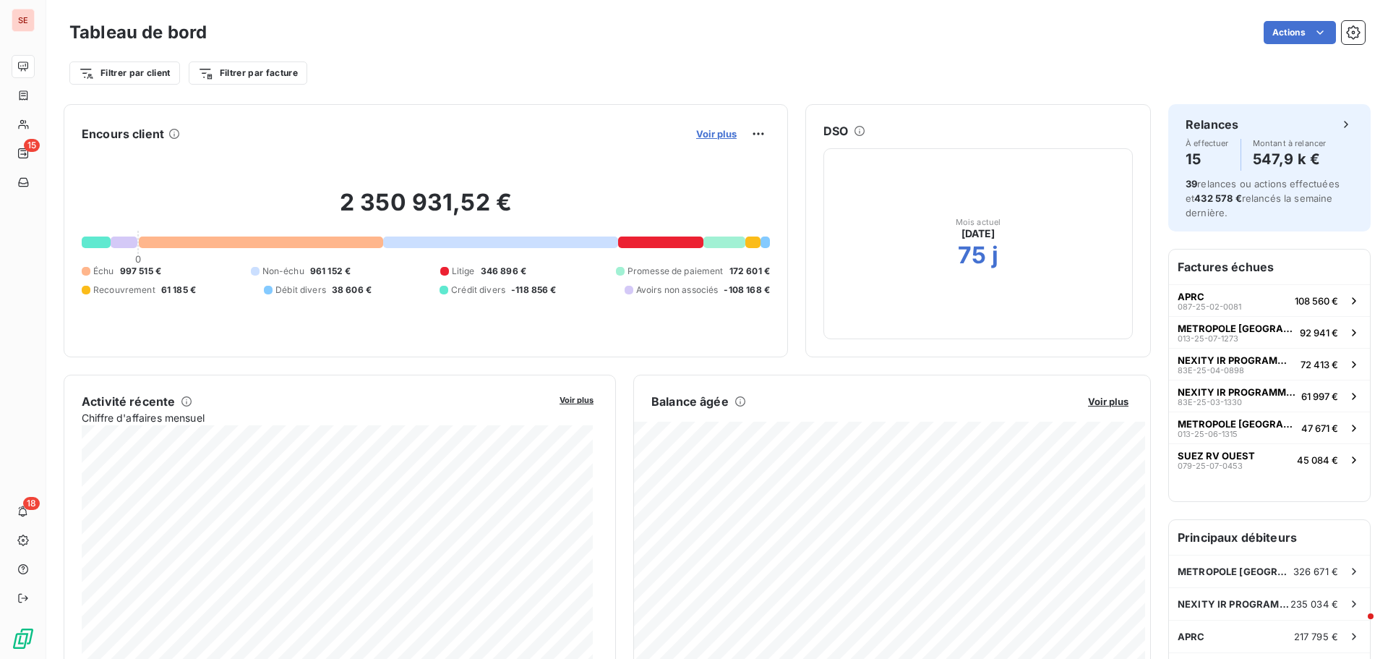
click at [712, 131] on span "Voir plus" at bounding box center [716, 134] width 40 height 12
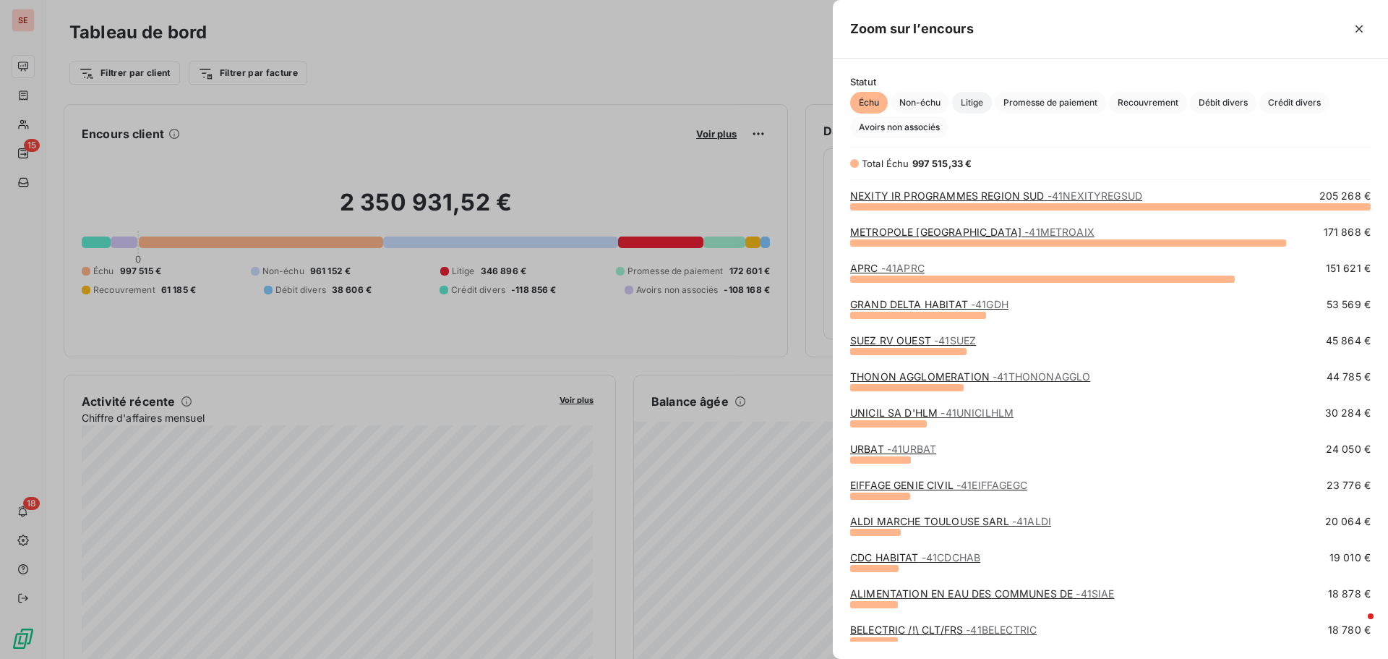
scroll to position [442, 544]
click at [938, 344] on span "- 41SUEZ" at bounding box center [955, 340] width 42 height 12
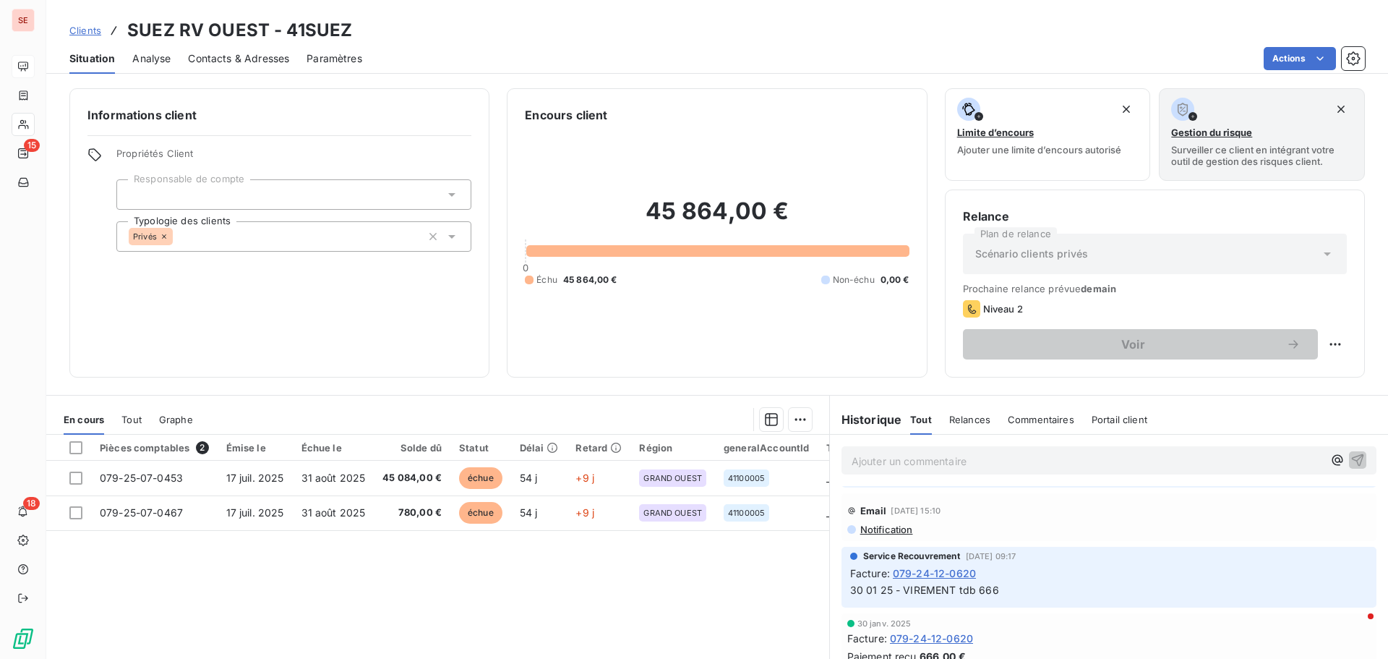
scroll to position [1229, 0]
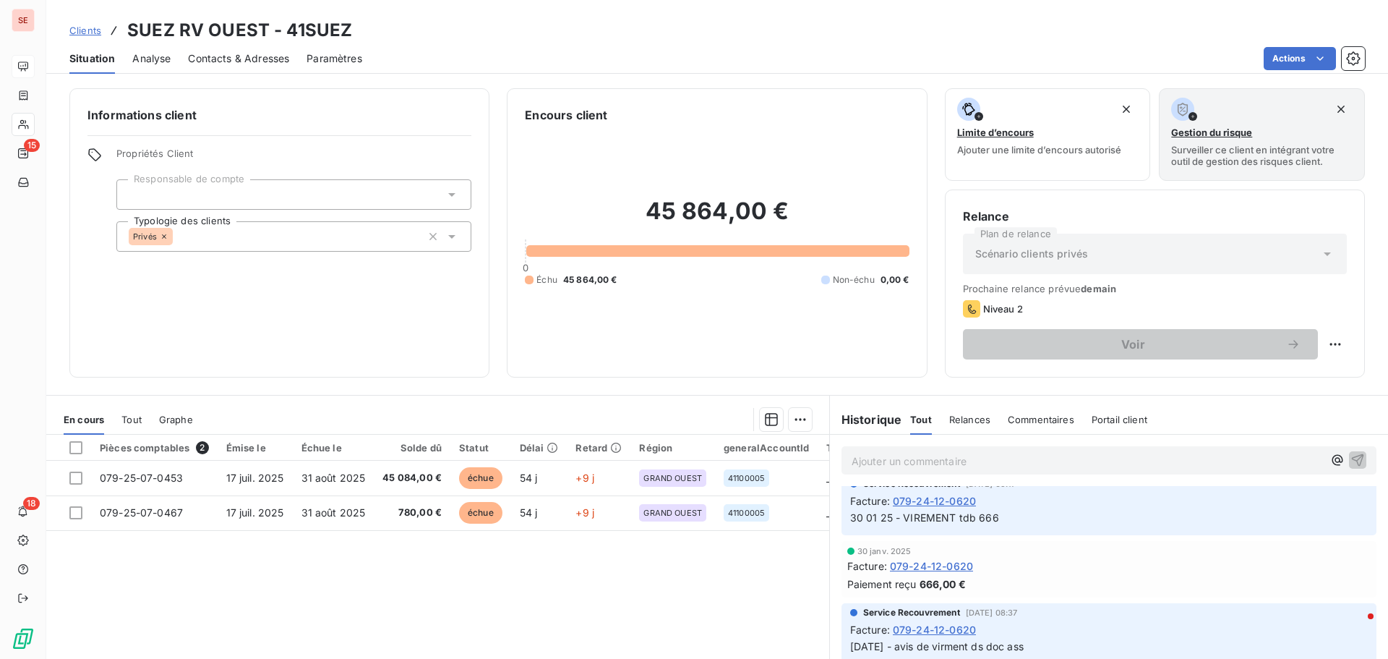
click at [138, 414] on span "Tout" at bounding box center [131, 420] width 20 height 12
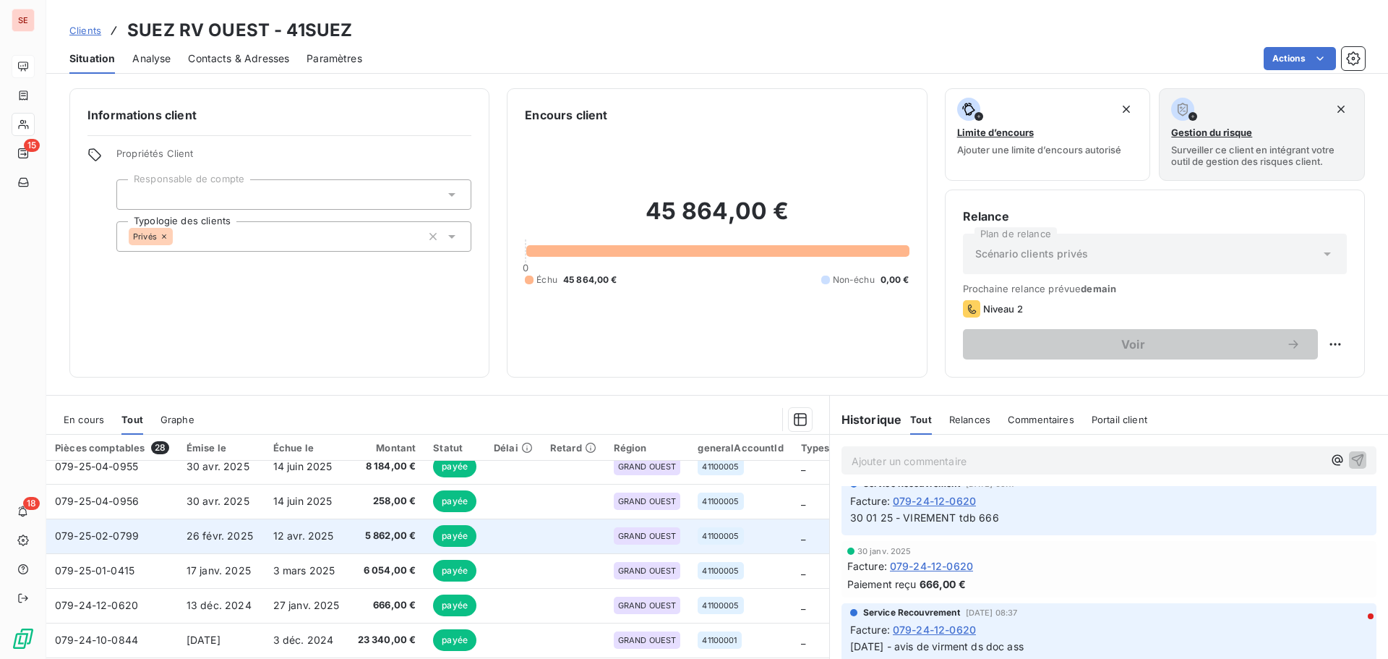
scroll to position [0, 0]
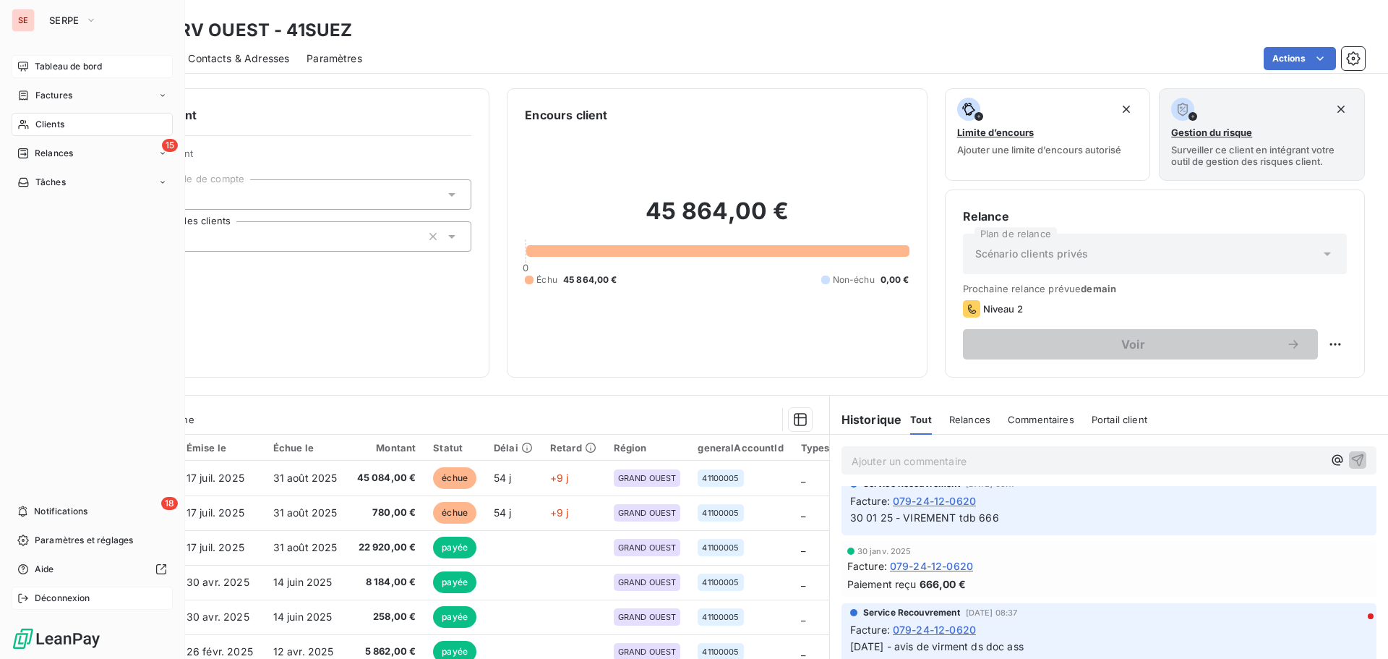
click at [78, 600] on span "Déconnexion" at bounding box center [63, 597] width 56 height 13
